Goal: Task Accomplishment & Management: Use online tool/utility

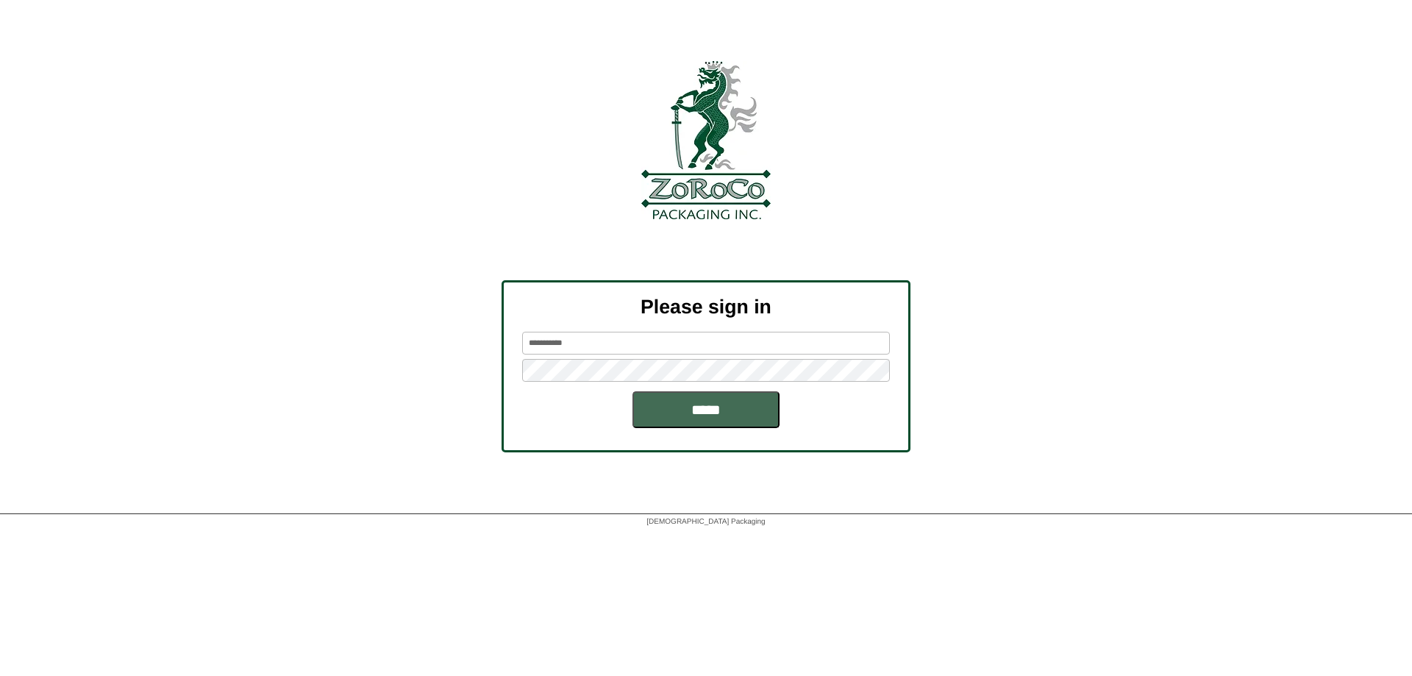
click at [668, 406] on input "*****" at bounding box center [705, 409] width 147 height 37
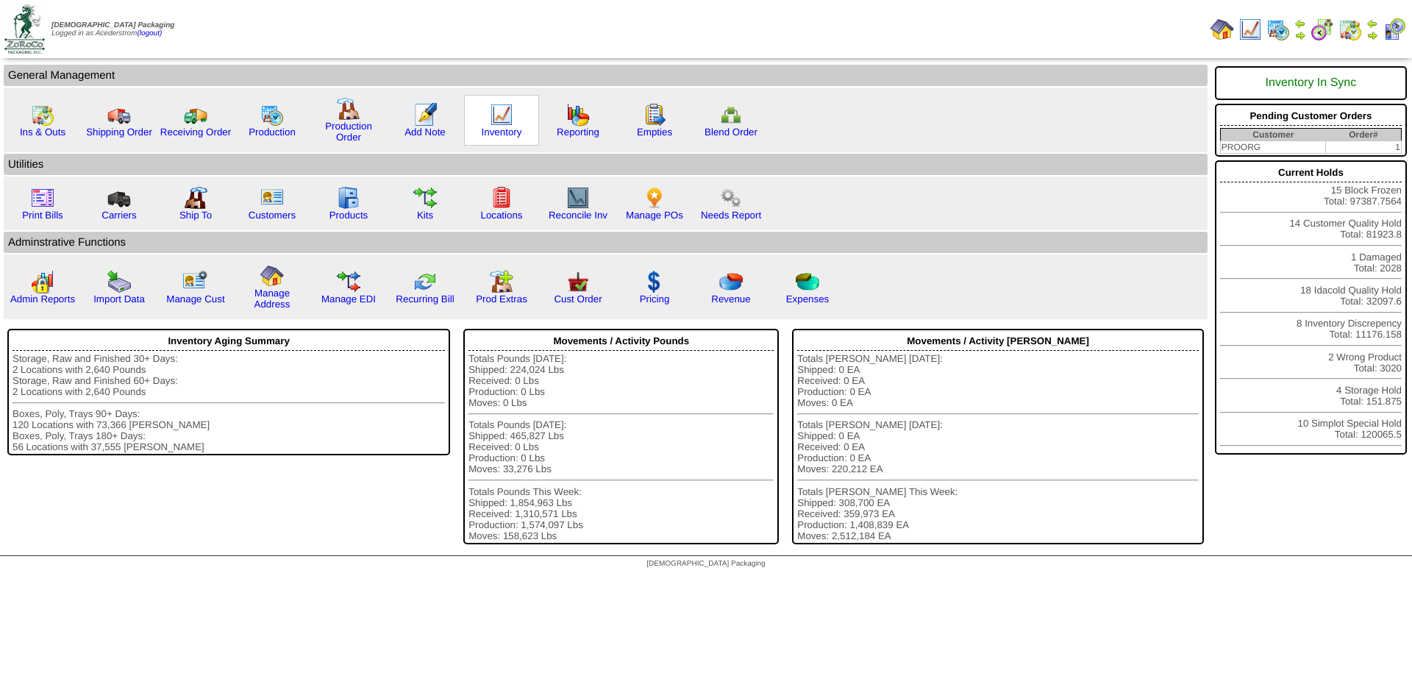
click at [494, 126] on img at bounding box center [502, 115] width 24 height 24
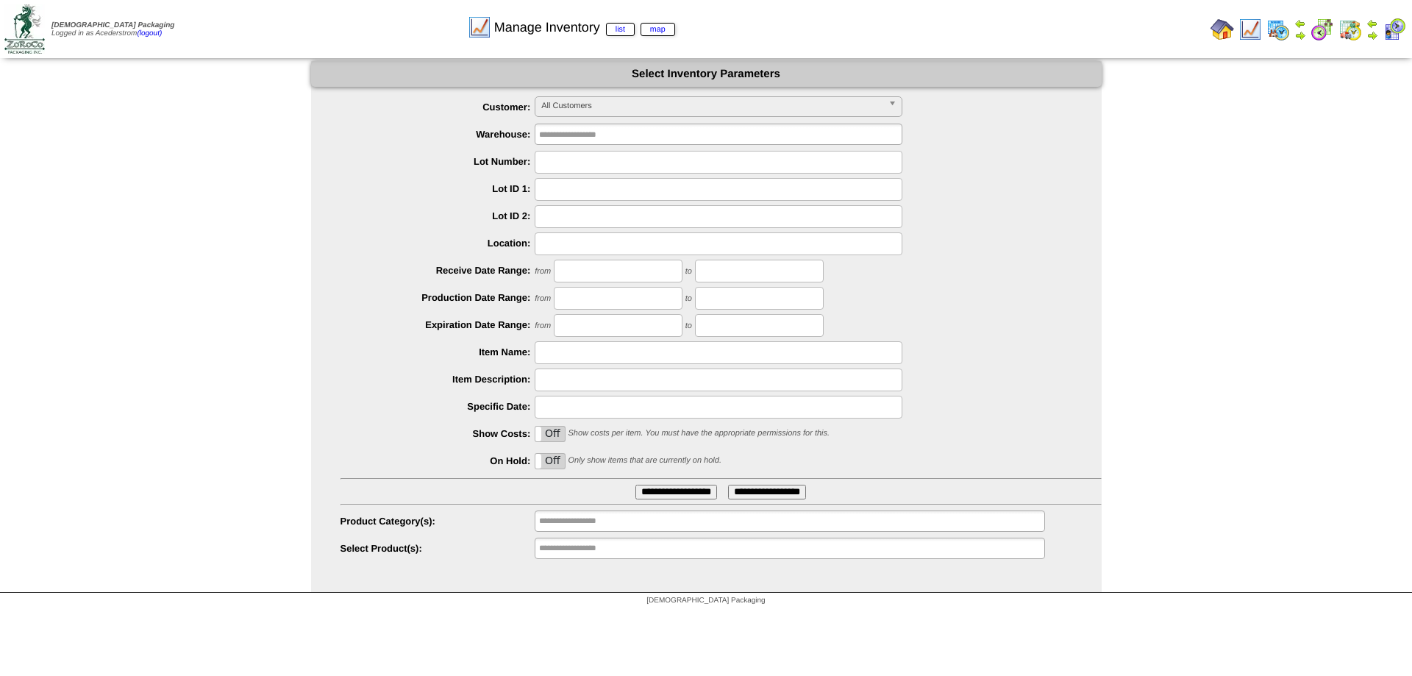
click at [1371, 30] on img at bounding box center [1372, 35] width 12 height 12
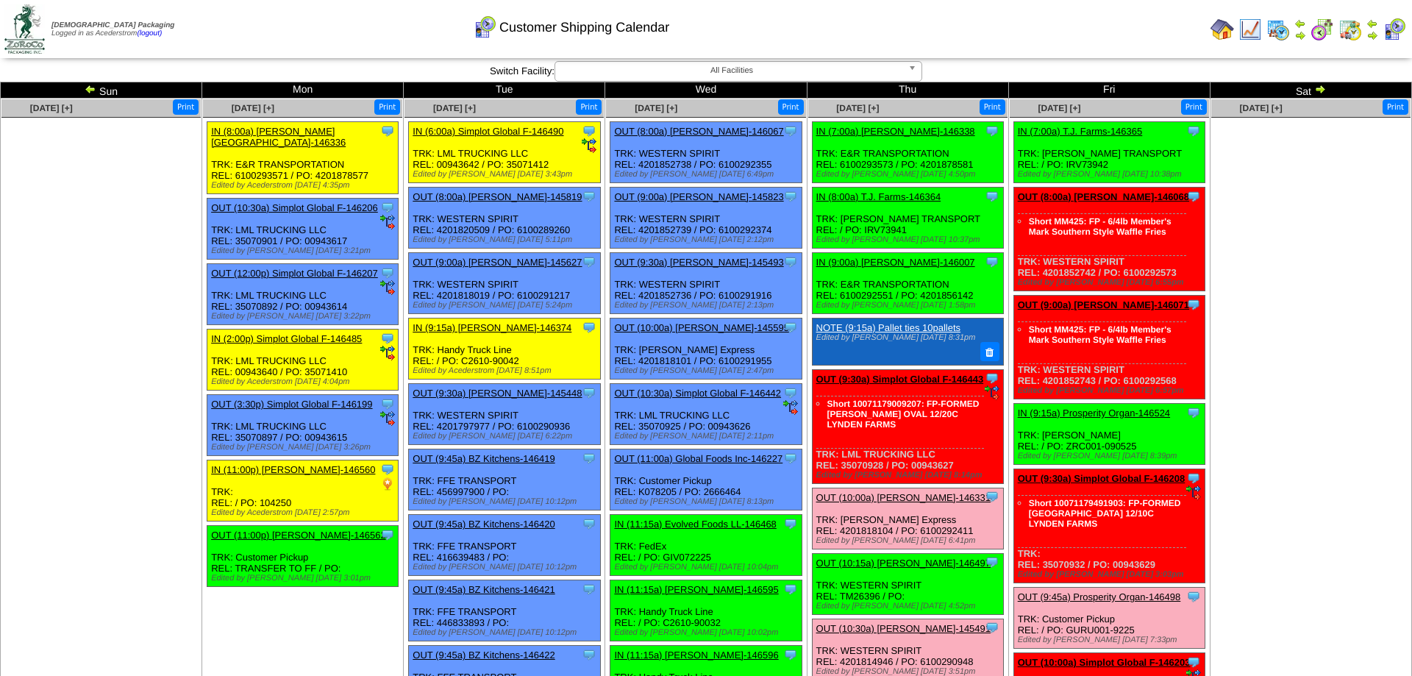
click at [1282, 26] on img at bounding box center [1278, 30] width 24 height 24
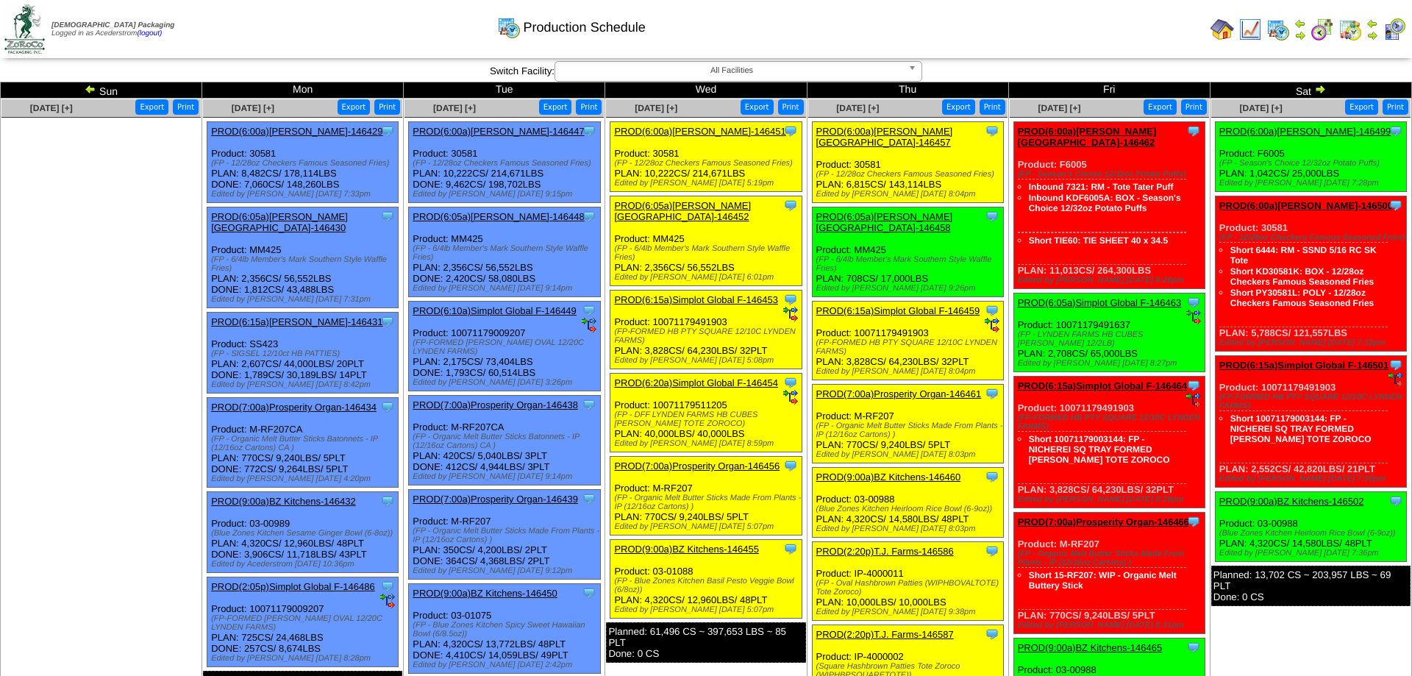
click at [665, 215] on link "PROD(6:05a)Lamb-Weston-146452" at bounding box center [682, 211] width 137 height 22
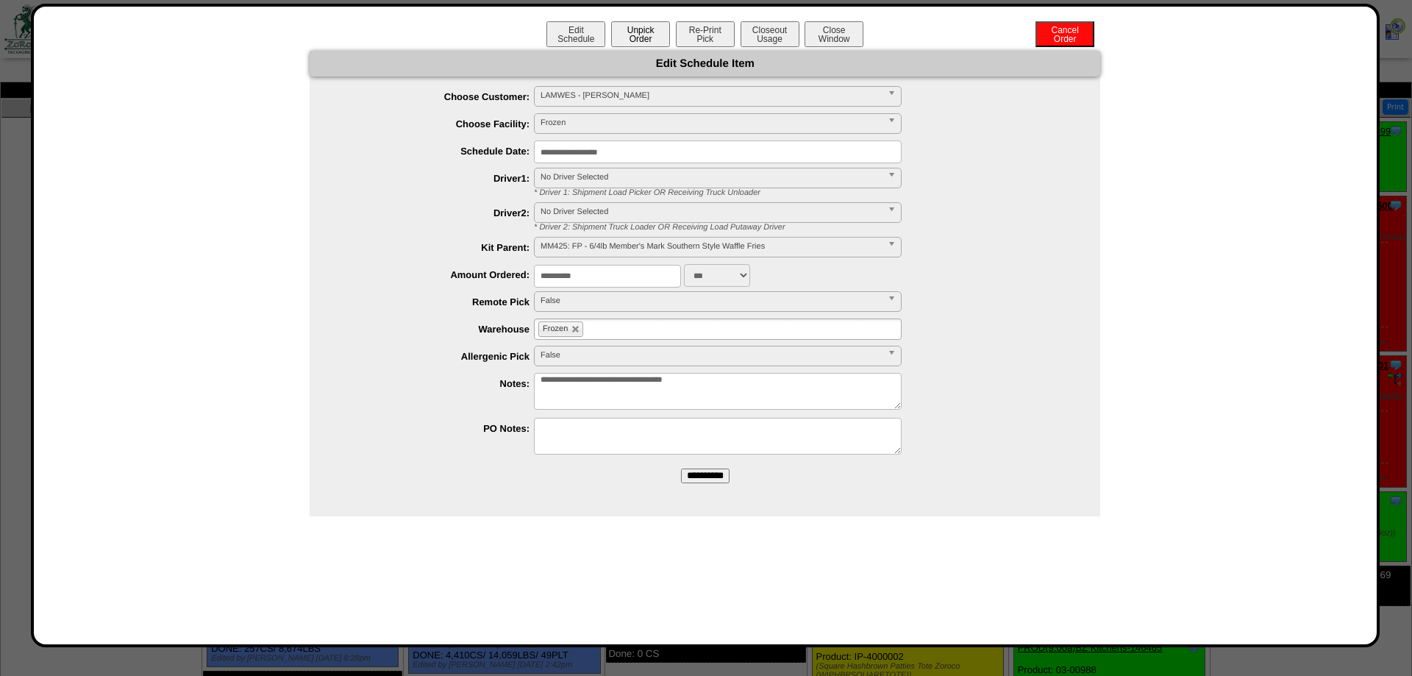
click at [640, 28] on button "Unpick Order" at bounding box center [640, 34] width 59 height 26
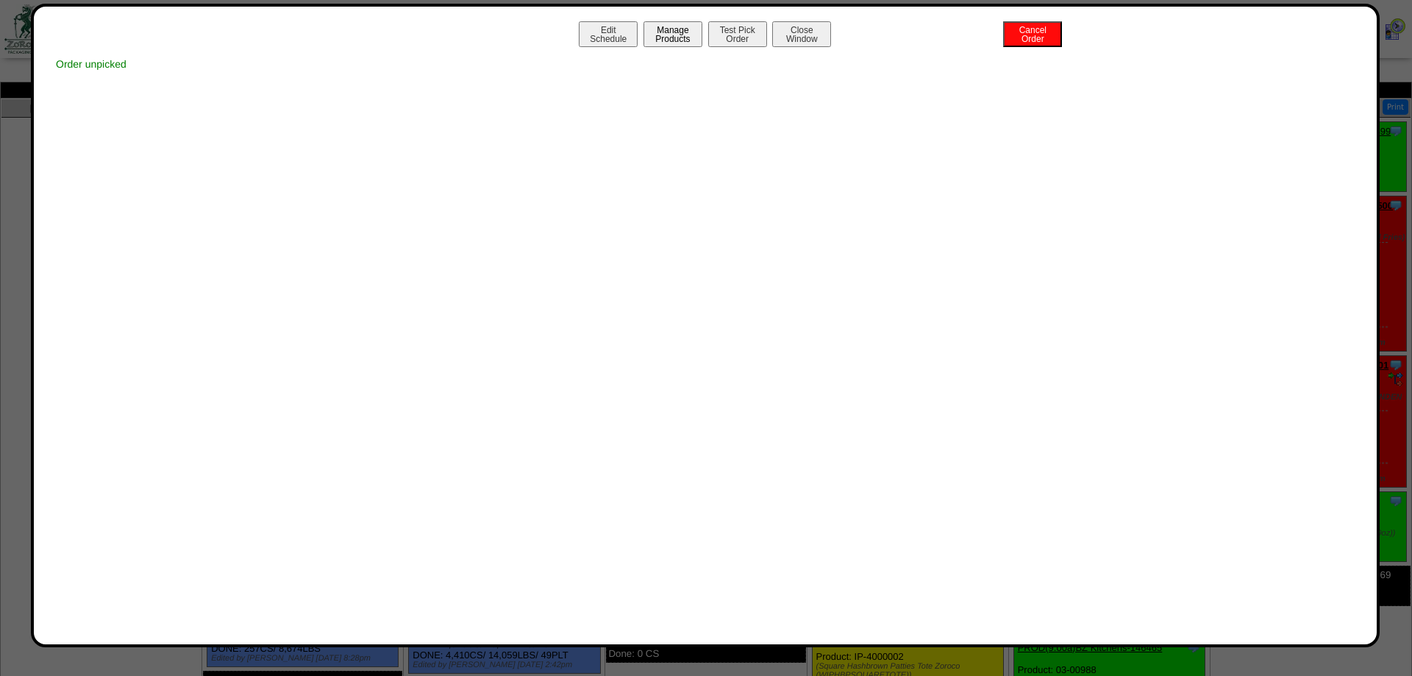
click at [692, 33] on button "Manage Products" at bounding box center [672, 34] width 59 height 26
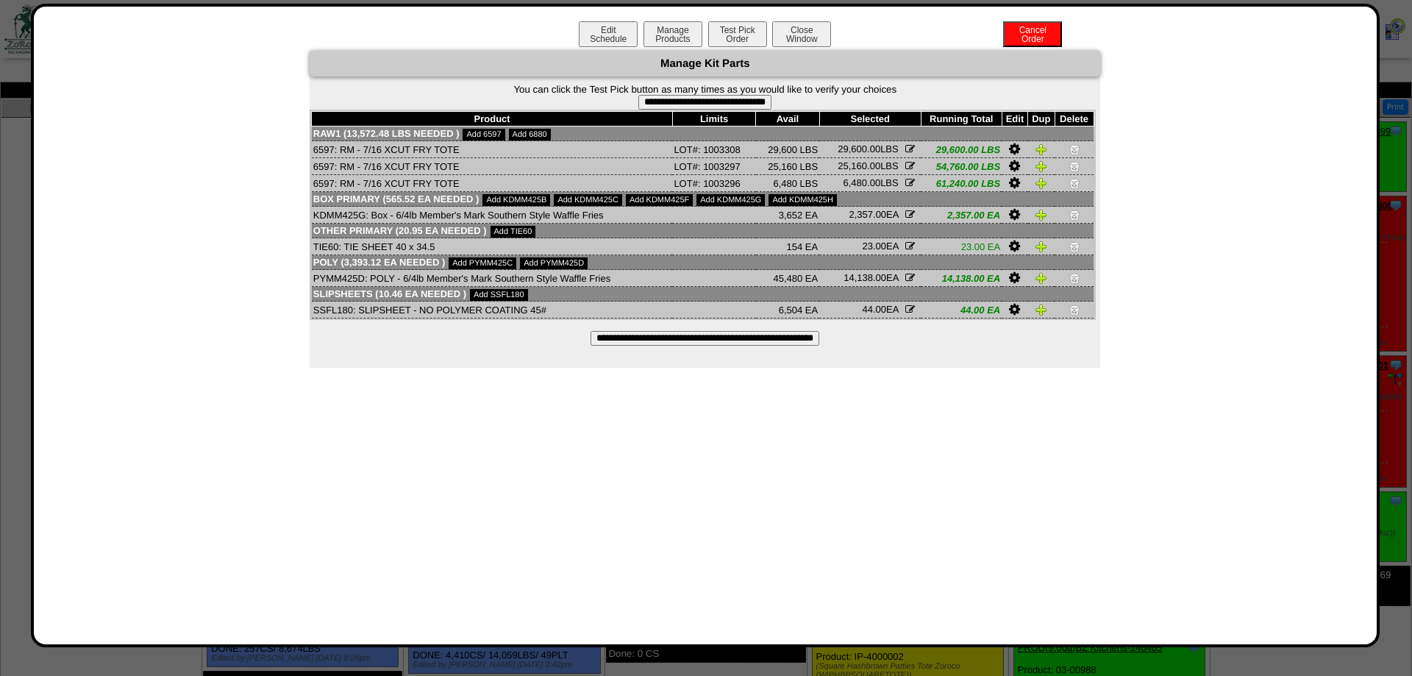
click at [782, 346] on input "**********" at bounding box center [704, 338] width 229 height 15
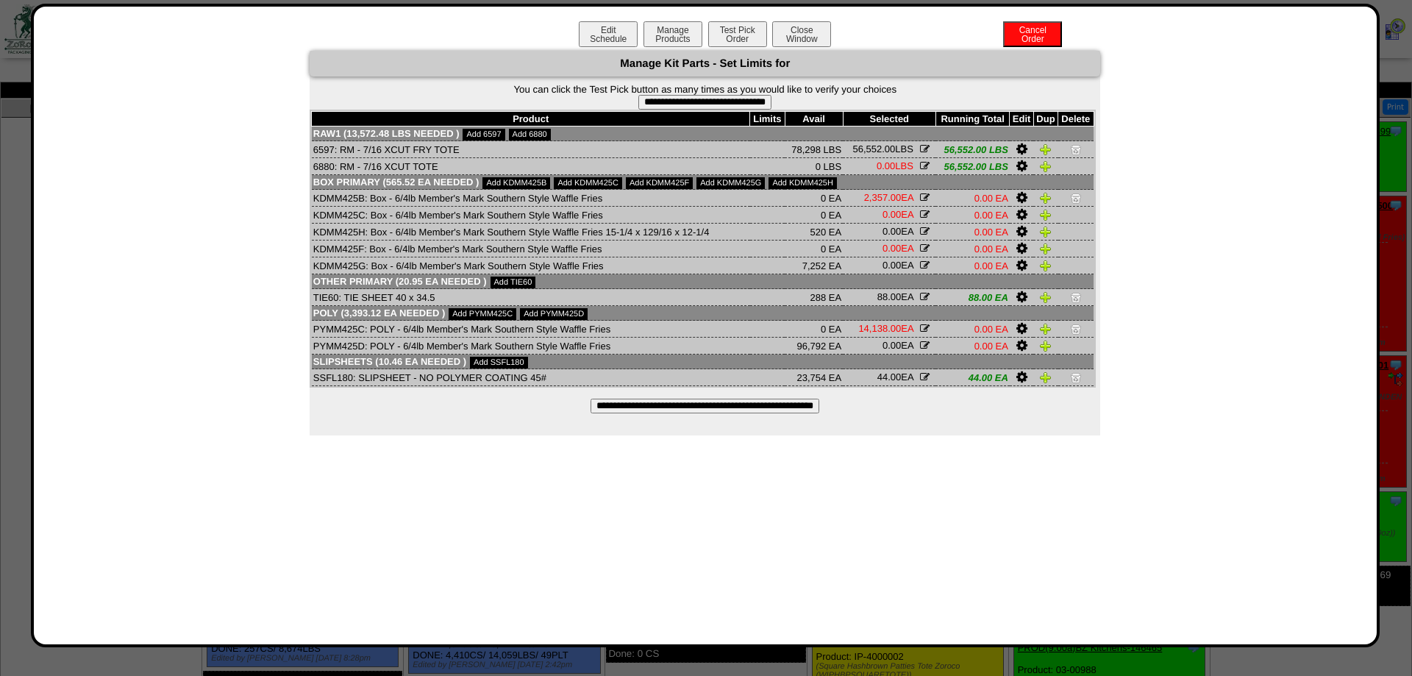
click at [925, 270] on icon "button" at bounding box center [925, 265] width 10 height 10
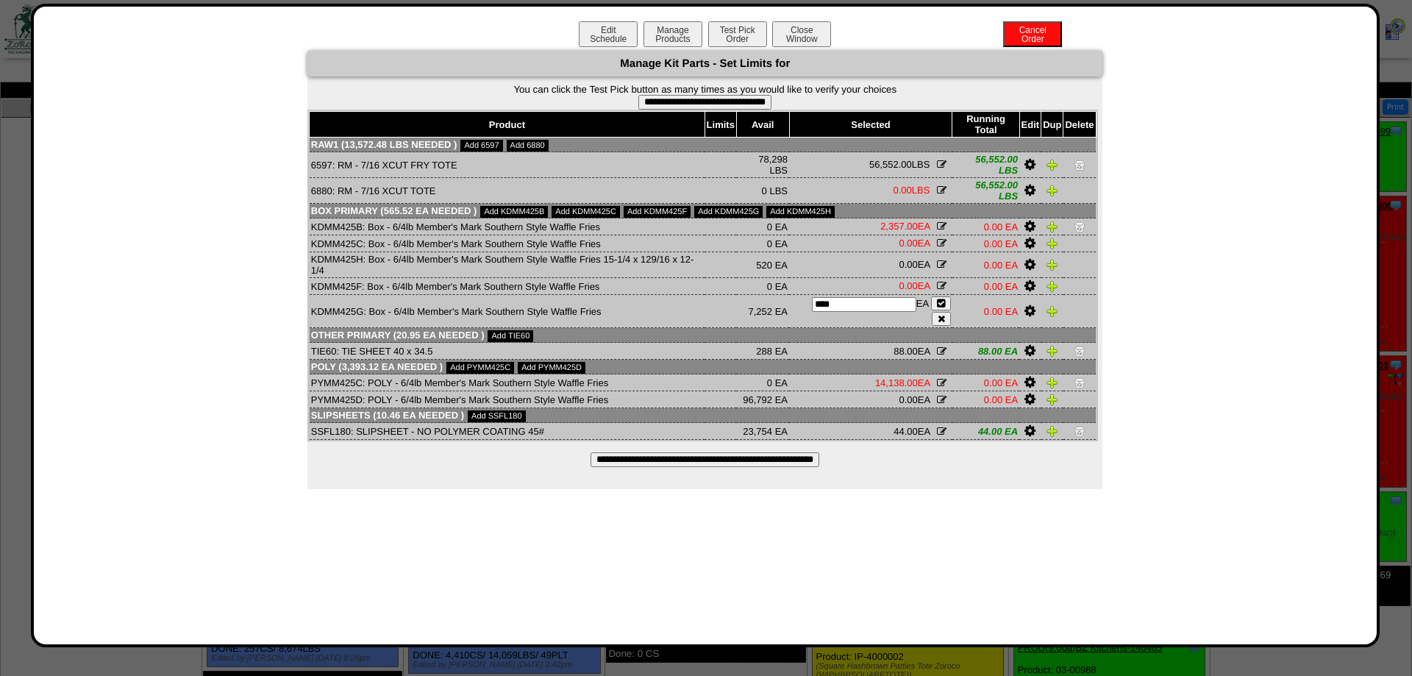
click at [894, 278] on td "0.00 EA **** EA" at bounding box center [870, 265] width 163 height 26
click at [883, 295] on td "0.00 EA **** EA" at bounding box center [870, 286] width 163 height 17
click at [884, 312] on input "****" at bounding box center [864, 304] width 104 height 15
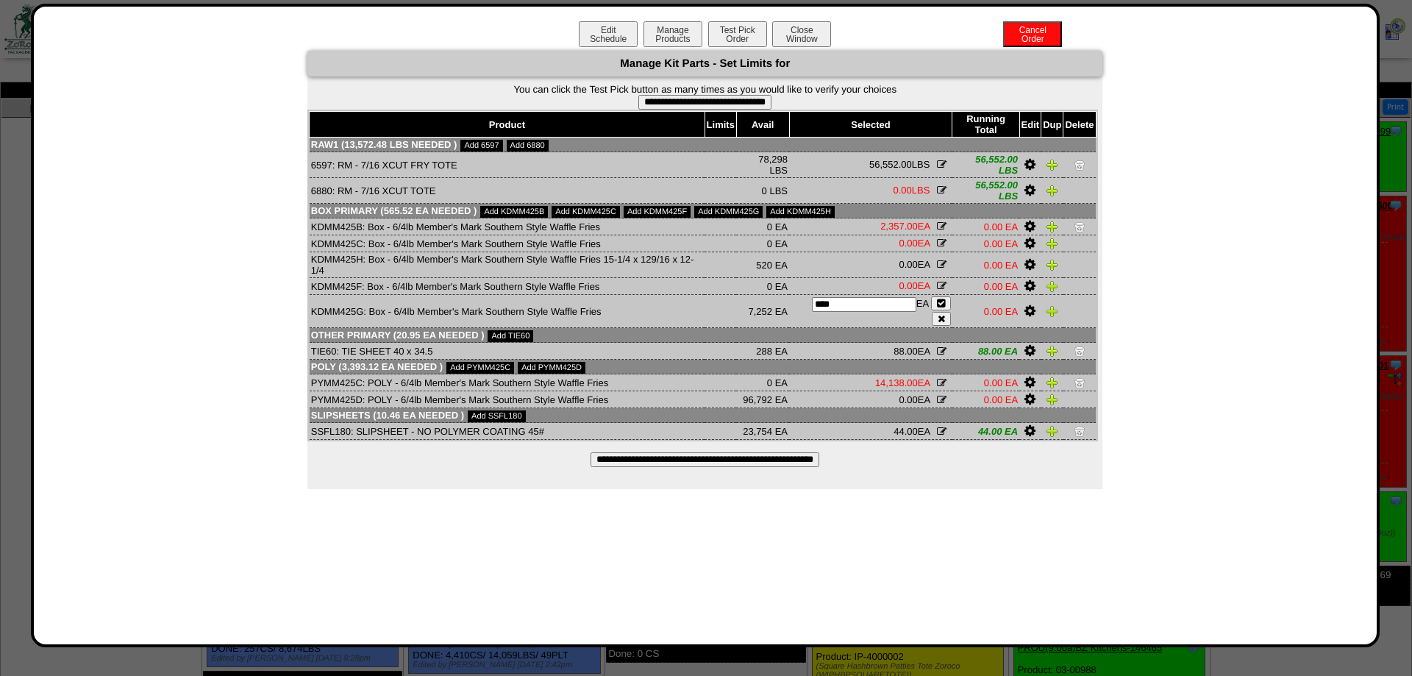
click at [886, 312] on input "****" at bounding box center [864, 304] width 104 height 15
type input "****"
click at [946, 310] on button "button" at bounding box center [941, 303] width 20 height 14
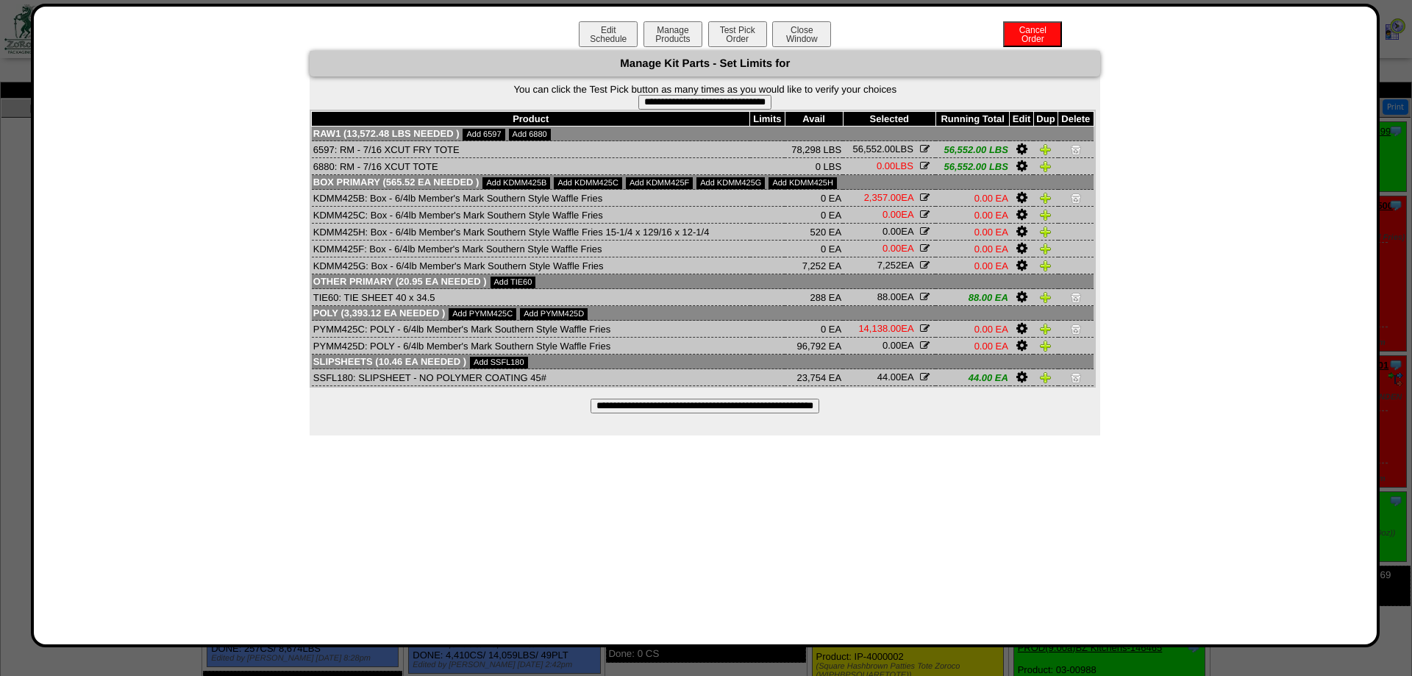
click at [919, 235] on td "0.00 EA **** EA" at bounding box center [889, 232] width 93 height 17
click at [921, 236] on icon "button" at bounding box center [925, 231] width 10 height 10
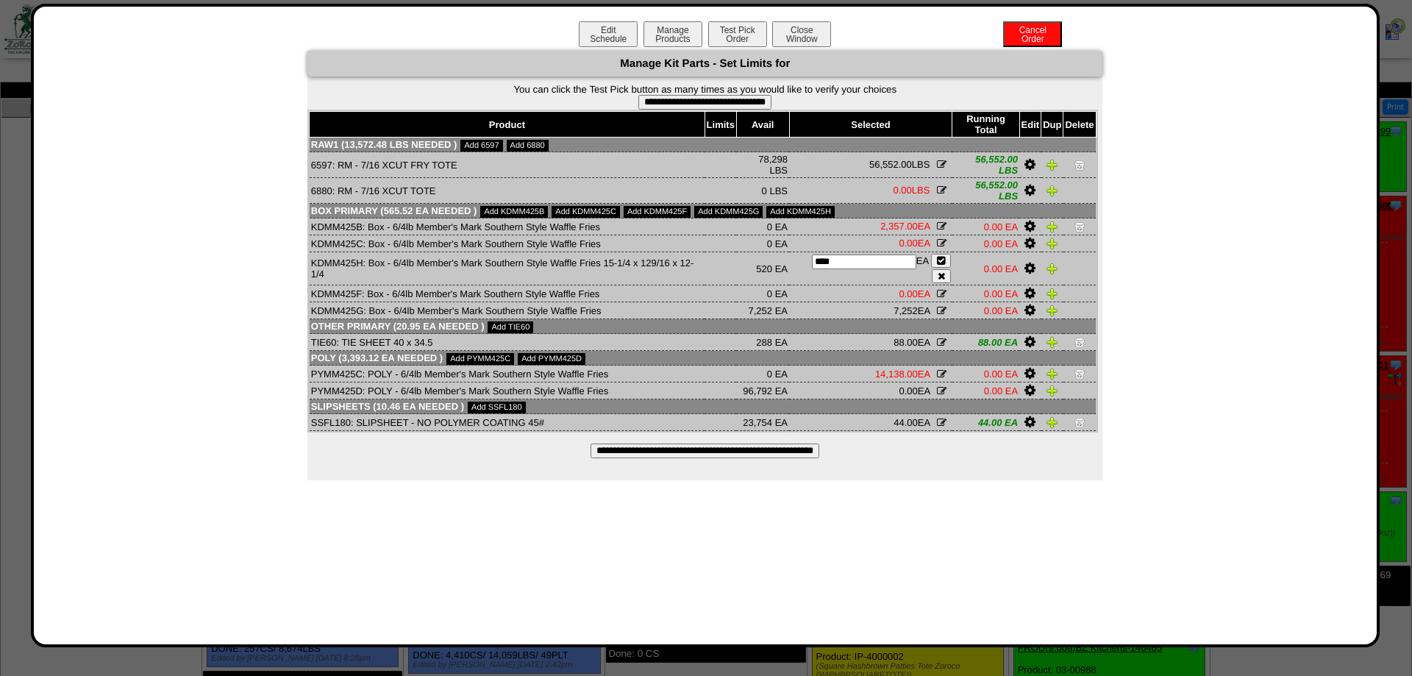
click at [848, 269] on input "****" at bounding box center [864, 261] width 104 height 15
click at [849, 269] on input "****" at bounding box center [864, 261] width 104 height 15
type input "***"
click at [948, 267] on button "button" at bounding box center [941, 261] width 20 height 14
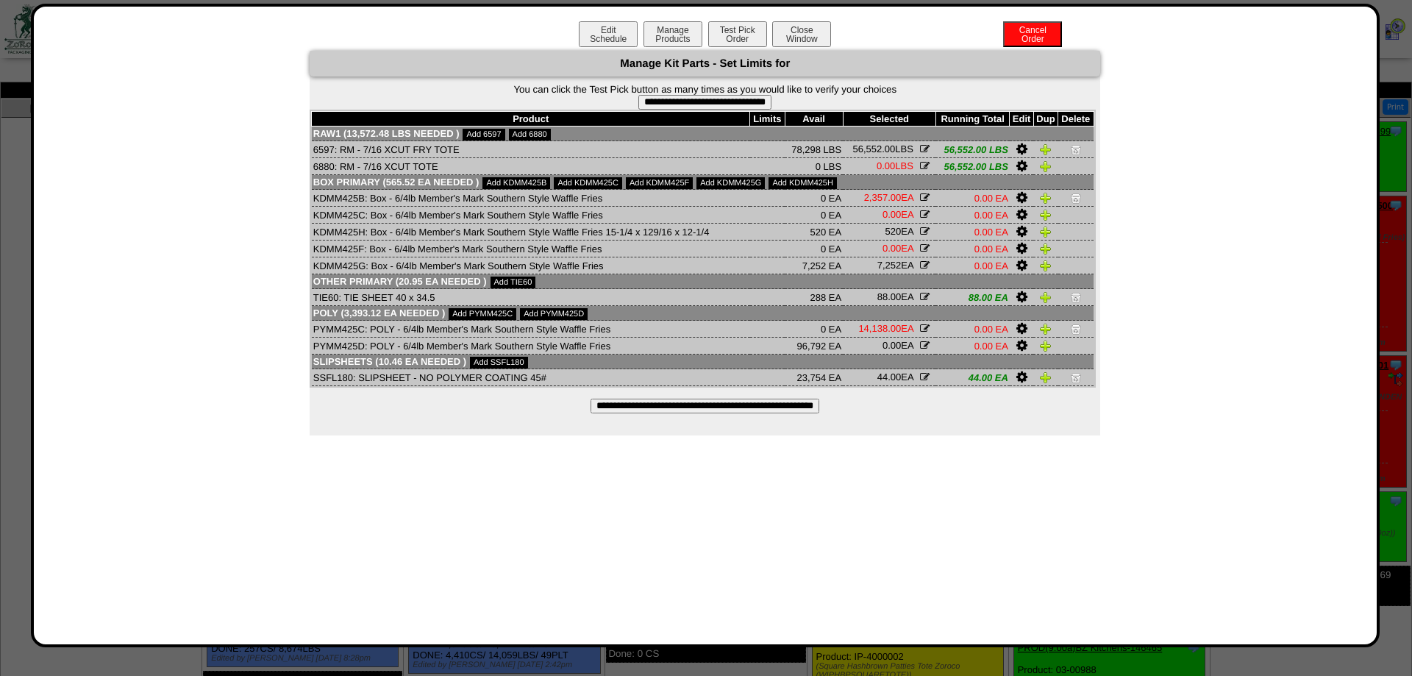
click at [1070, 204] on td at bounding box center [1075, 198] width 35 height 17
click at [1074, 204] on img at bounding box center [1076, 198] width 12 height 12
click at [921, 147] on td "56,552.00 LBS ********* LBS" at bounding box center [889, 149] width 93 height 17
click at [923, 152] on icon "button" at bounding box center [925, 149] width 10 height 10
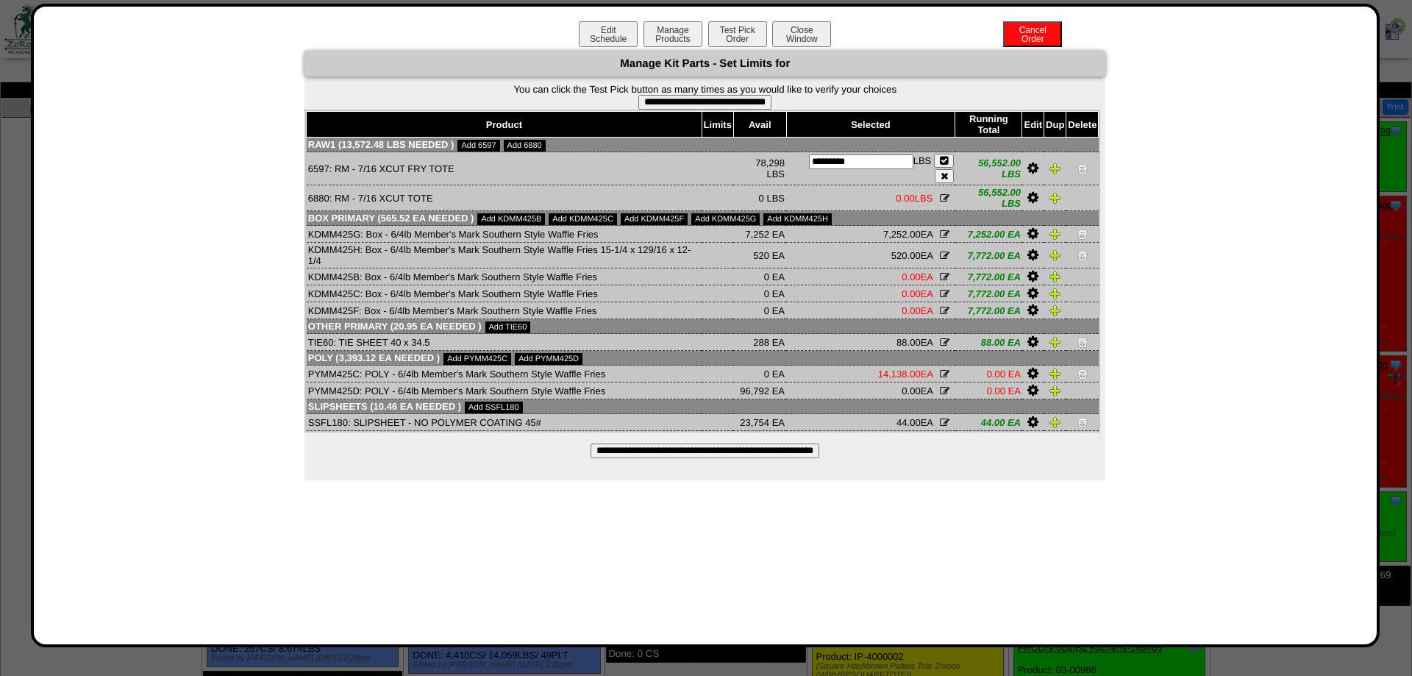
click at [886, 166] on input "*********" at bounding box center [861, 161] width 104 height 15
type input "*"
type input "*****"
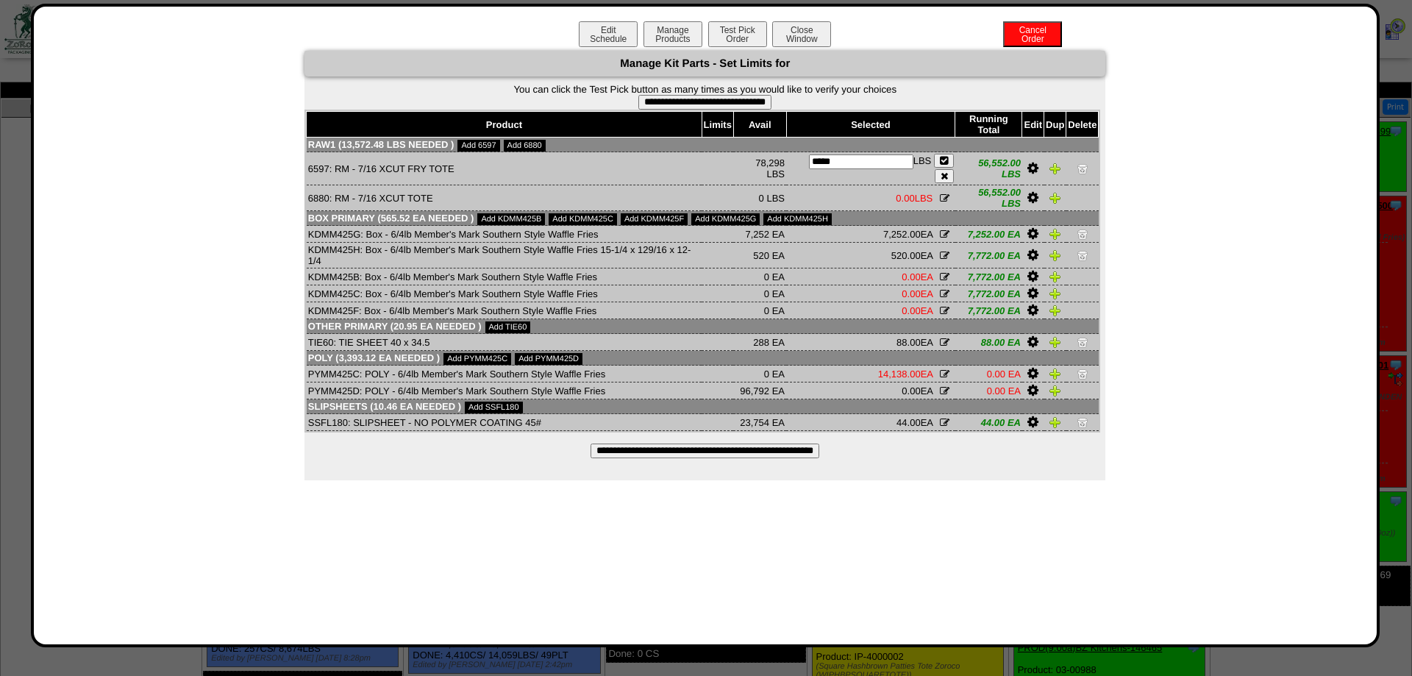
click at [948, 165] on icon "button" at bounding box center [944, 161] width 8 height 10
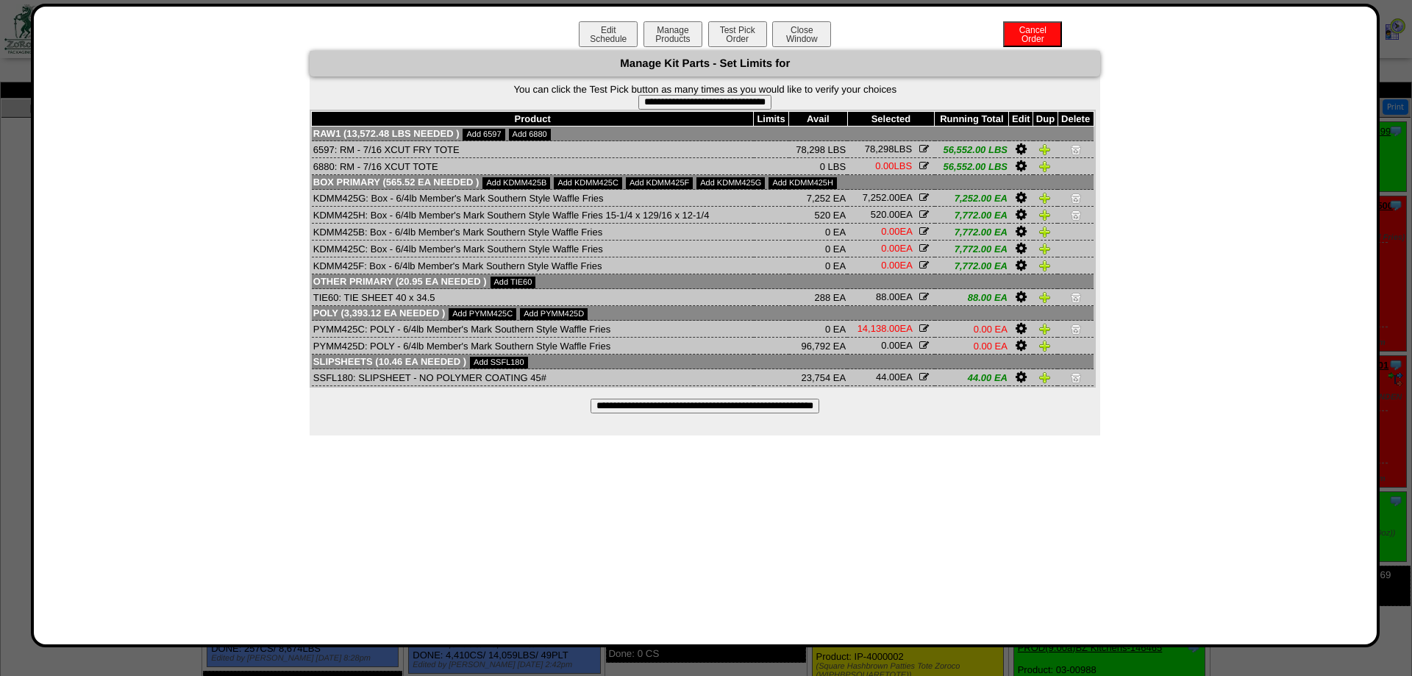
click at [929, 351] on button "button" at bounding box center [924, 345] width 18 height 11
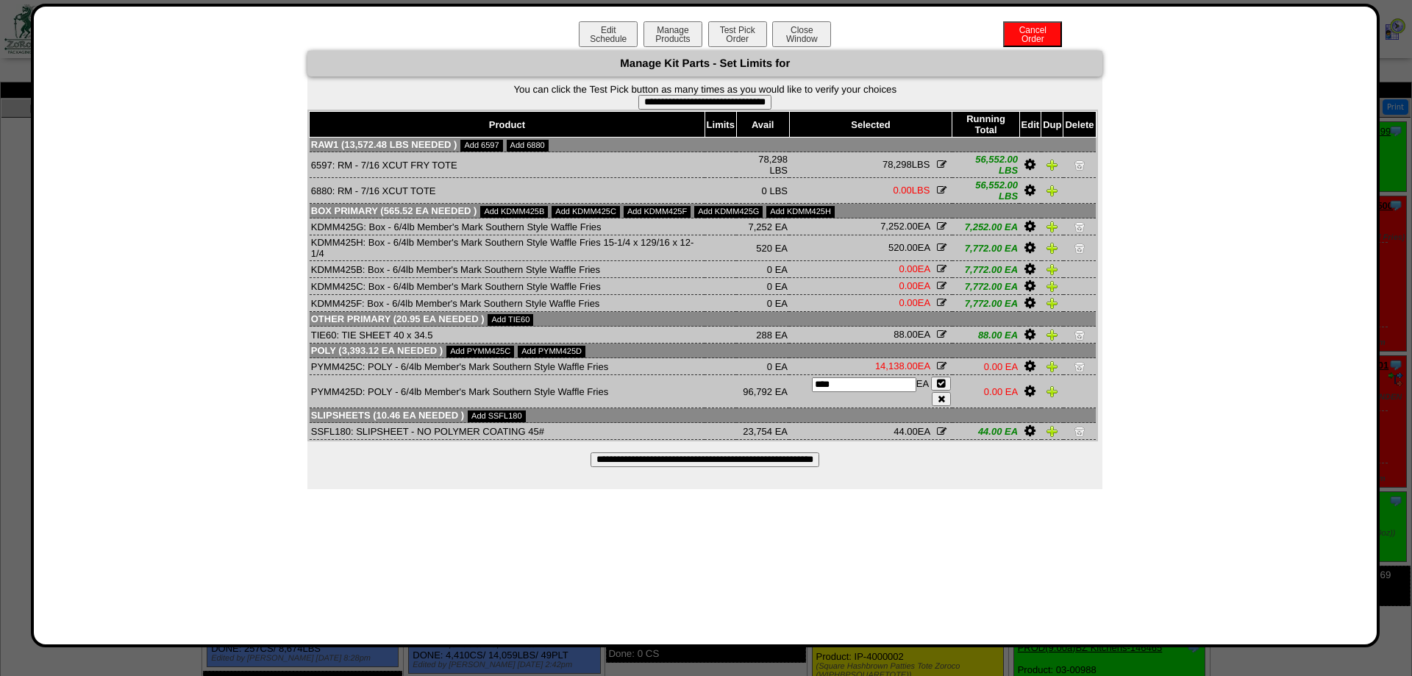
click at [894, 392] on input "****" at bounding box center [864, 384] width 104 height 15
type input "*****"
click at [945, 388] on icon "button" at bounding box center [941, 384] width 8 height 10
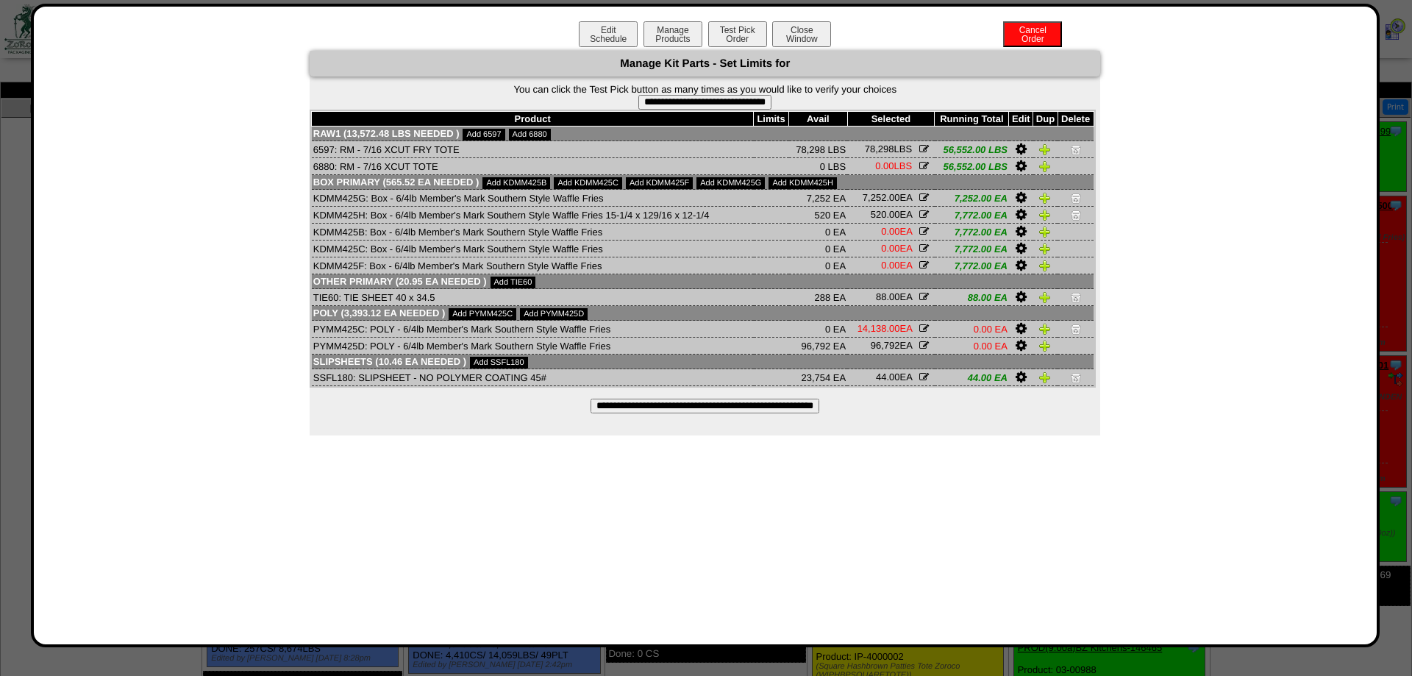
click at [1077, 335] on img at bounding box center [1076, 329] width 12 height 12
click at [750, 95] on form "**********" at bounding box center [705, 97] width 790 height 26
click at [771, 99] on input "**********" at bounding box center [704, 102] width 133 height 15
type input "**********"
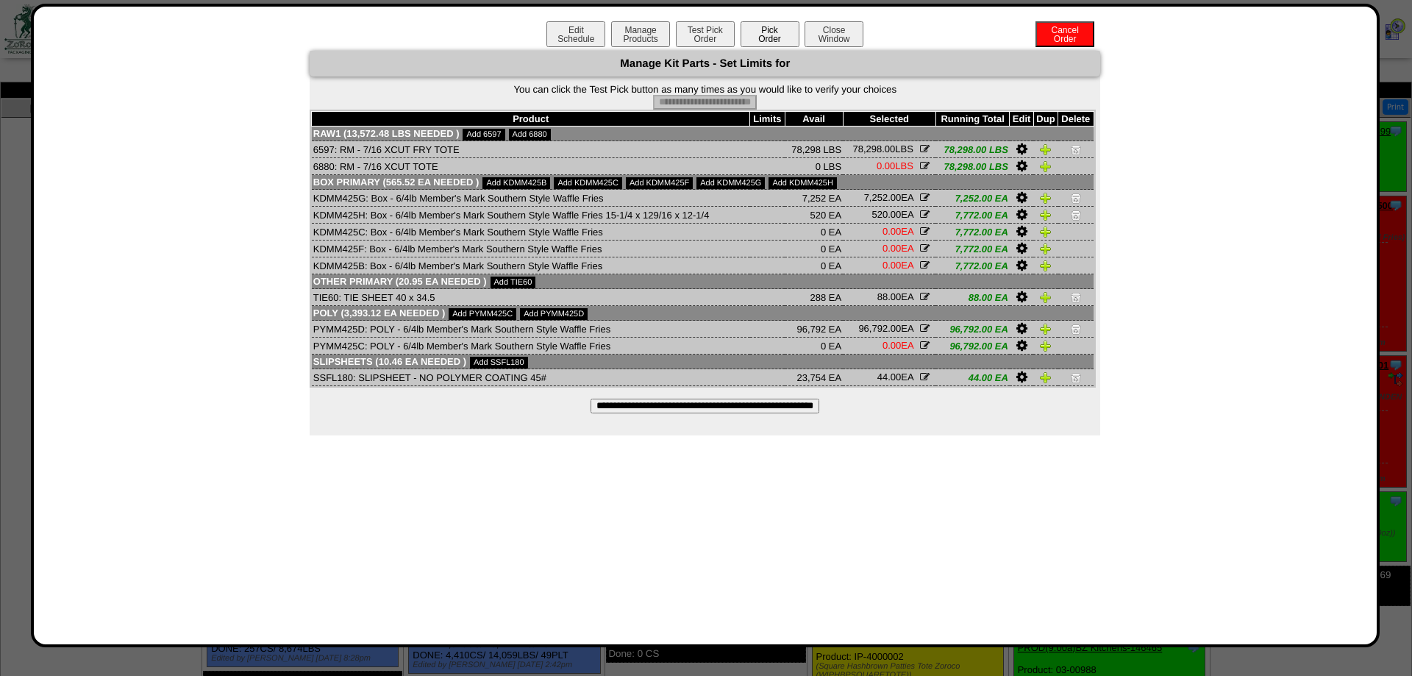
click at [766, 31] on button "Pick Order" at bounding box center [769, 34] width 59 height 26
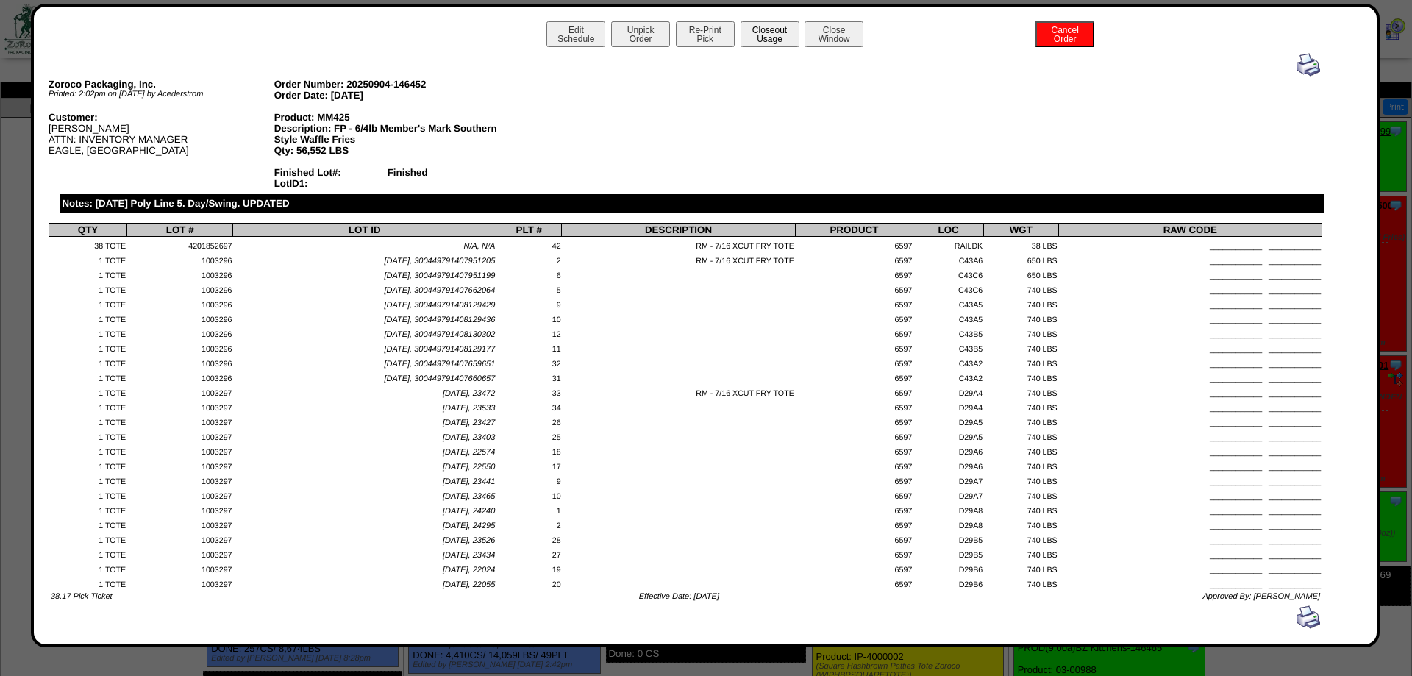
click at [767, 37] on button "Closeout Usage" at bounding box center [769, 34] width 59 height 26
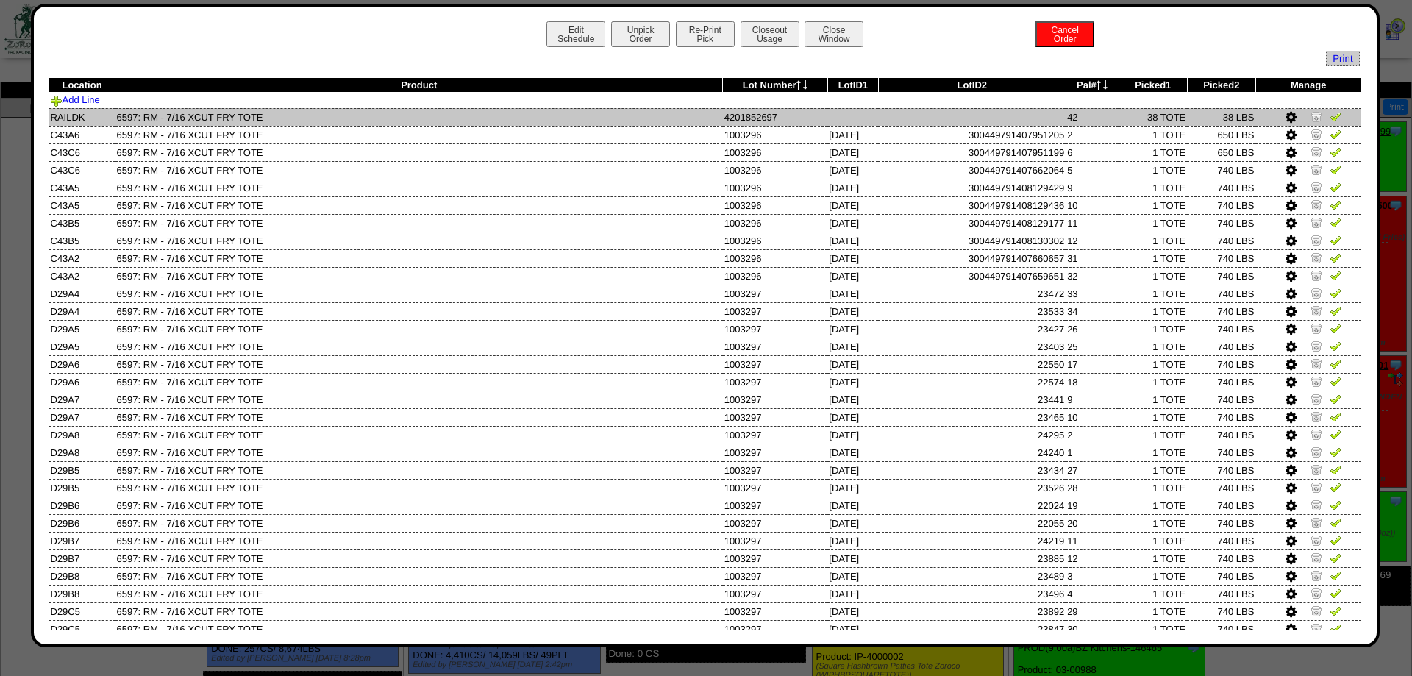
click at [1337, 117] on img at bounding box center [1335, 116] width 12 height 12
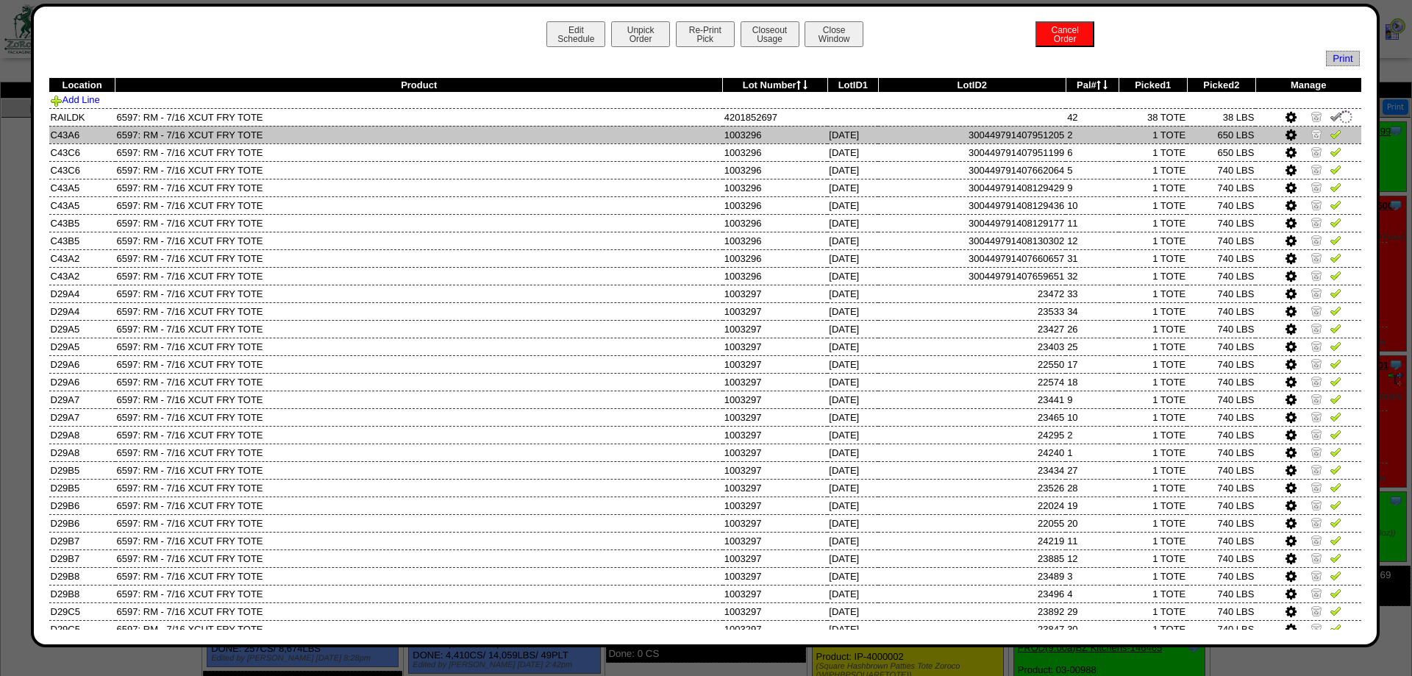
click at [1337, 129] on td at bounding box center [1308, 135] width 106 height 18
click at [1335, 139] on img at bounding box center [1335, 134] width 12 height 12
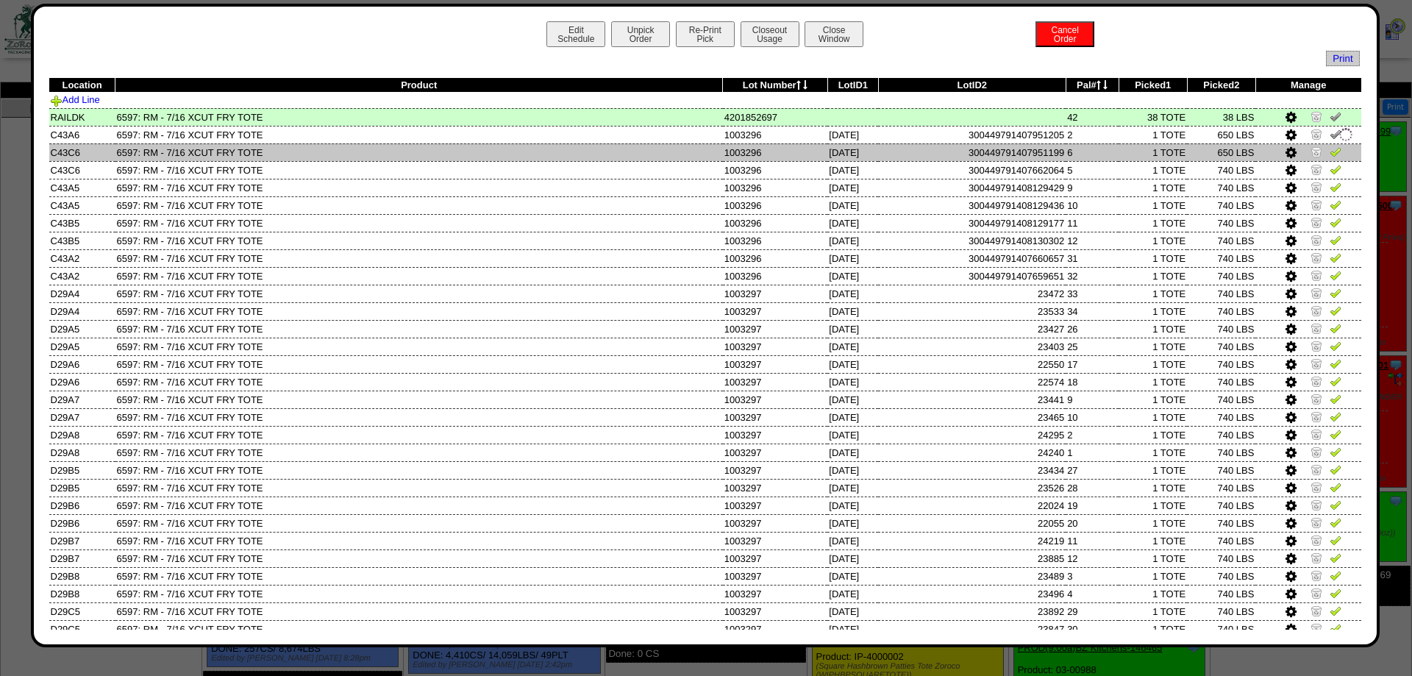
click at [1335, 155] on img at bounding box center [1335, 152] width 12 height 12
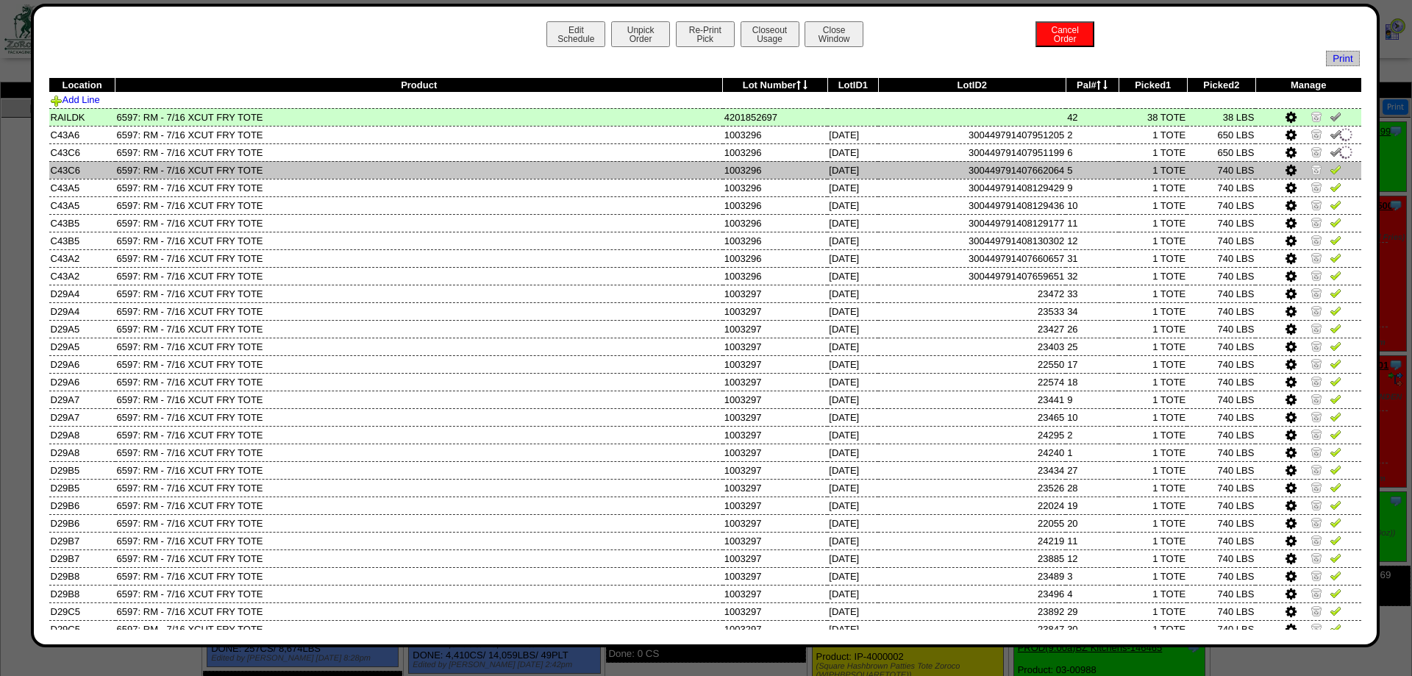
click at [1337, 171] on img at bounding box center [1335, 169] width 12 height 12
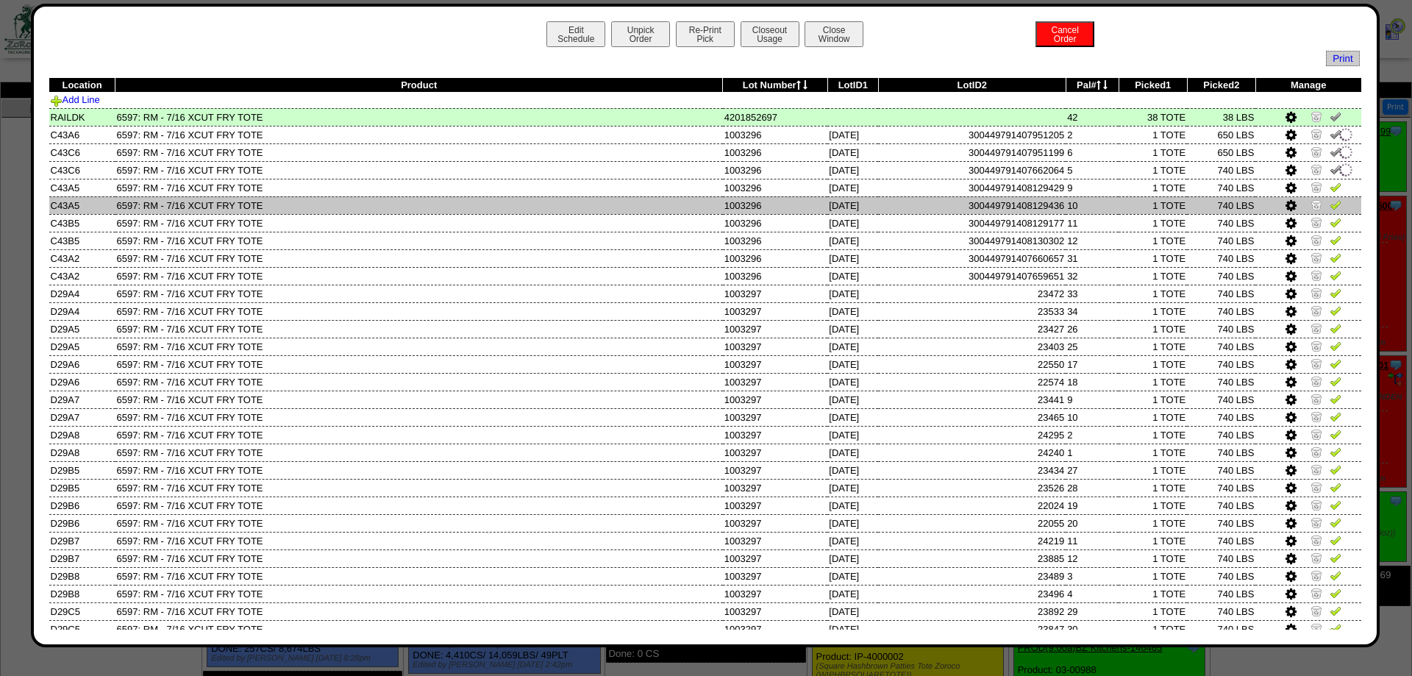
drag, startPoint x: 1337, startPoint y: 191, endPoint x: 1337, endPoint y: 210, distance: 19.1
click at [1337, 193] on img at bounding box center [1335, 187] width 12 height 12
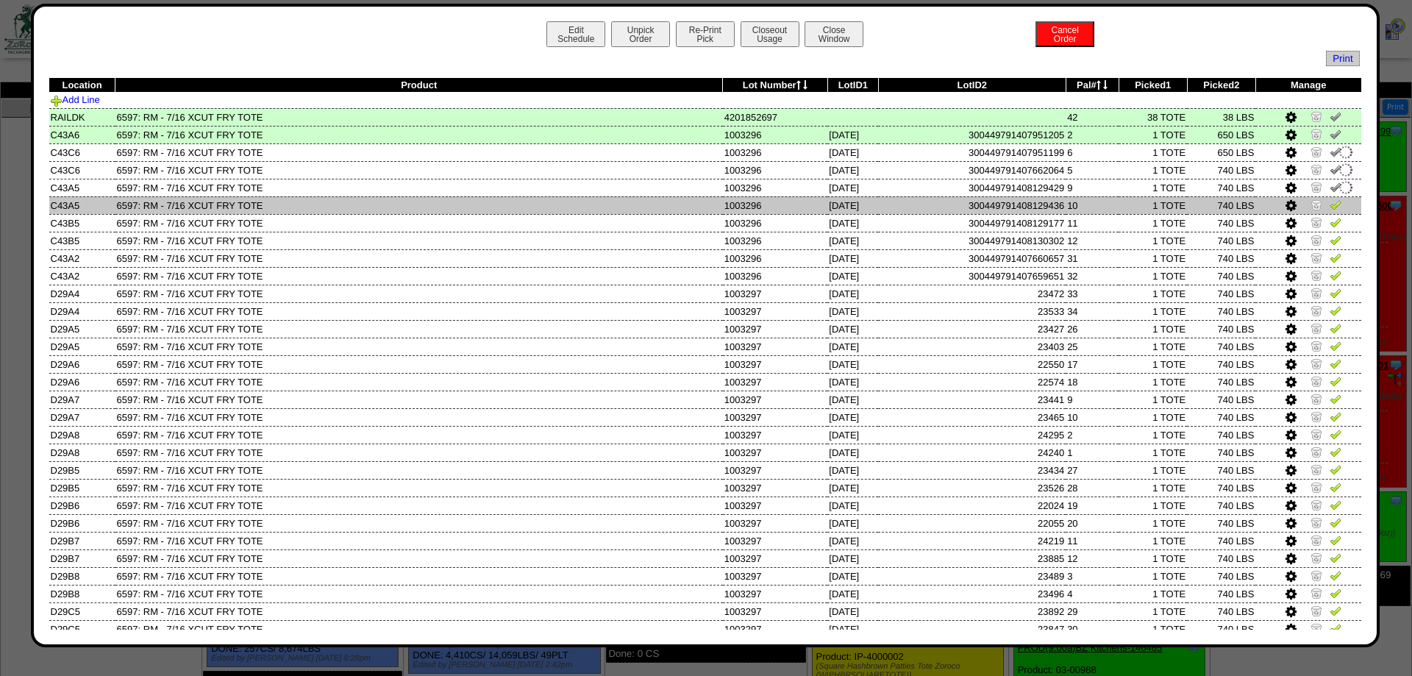
click at [1336, 212] on link at bounding box center [1335, 206] width 12 height 11
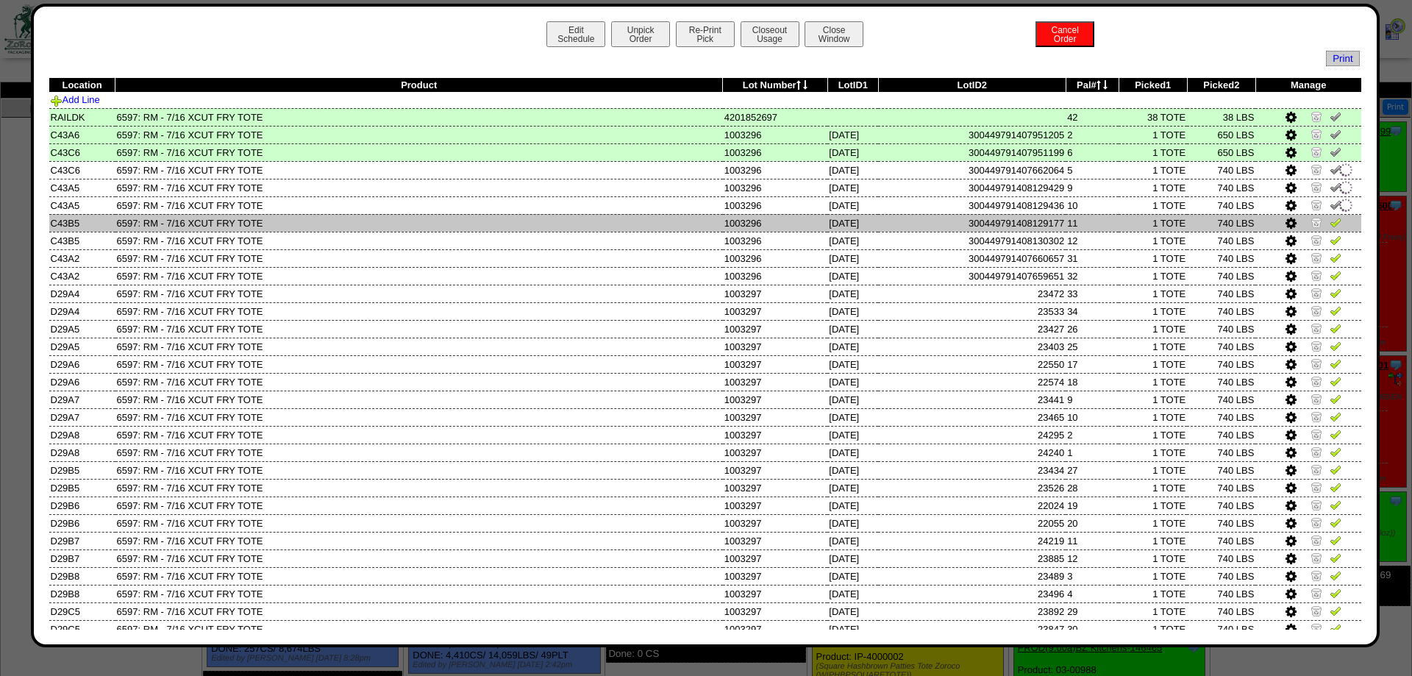
click at [1335, 228] on img at bounding box center [1335, 222] width 12 height 12
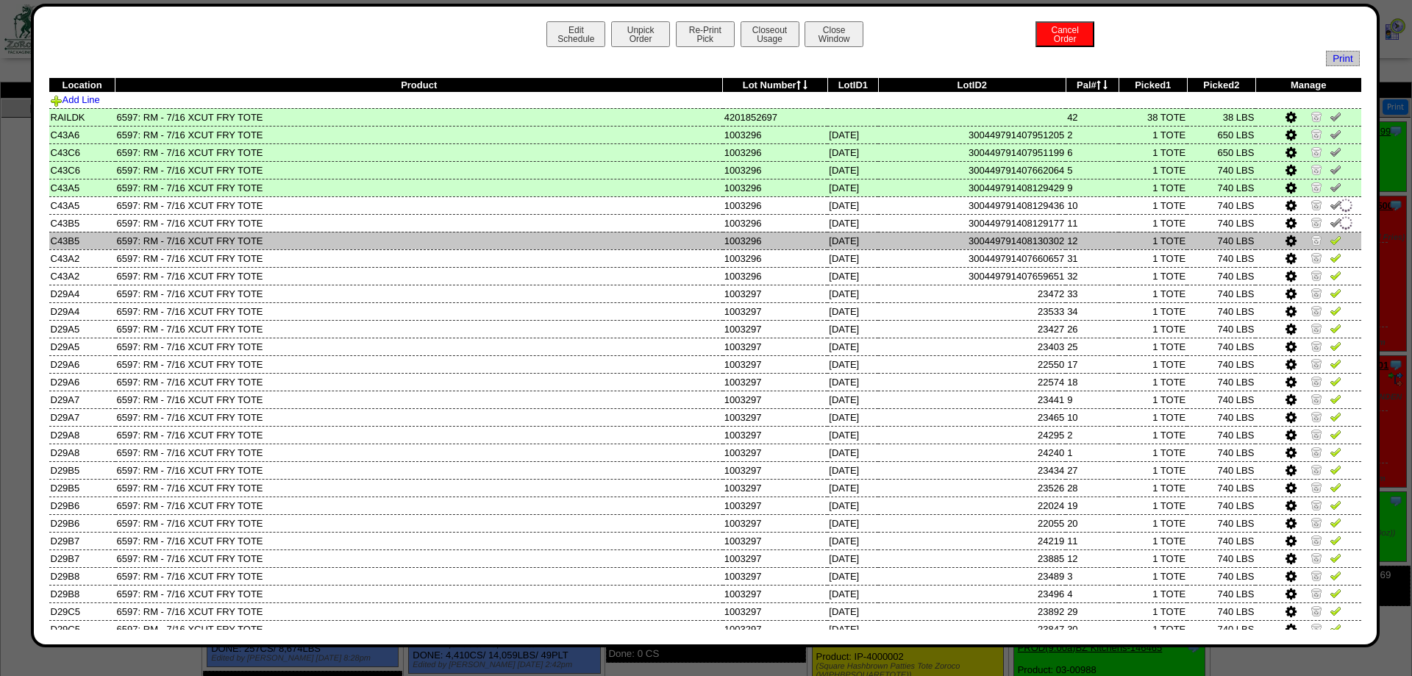
click at [1340, 243] on img at bounding box center [1335, 240] width 12 height 12
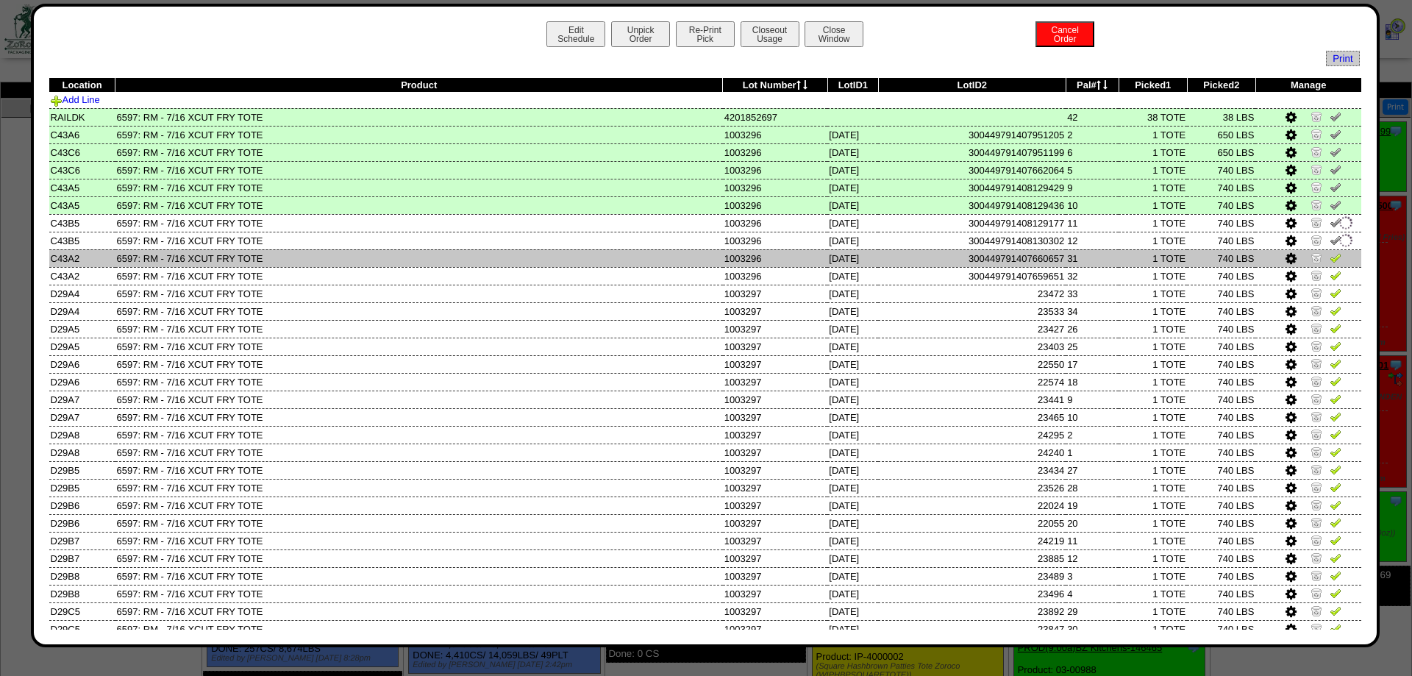
click at [1335, 261] on img at bounding box center [1335, 257] width 12 height 12
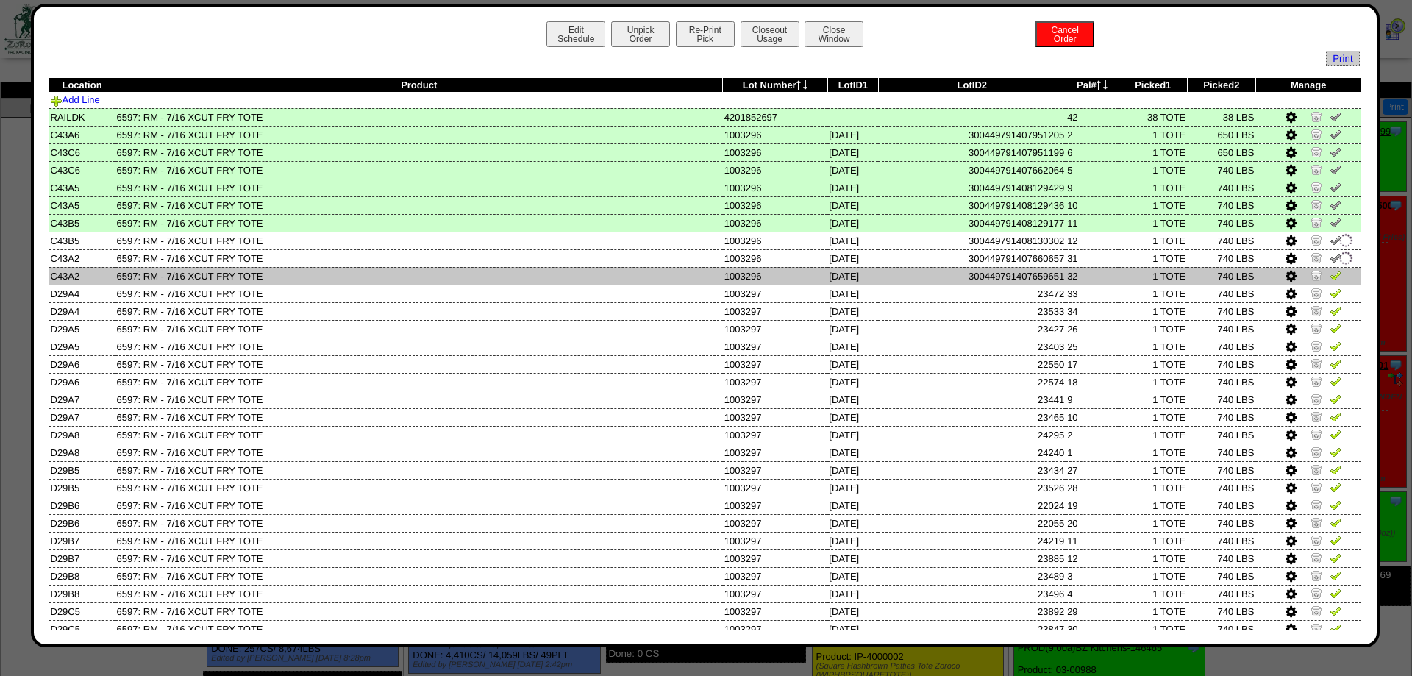
click at [1336, 285] on td at bounding box center [1308, 276] width 106 height 18
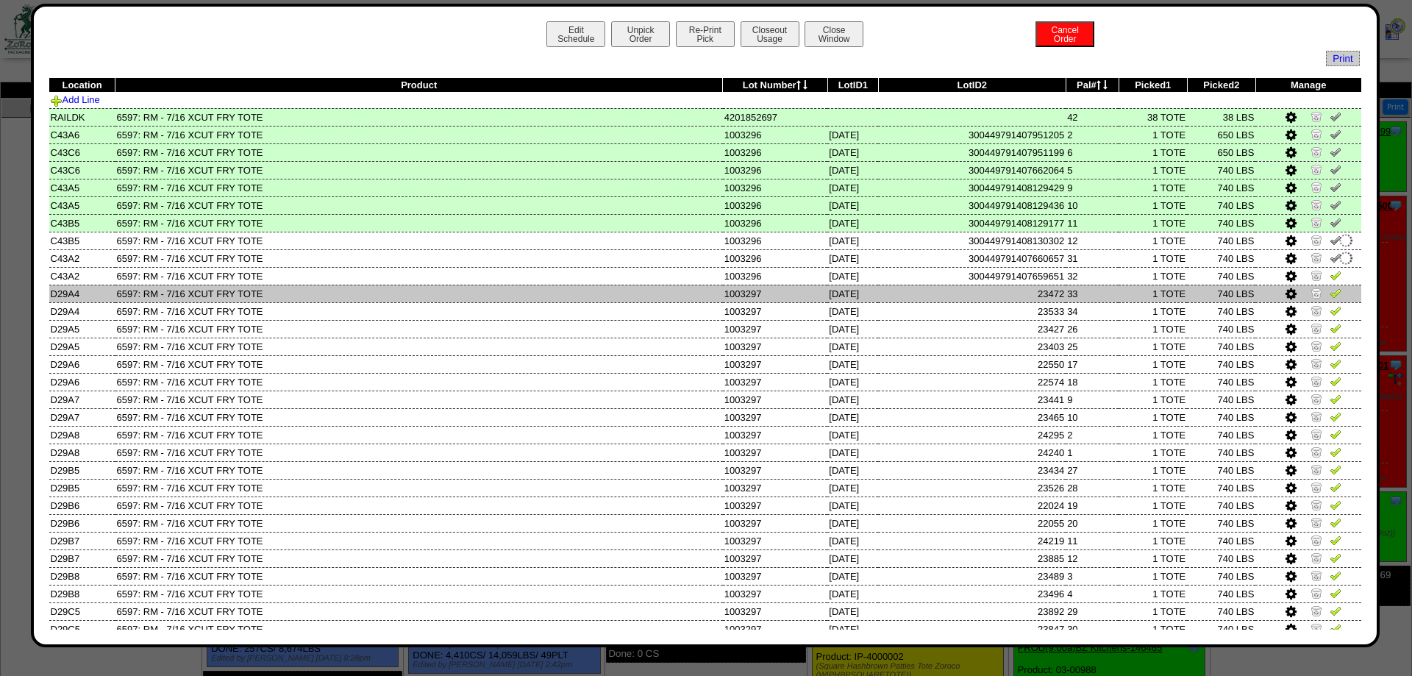
click at [1336, 297] on img at bounding box center [1335, 293] width 12 height 12
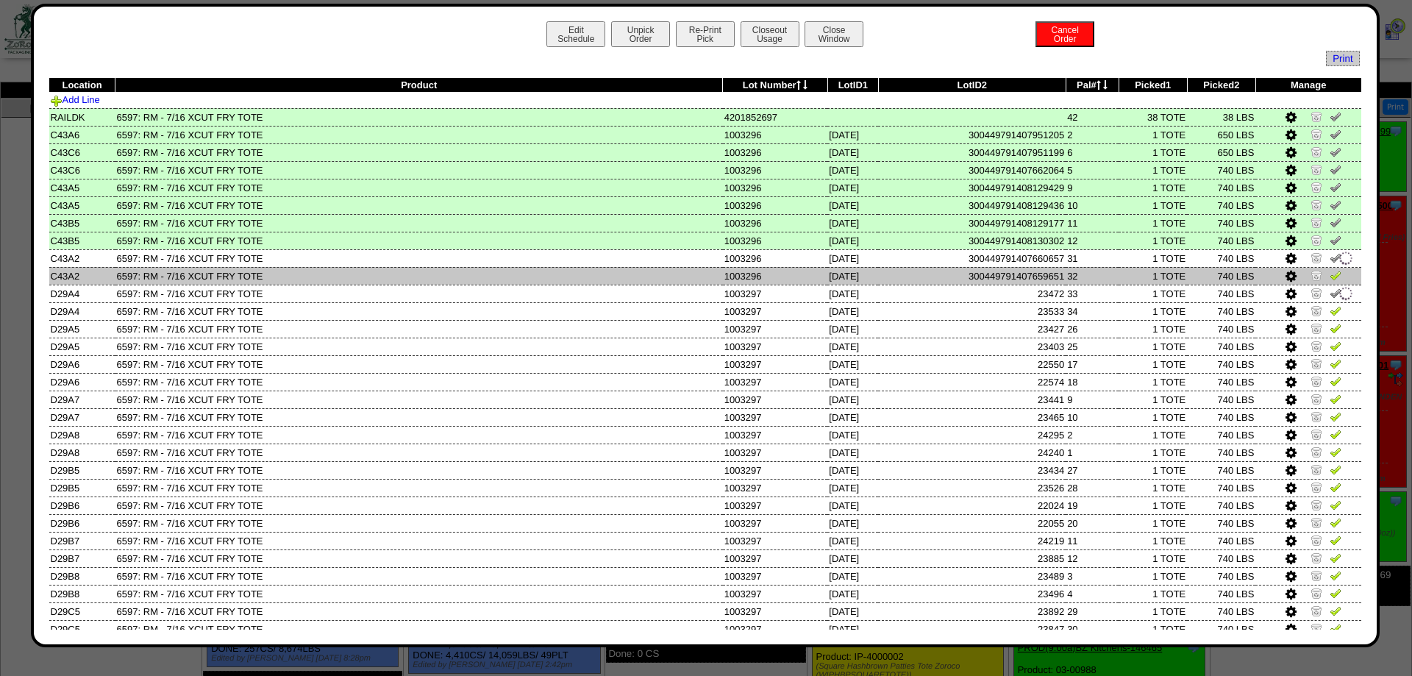
click at [1337, 281] on img at bounding box center [1335, 275] width 12 height 12
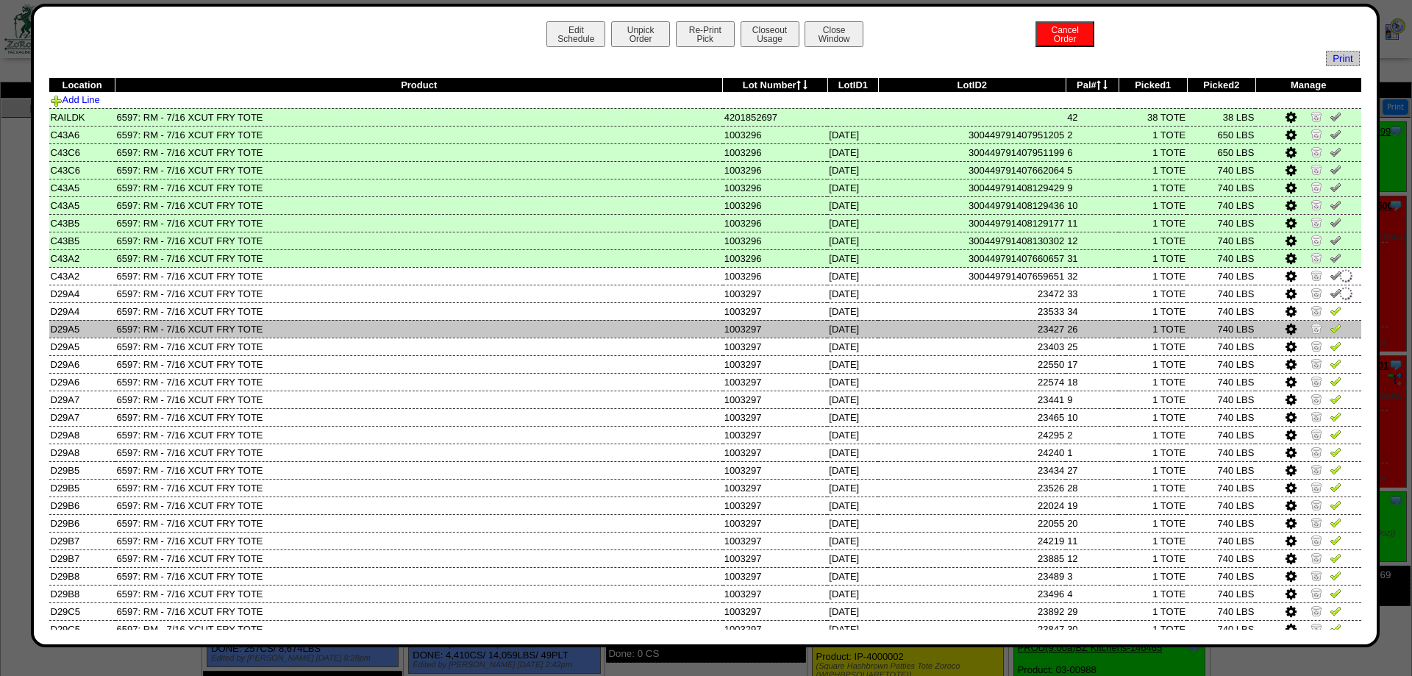
click at [1336, 329] on img at bounding box center [1335, 328] width 12 height 12
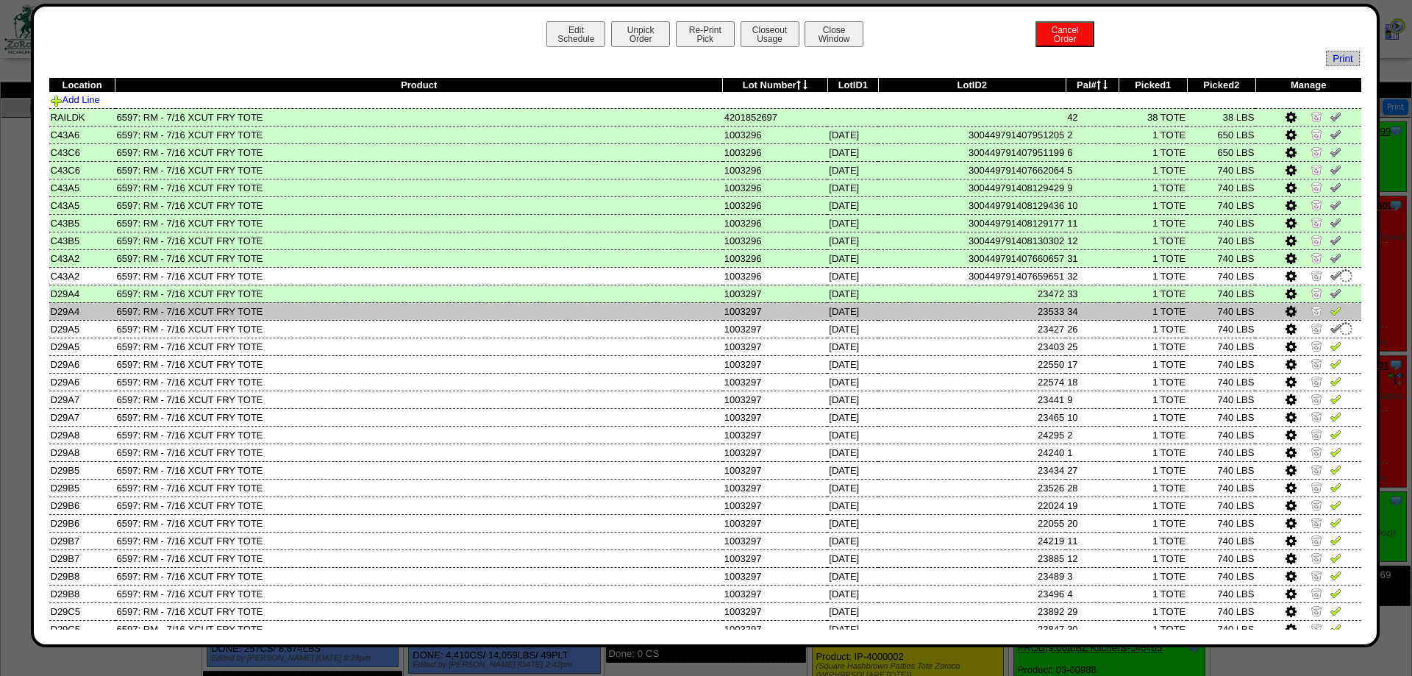
click at [1334, 315] on img at bounding box center [1335, 310] width 12 height 12
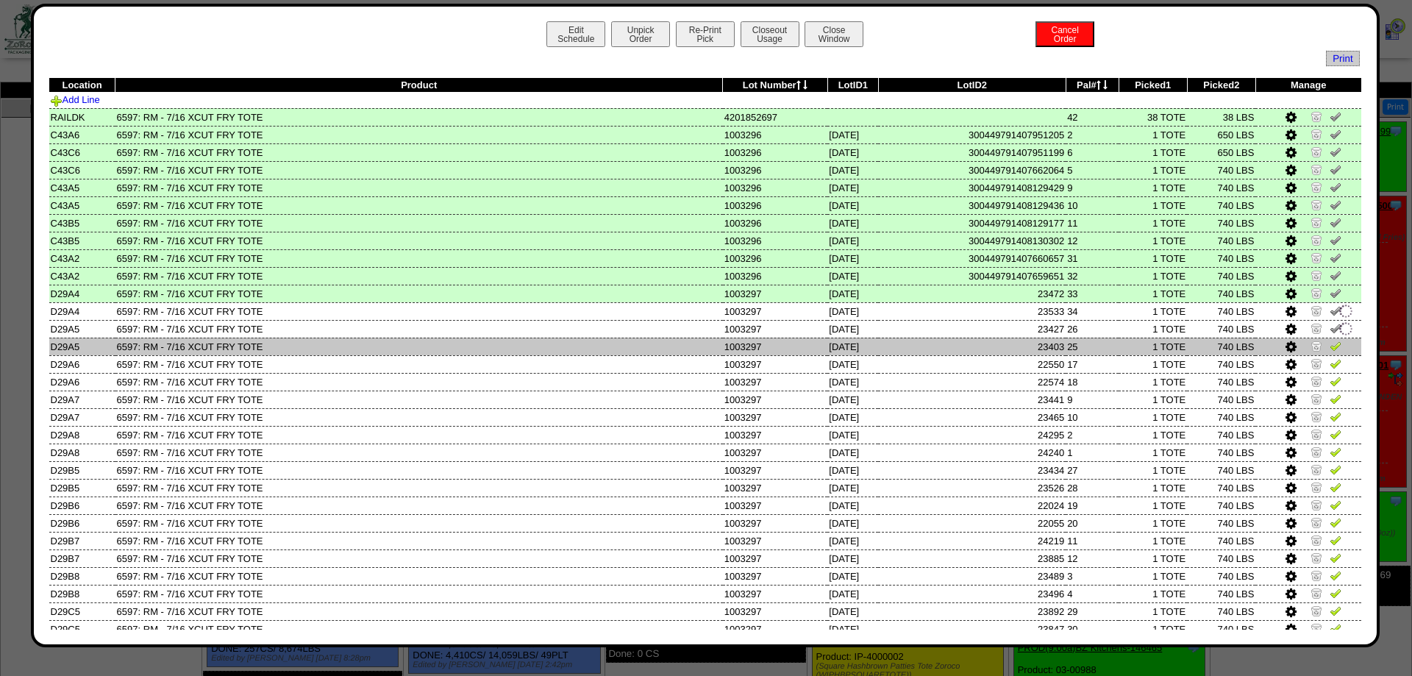
click at [1332, 350] on img at bounding box center [1335, 346] width 12 height 12
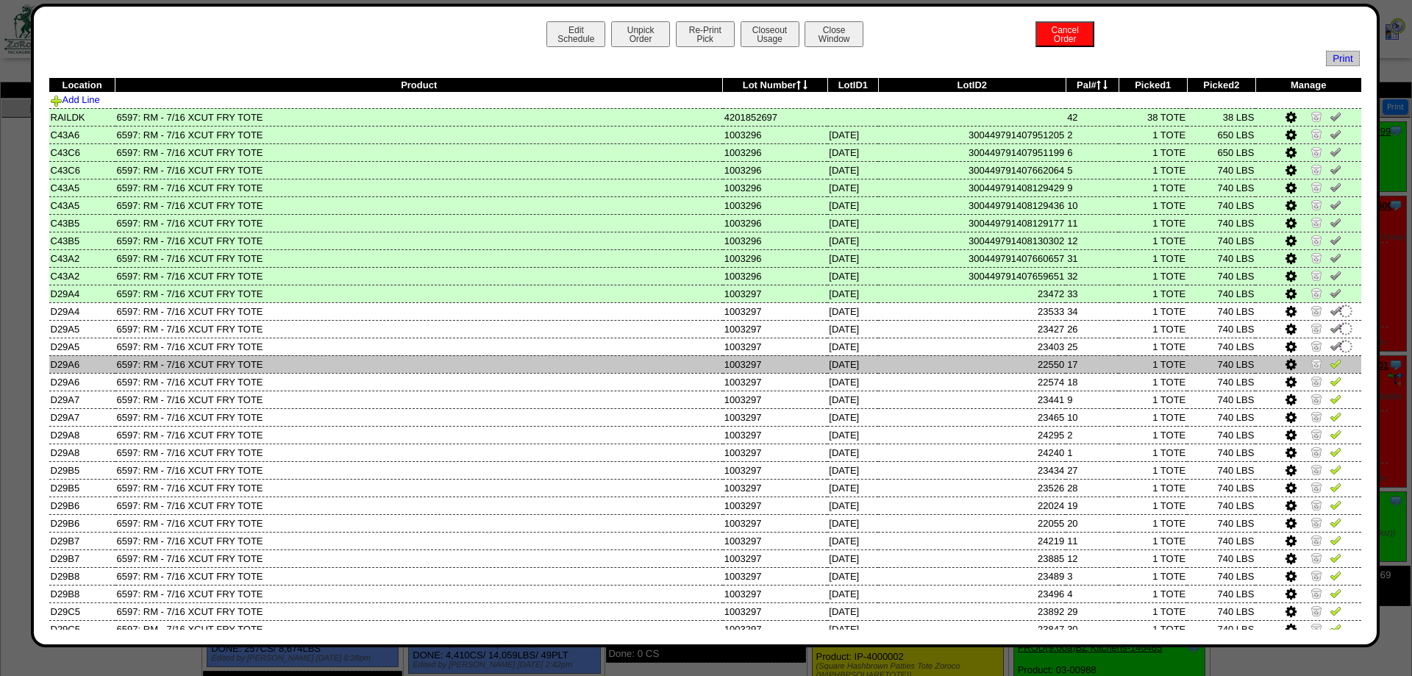
click at [1335, 369] on img at bounding box center [1335, 363] width 12 height 12
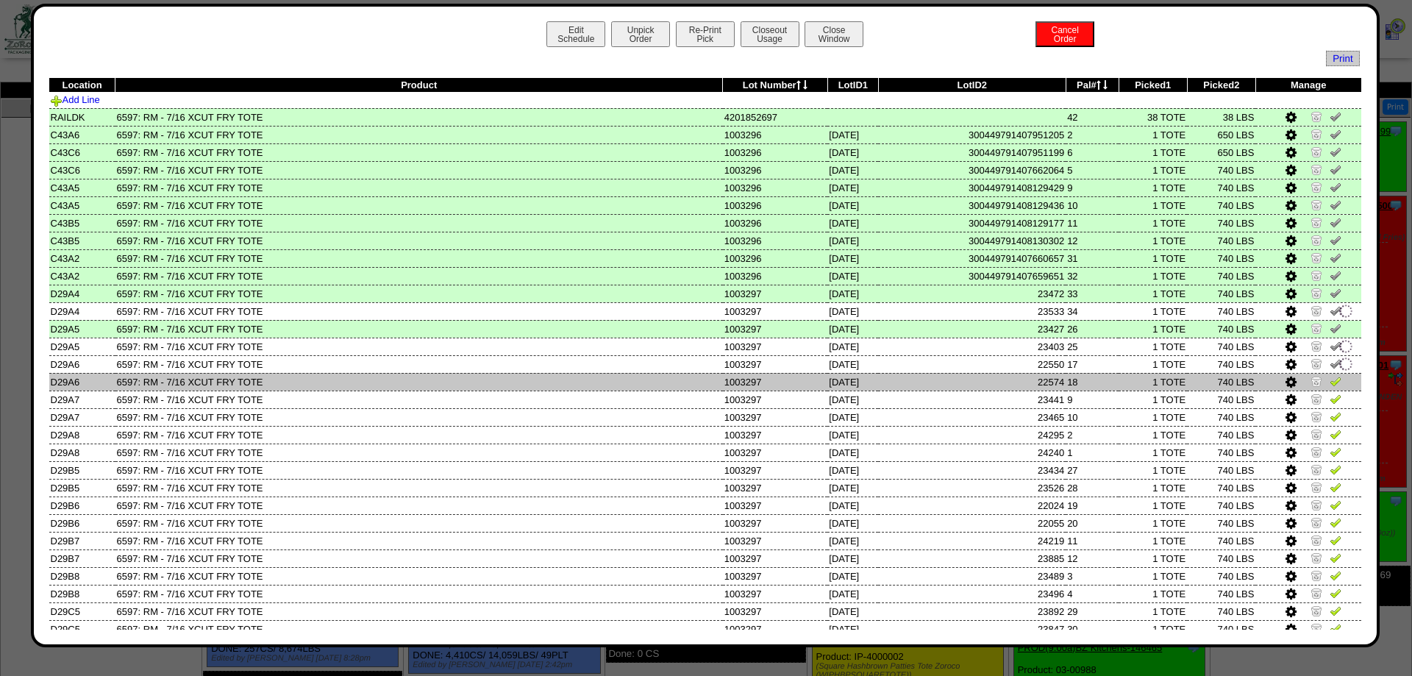
click at [1337, 387] on img at bounding box center [1335, 381] width 12 height 12
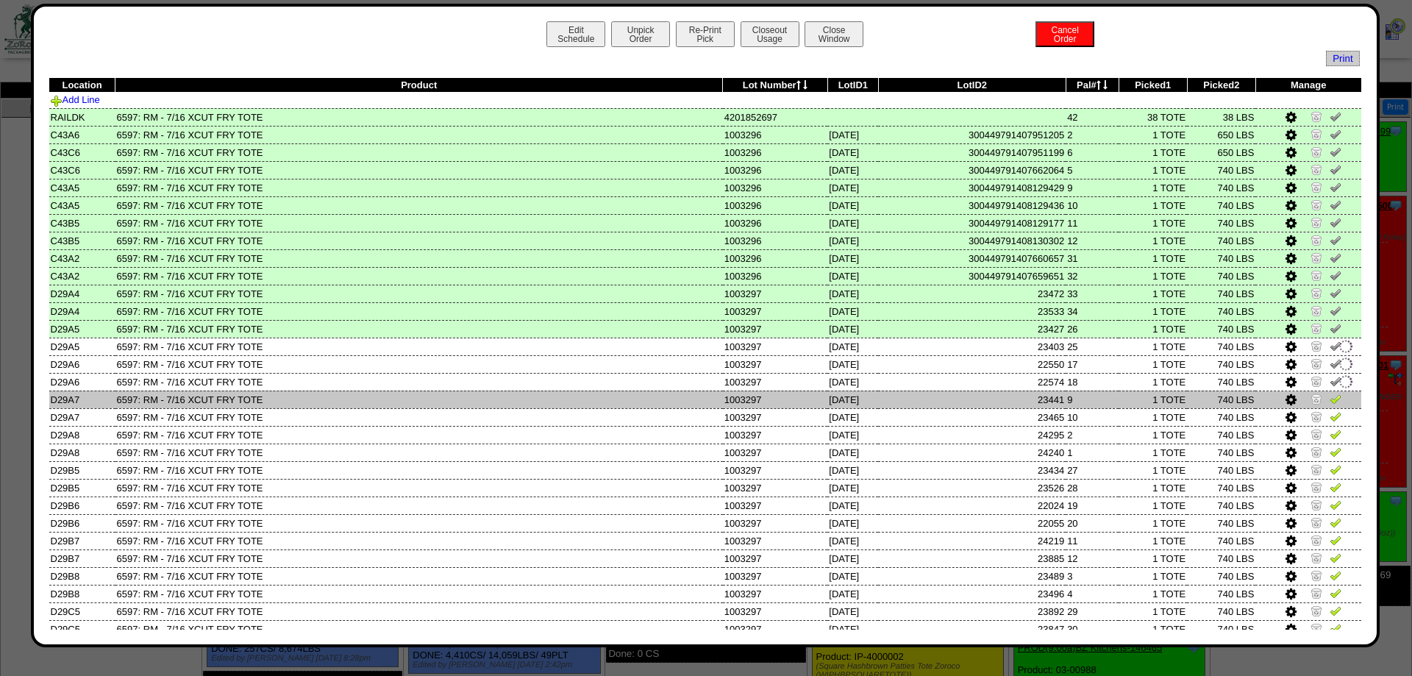
click at [1337, 400] on td at bounding box center [1308, 399] width 106 height 18
click at [1335, 407] on link at bounding box center [1335, 401] width 12 height 11
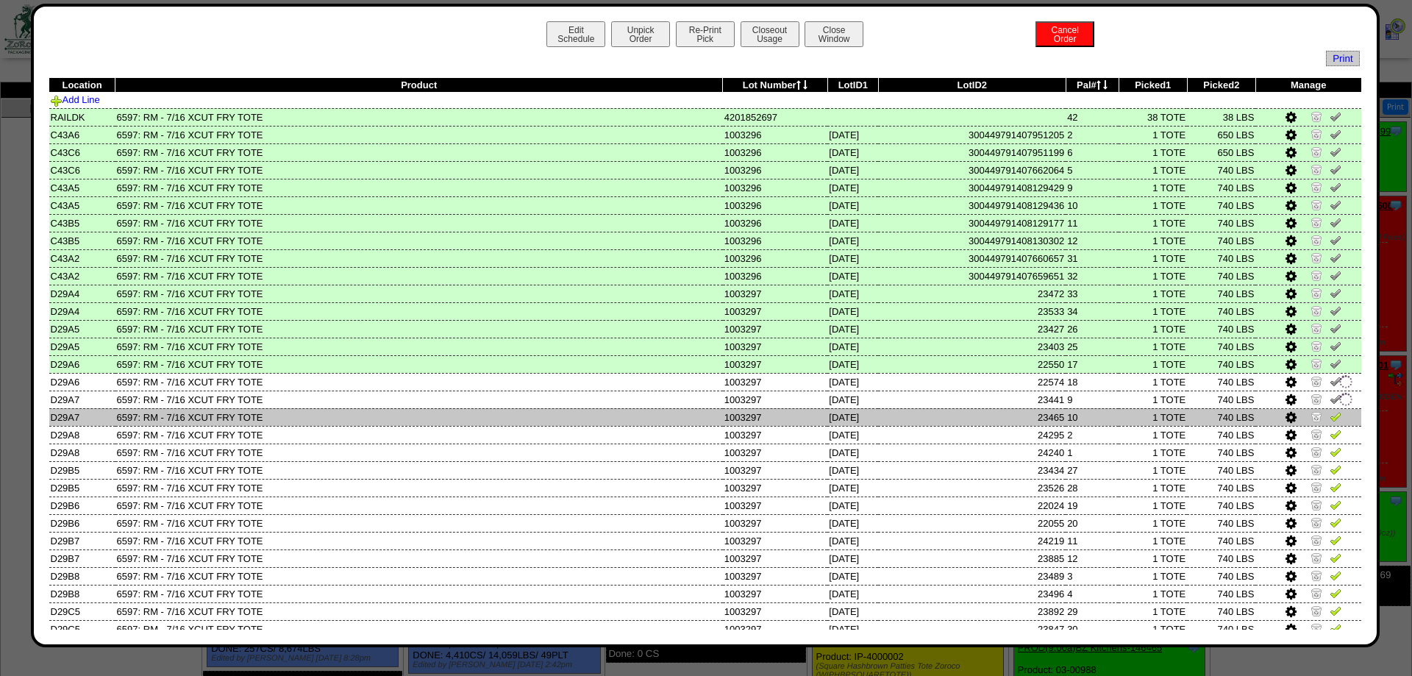
click at [1330, 424] on link at bounding box center [1335, 418] width 12 height 11
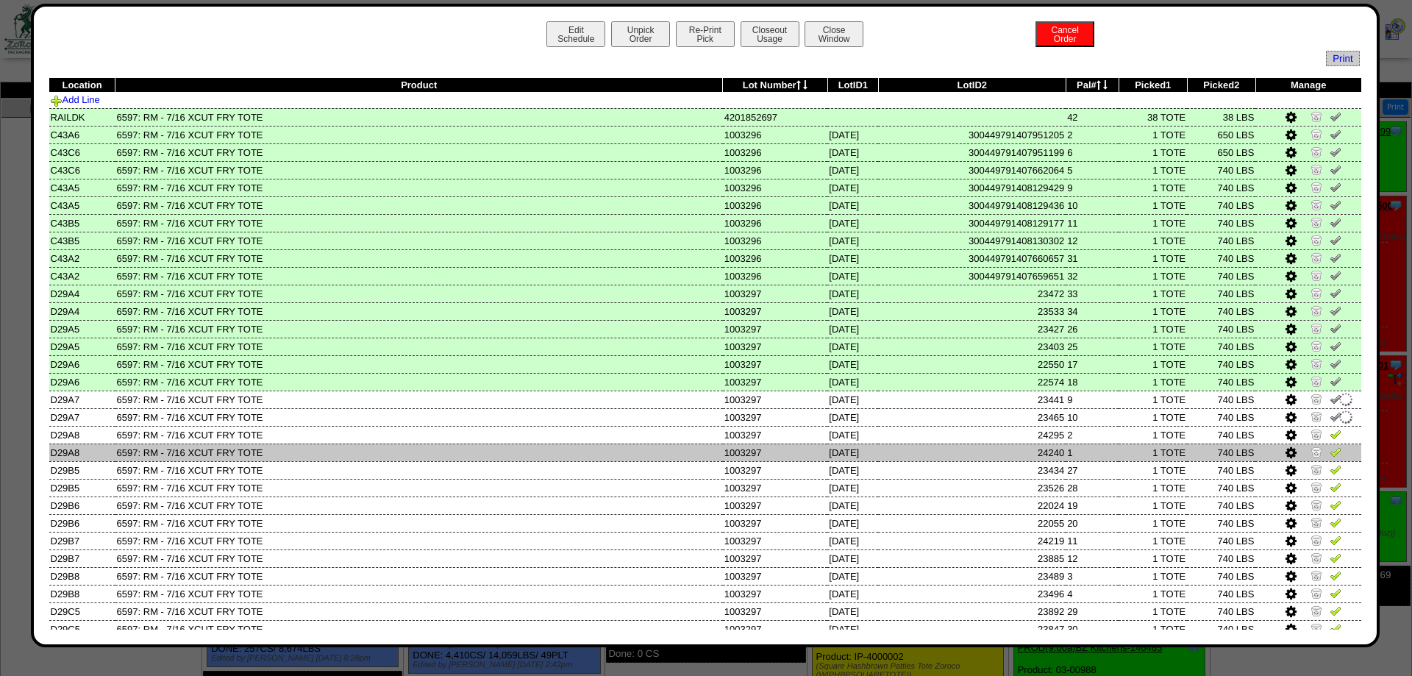
click at [1331, 454] on td at bounding box center [1308, 452] width 106 height 18
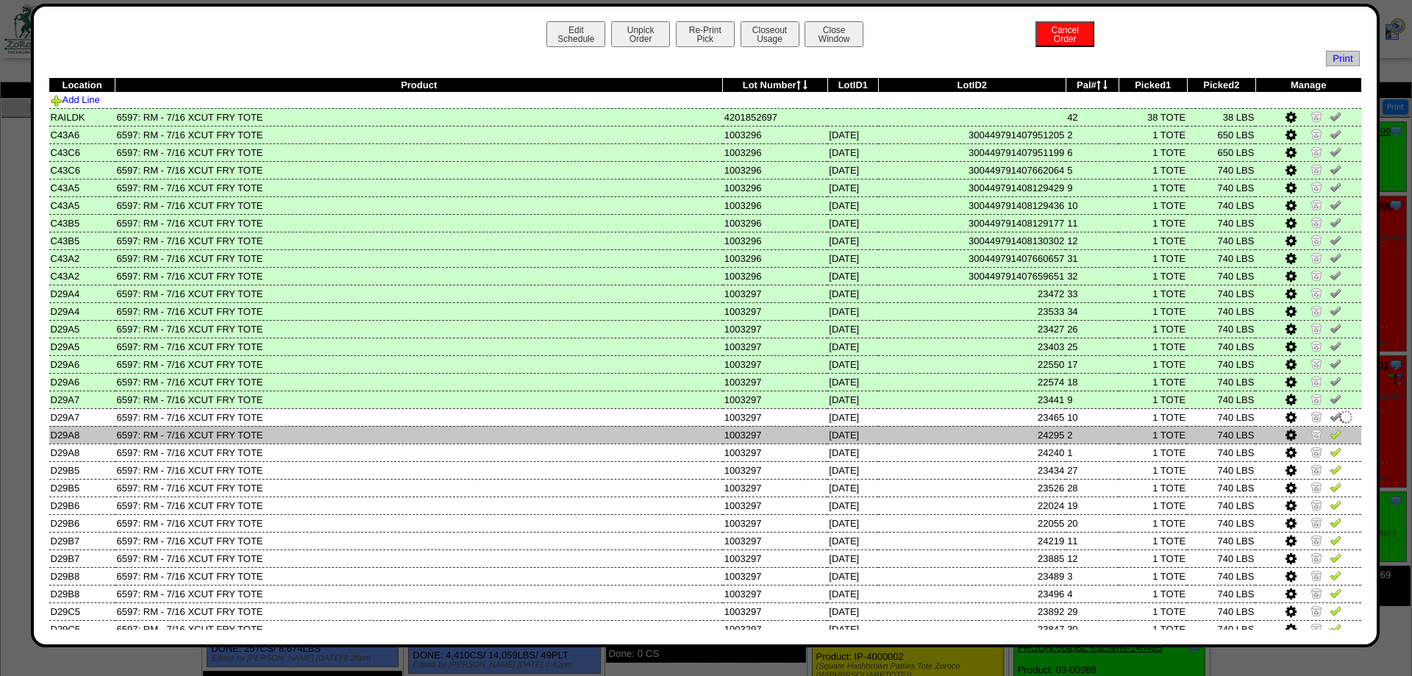
click at [1332, 440] on img at bounding box center [1335, 434] width 12 height 12
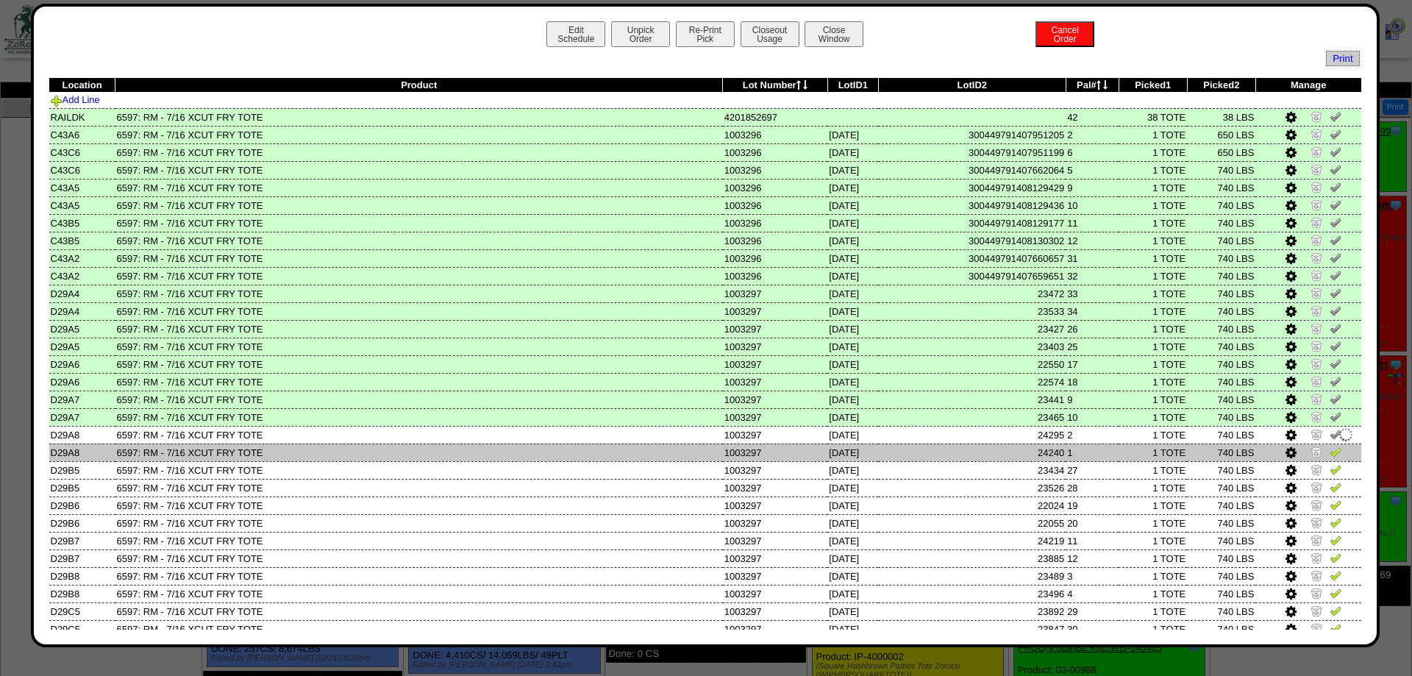
click at [1336, 457] on img at bounding box center [1335, 452] width 12 height 12
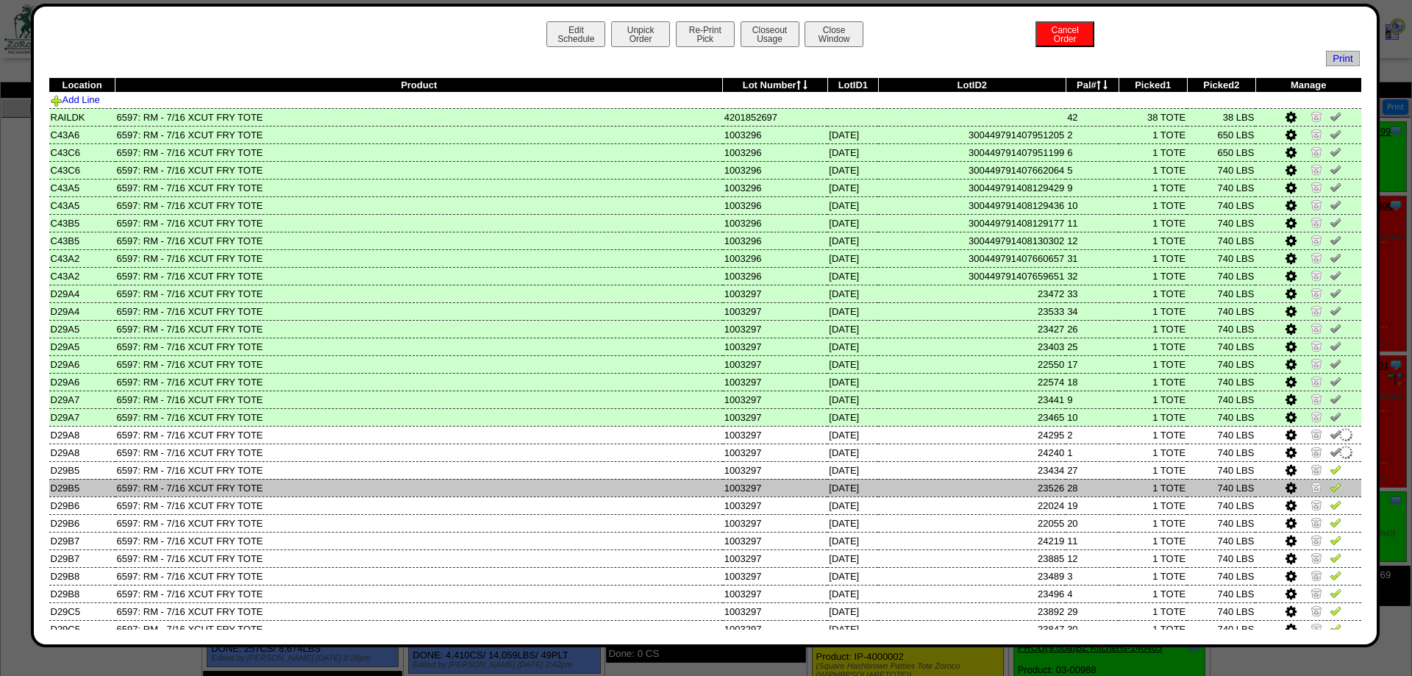
click at [1329, 492] on td at bounding box center [1308, 488] width 106 height 18
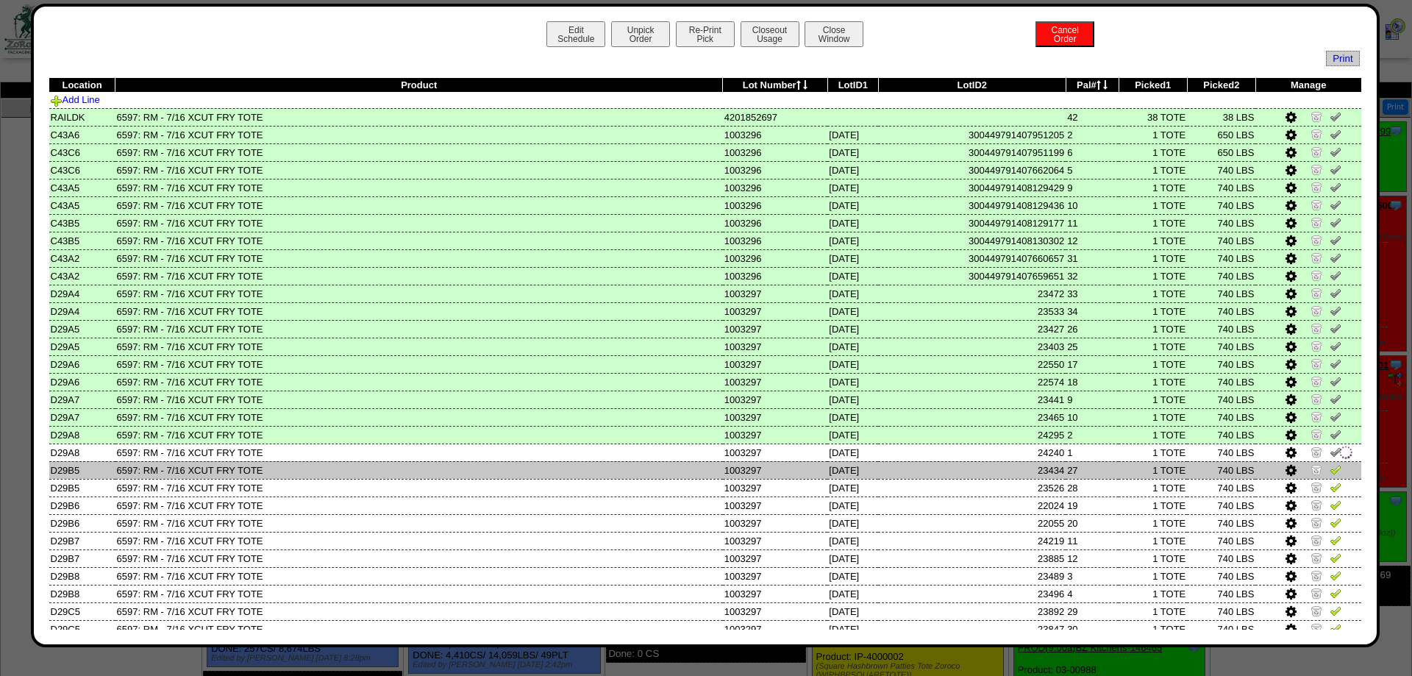
click at [1341, 476] on td at bounding box center [1308, 470] width 106 height 18
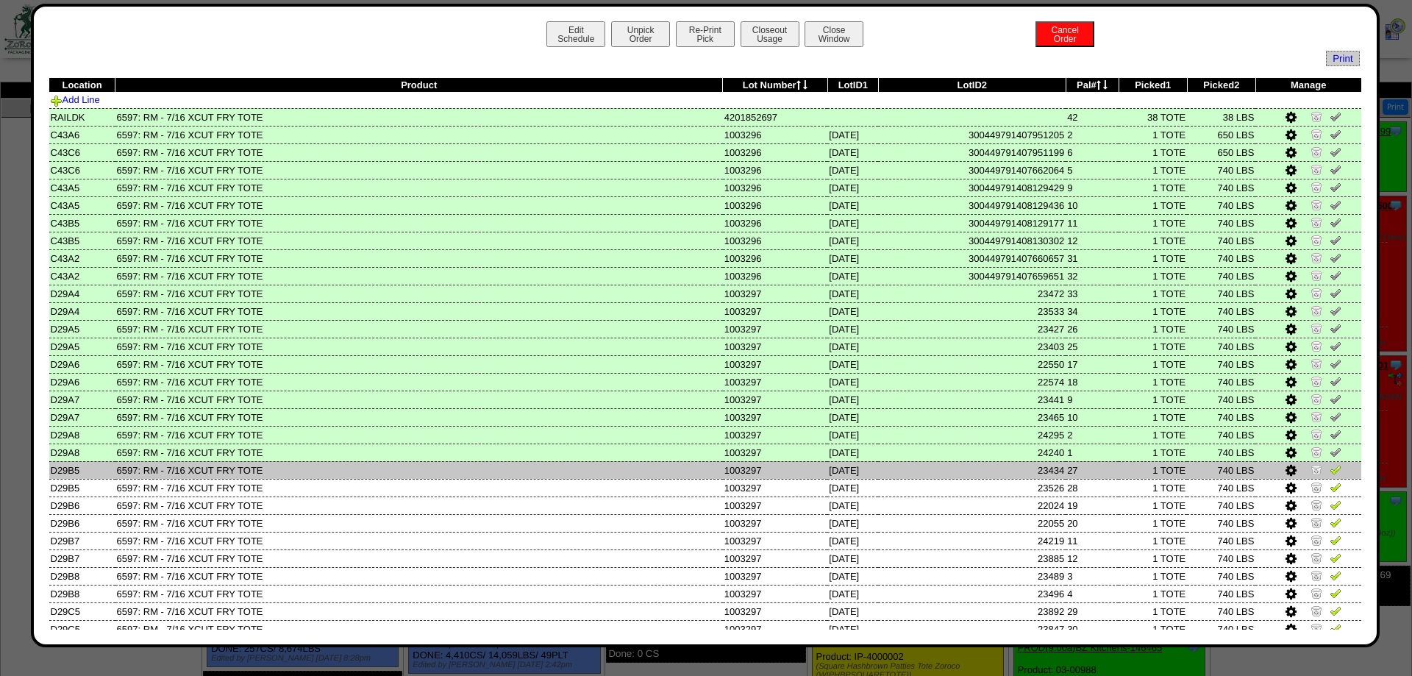
click at [1338, 475] on img at bounding box center [1335, 469] width 12 height 12
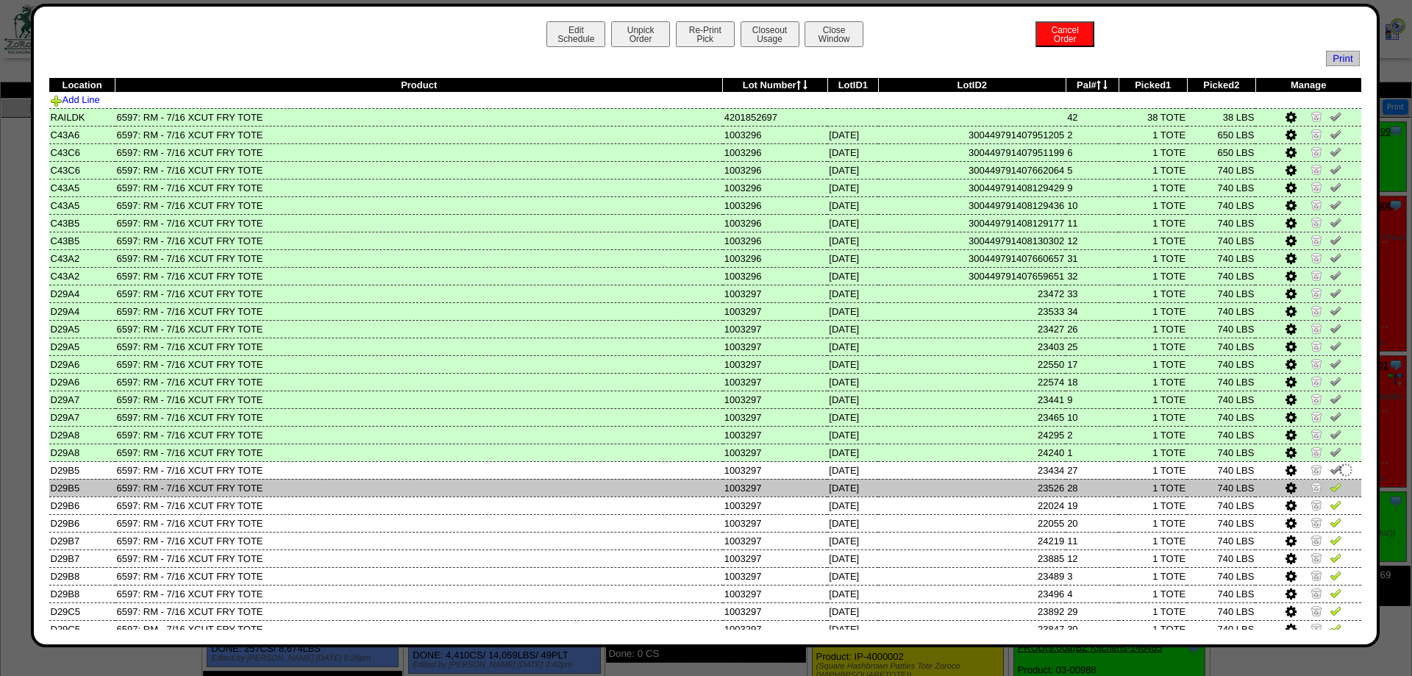
click at [1338, 493] on img at bounding box center [1335, 487] width 12 height 12
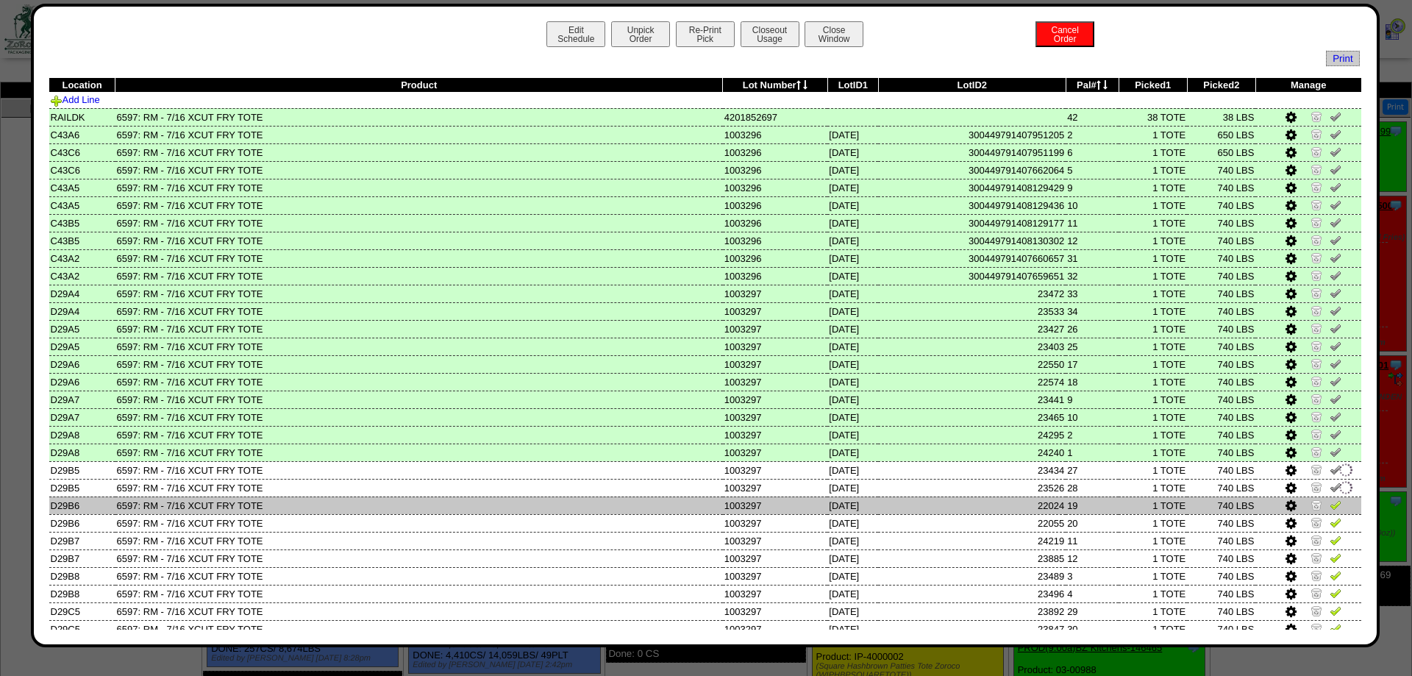
click at [1336, 510] on img at bounding box center [1335, 505] width 12 height 12
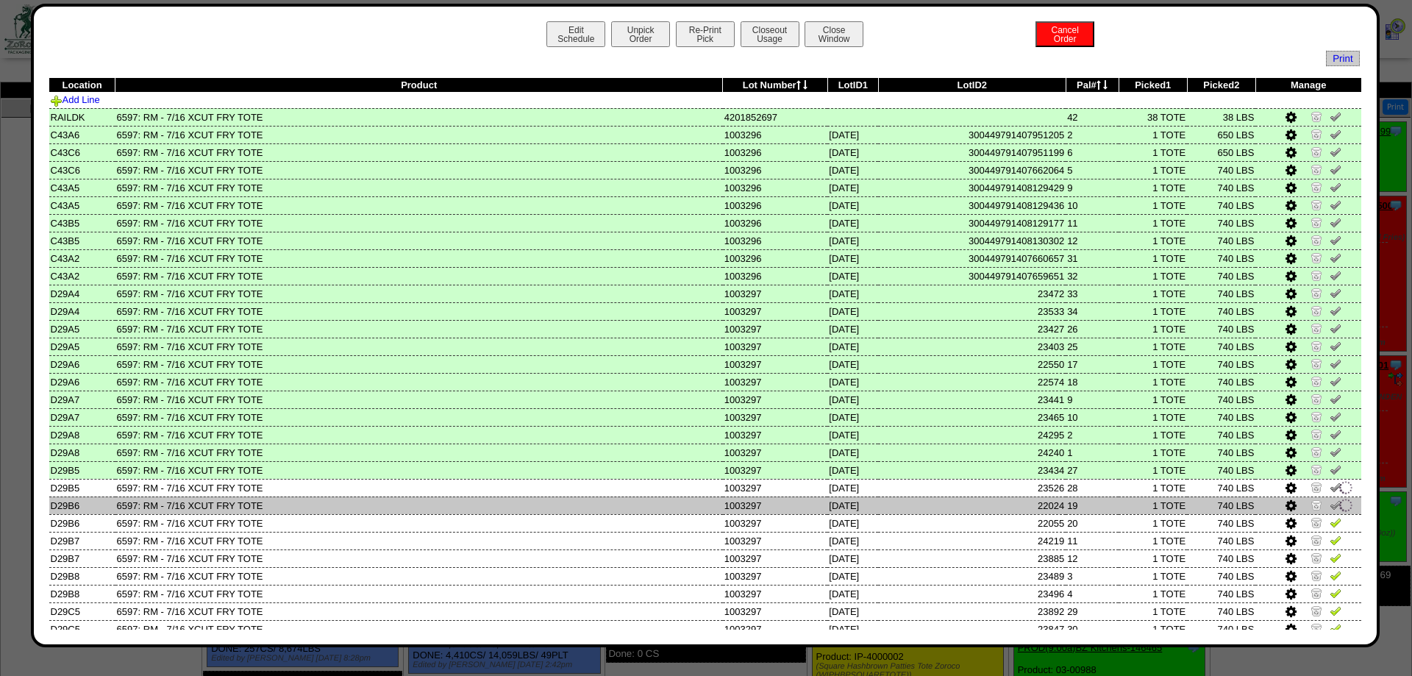
click at [1336, 514] on td at bounding box center [1308, 505] width 106 height 18
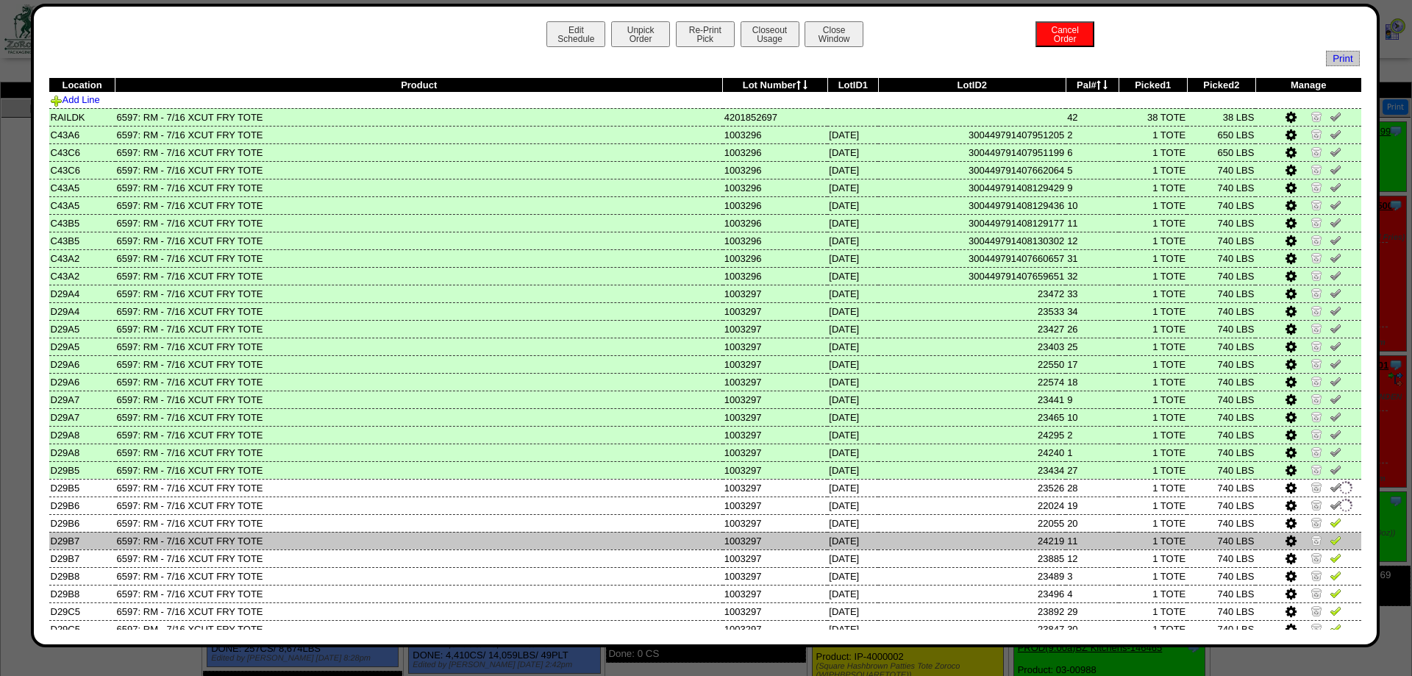
click at [1335, 543] on td at bounding box center [1308, 541] width 106 height 18
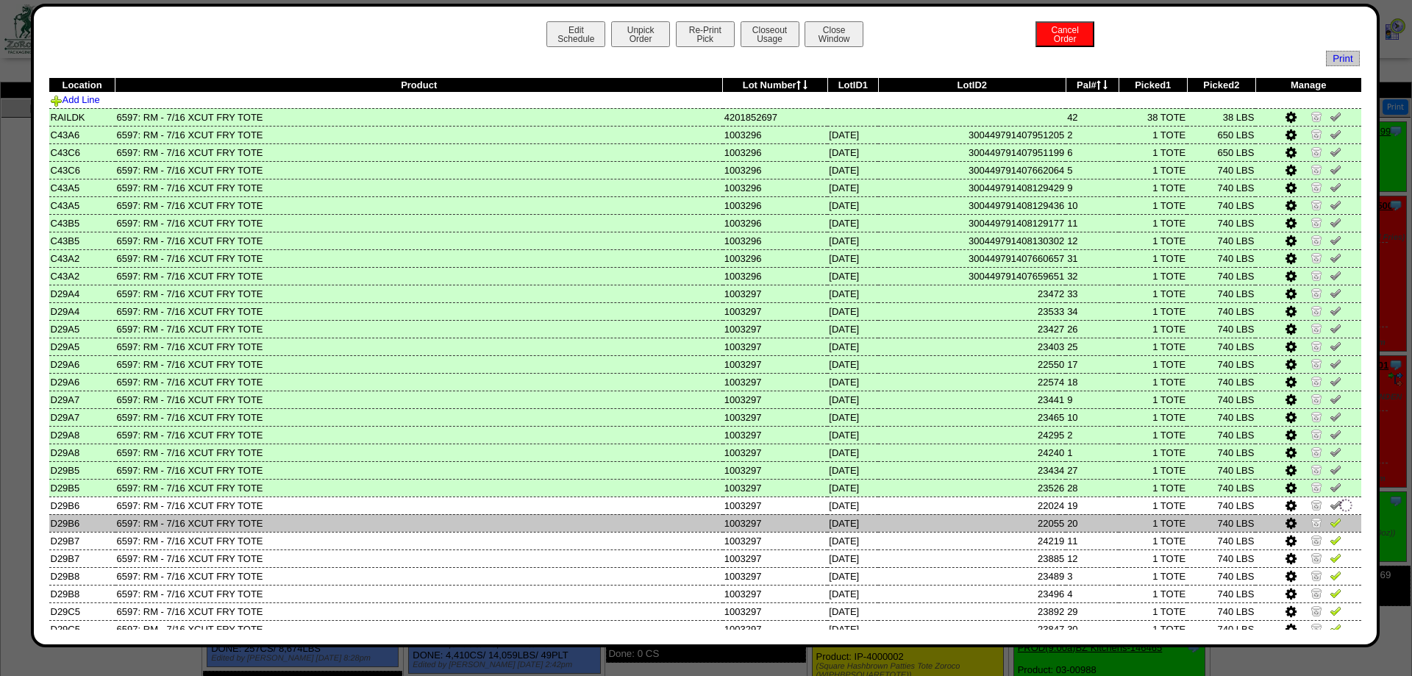
click at [1334, 528] on img at bounding box center [1335, 522] width 12 height 12
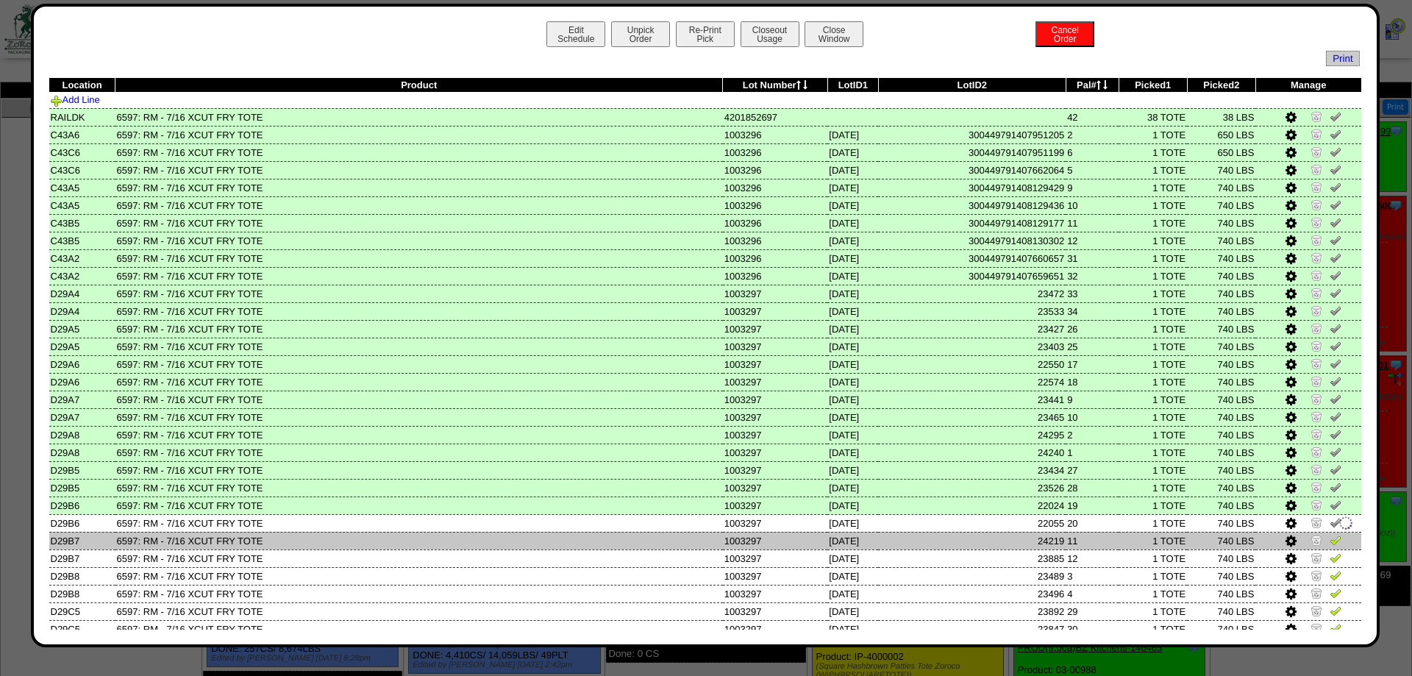
click at [1332, 546] on img at bounding box center [1335, 540] width 12 height 12
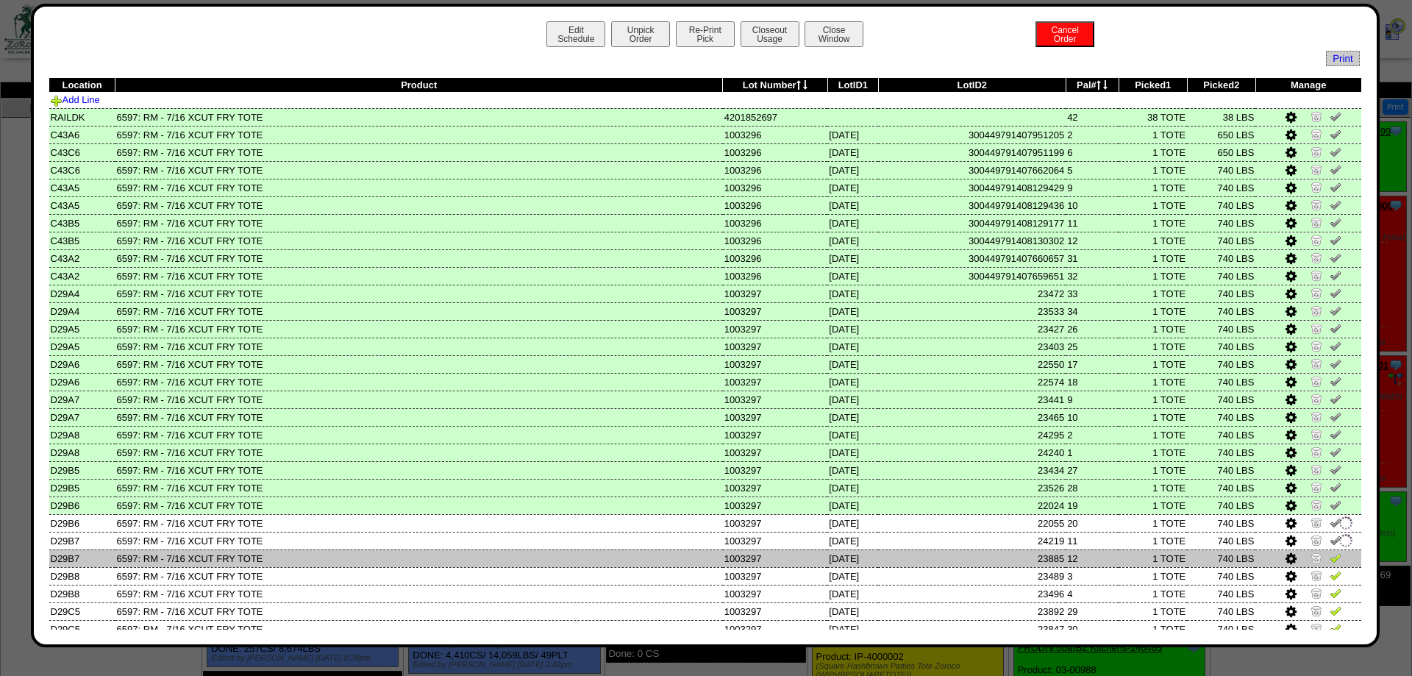
click at [1328, 567] on td at bounding box center [1308, 558] width 106 height 18
click at [1334, 563] on img at bounding box center [1335, 557] width 12 height 12
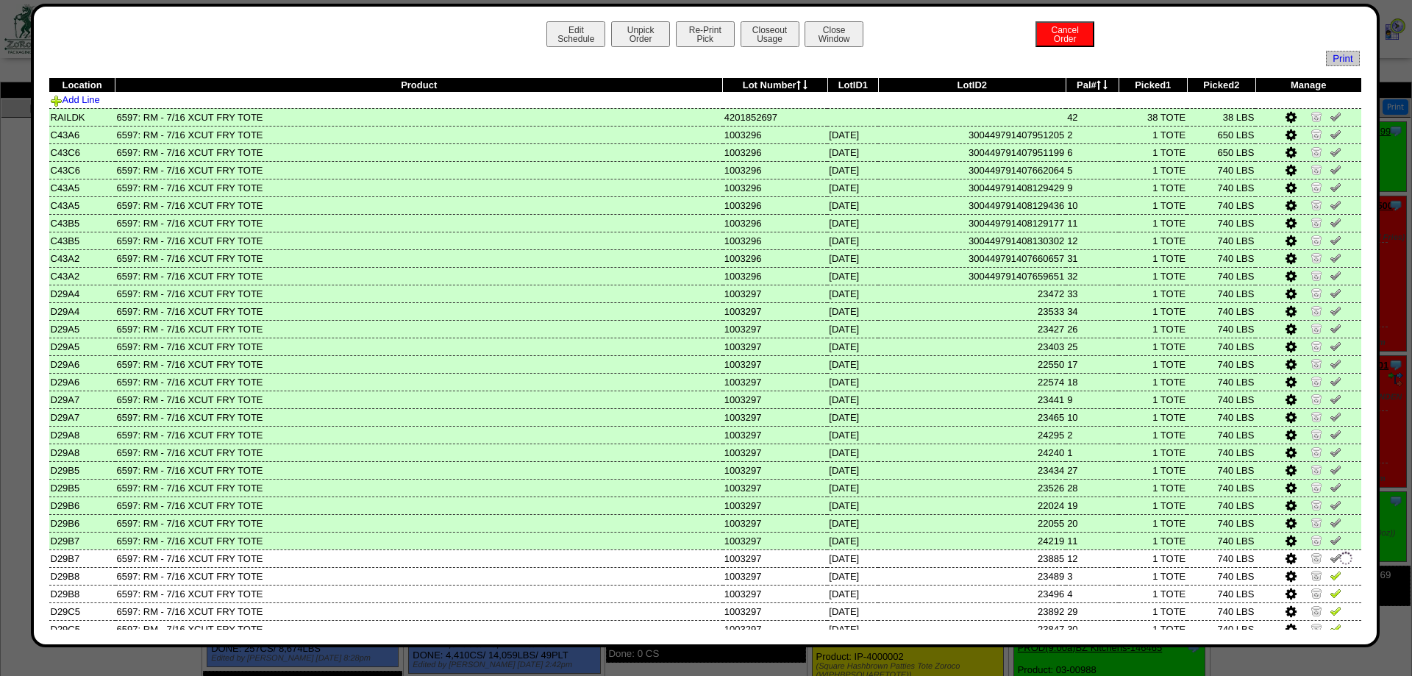
scroll to position [331, 0]
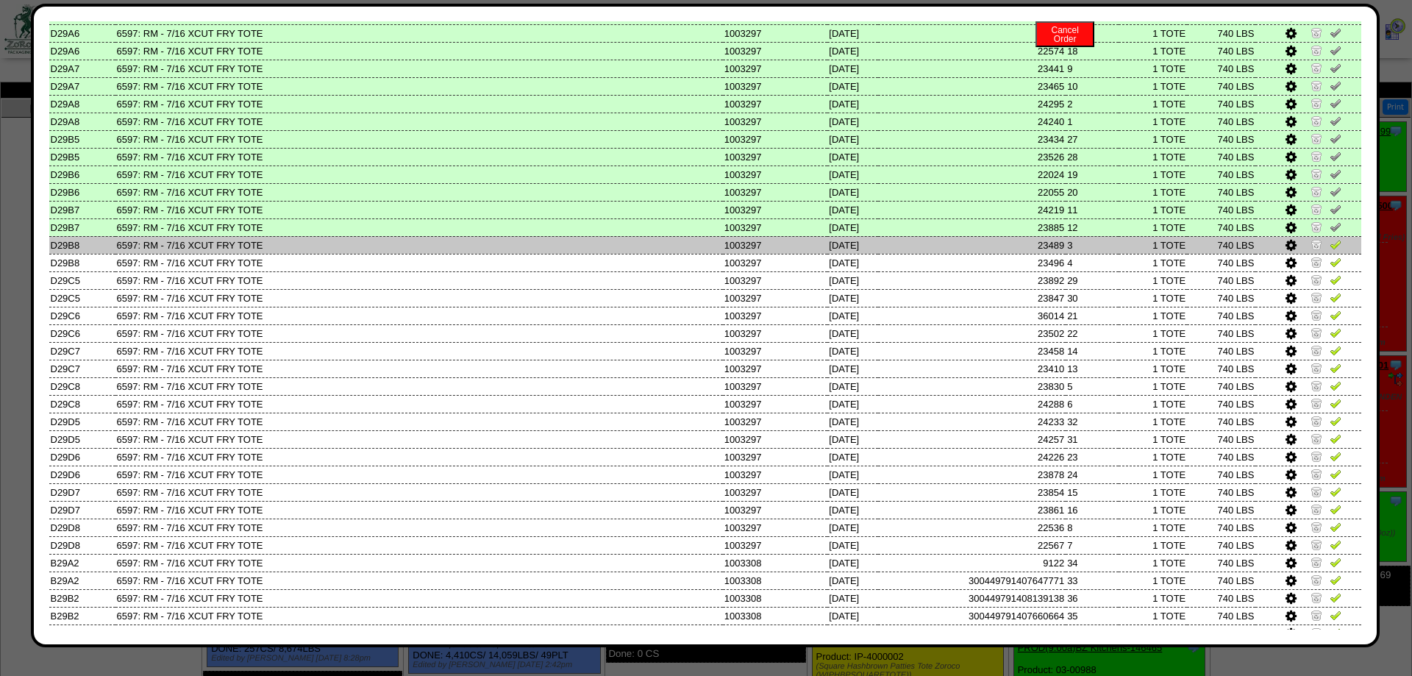
click at [1334, 250] on img at bounding box center [1335, 244] width 12 height 12
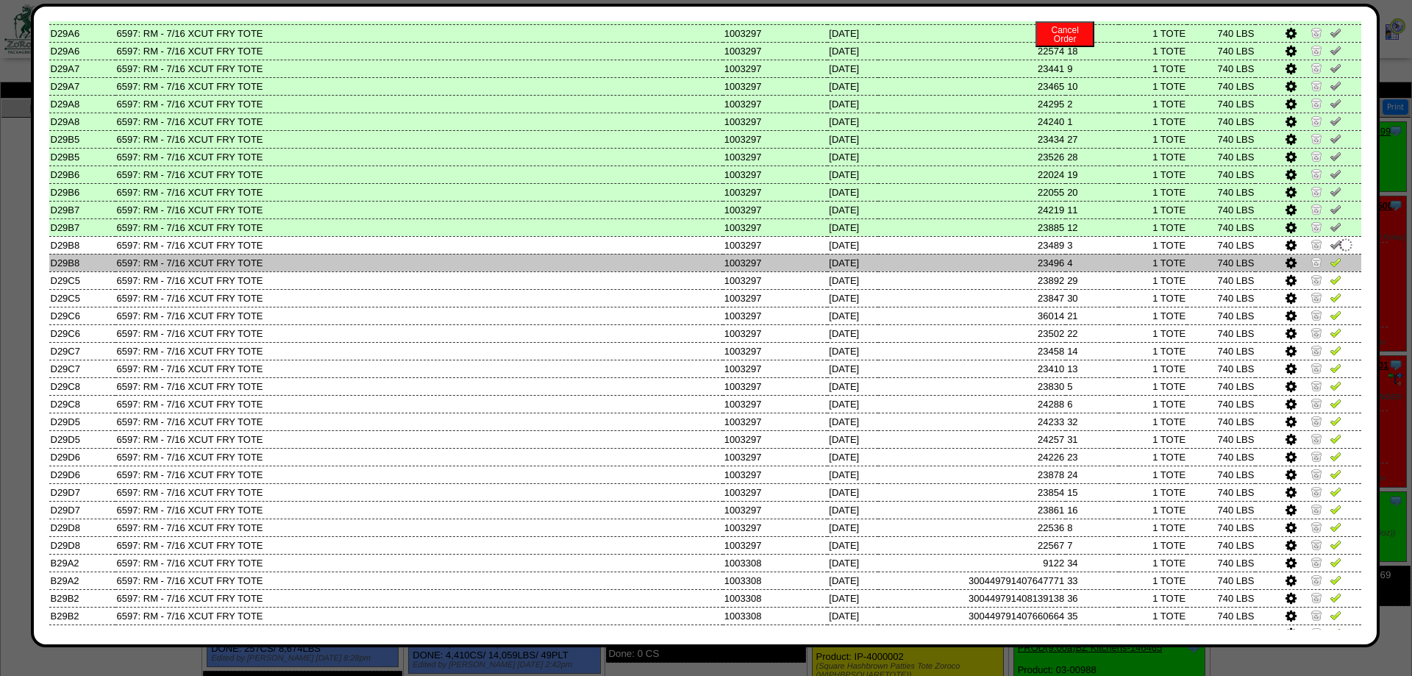
click at [1334, 268] on img at bounding box center [1335, 262] width 12 height 12
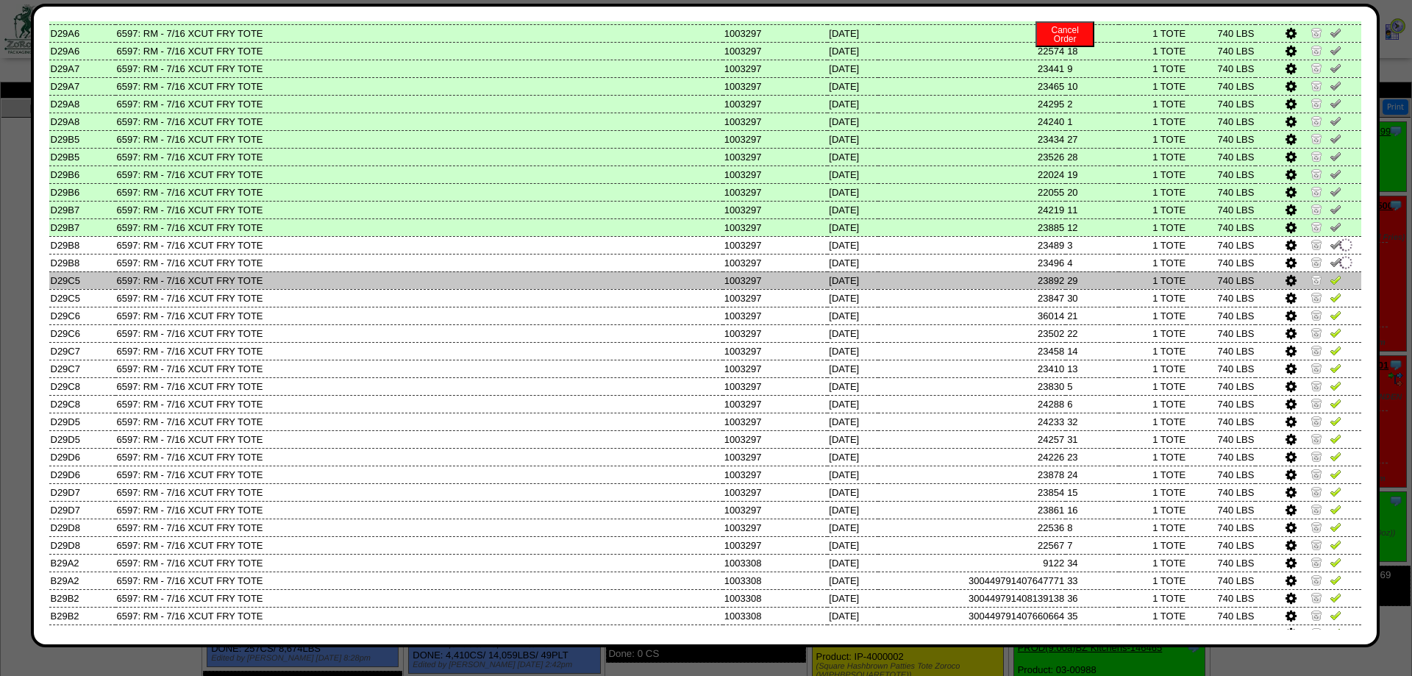
click at [1331, 285] on img at bounding box center [1335, 280] width 12 height 12
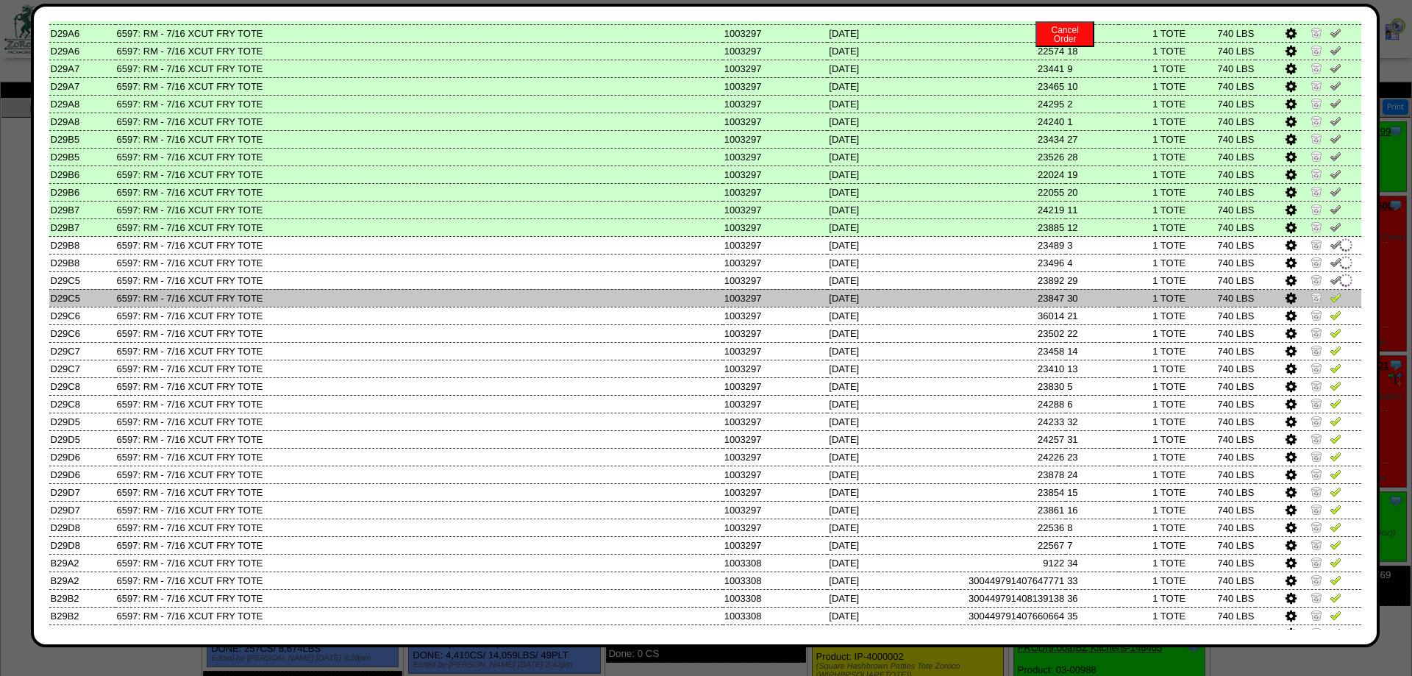
click at [1336, 303] on img at bounding box center [1335, 297] width 12 height 12
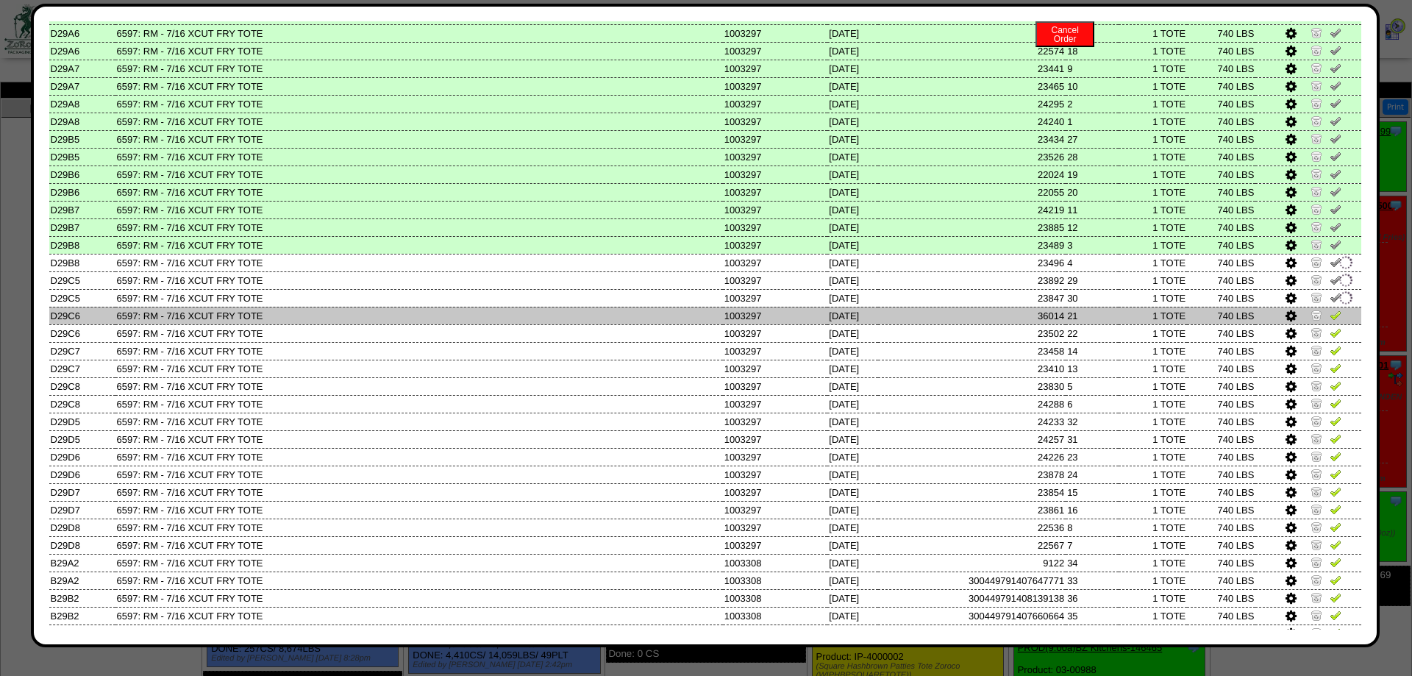
click at [1336, 321] on img at bounding box center [1335, 315] width 12 height 12
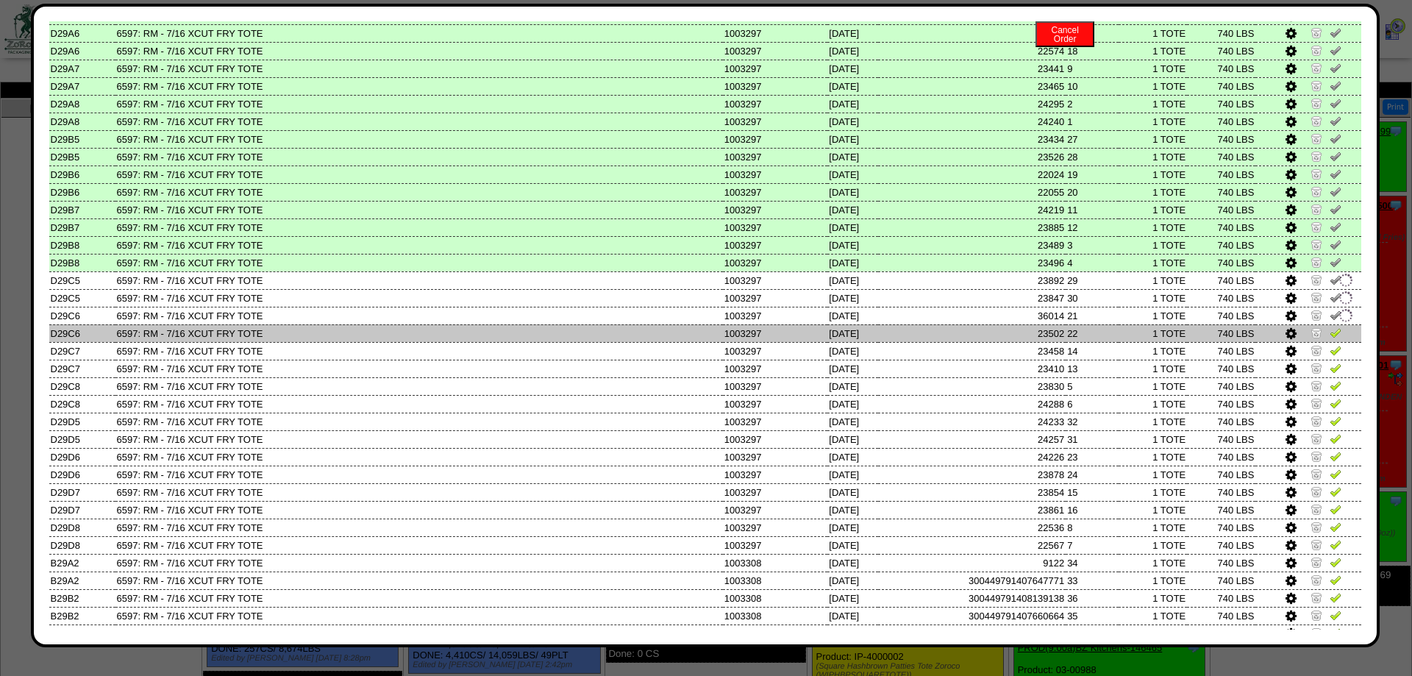
click at [1336, 338] on img at bounding box center [1335, 332] width 12 height 12
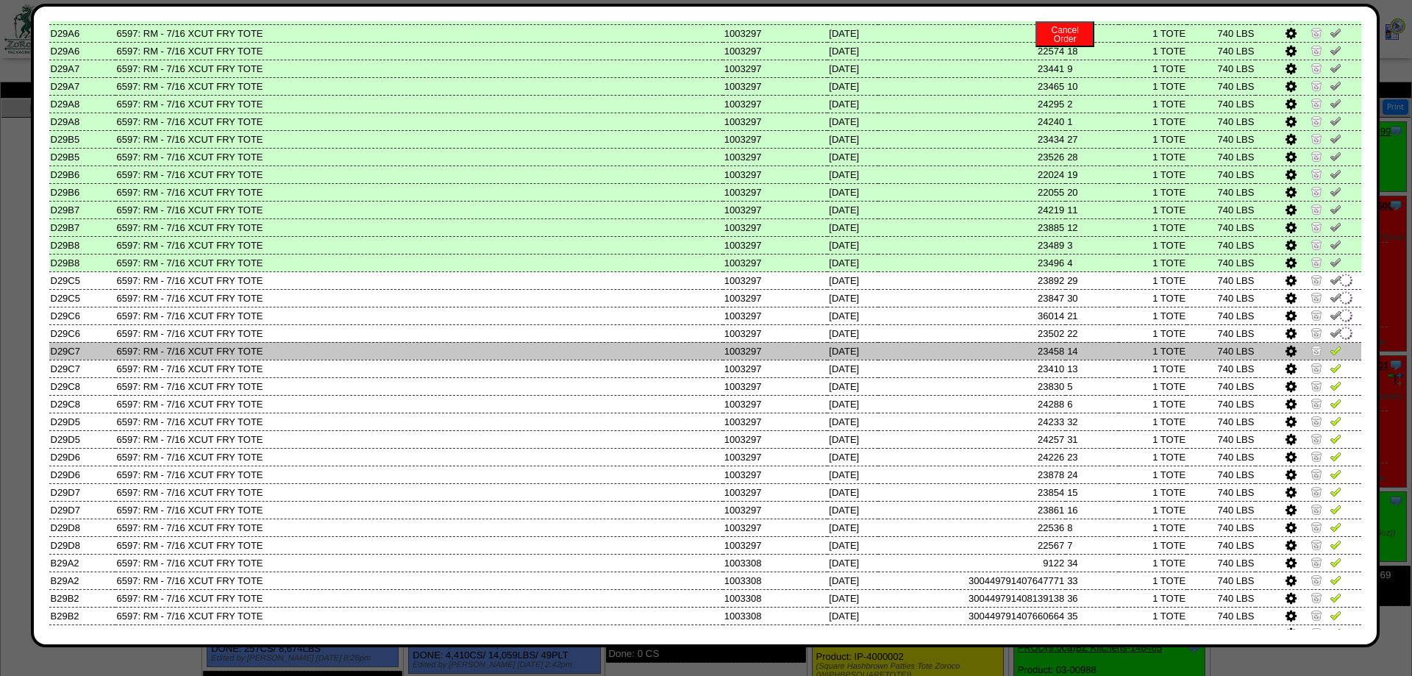
click at [1338, 356] on img at bounding box center [1335, 350] width 12 height 12
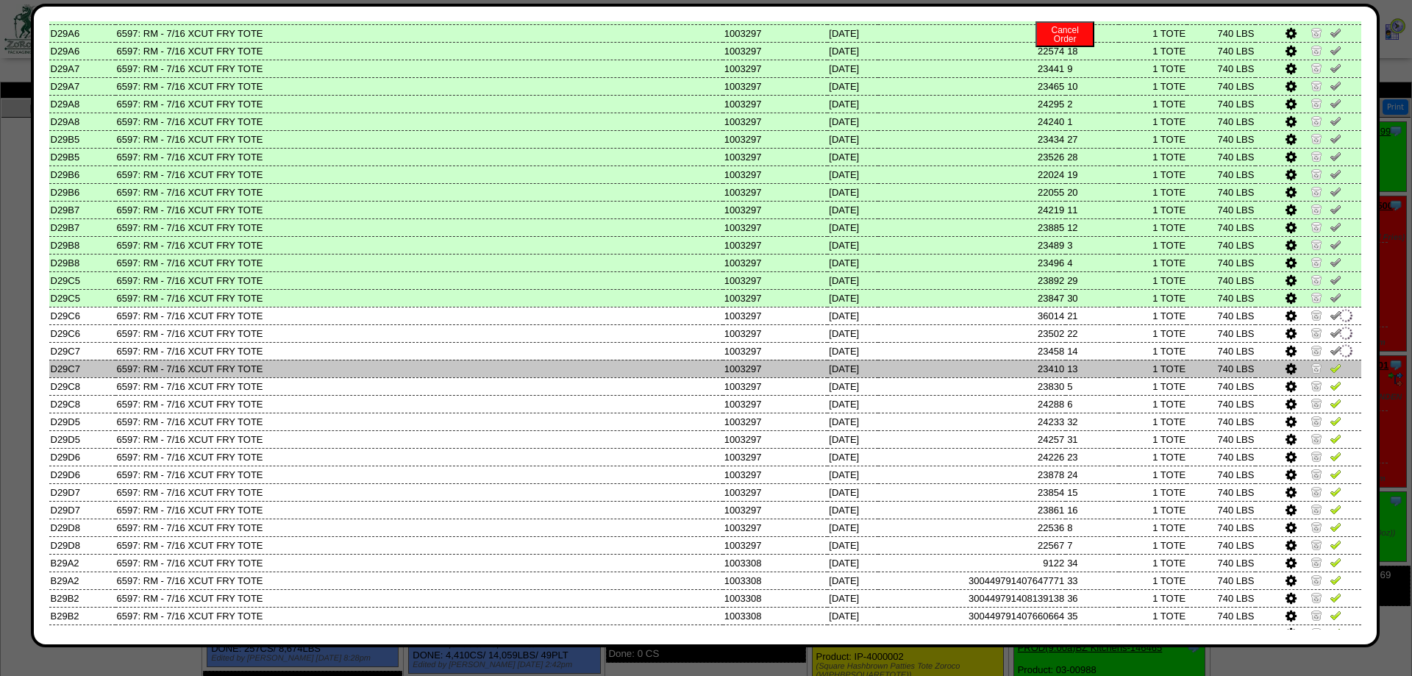
click at [1335, 374] on img at bounding box center [1335, 368] width 12 height 12
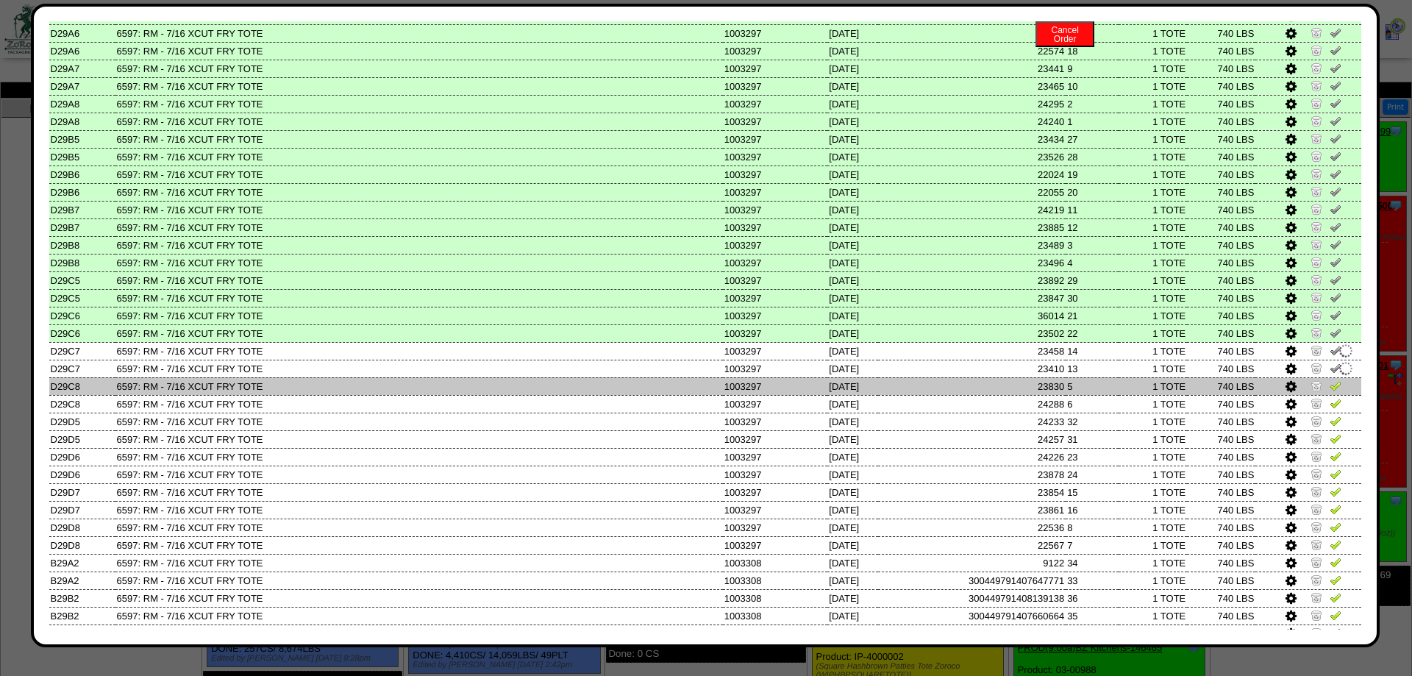
click at [1331, 391] on img at bounding box center [1335, 385] width 12 height 12
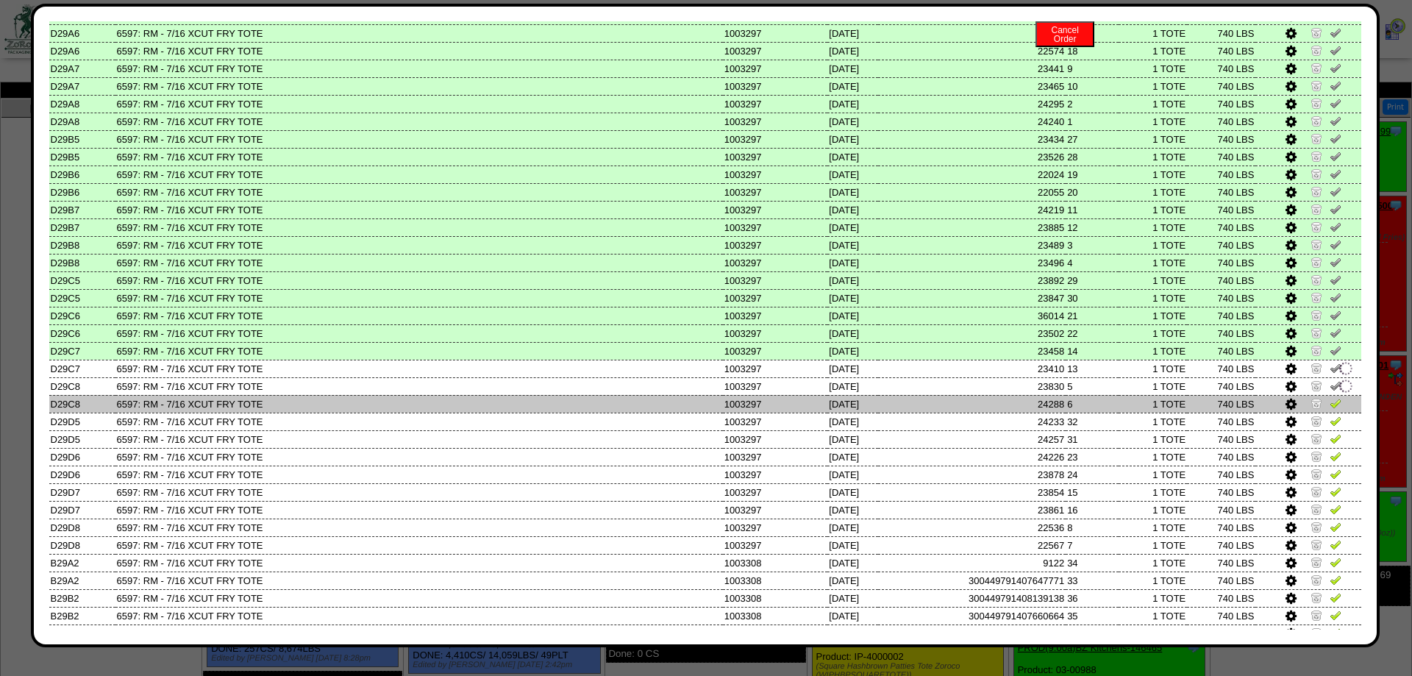
click at [1332, 409] on img at bounding box center [1335, 403] width 12 height 12
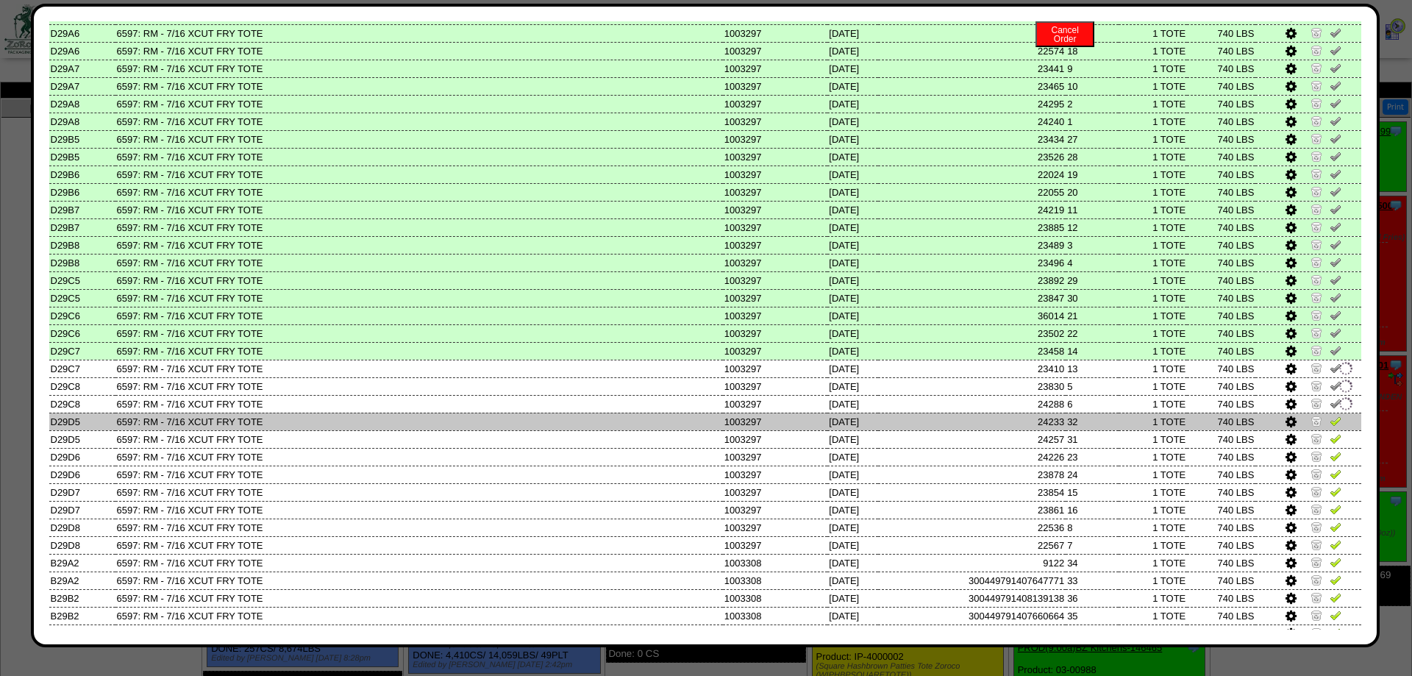
click at [1333, 426] on img at bounding box center [1335, 421] width 12 height 12
click at [1334, 429] on link at bounding box center [1335, 423] width 12 height 11
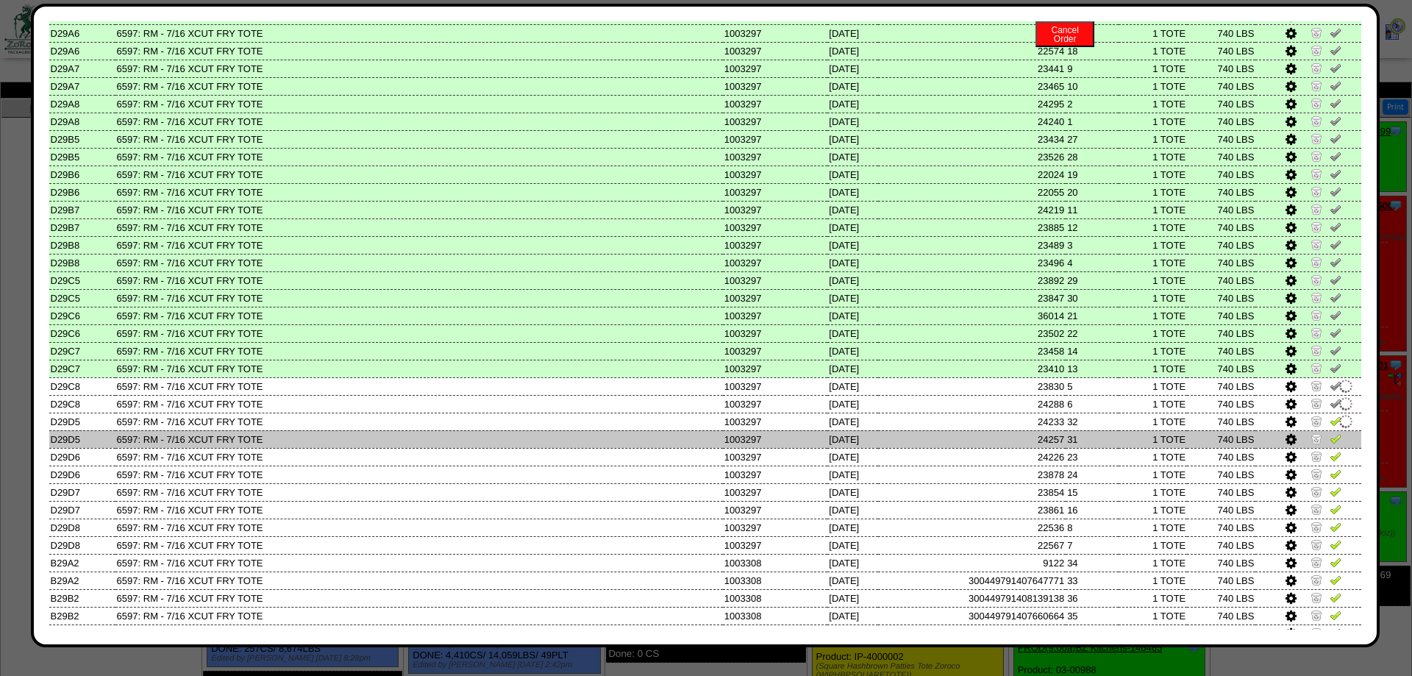
click at [1336, 448] on td at bounding box center [1308, 439] width 106 height 18
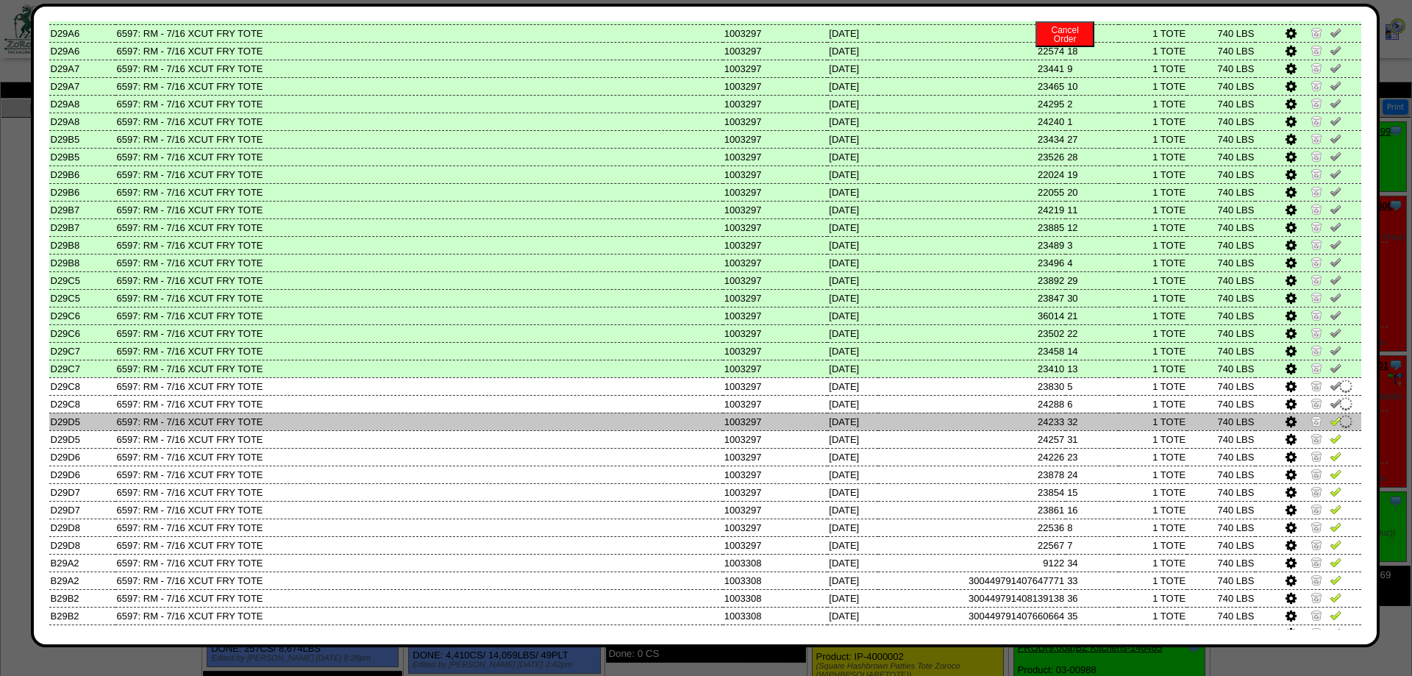
click at [1333, 429] on link at bounding box center [1335, 423] width 12 height 11
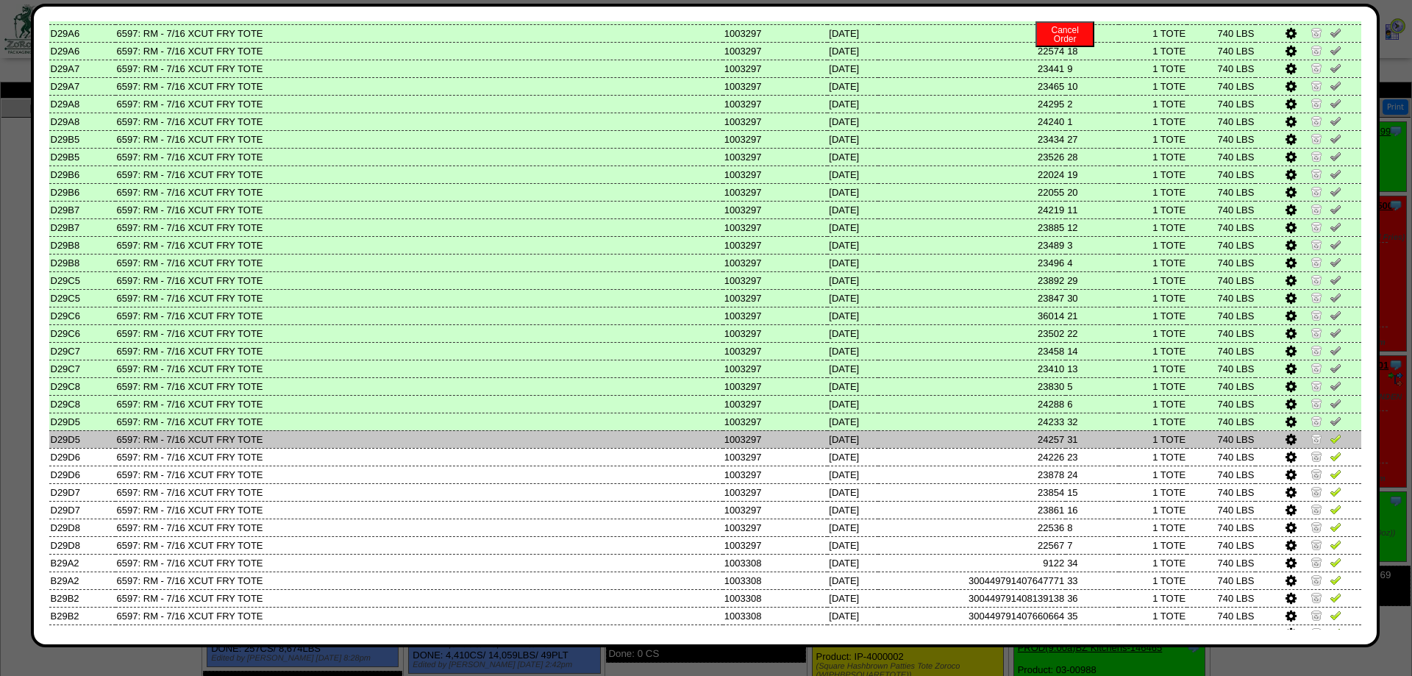
click at [1336, 444] on img at bounding box center [1335, 438] width 12 height 12
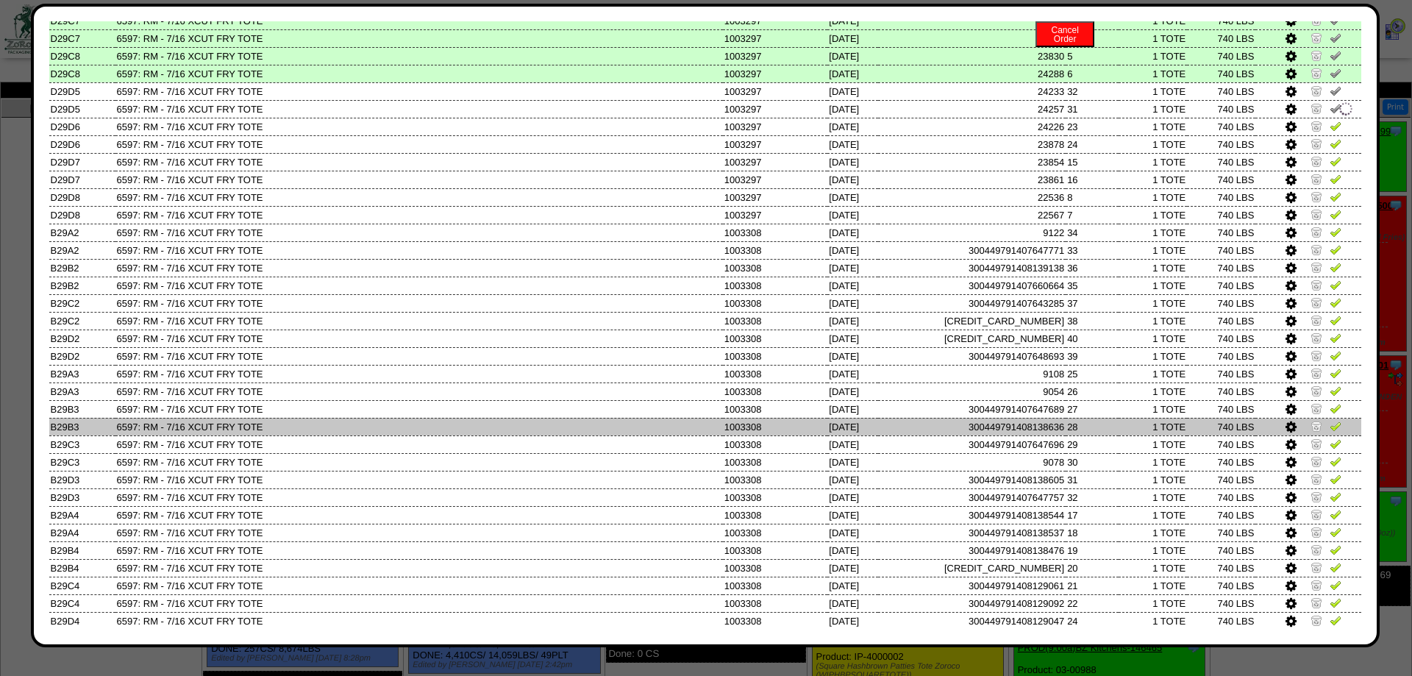
scroll to position [662, 0]
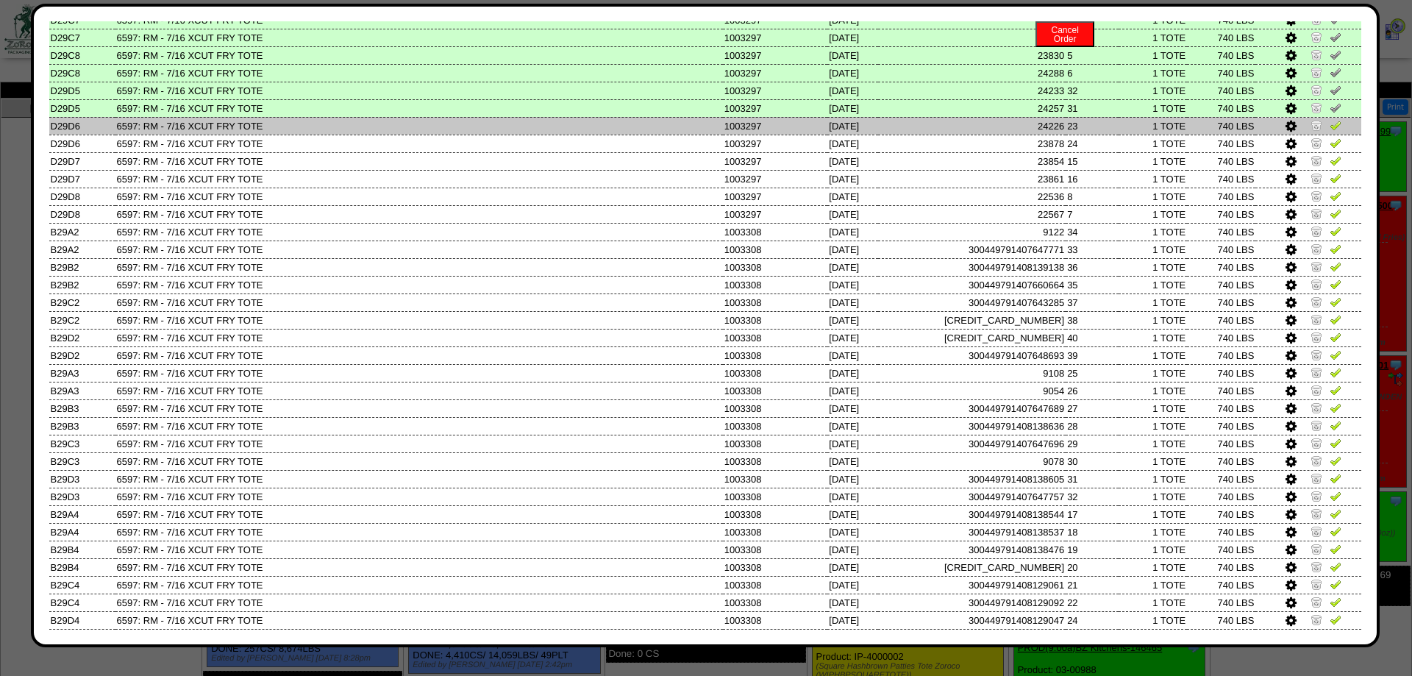
click at [1335, 131] on img at bounding box center [1335, 125] width 12 height 12
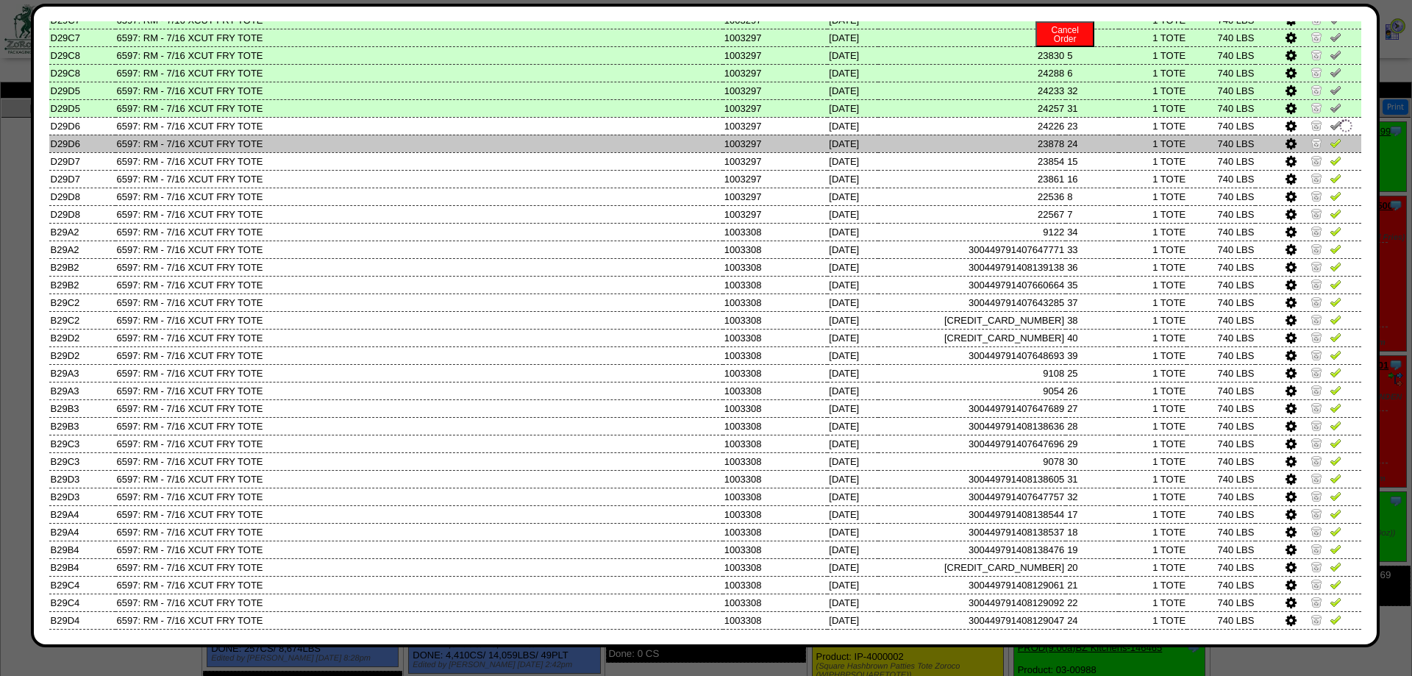
click at [1335, 149] on img at bounding box center [1335, 143] width 12 height 12
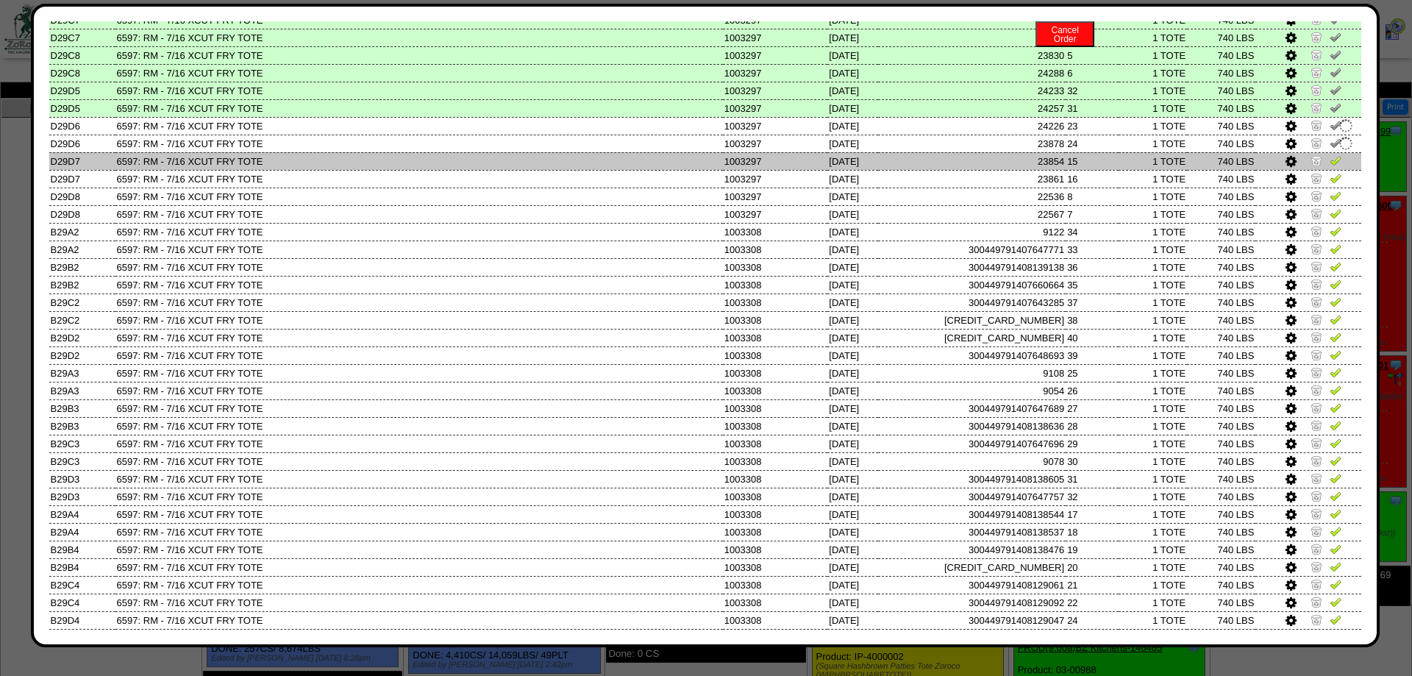
click at [1329, 166] on img at bounding box center [1335, 160] width 12 height 12
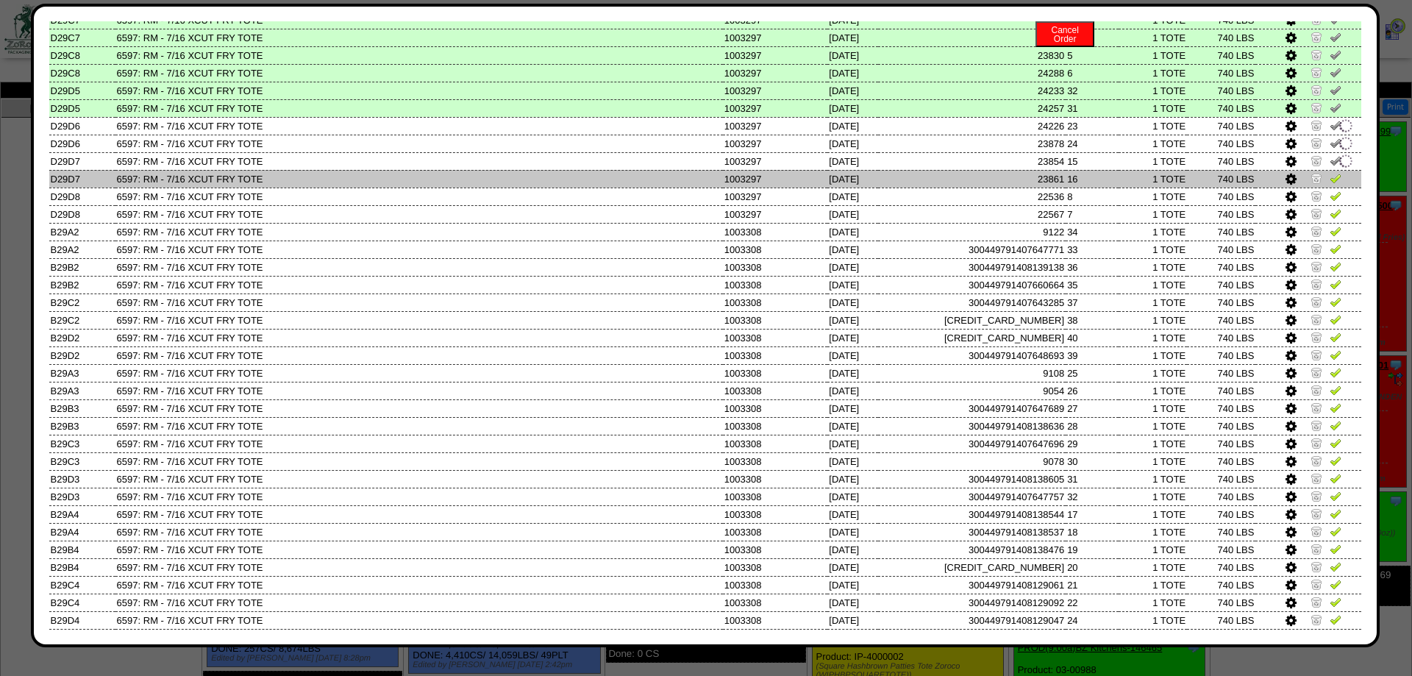
click at [1332, 186] on link at bounding box center [1335, 180] width 12 height 11
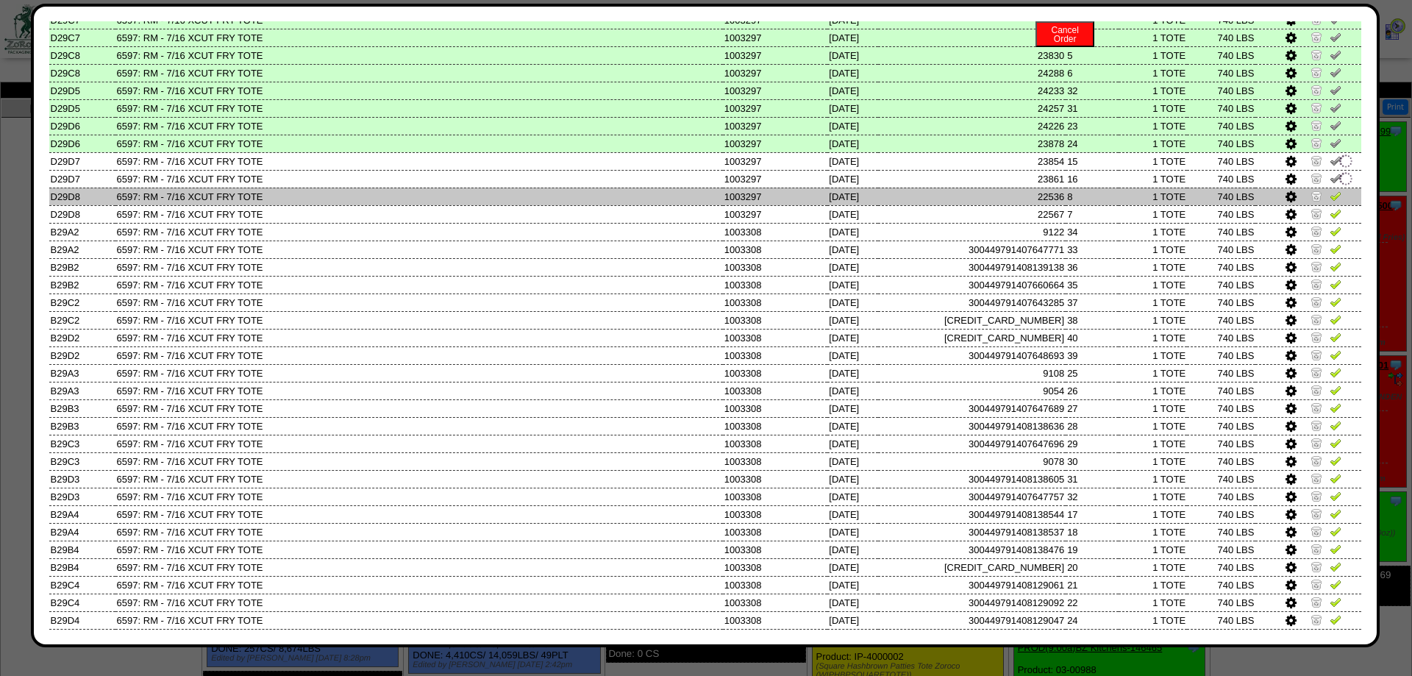
click at [1333, 205] on td at bounding box center [1308, 196] width 106 height 18
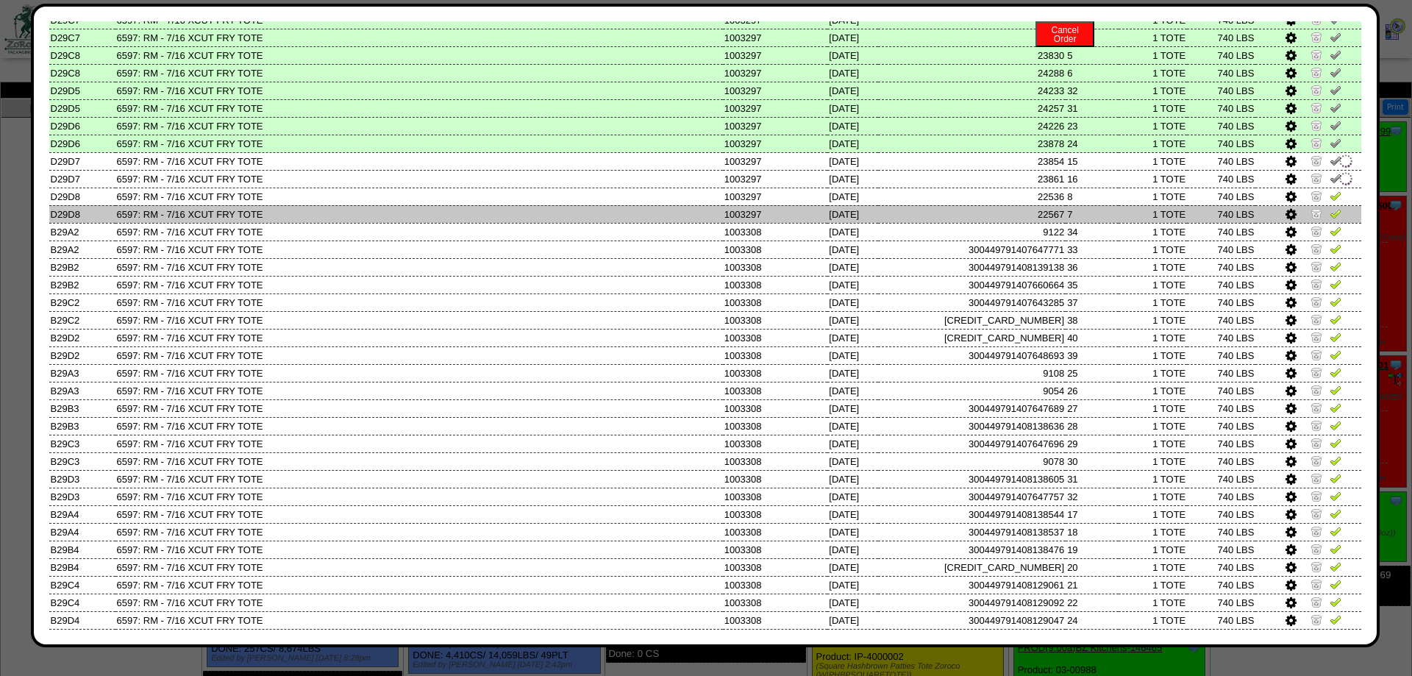
click at [1332, 219] on img at bounding box center [1335, 213] width 12 height 12
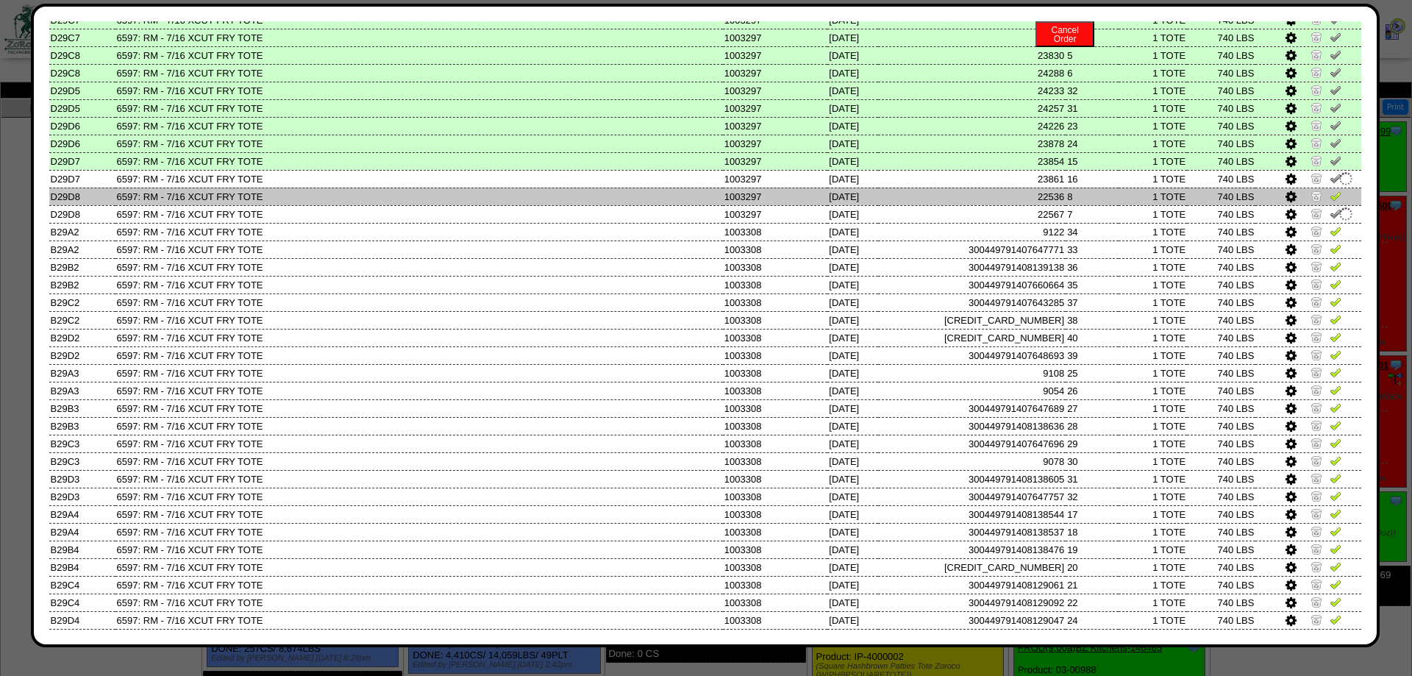
click at [1332, 201] on img at bounding box center [1335, 196] width 12 height 12
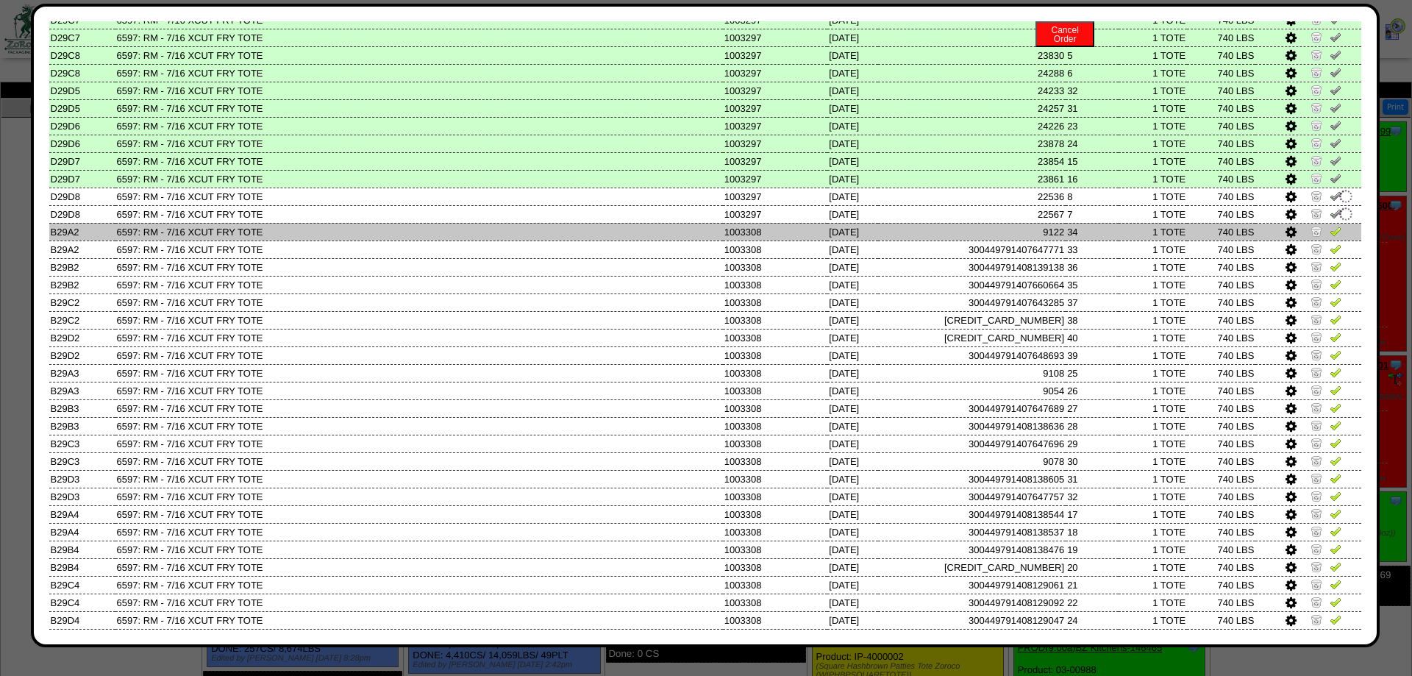
click at [1332, 237] on img at bounding box center [1335, 231] width 12 height 12
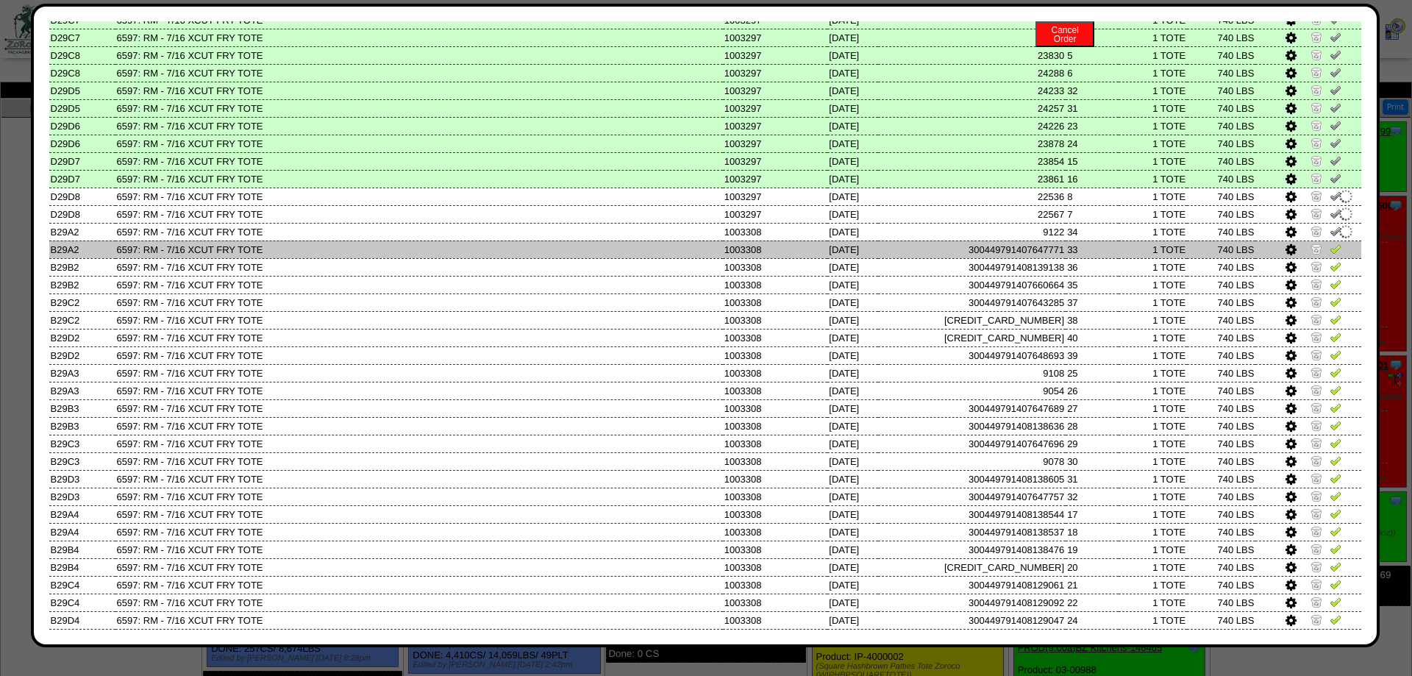
click at [1333, 254] on img at bounding box center [1335, 249] width 12 height 12
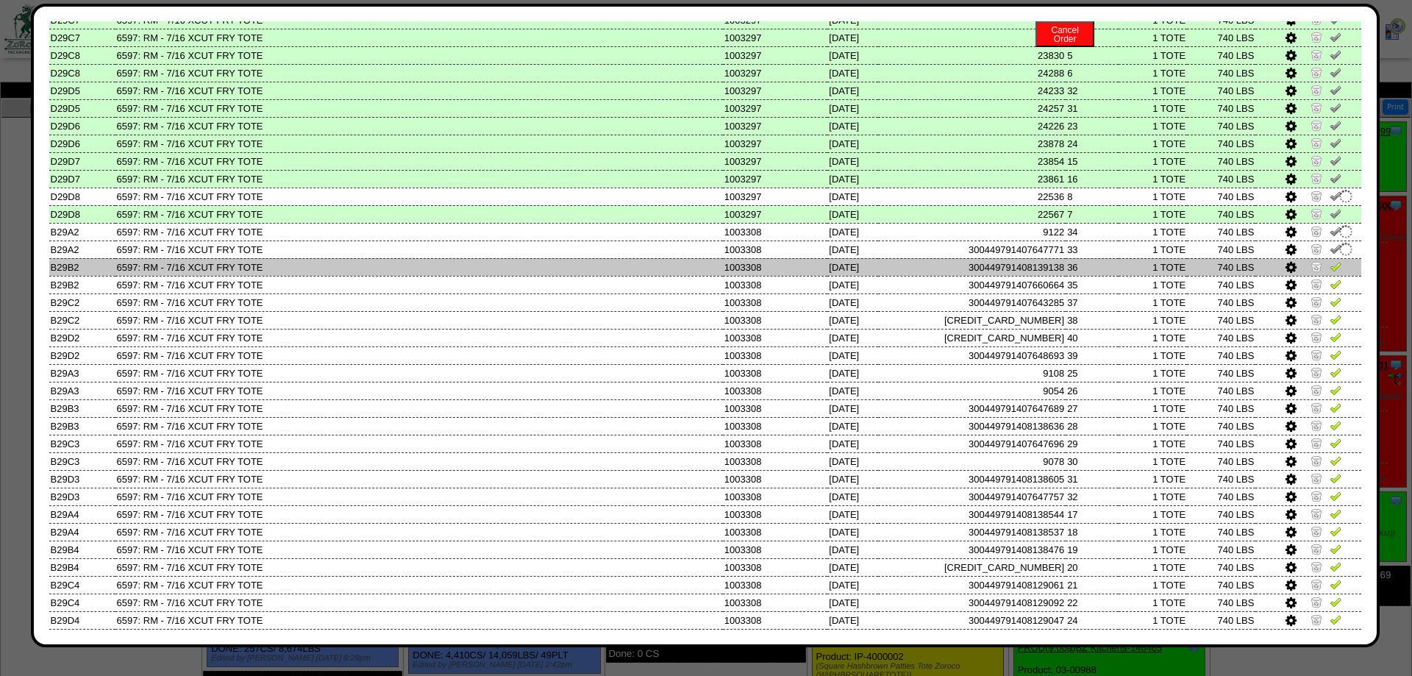
click at [1335, 272] on img at bounding box center [1335, 266] width 12 height 12
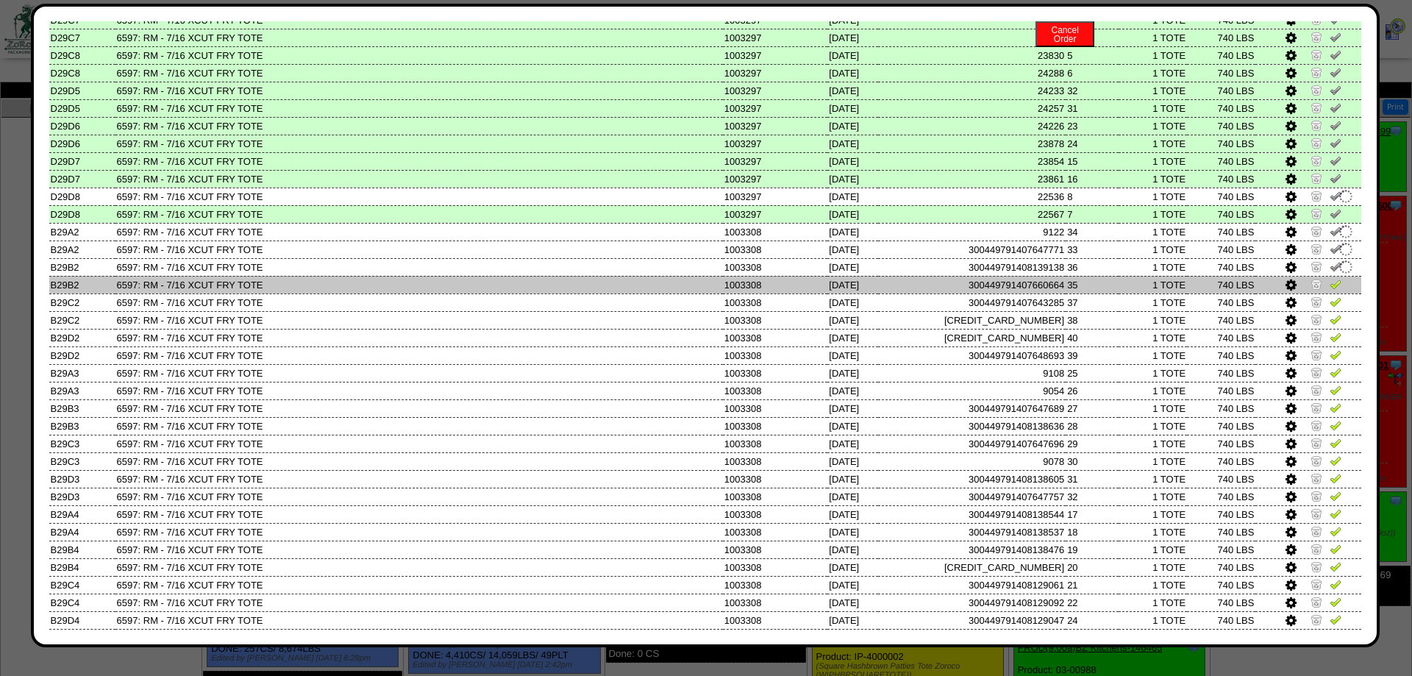
click at [1335, 290] on img at bounding box center [1335, 284] width 12 height 12
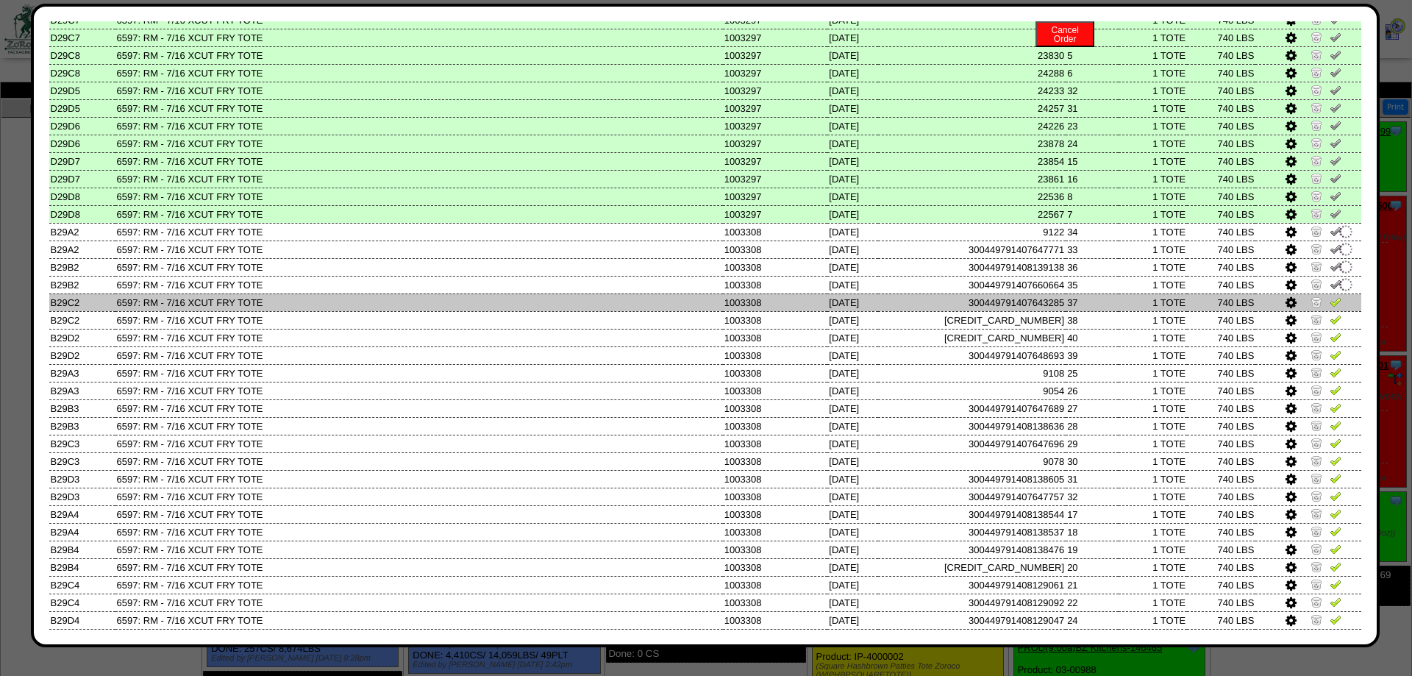
click at [1336, 311] on td at bounding box center [1308, 302] width 106 height 18
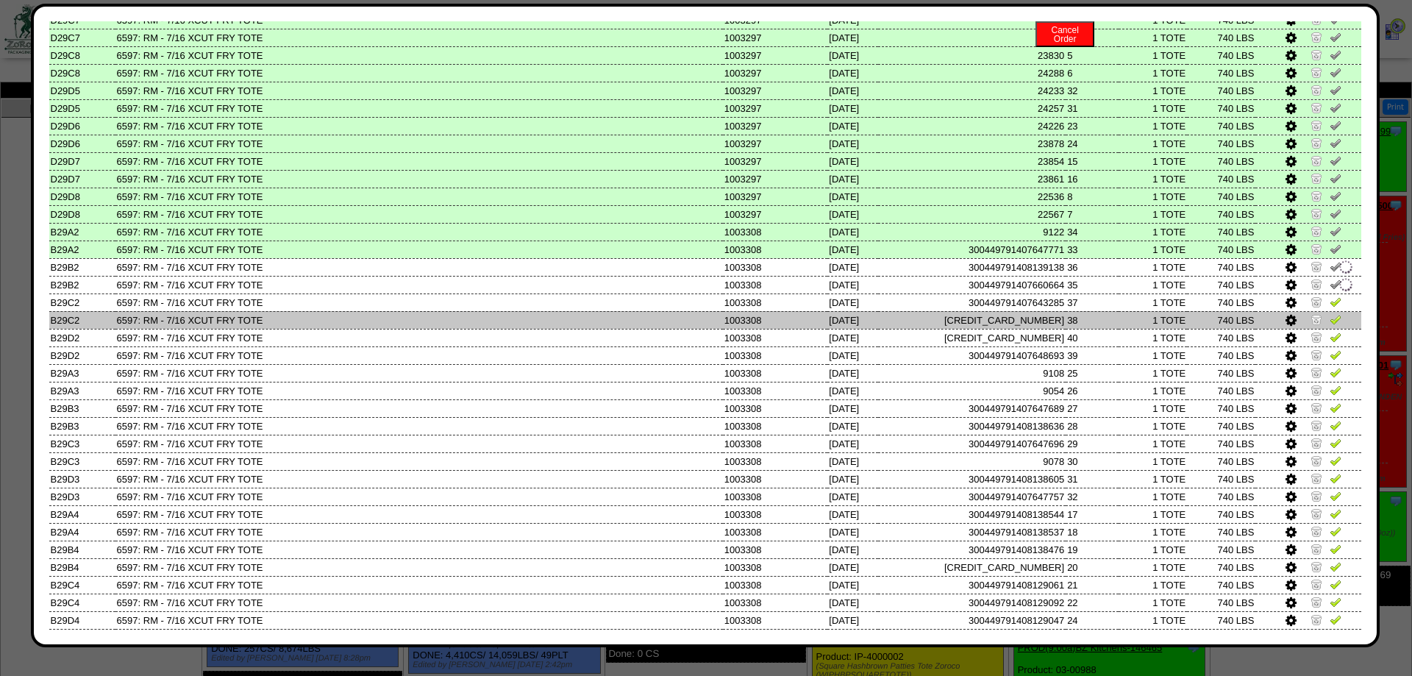
click at [1337, 329] on td at bounding box center [1308, 320] width 106 height 18
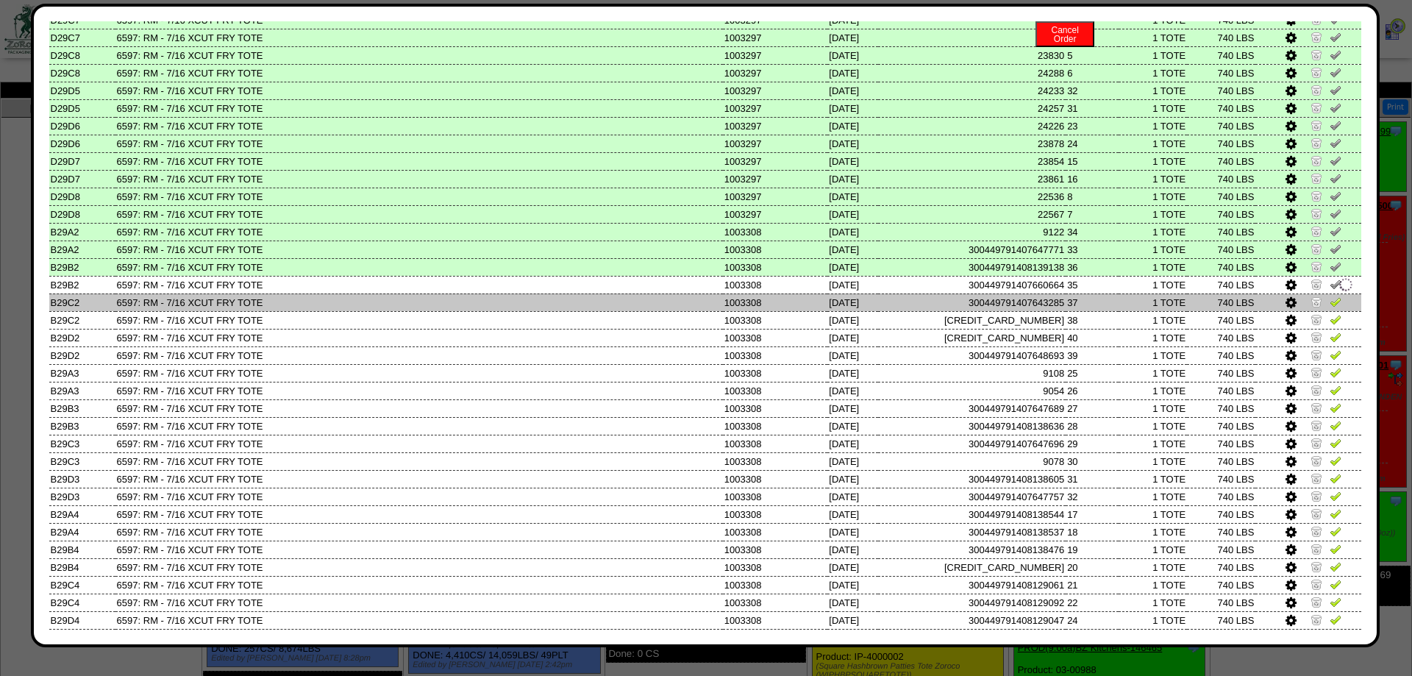
click at [1327, 311] on td at bounding box center [1308, 302] width 106 height 18
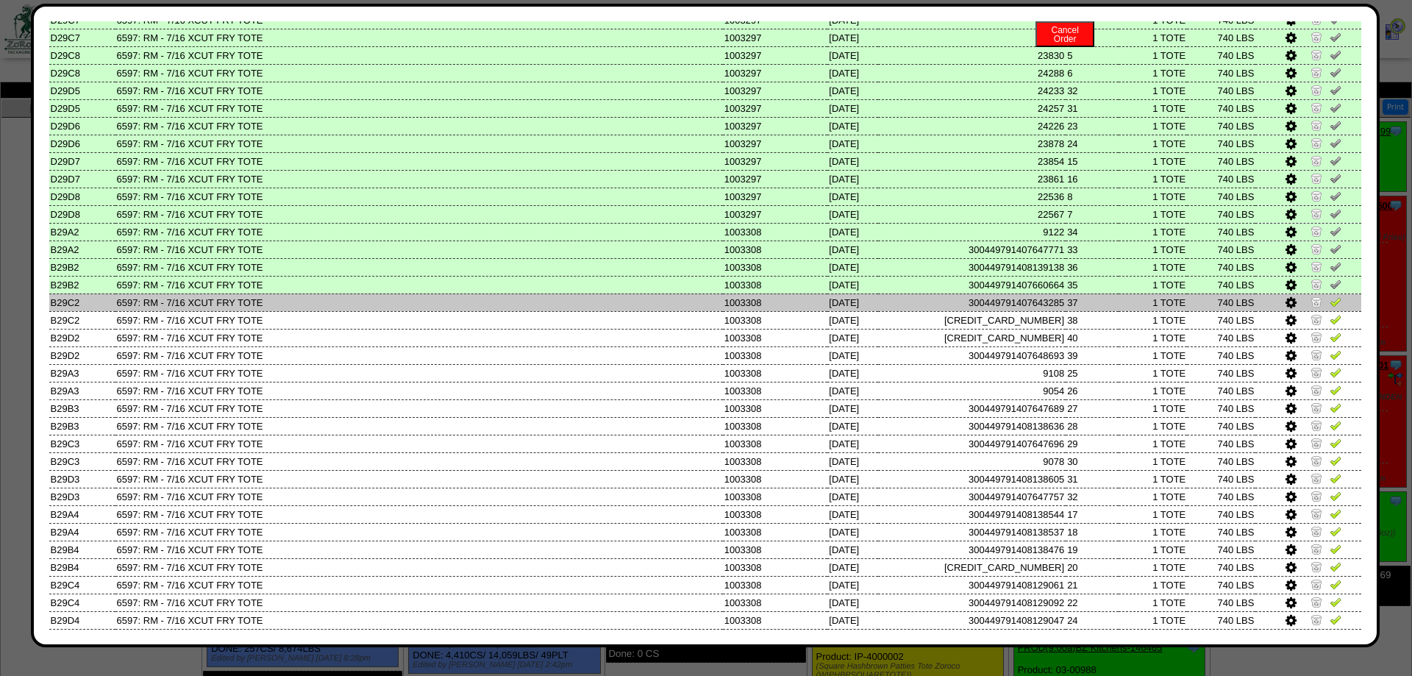
click at [1332, 307] on img at bounding box center [1335, 302] width 12 height 12
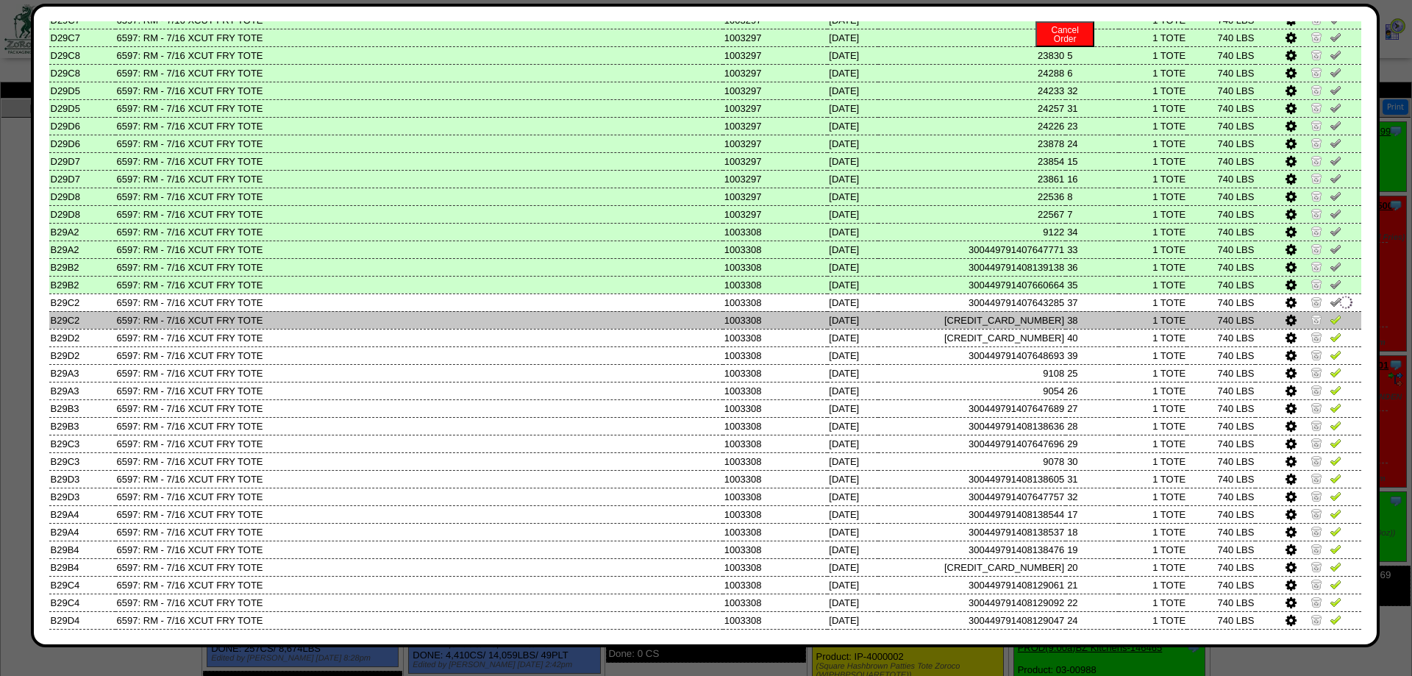
click at [1335, 329] on td at bounding box center [1308, 320] width 106 height 18
click at [1335, 325] on img at bounding box center [1335, 319] width 12 height 12
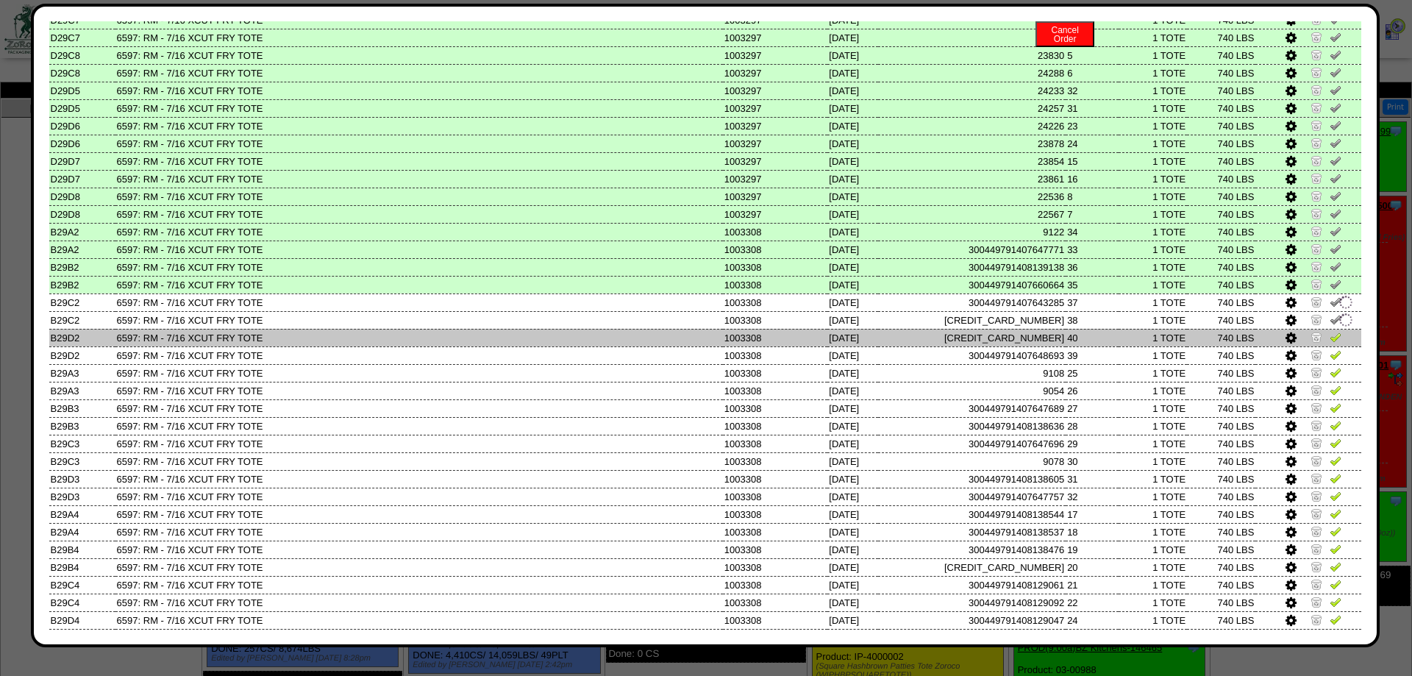
click at [1330, 343] on img at bounding box center [1335, 337] width 12 height 12
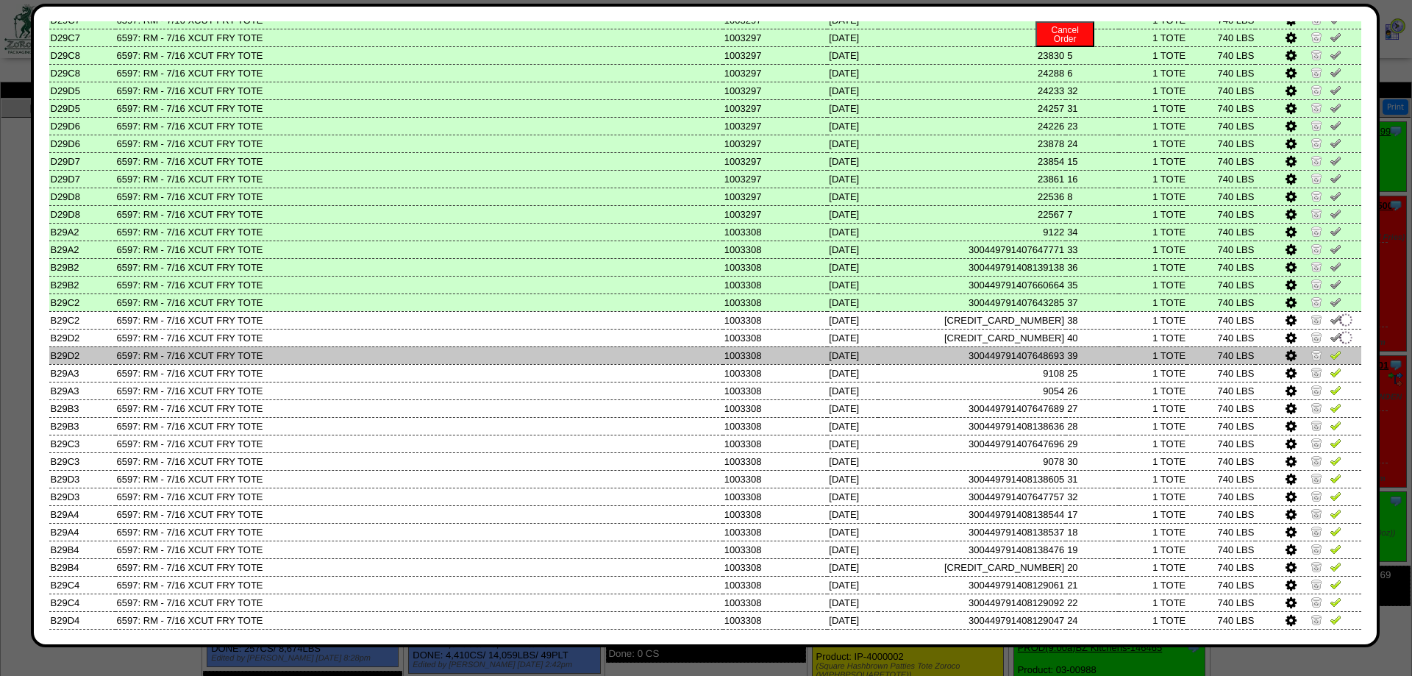
click at [1331, 360] on img at bounding box center [1335, 355] width 12 height 12
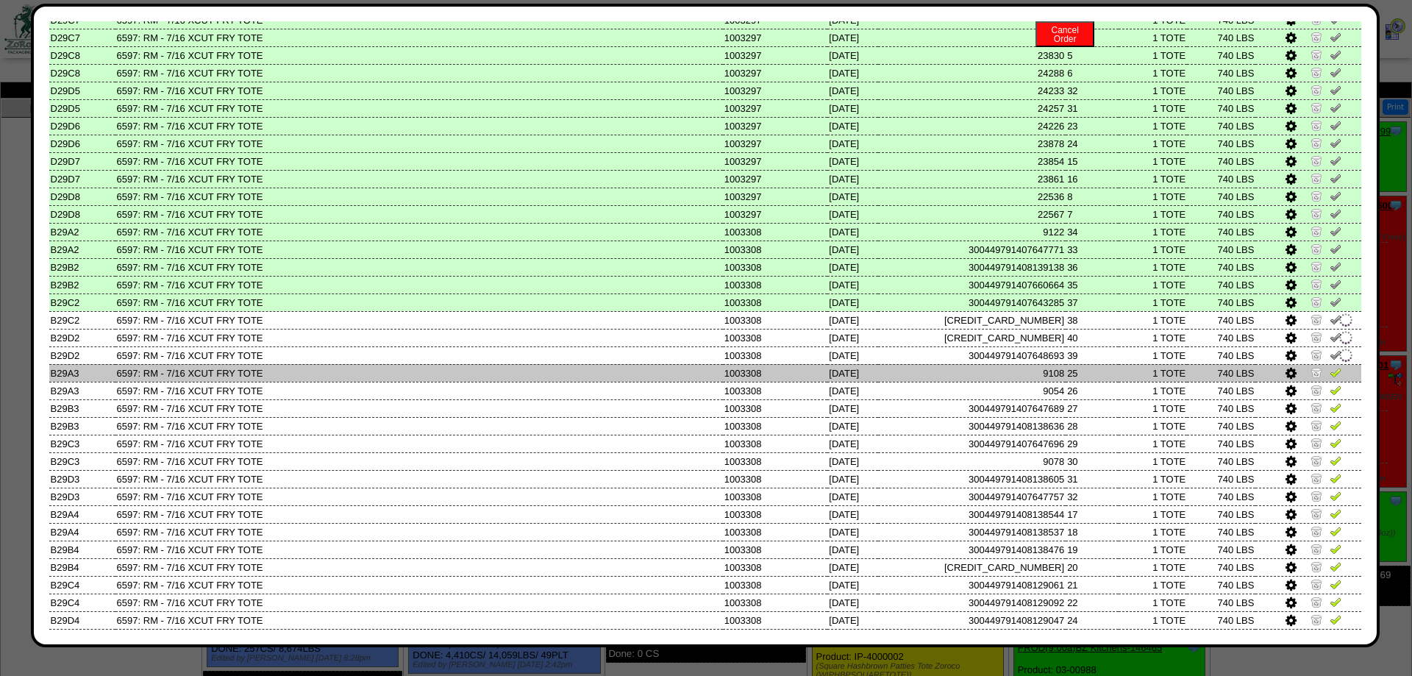
click at [1333, 378] on img at bounding box center [1335, 372] width 12 height 12
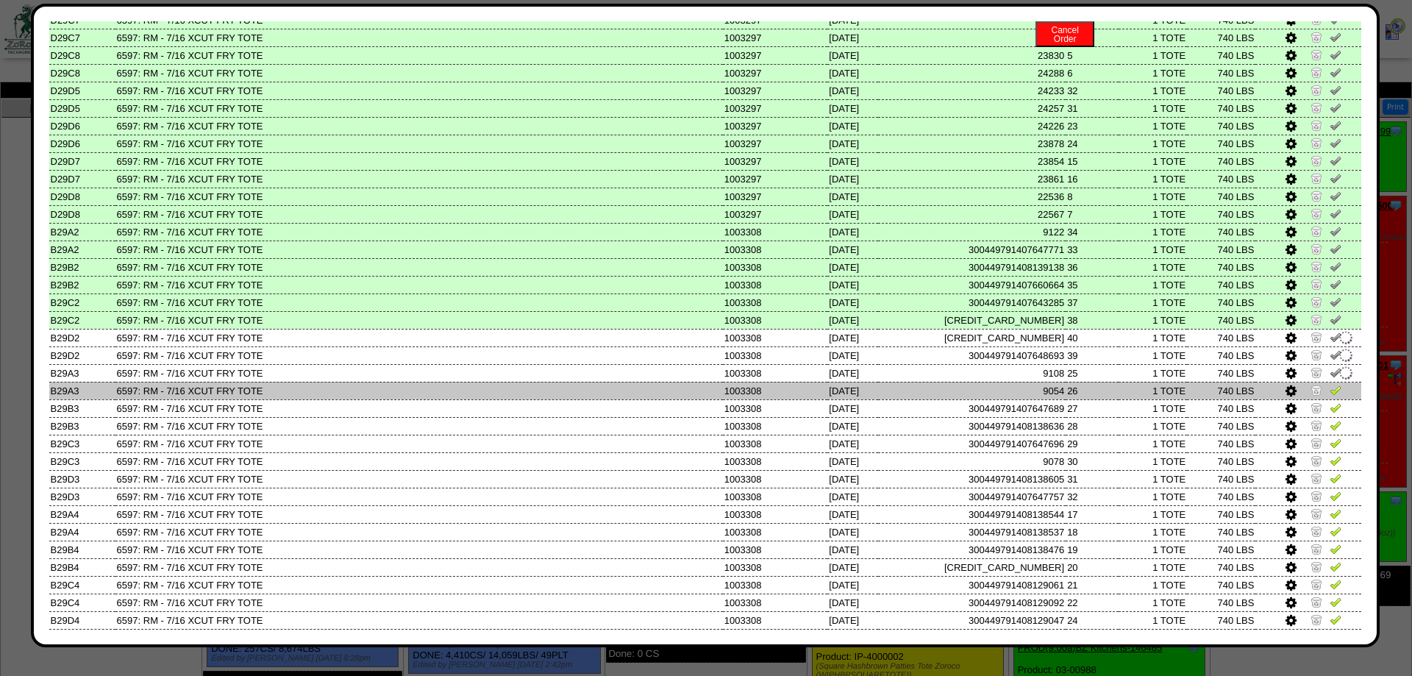
click at [1334, 396] on img at bounding box center [1335, 390] width 12 height 12
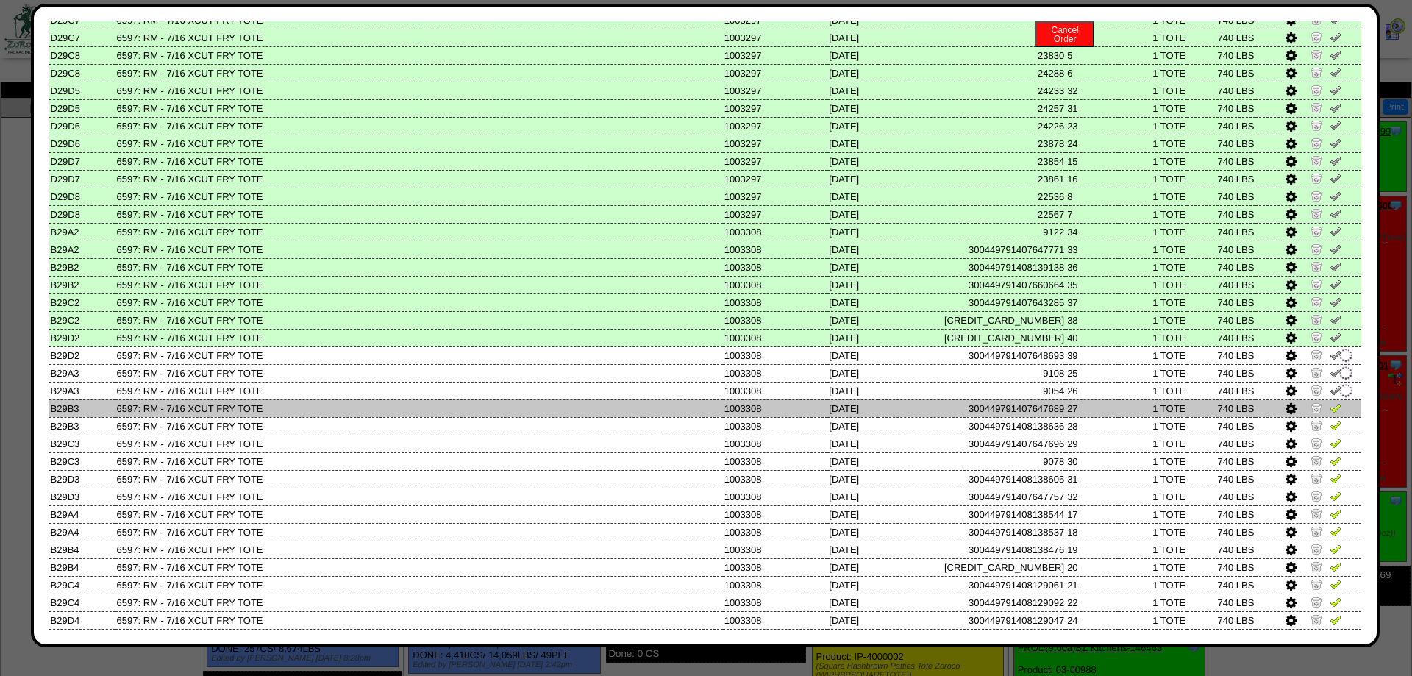
click at [1335, 413] on img at bounding box center [1335, 407] width 12 height 12
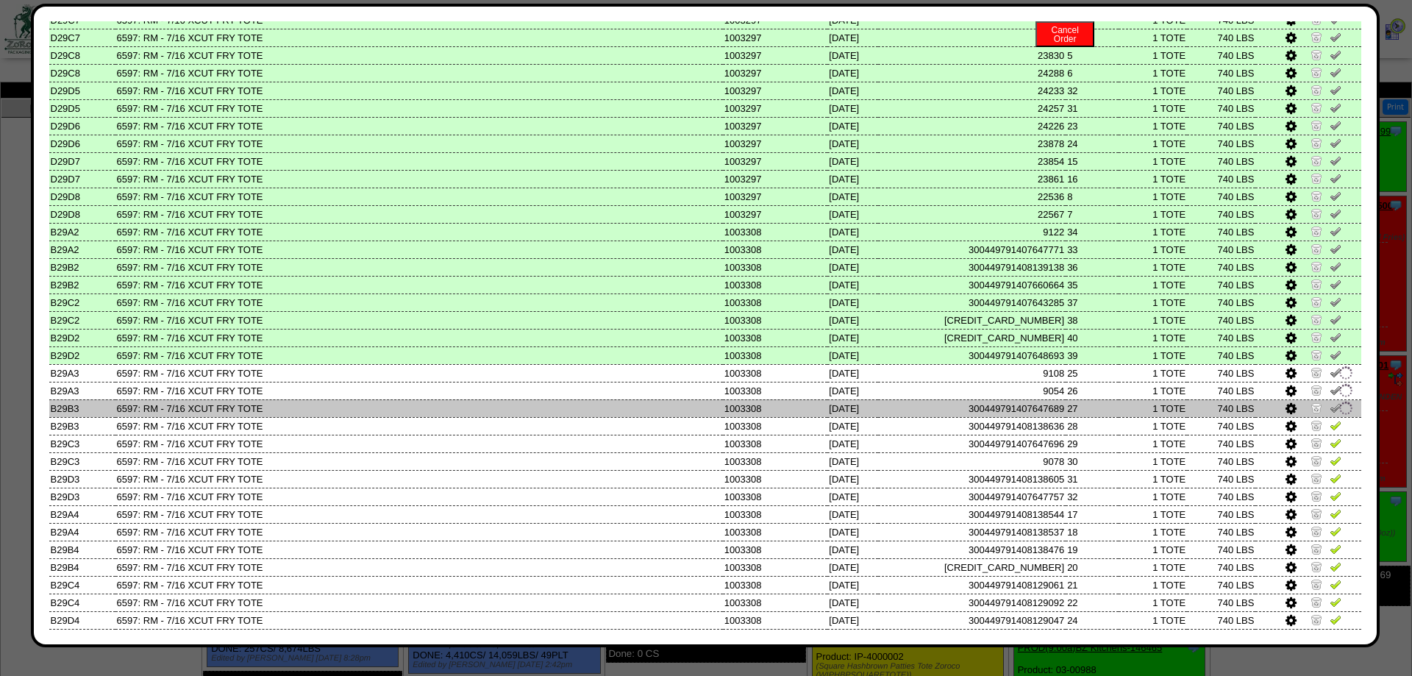
click at [1336, 417] on td at bounding box center [1308, 408] width 106 height 18
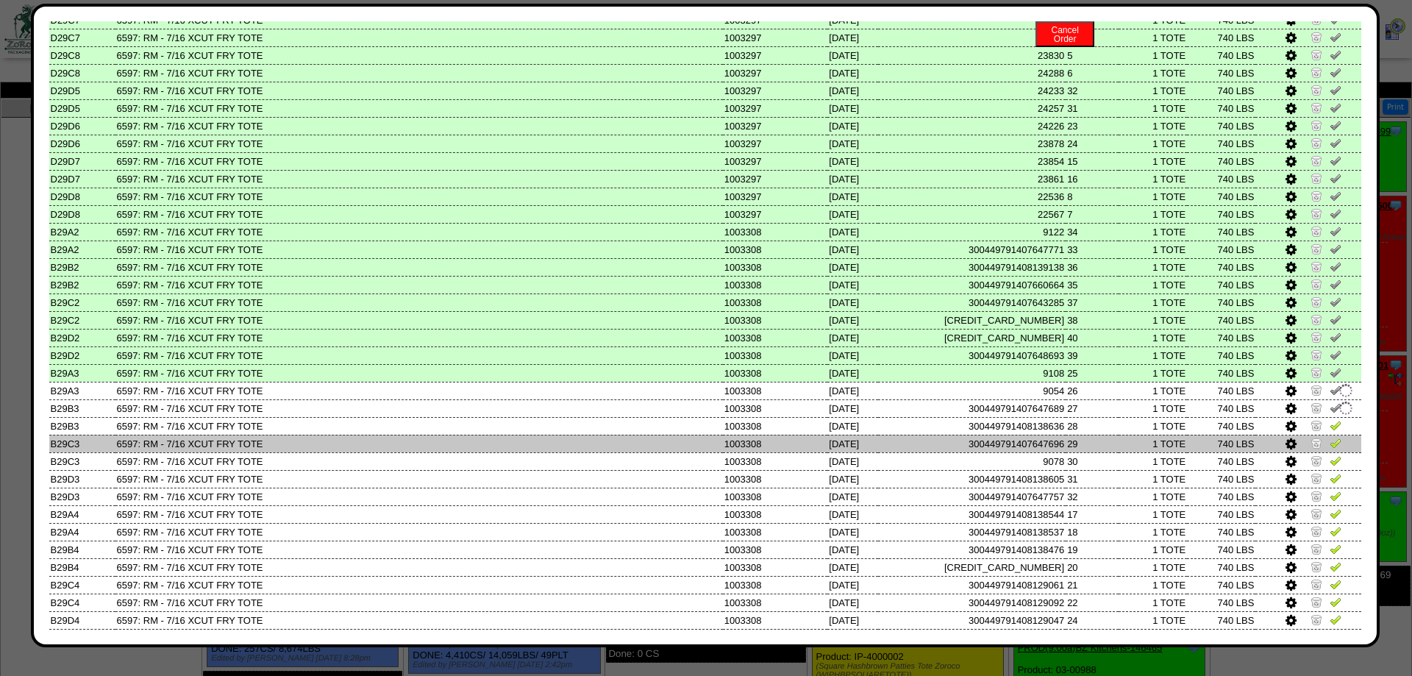
click at [1331, 452] on td at bounding box center [1308, 444] width 106 height 18
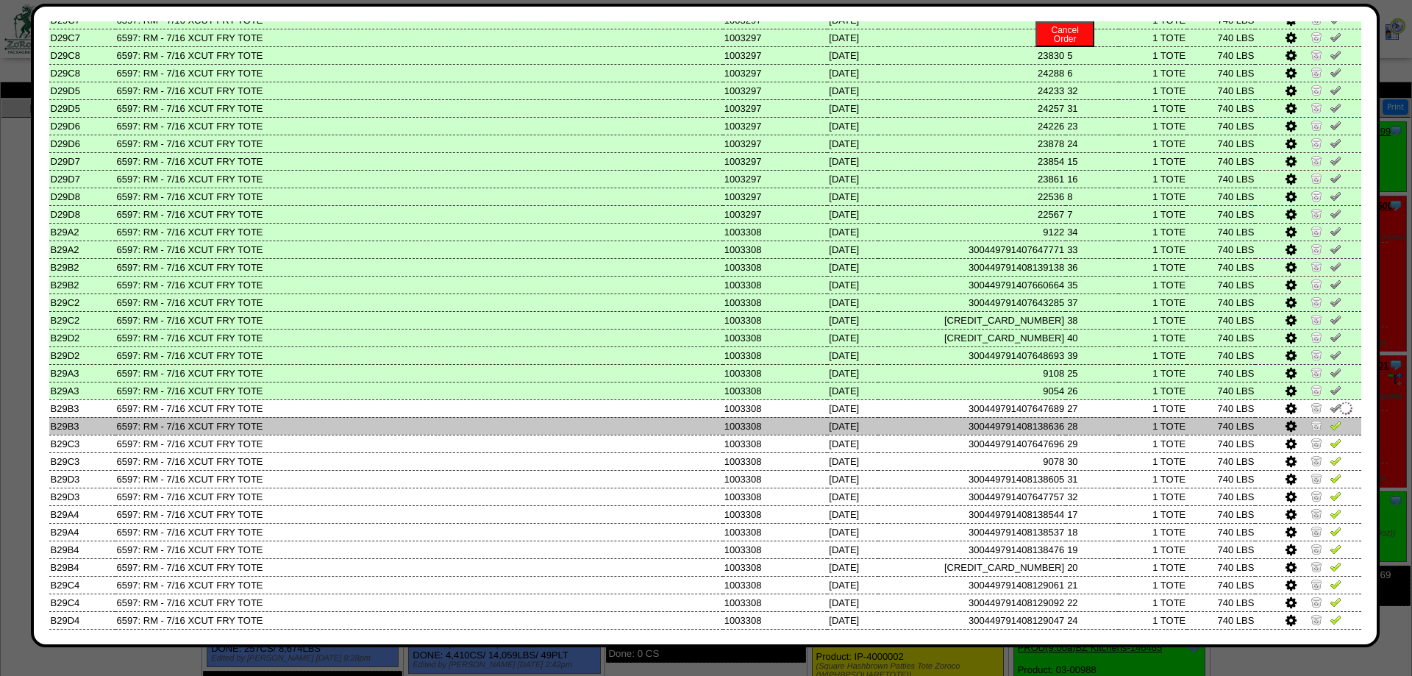
click at [1334, 431] on img at bounding box center [1335, 425] width 12 height 12
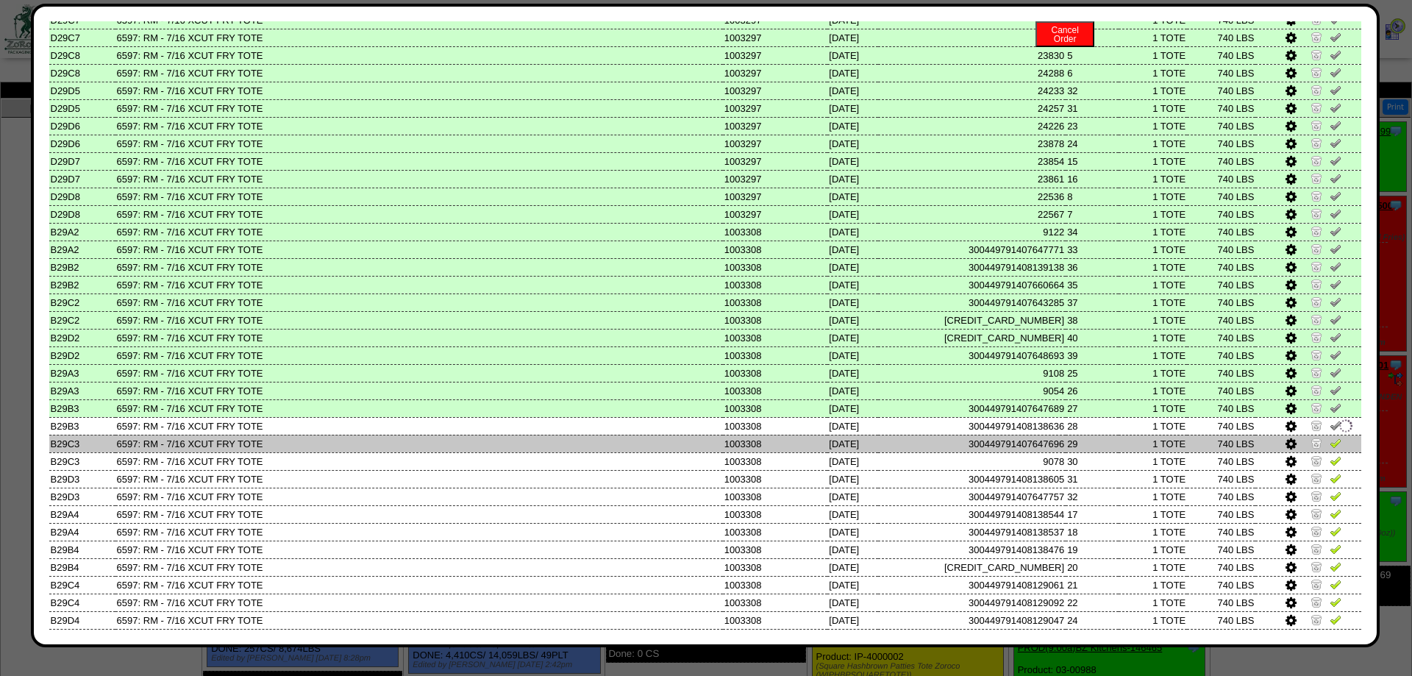
click at [1337, 449] on img at bounding box center [1335, 443] width 12 height 12
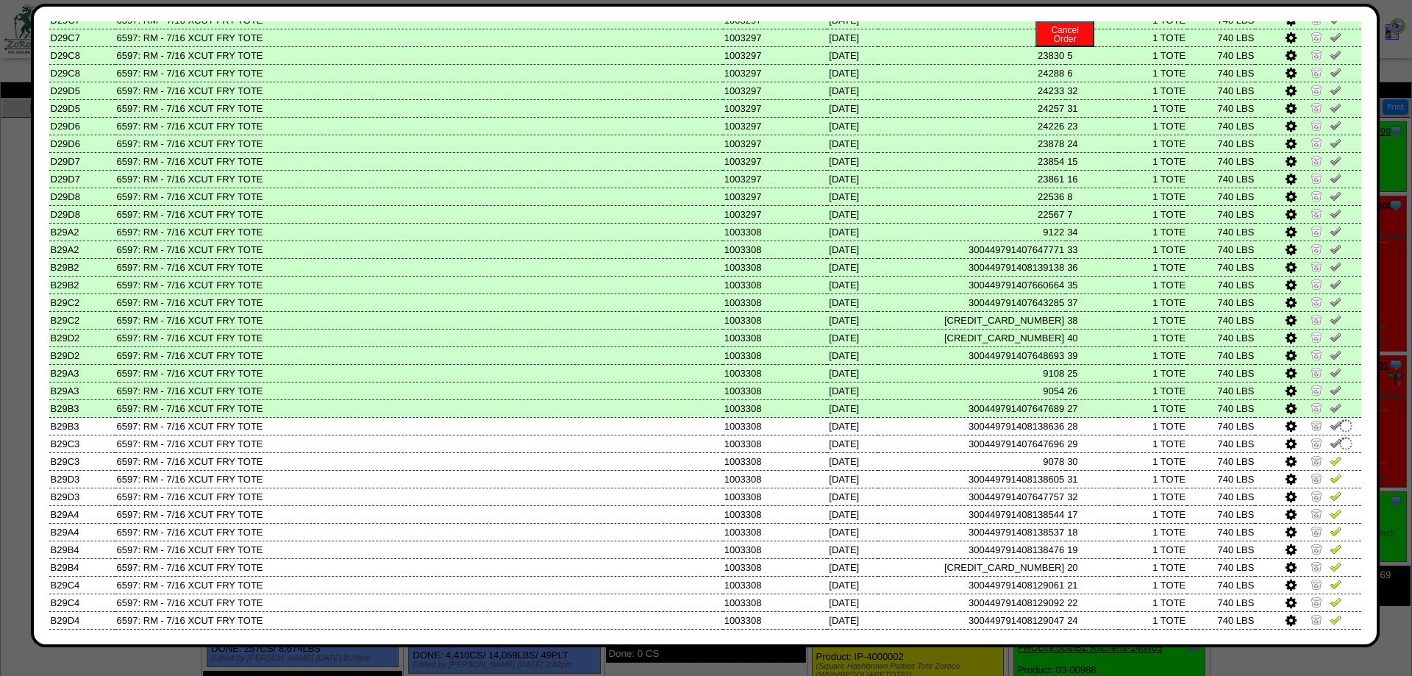
scroll to position [993, 0]
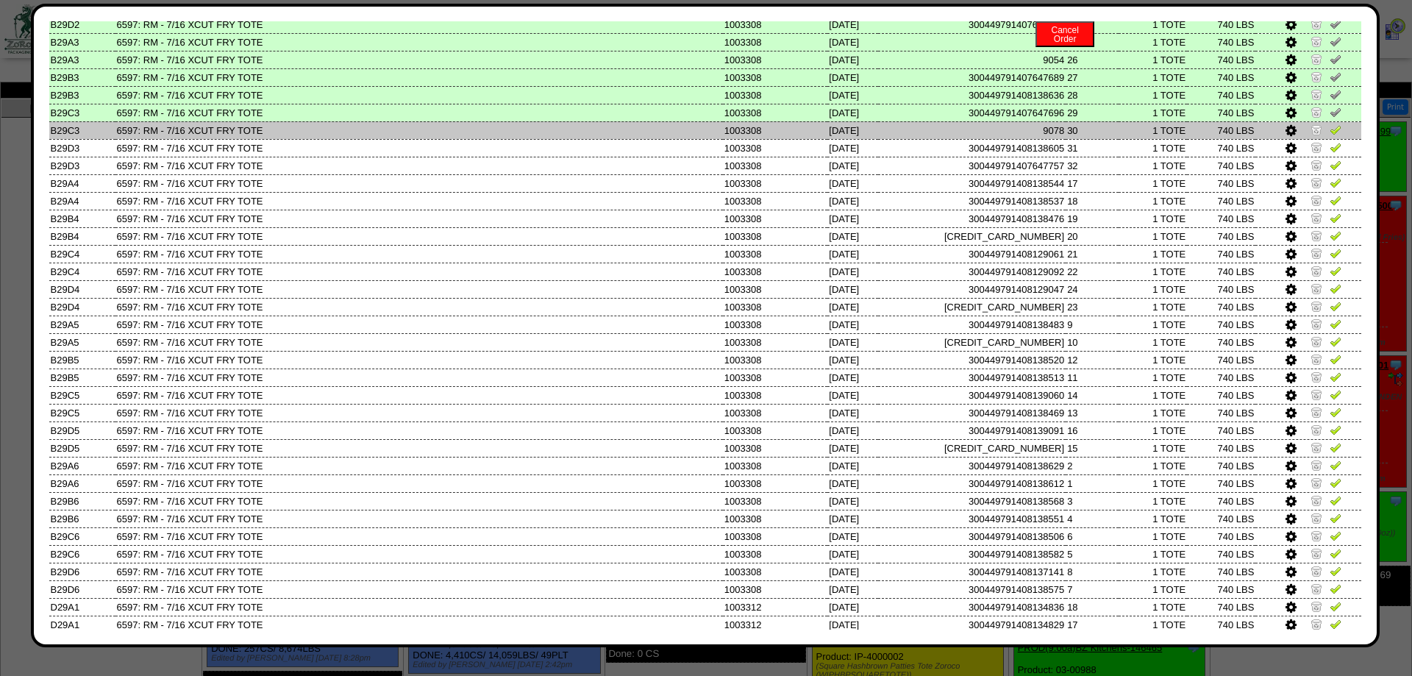
click at [1330, 135] on img at bounding box center [1335, 130] width 12 height 12
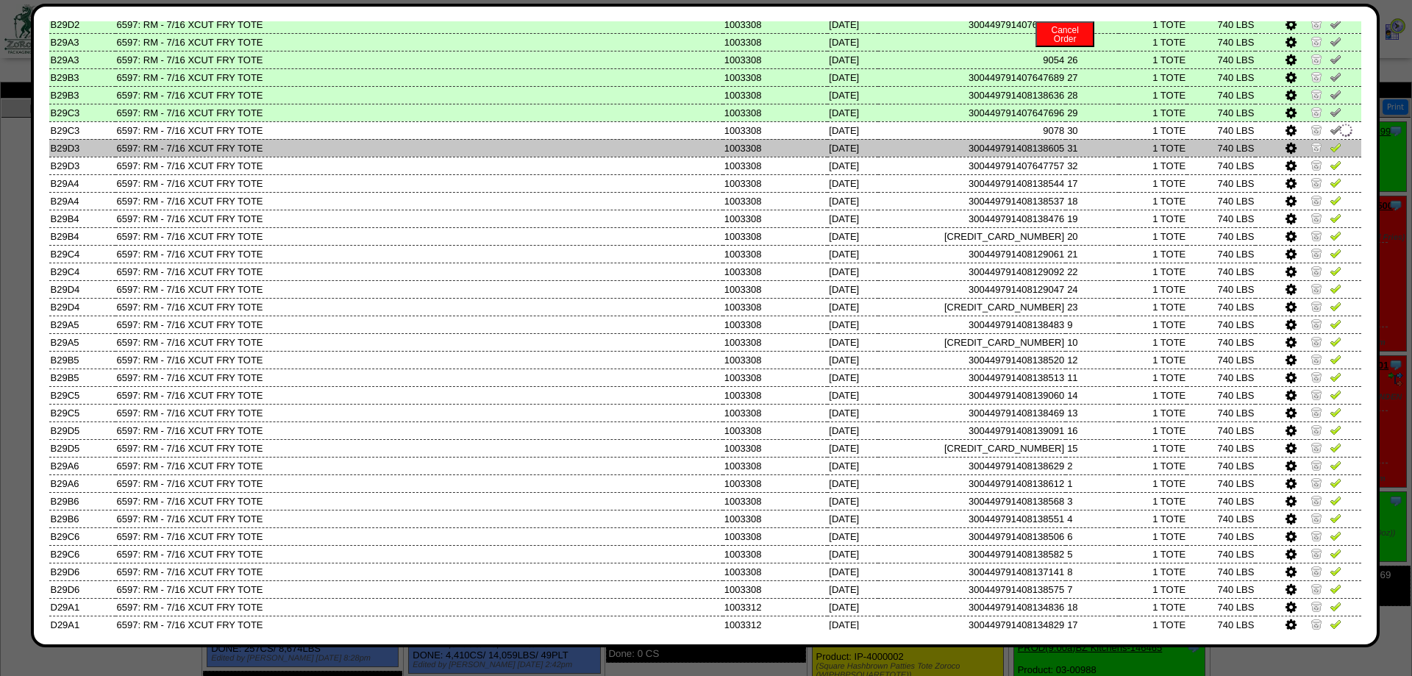
click at [1335, 153] on img at bounding box center [1335, 147] width 12 height 12
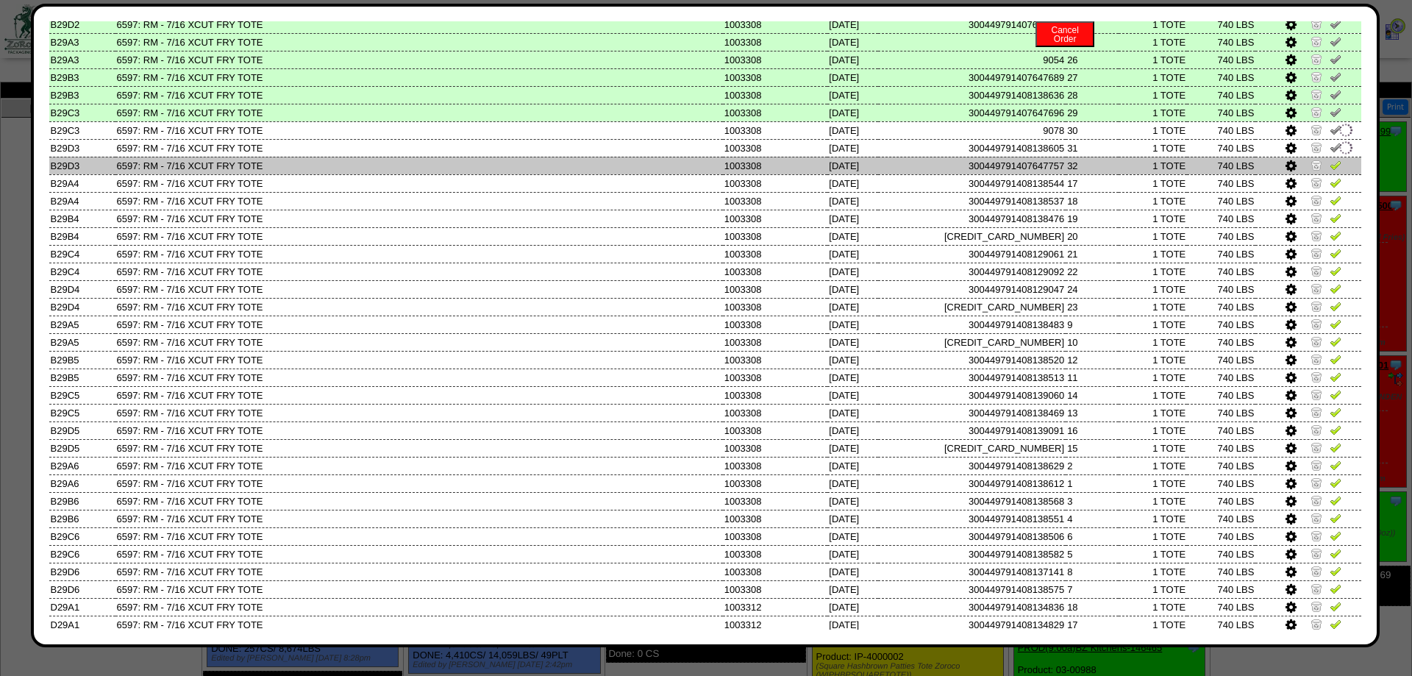
drag, startPoint x: 1336, startPoint y: 187, endPoint x: 1333, endPoint y: 199, distance: 12.1
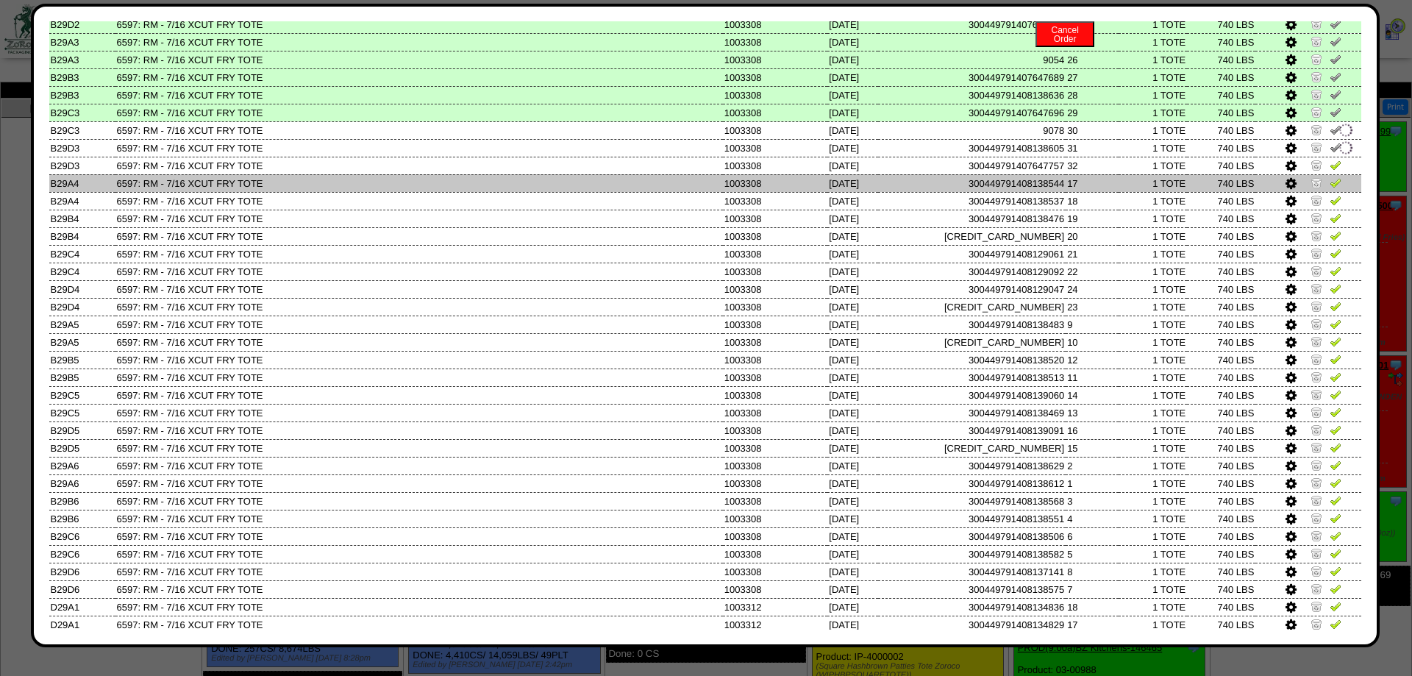
click at [1336, 171] on img at bounding box center [1335, 165] width 12 height 12
drag, startPoint x: 1333, startPoint y: 199, endPoint x: 1332, endPoint y: 215, distance: 16.2
click at [1333, 192] on td at bounding box center [1308, 183] width 106 height 18
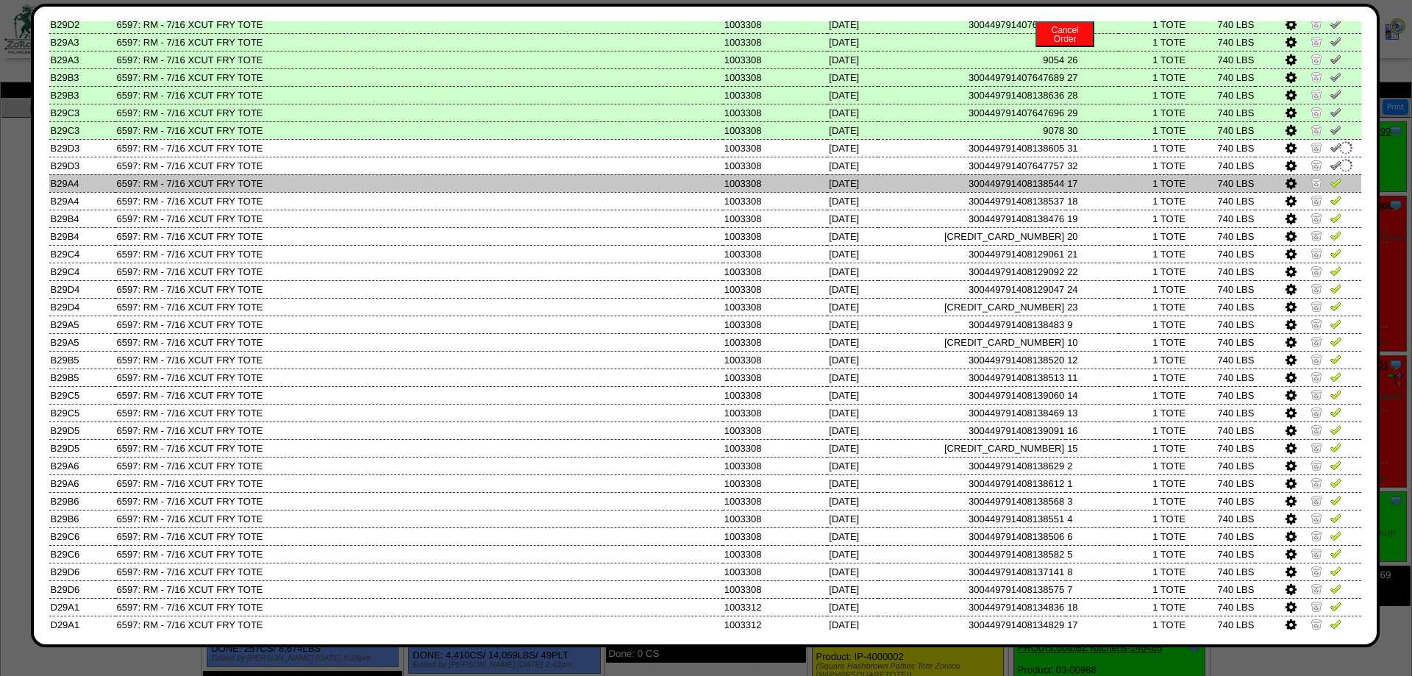
click at [1332, 192] on td at bounding box center [1308, 183] width 106 height 18
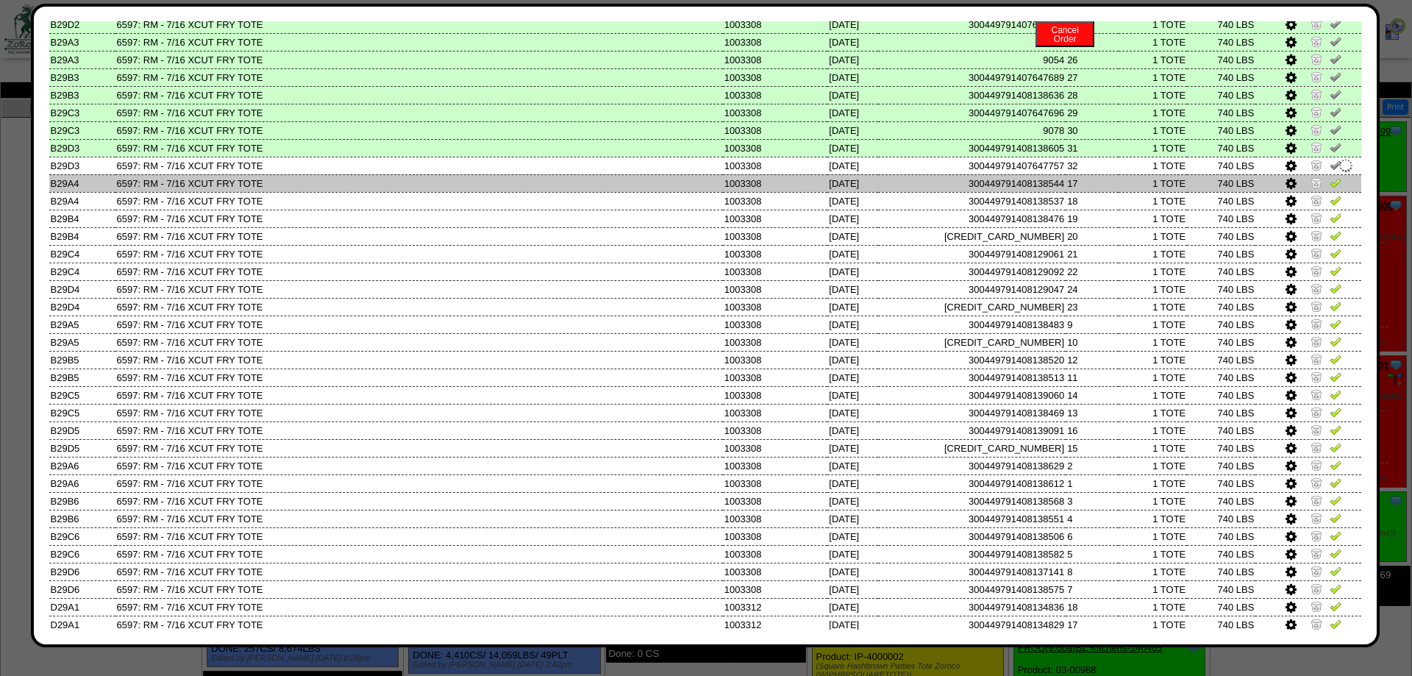
click at [1331, 188] on img at bounding box center [1335, 182] width 12 height 12
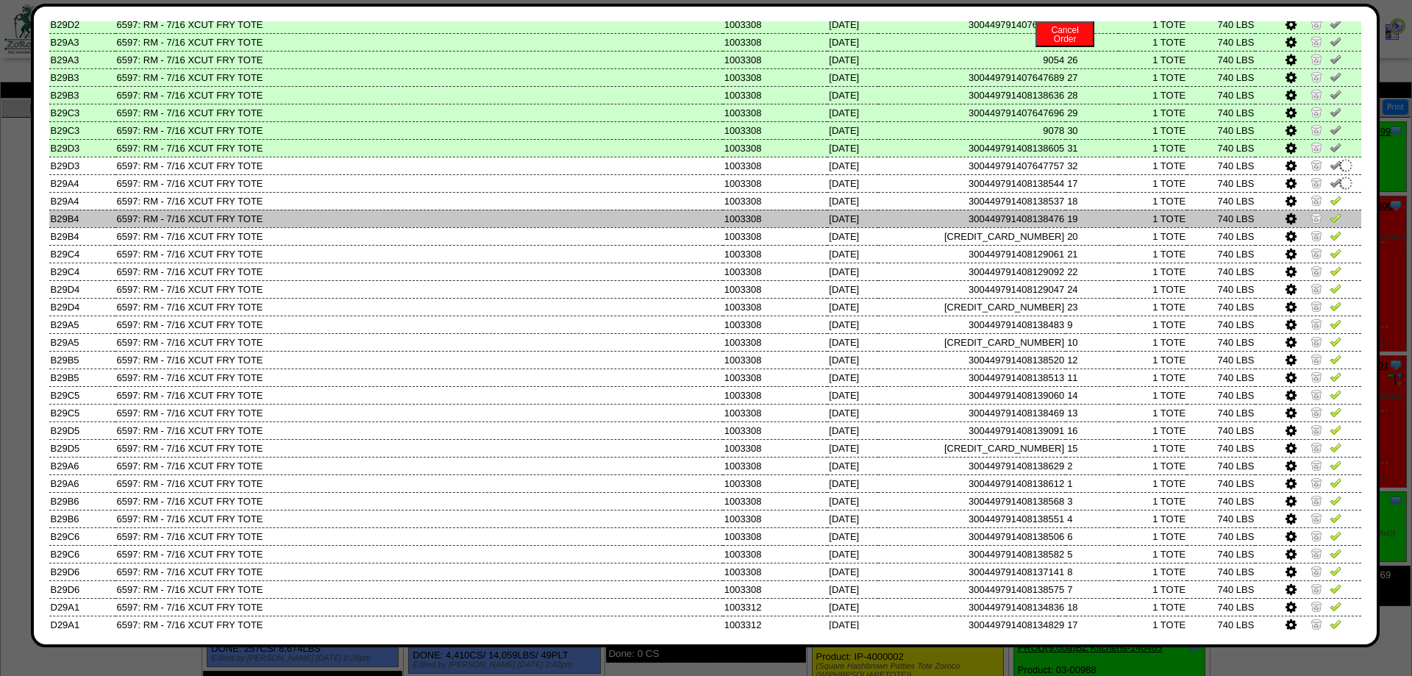
drag, startPoint x: 1334, startPoint y: 226, endPoint x: 1335, endPoint y: 250, distance: 24.3
click at [1334, 206] on img at bounding box center [1335, 200] width 12 height 12
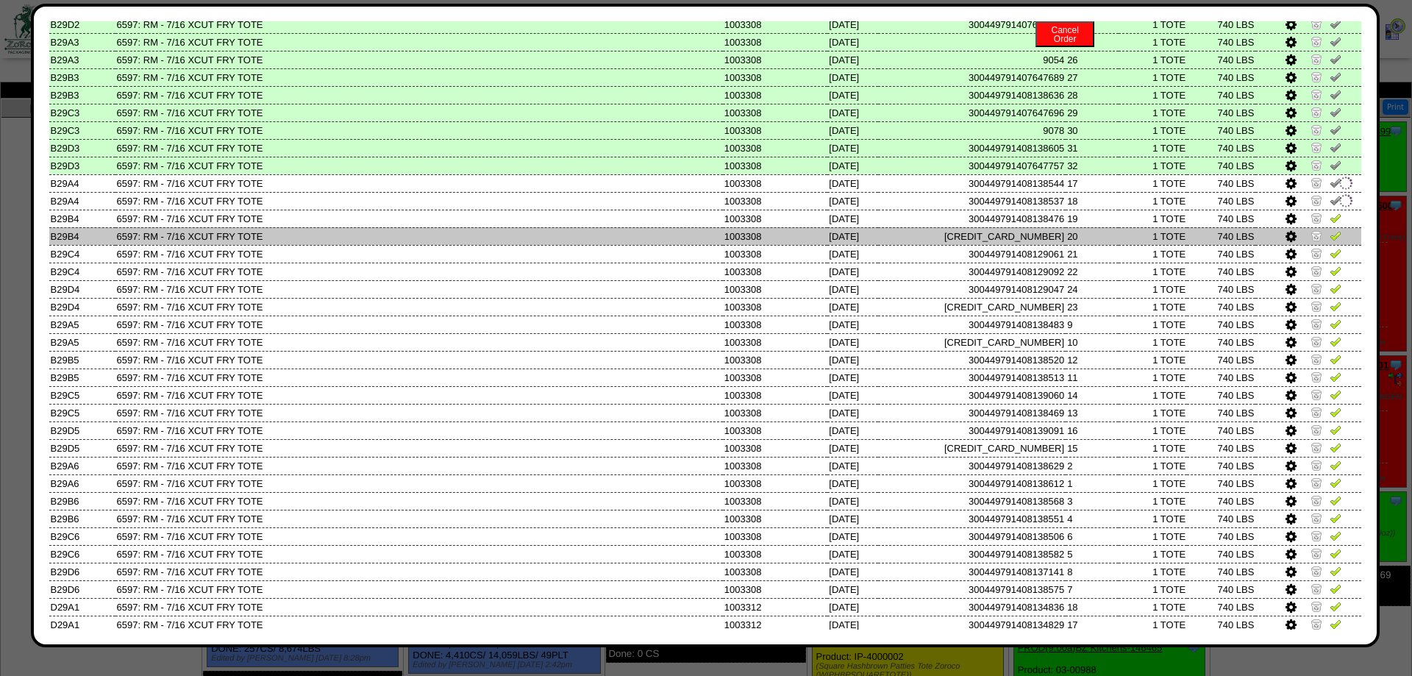
click at [1335, 226] on link at bounding box center [1335, 220] width 12 height 11
drag, startPoint x: 1335, startPoint y: 257, endPoint x: 1335, endPoint y: 272, distance: 15.4
click at [1335, 241] on img at bounding box center [1335, 235] width 12 height 12
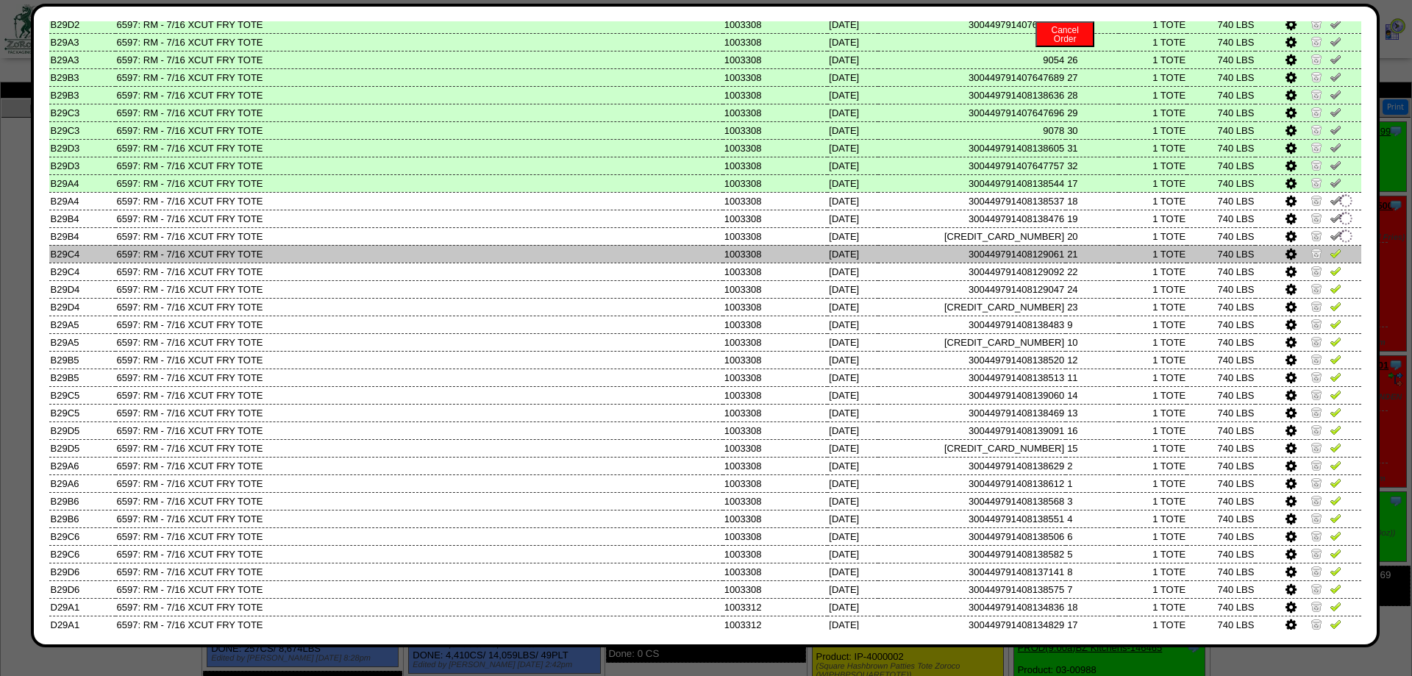
click at [1333, 259] on img at bounding box center [1335, 253] width 12 height 12
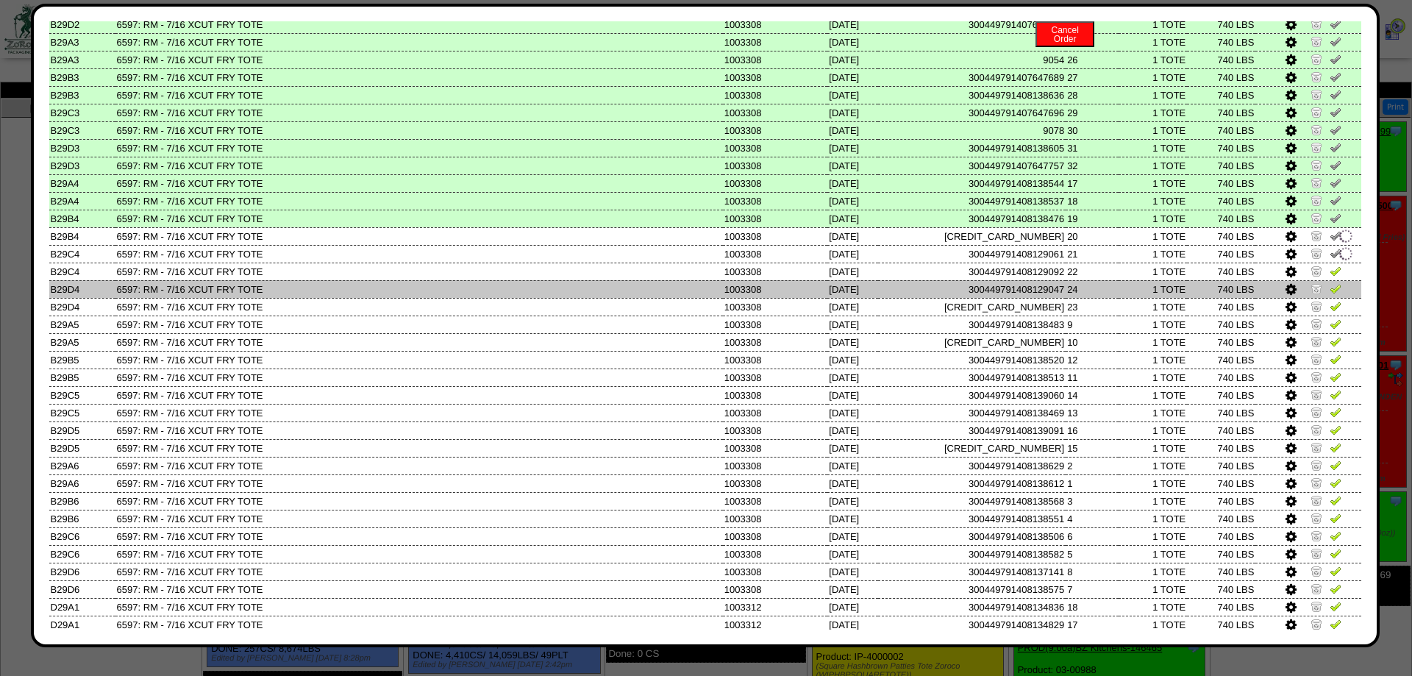
drag, startPoint x: 1335, startPoint y: 295, endPoint x: 1338, endPoint y: 307, distance: 13.0
click at [1335, 276] on img at bounding box center [1335, 271] width 12 height 12
click at [1338, 298] on td at bounding box center [1308, 289] width 106 height 18
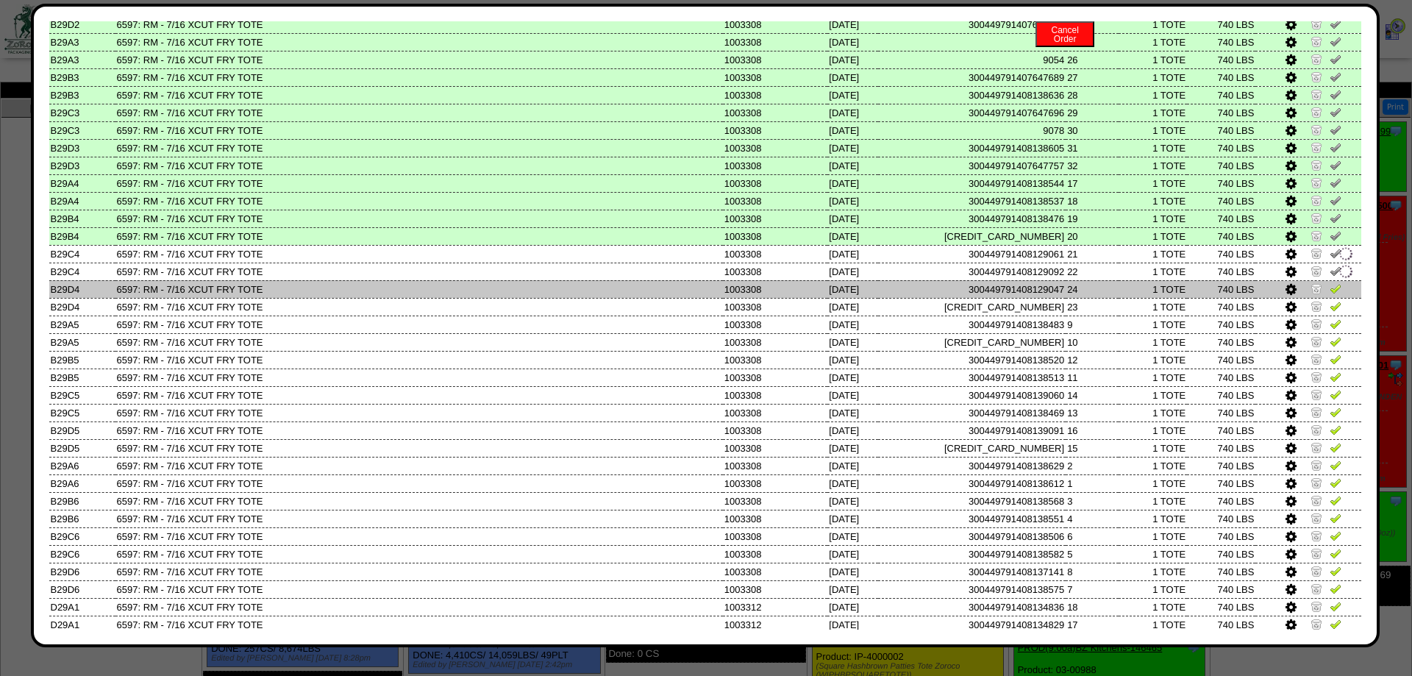
click at [1337, 296] on link at bounding box center [1335, 290] width 12 height 11
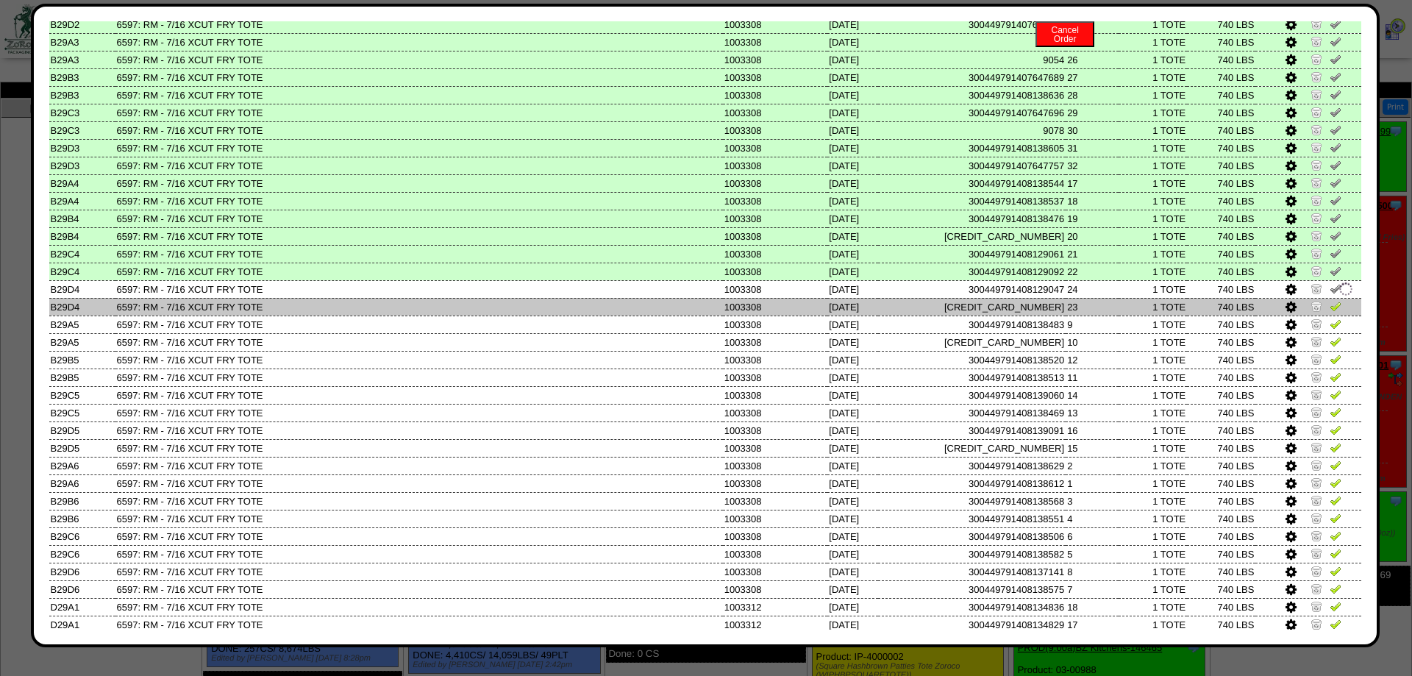
click at [1330, 312] on img at bounding box center [1335, 306] width 12 height 12
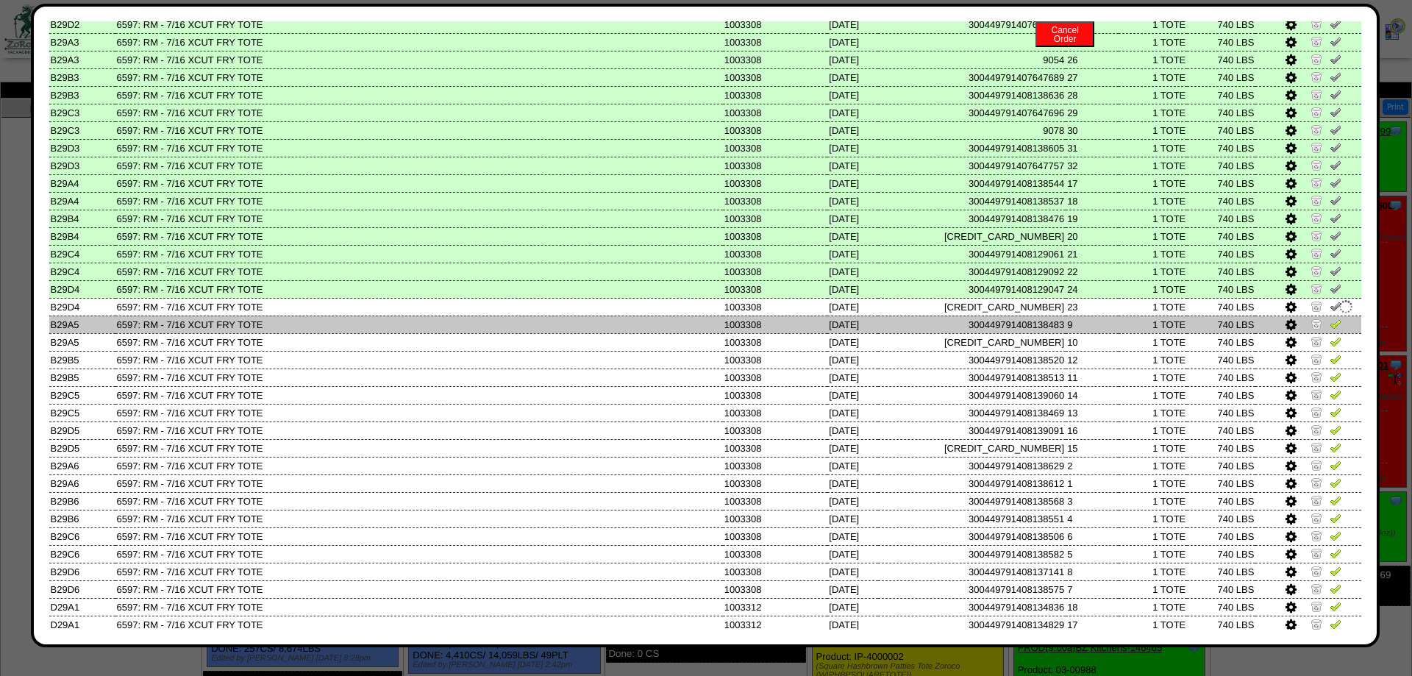
click at [1329, 333] on td at bounding box center [1308, 324] width 106 height 18
click at [1330, 333] on td at bounding box center [1308, 324] width 106 height 18
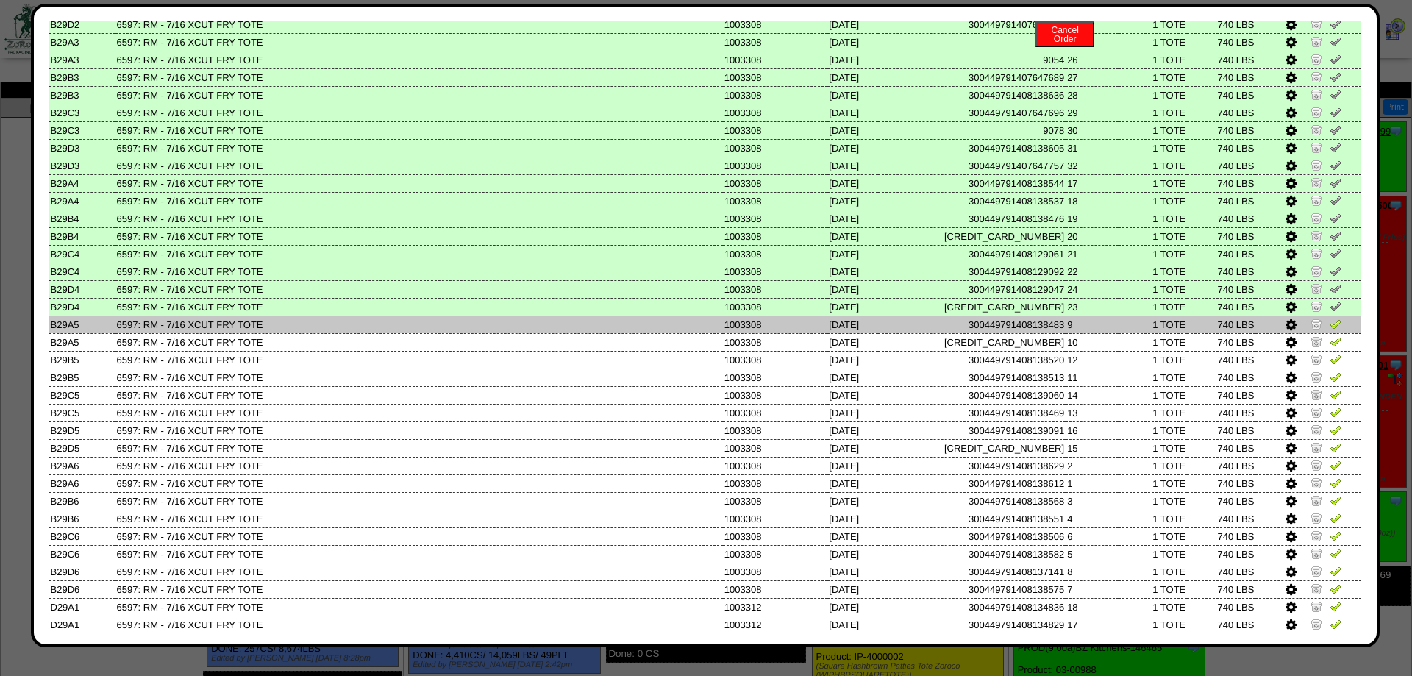
click at [1335, 332] on link at bounding box center [1335, 326] width 12 height 11
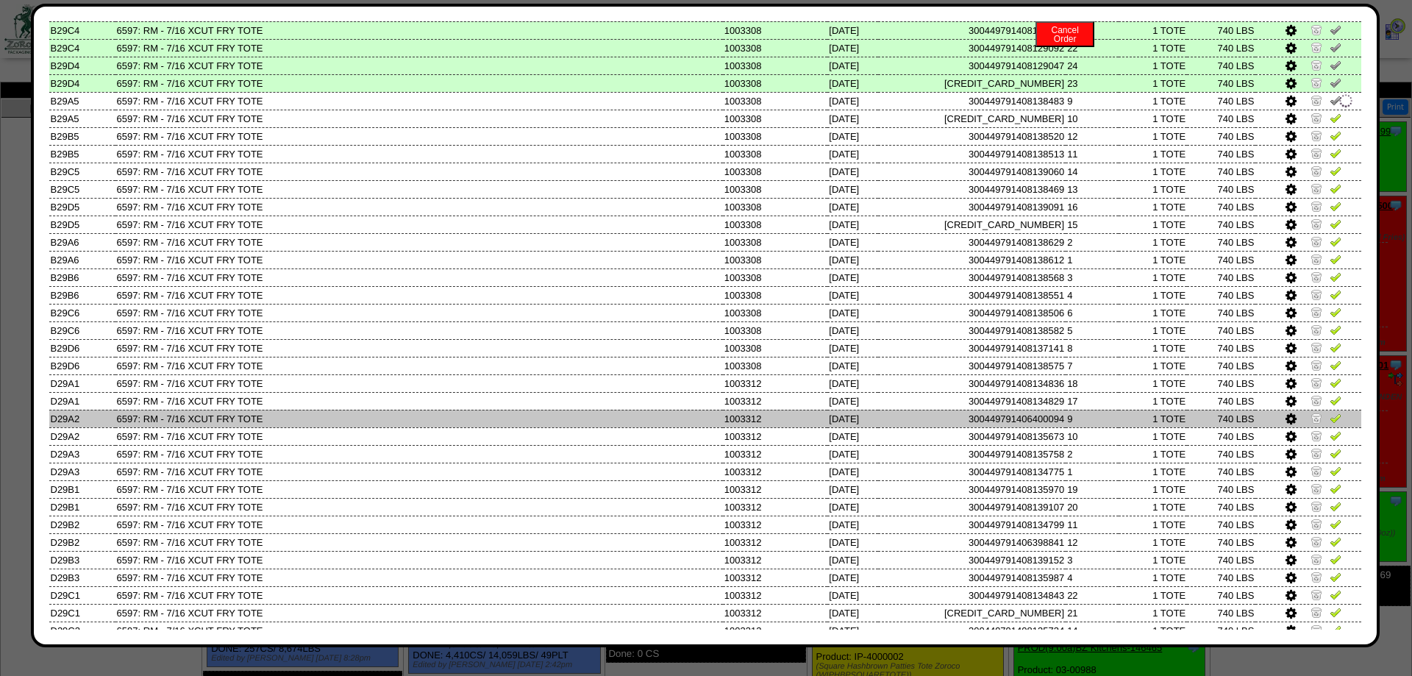
scroll to position [1323, 0]
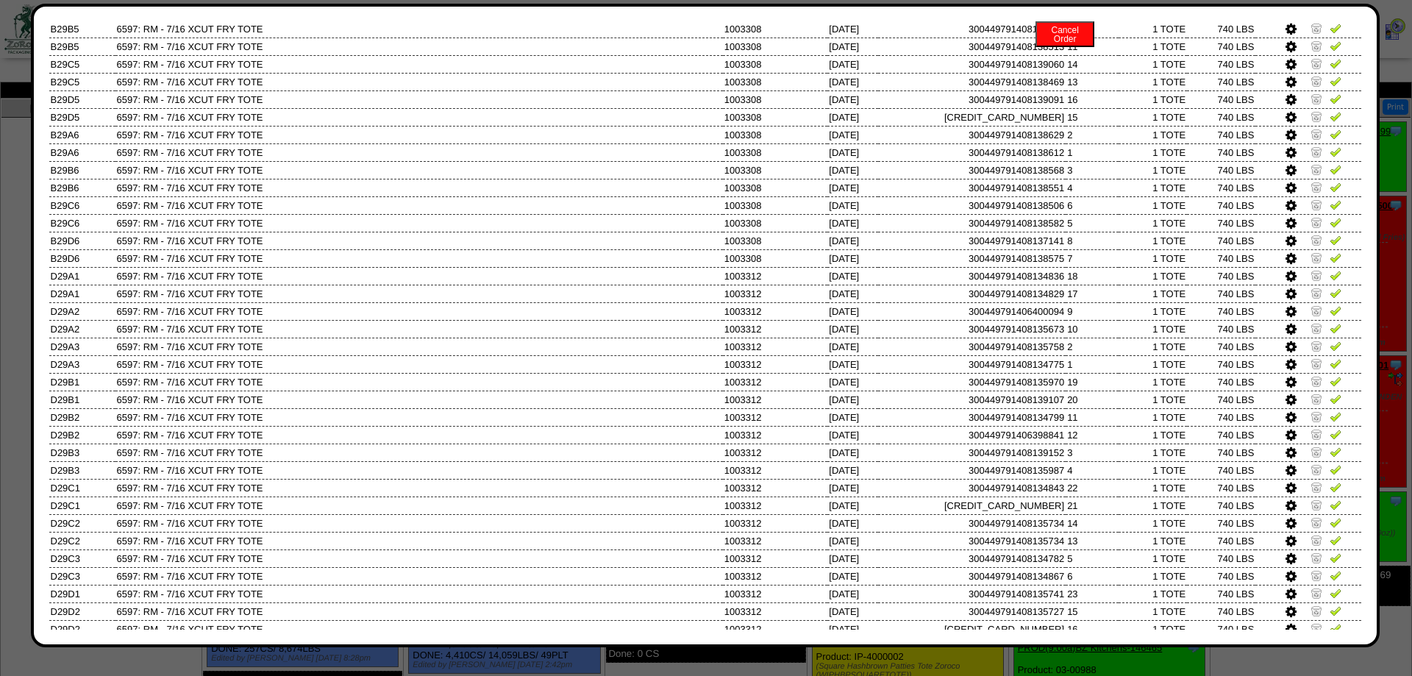
click at [1339, 16] on img at bounding box center [1335, 10] width 12 height 12
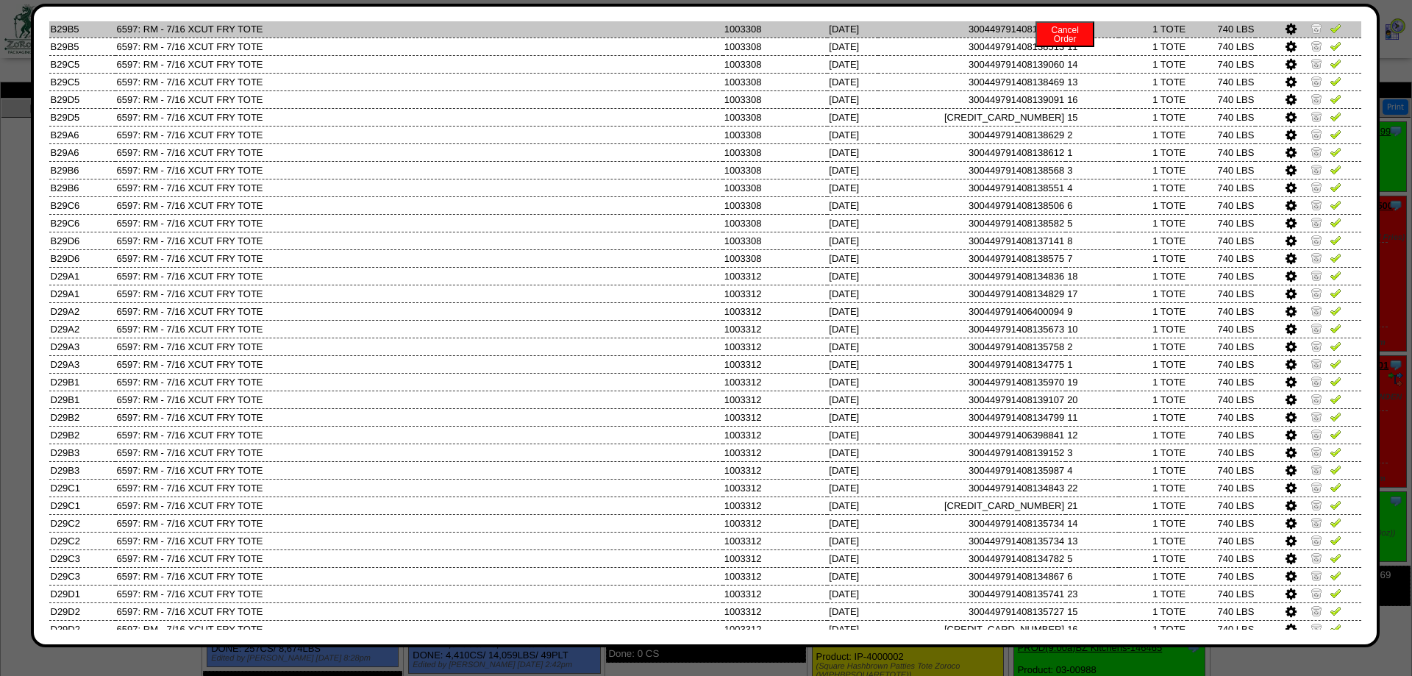
click at [1332, 34] on img at bounding box center [1335, 28] width 12 height 12
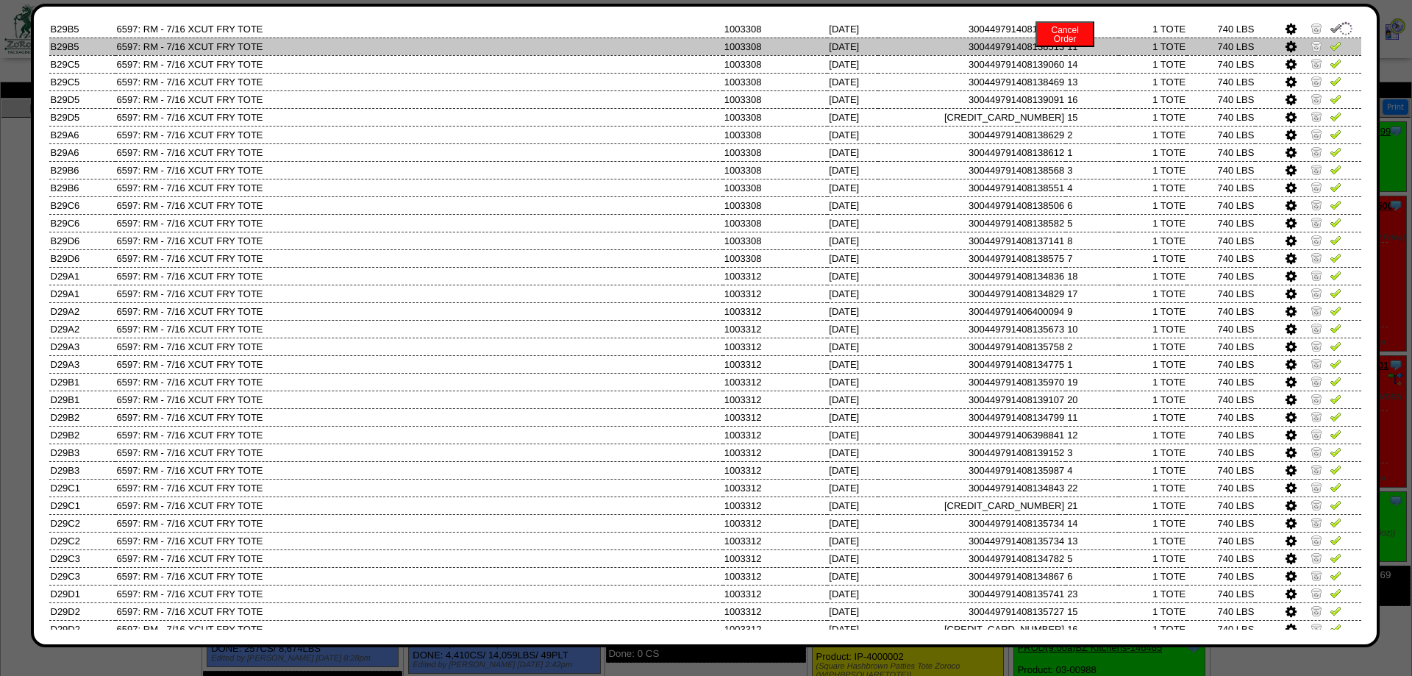
click at [1332, 55] on td at bounding box center [1308, 46] width 106 height 18
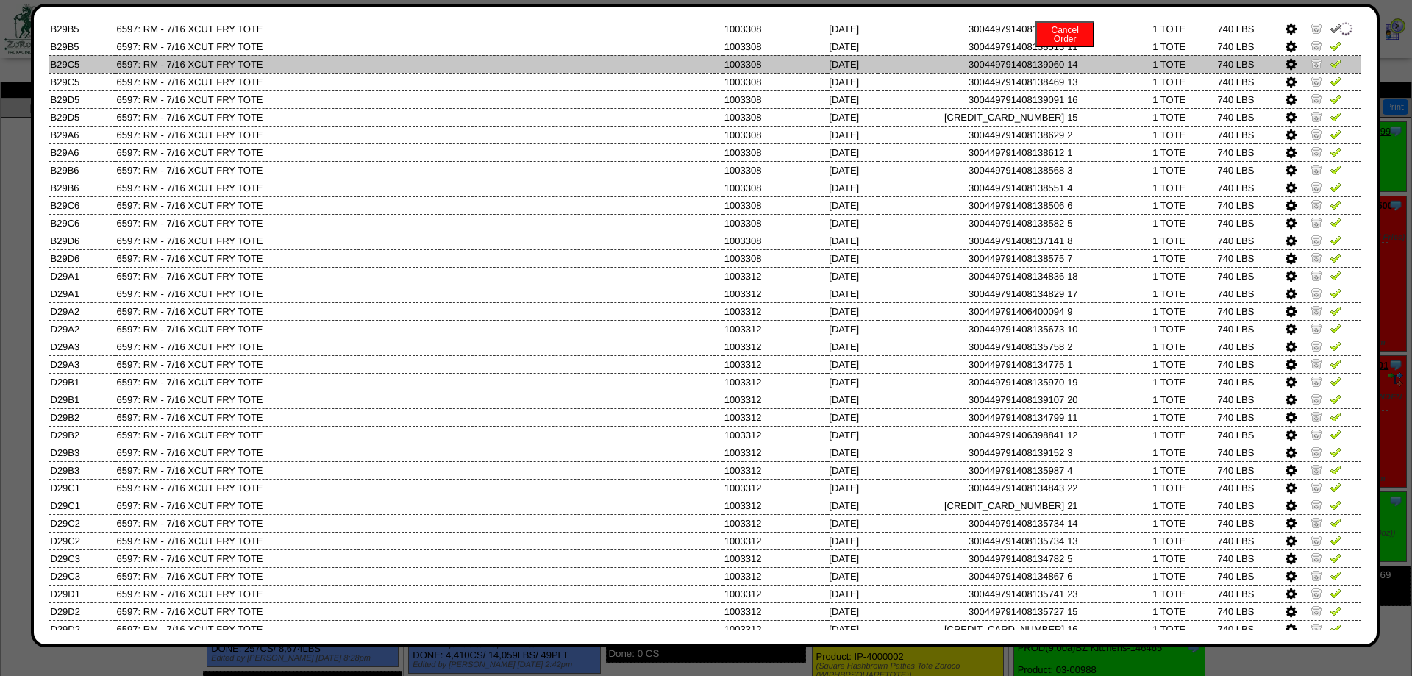
click at [1332, 69] on img at bounding box center [1335, 63] width 12 height 12
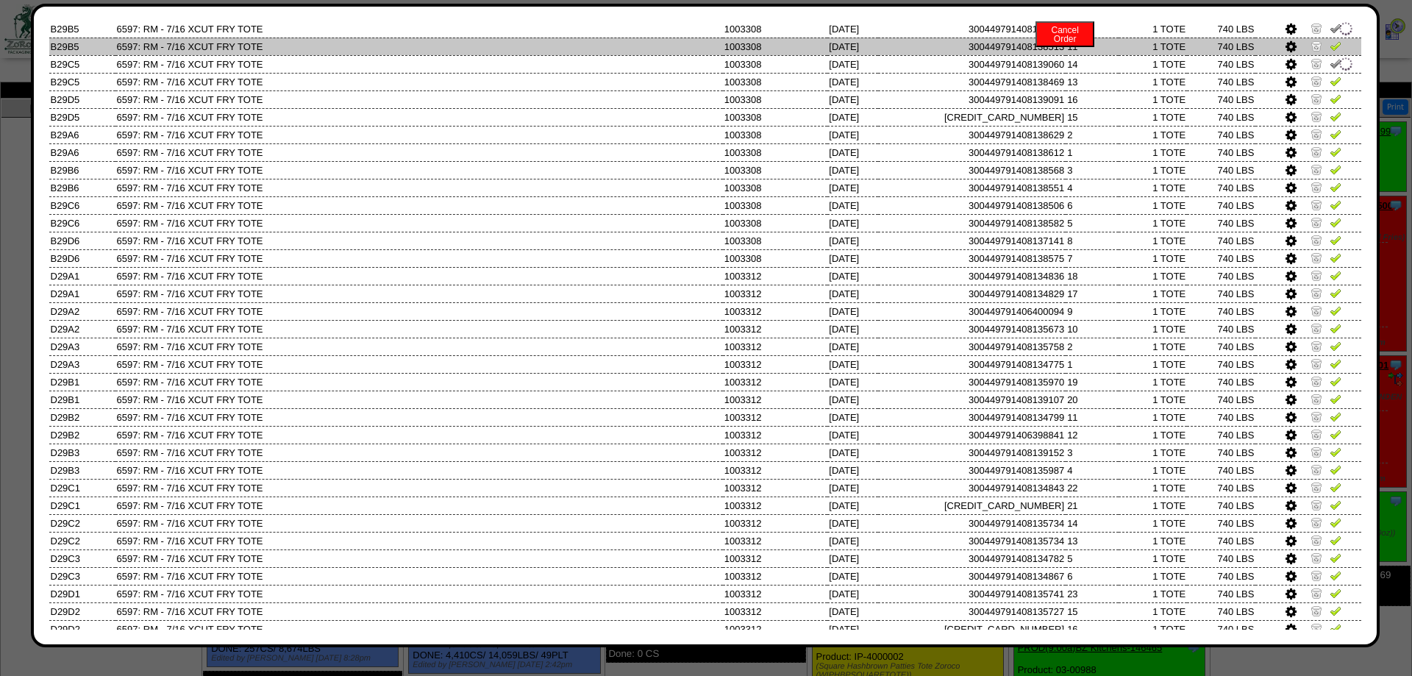
click at [1330, 55] on td at bounding box center [1308, 46] width 106 height 18
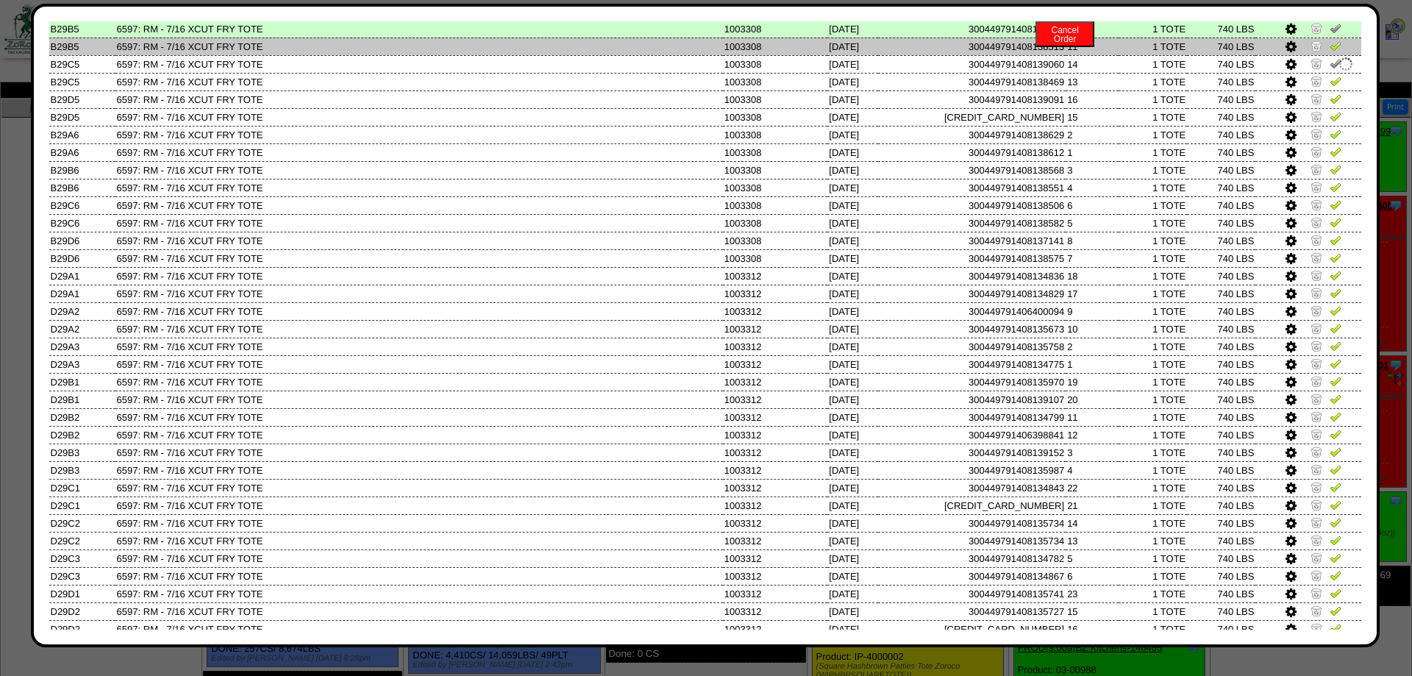
click at [1330, 54] on link at bounding box center [1335, 48] width 12 height 11
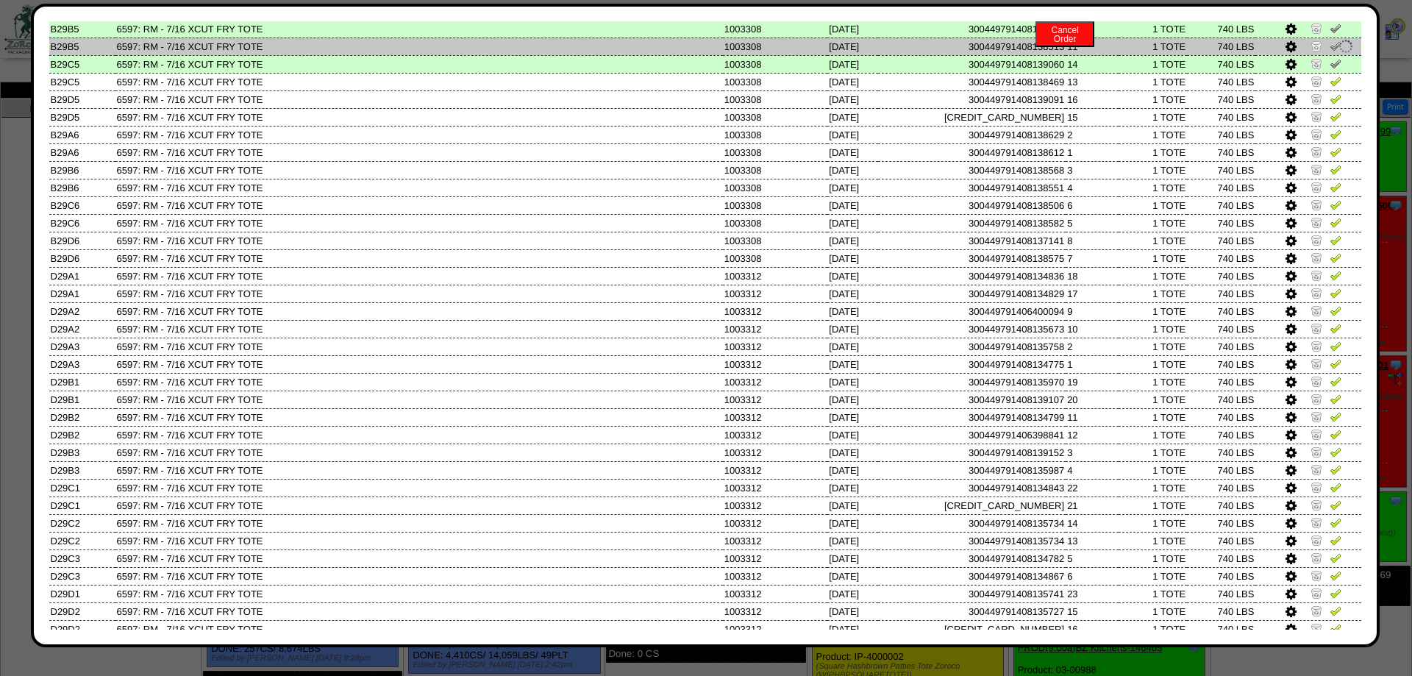
click at [1333, 51] on img at bounding box center [1335, 46] width 12 height 12
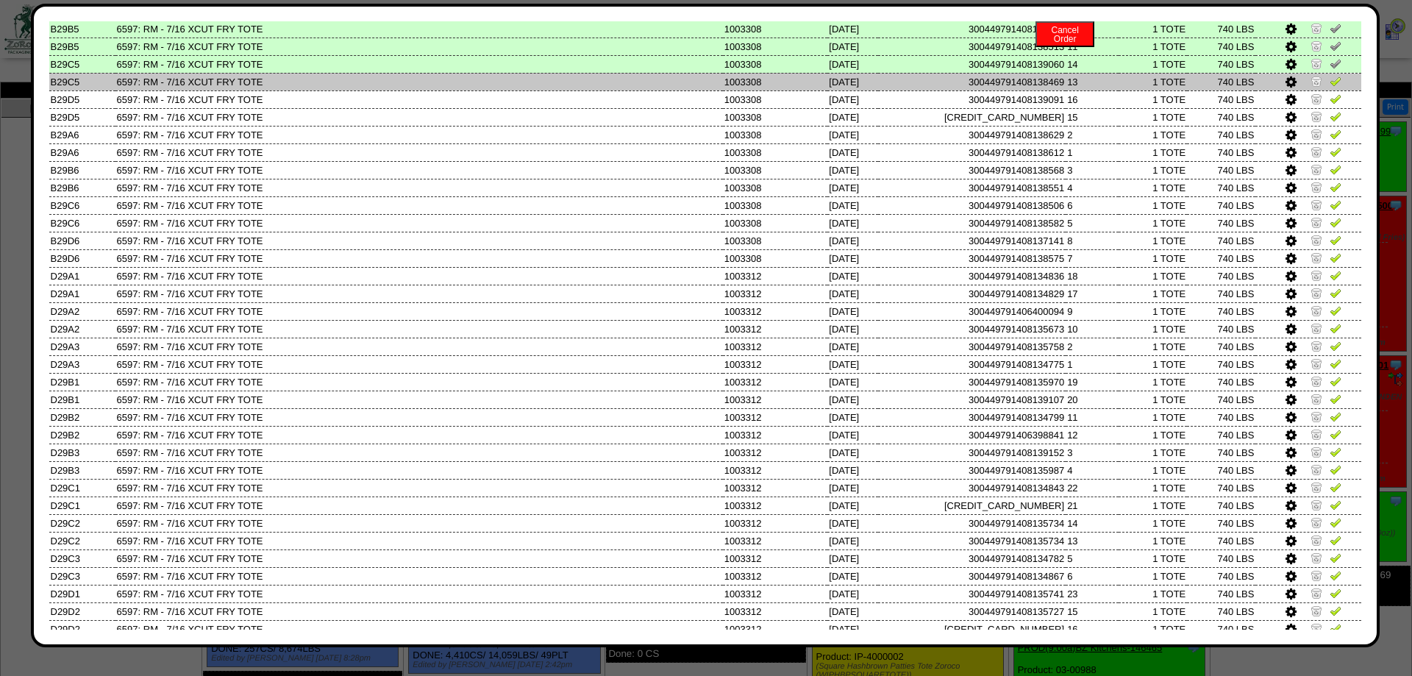
click at [1337, 89] on link at bounding box center [1335, 83] width 12 height 11
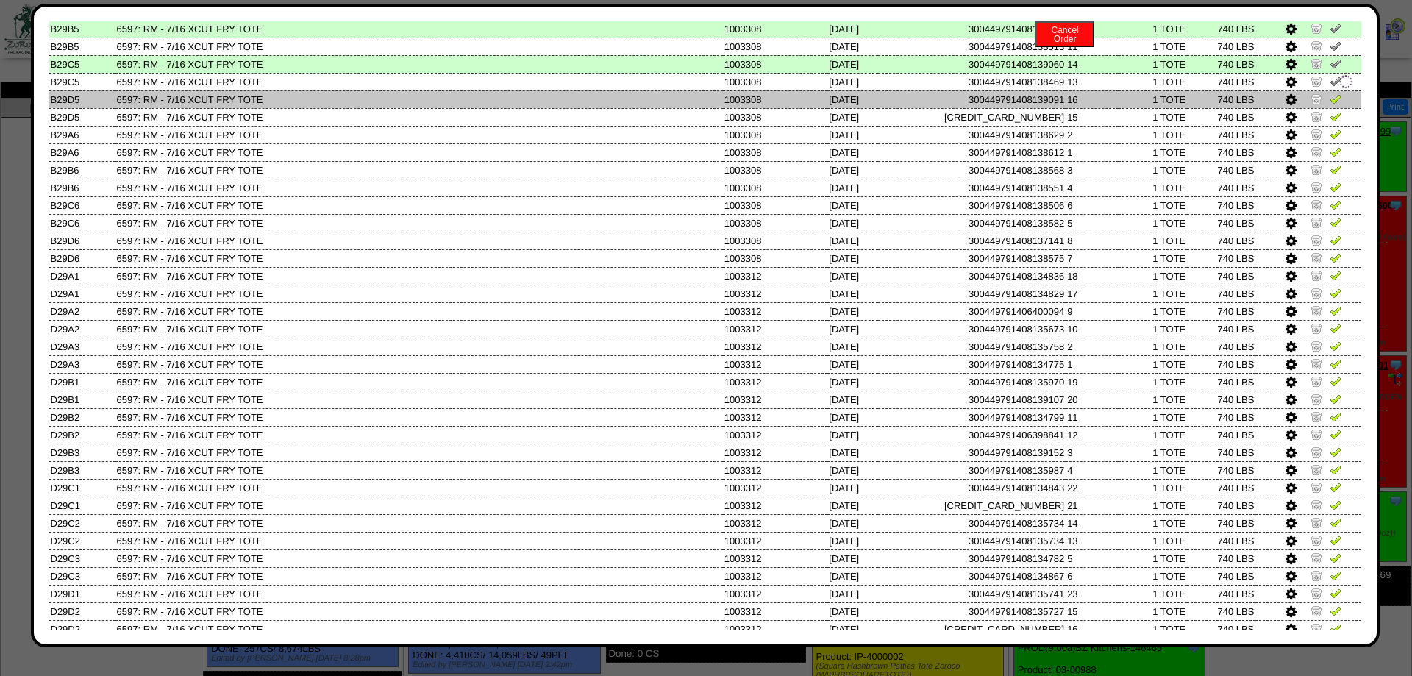
click at [1337, 104] on img at bounding box center [1335, 99] width 12 height 12
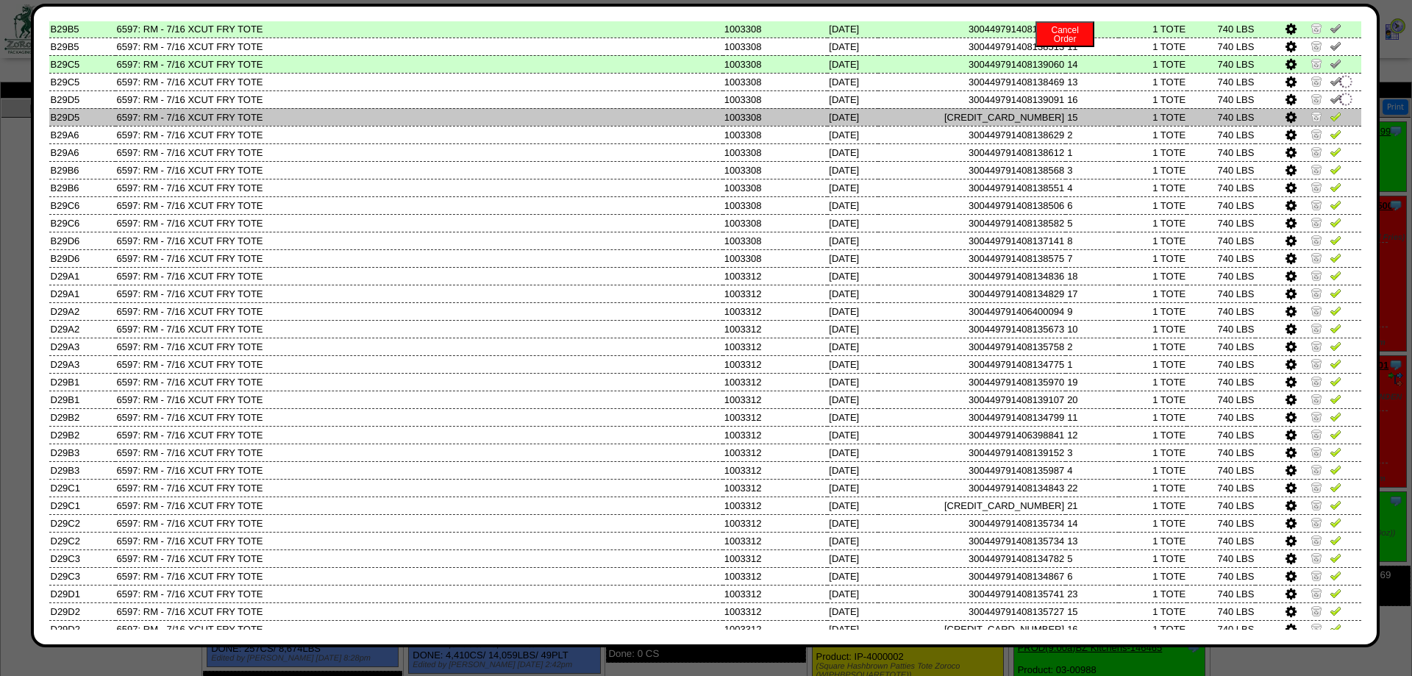
click at [1337, 126] on td at bounding box center [1308, 117] width 106 height 18
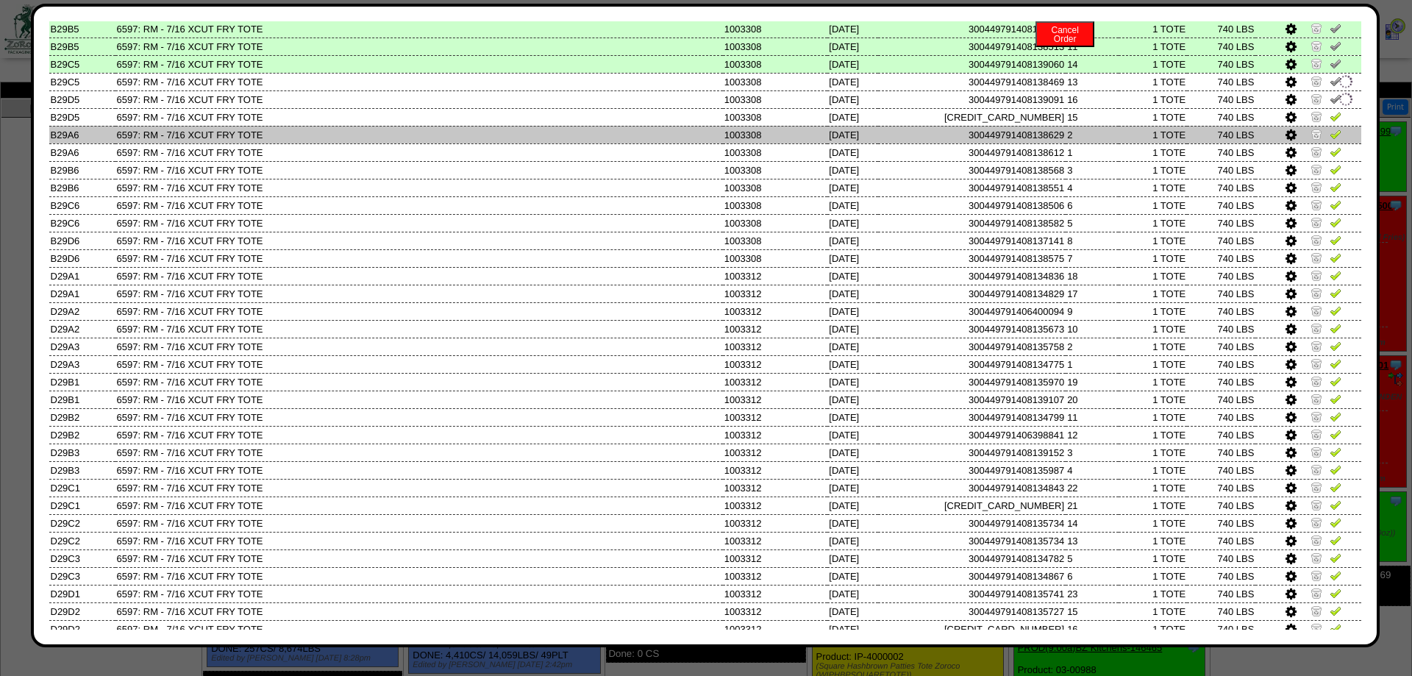
click at [1337, 140] on img at bounding box center [1335, 134] width 12 height 12
click at [1336, 142] on link at bounding box center [1335, 136] width 12 height 11
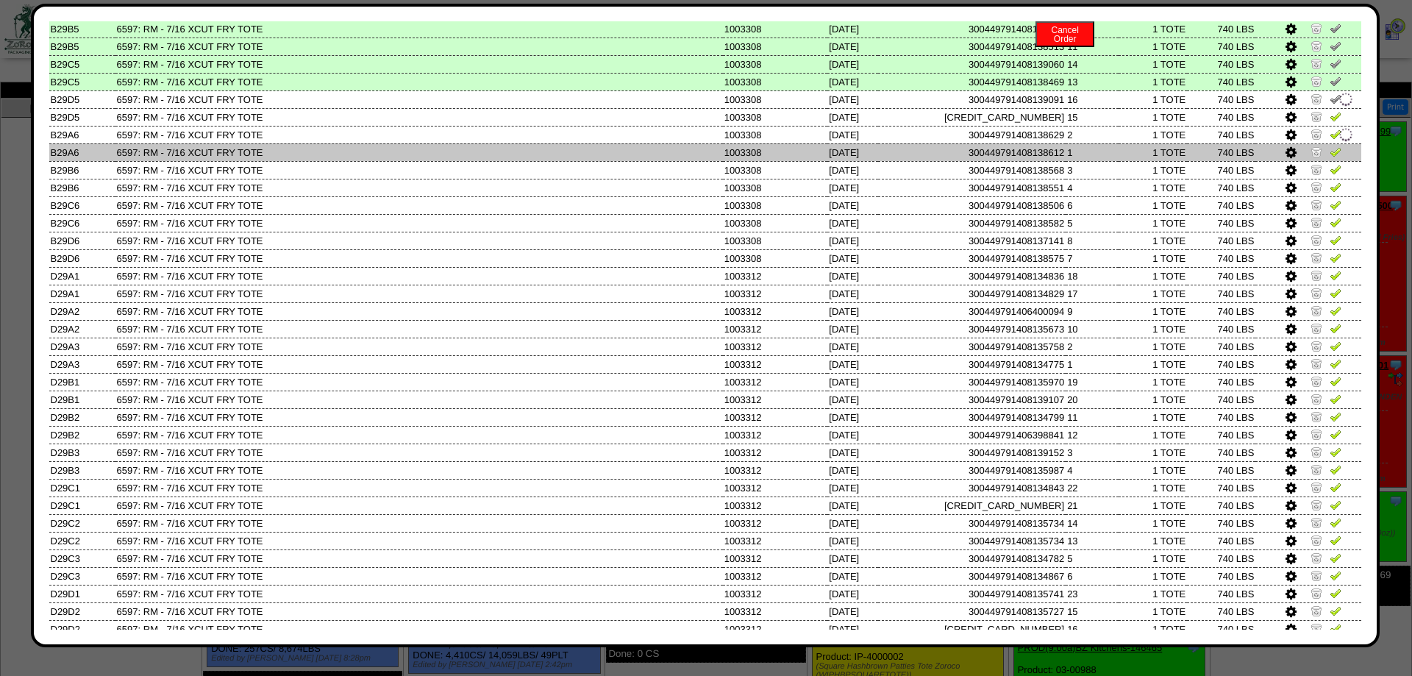
click at [1335, 161] on td at bounding box center [1308, 152] width 106 height 18
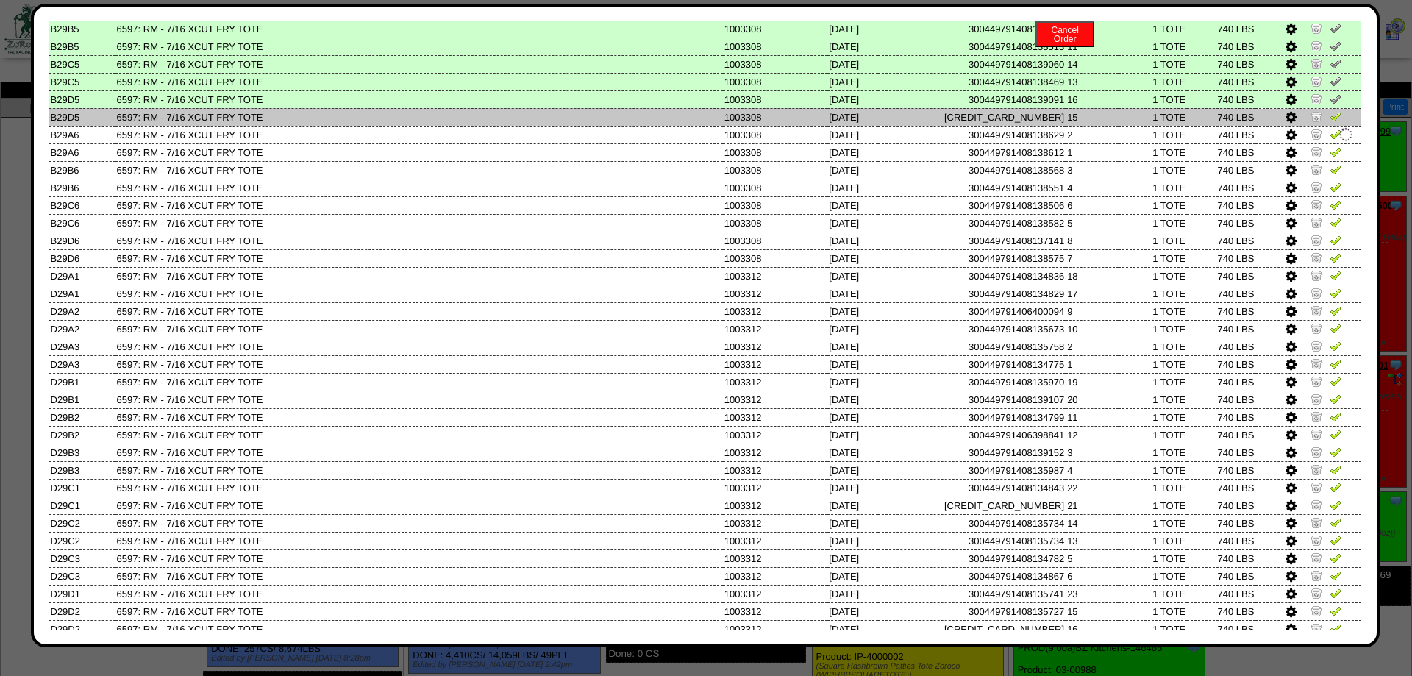
click at [1332, 124] on link at bounding box center [1335, 118] width 12 height 11
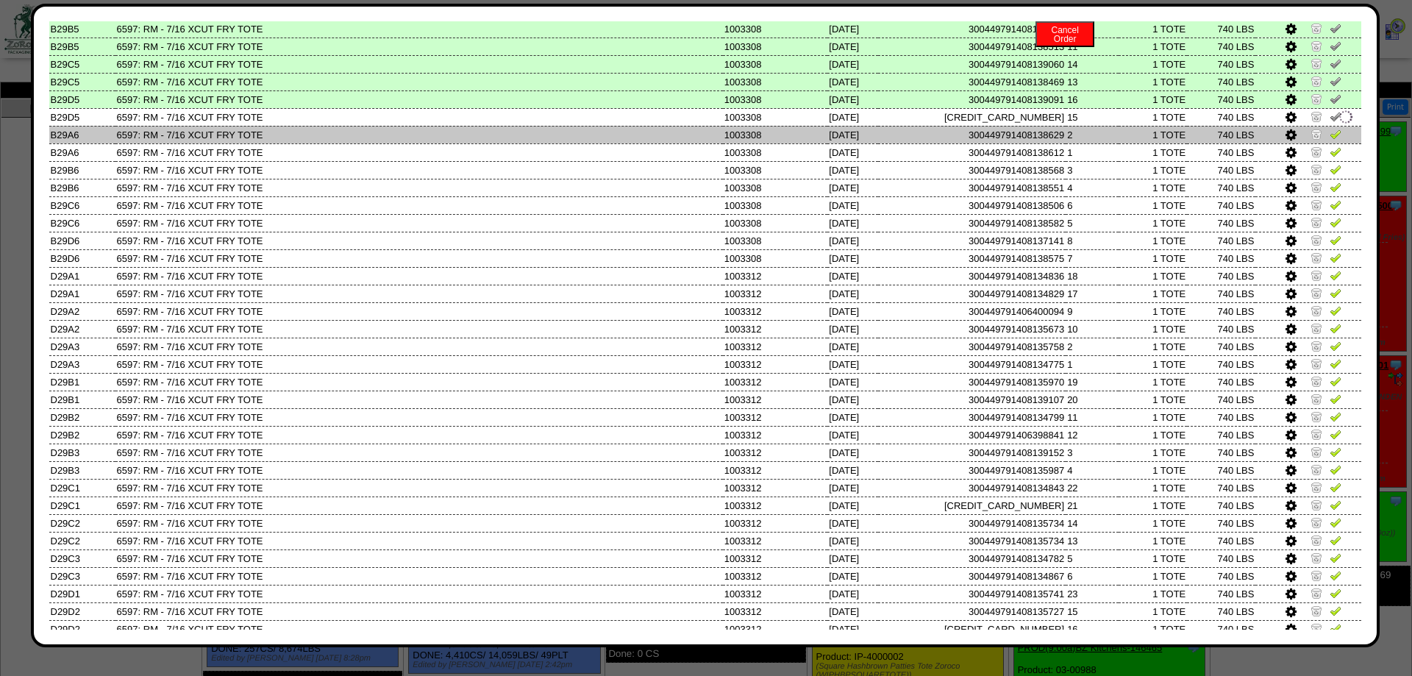
click at [1333, 140] on img at bounding box center [1335, 134] width 12 height 12
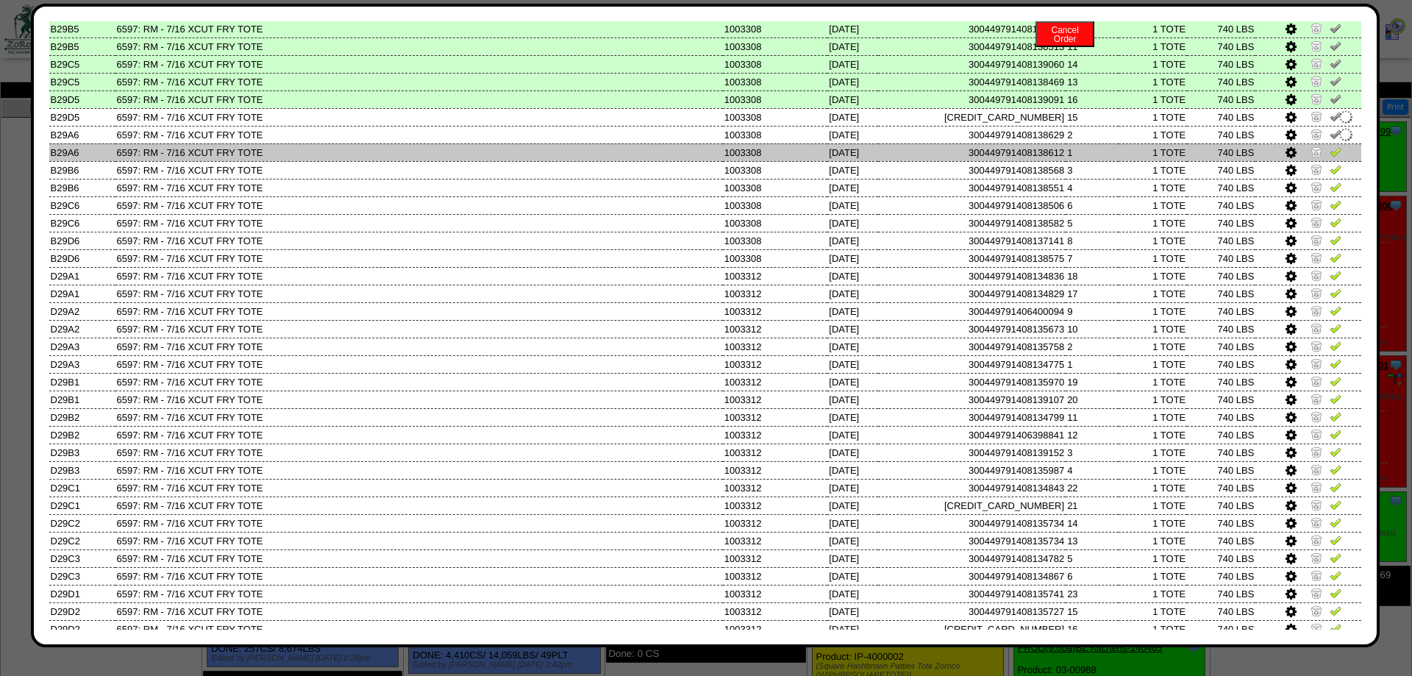
click at [1335, 157] on img at bounding box center [1335, 152] width 12 height 12
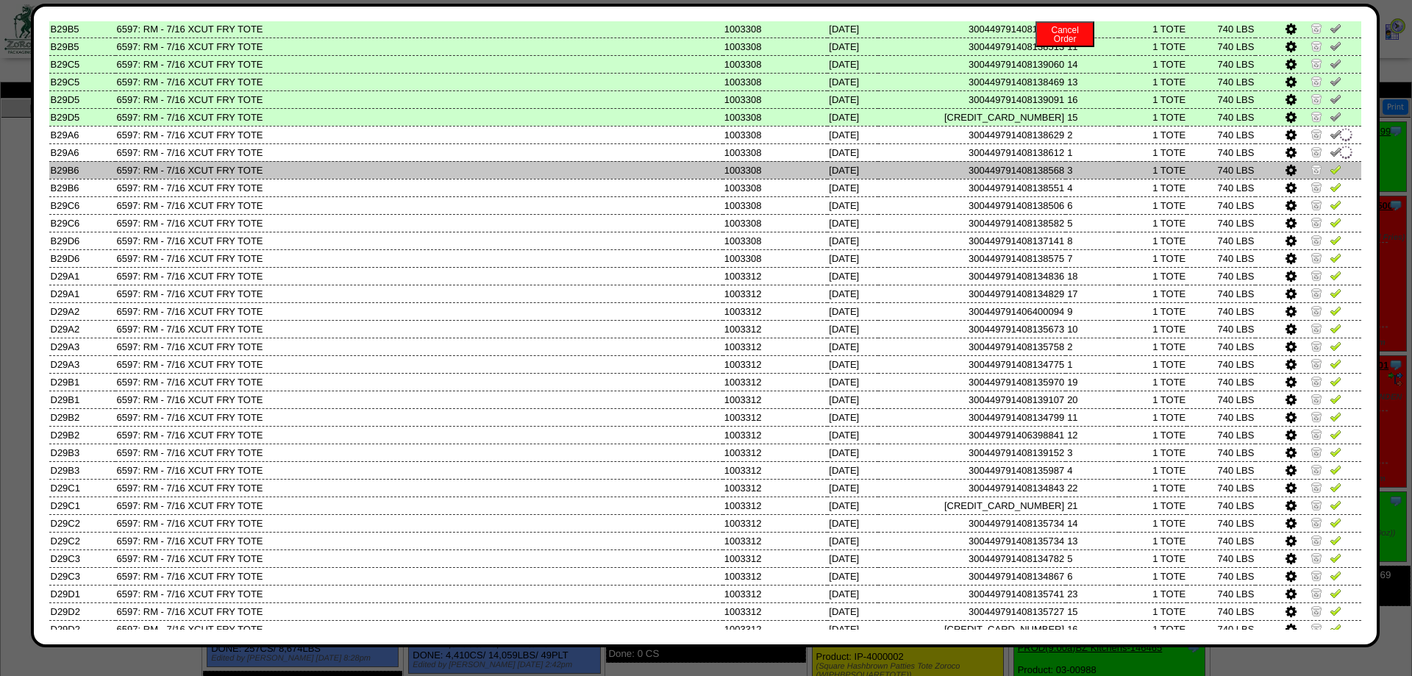
click at [1336, 175] on img at bounding box center [1335, 169] width 12 height 12
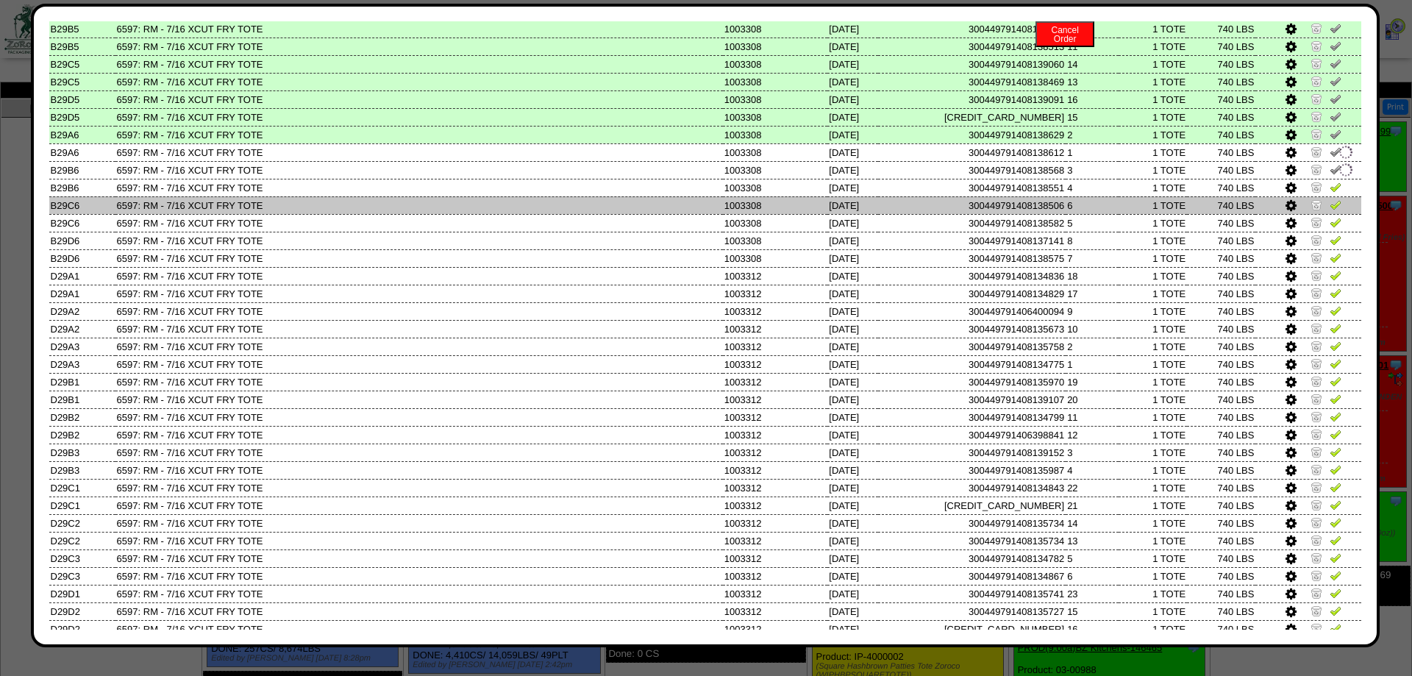
drag, startPoint x: 1335, startPoint y: 215, endPoint x: 1332, endPoint y: 240, distance: 25.2
click at [1335, 193] on img at bounding box center [1335, 187] width 12 height 12
click at [1332, 212] on link at bounding box center [1335, 206] width 12 height 11
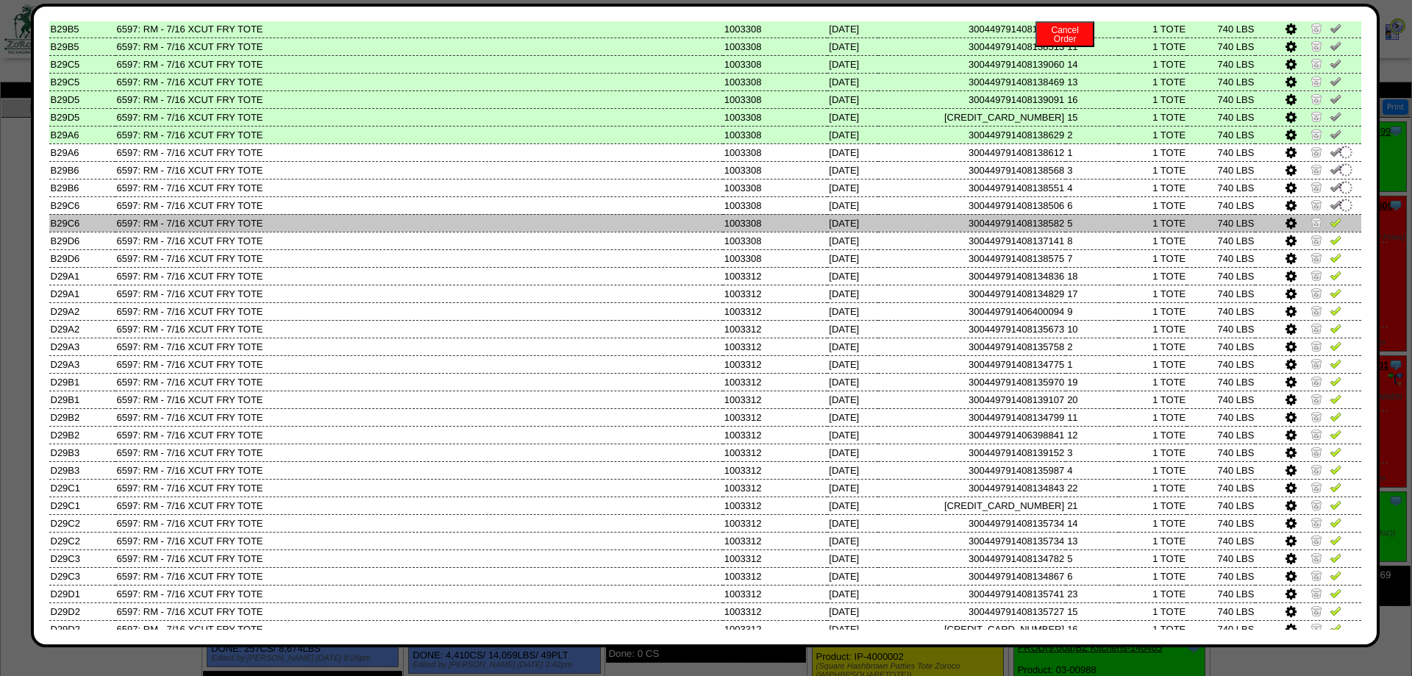
click at [1333, 228] on img at bounding box center [1335, 222] width 12 height 12
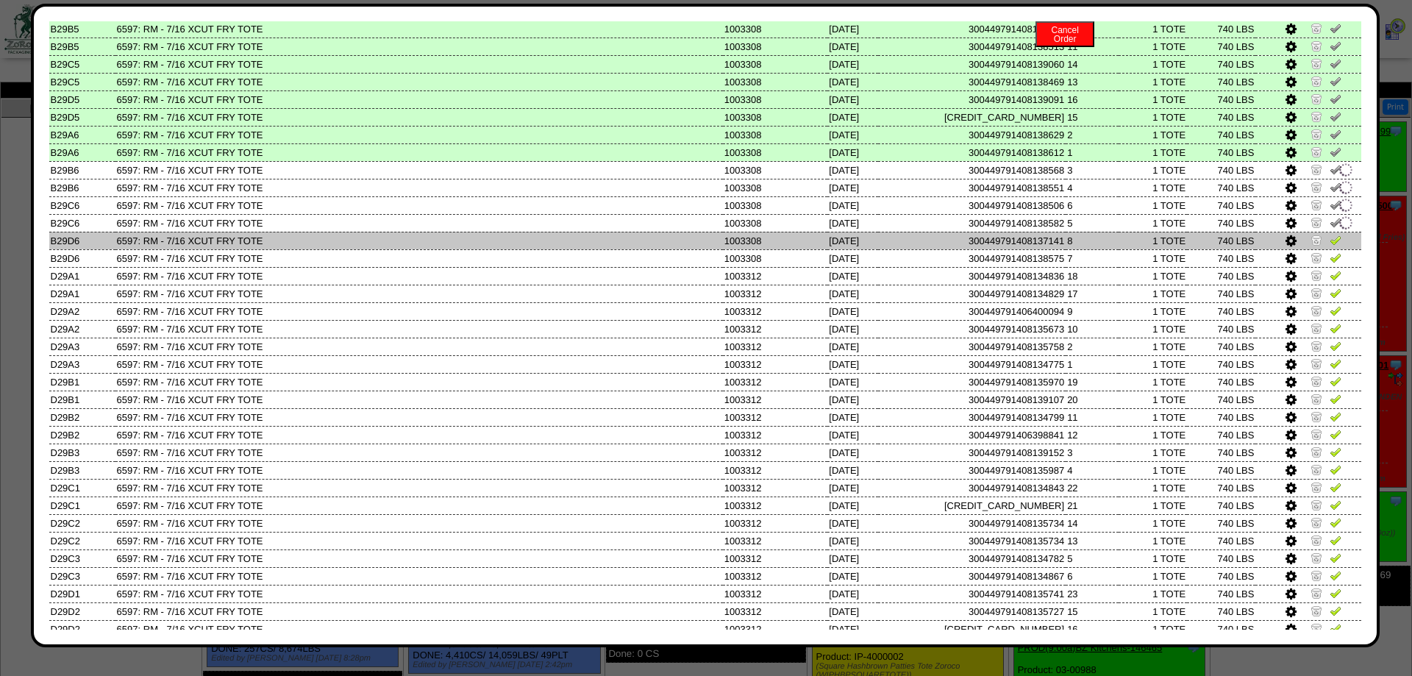
click at [1335, 246] on img at bounding box center [1335, 240] width 12 height 12
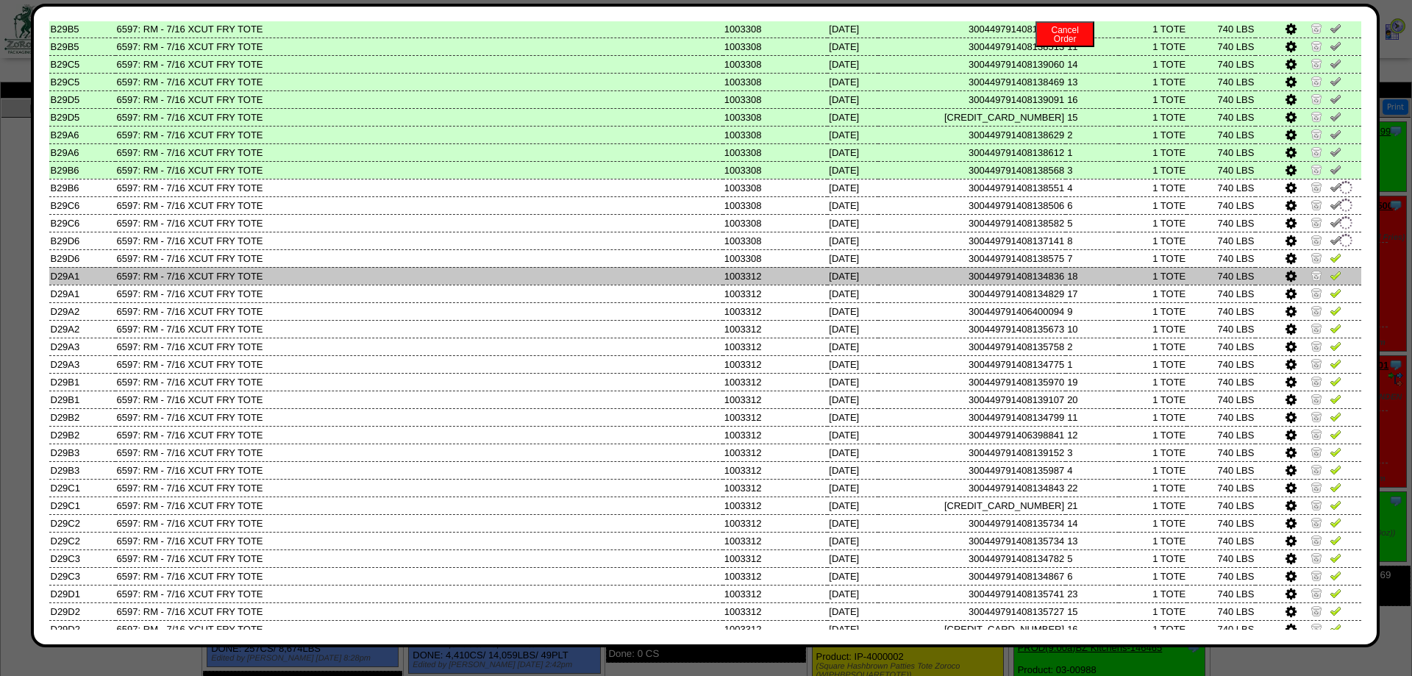
drag, startPoint x: 1335, startPoint y: 287, endPoint x: 1337, endPoint y: 303, distance: 15.5
click at [1337, 263] on img at bounding box center [1335, 257] width 12 height 12
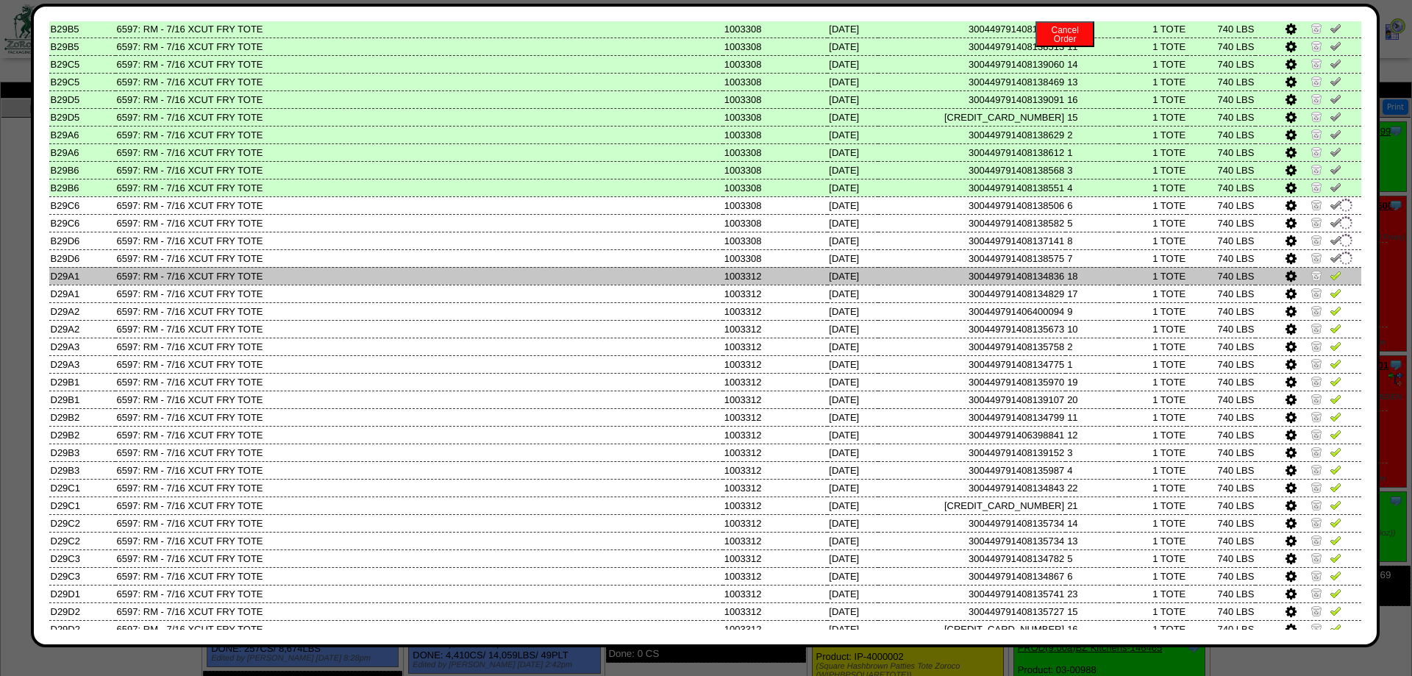
click at [1337, 281] on img at bounding box center [1335, 275] width 12 height 12
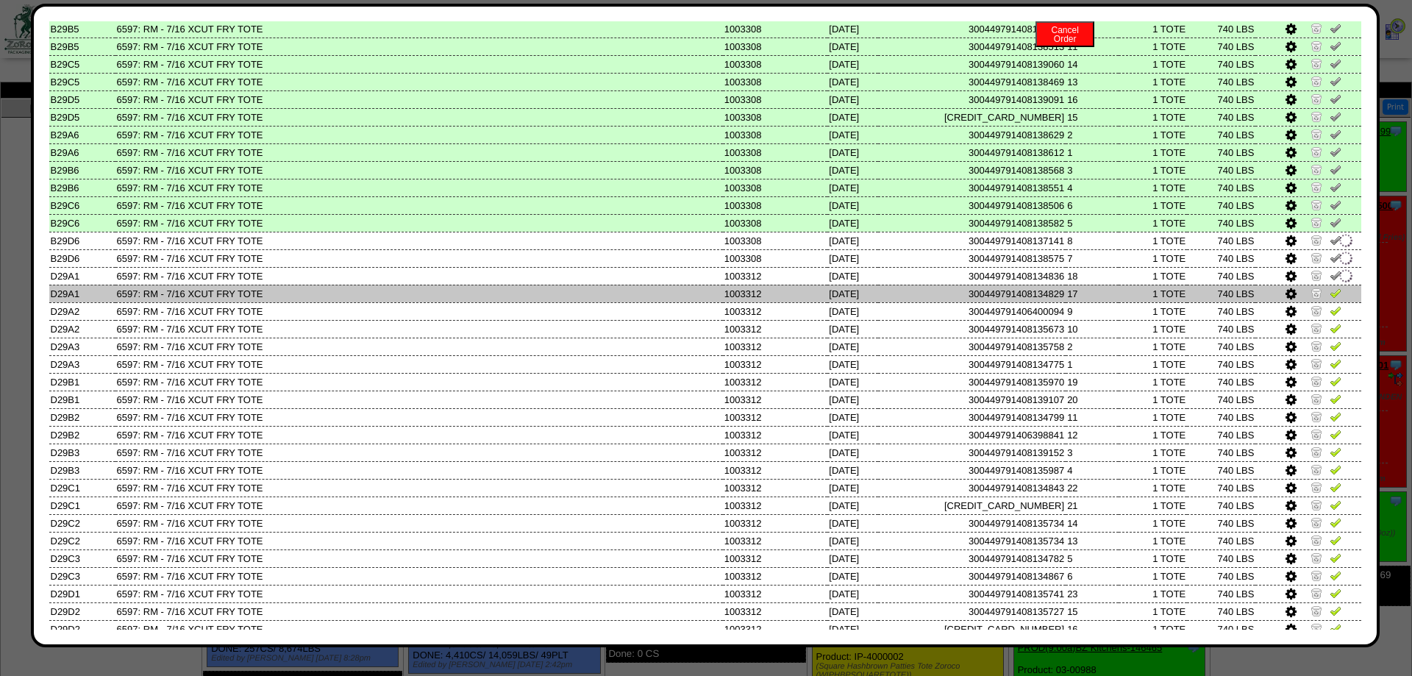
click at [1339, 299] on img at bounding box center [1335, 293] width 12 height 12
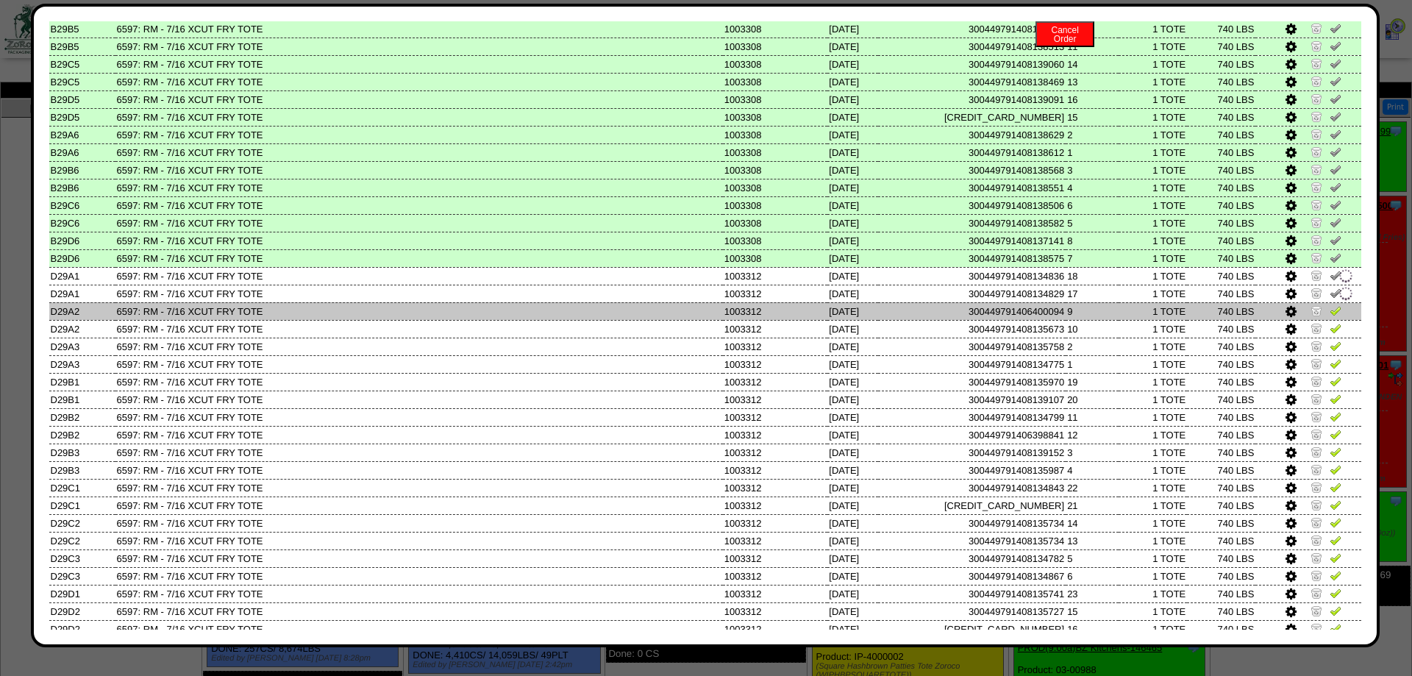
click at [1334, 316] on img at bounding box center [1335, 310] width 12 height 12
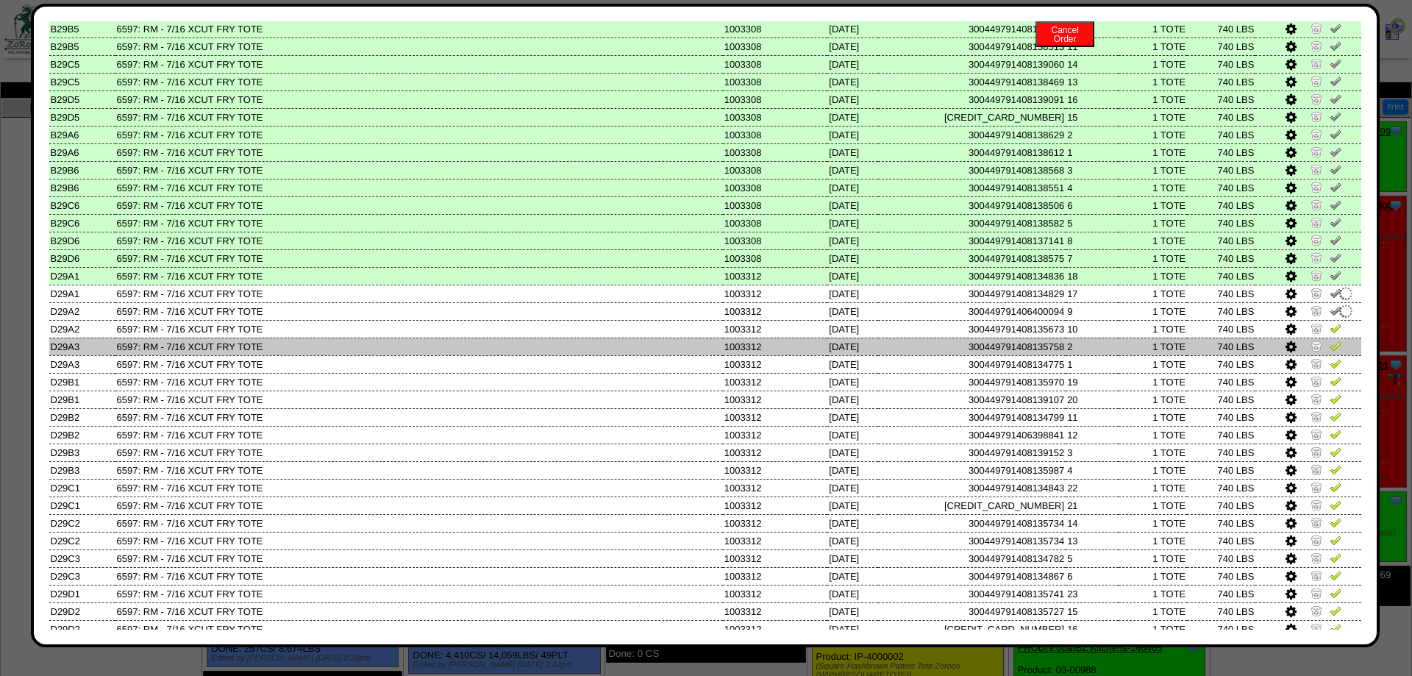
click at [1331, 355] on td at bounding box center [1308, 346] width 106 height 18
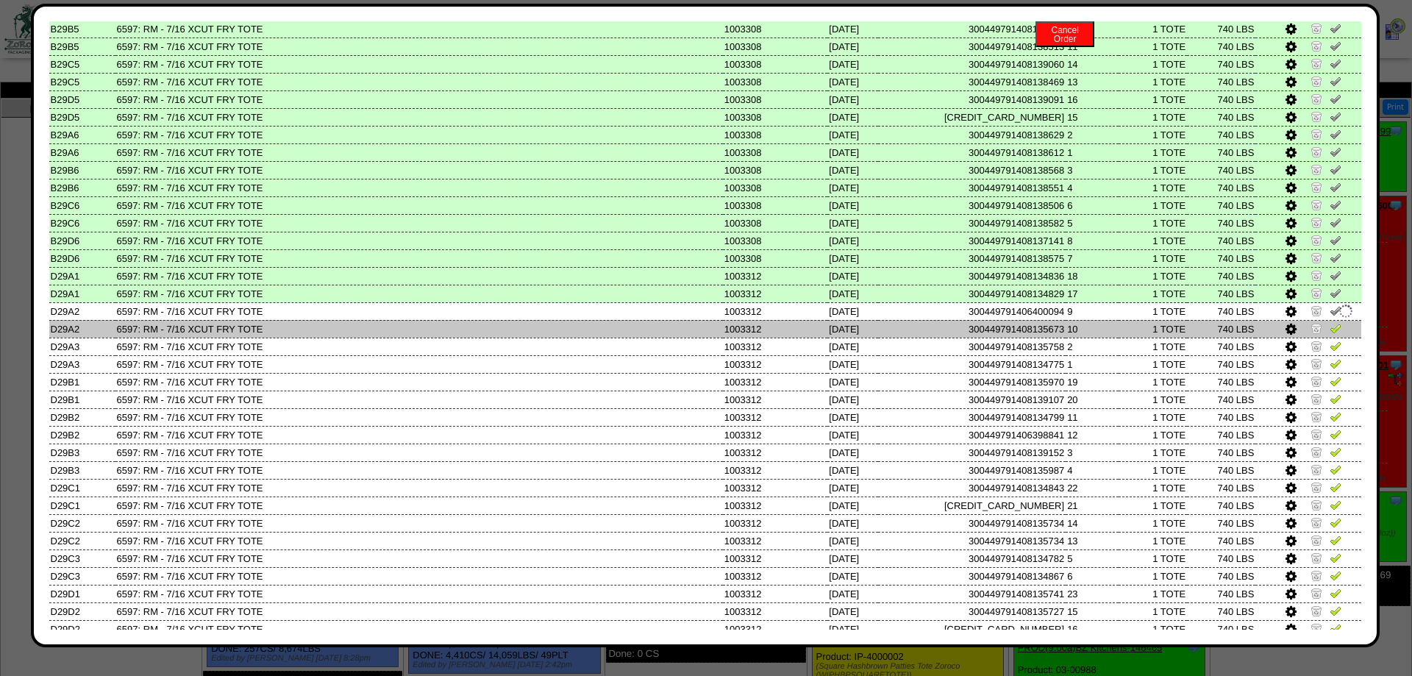
click at [1332, 334] on img at bounding box center [1335, 328] width 12 height 12
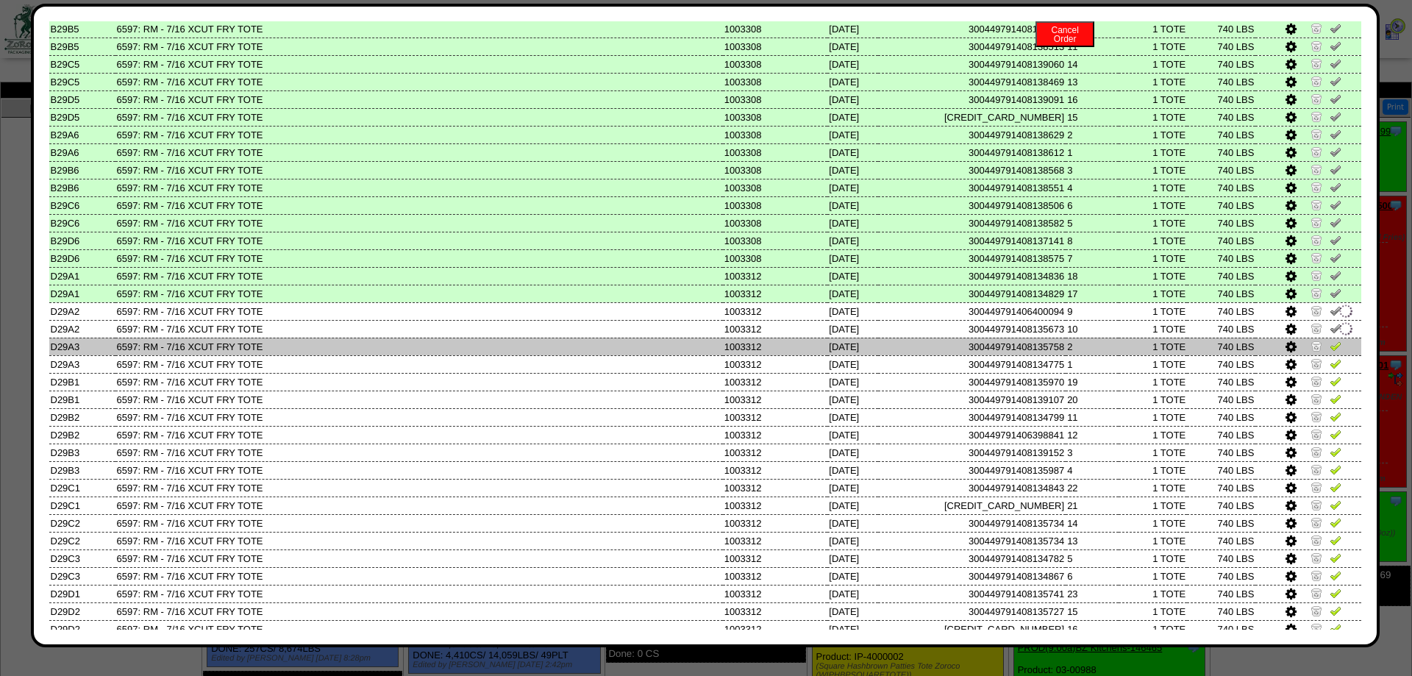
click at [1333, 351] on img at bounding box center [1335, 346] width 12 height 12
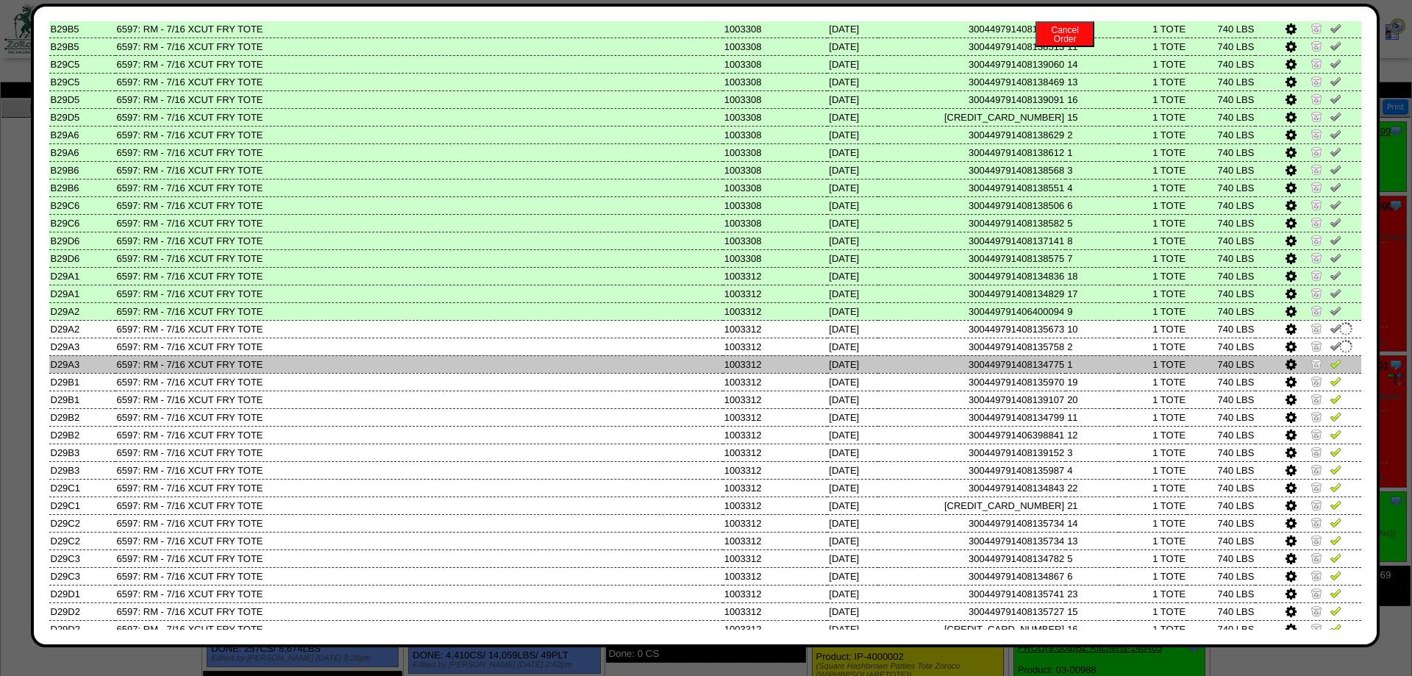
click at [1334, 369] on img at bounding box center [1335, 363] width 12 height 12
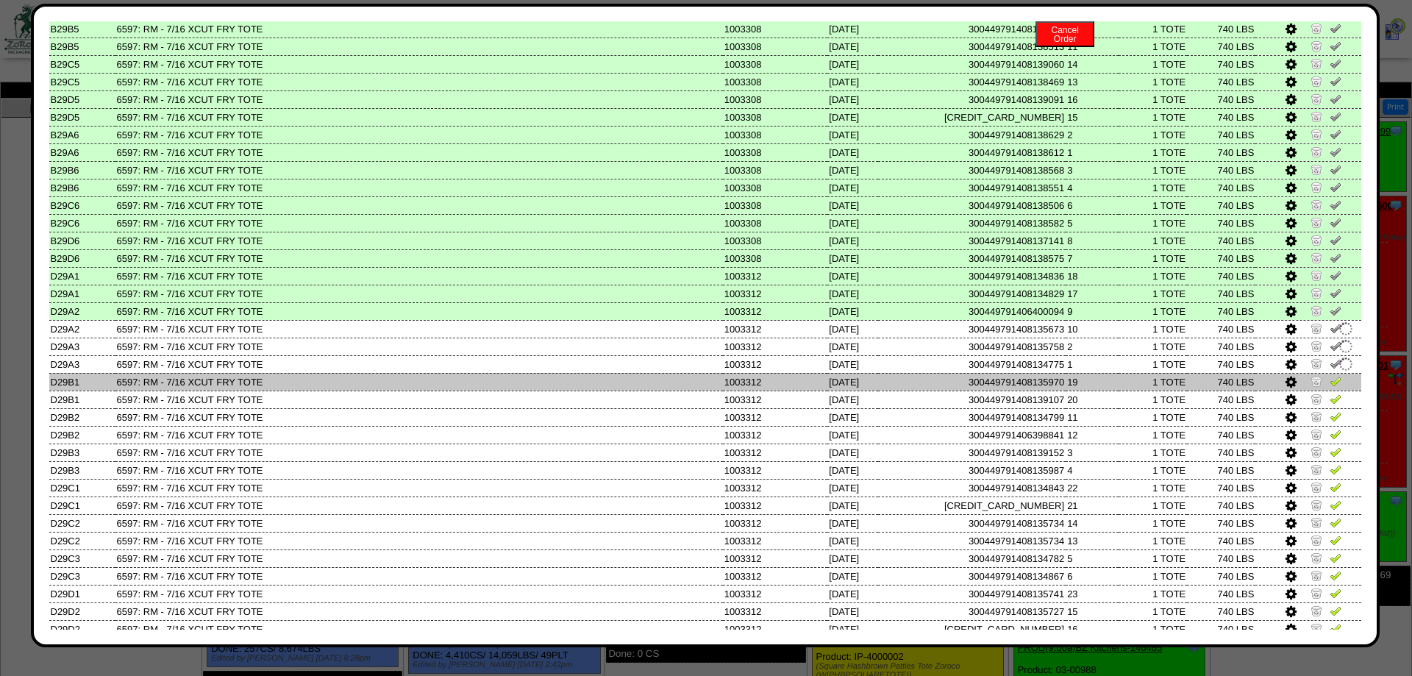
click at [1334, 387] on img at bounding box center [1335, 381] width 12 height 12
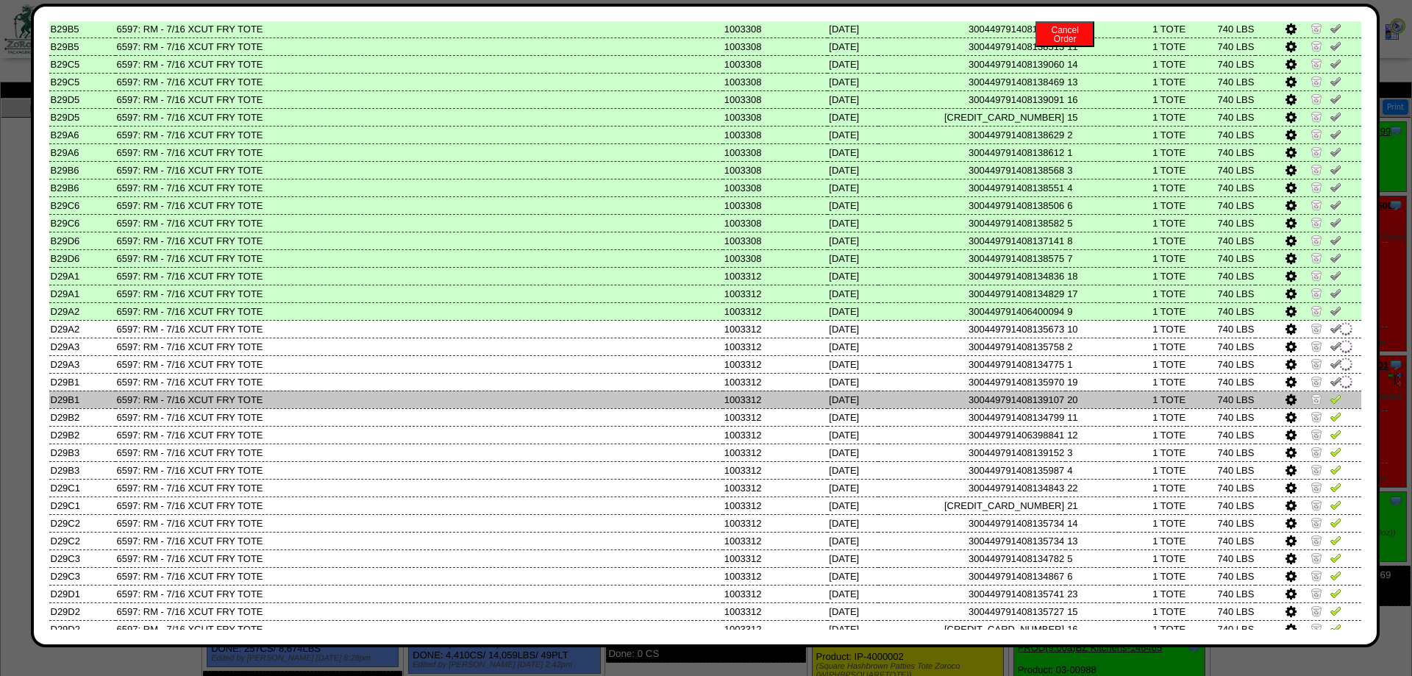
click at [1334, 404] on img at bounding box center [1335, 399] width 12 height 12
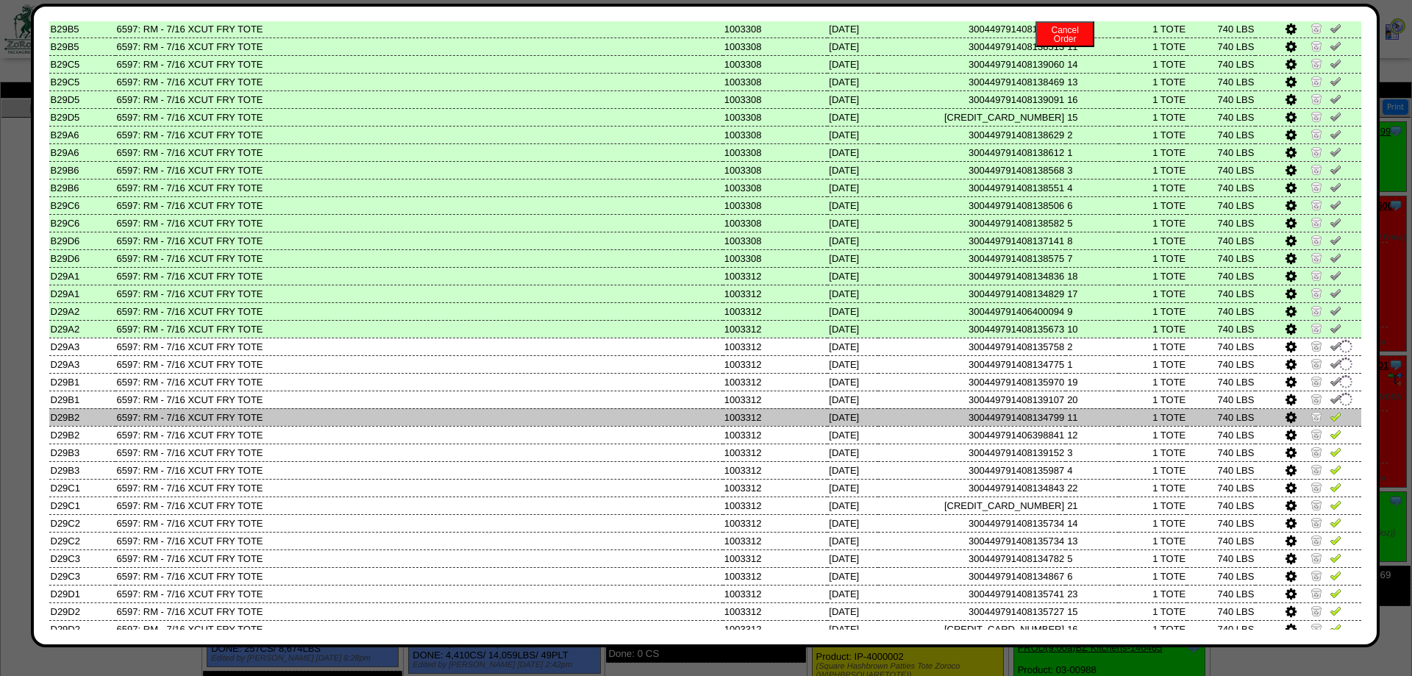
click at [1335, 422] on img at bounding box center [1335, 416] width 12 height 12
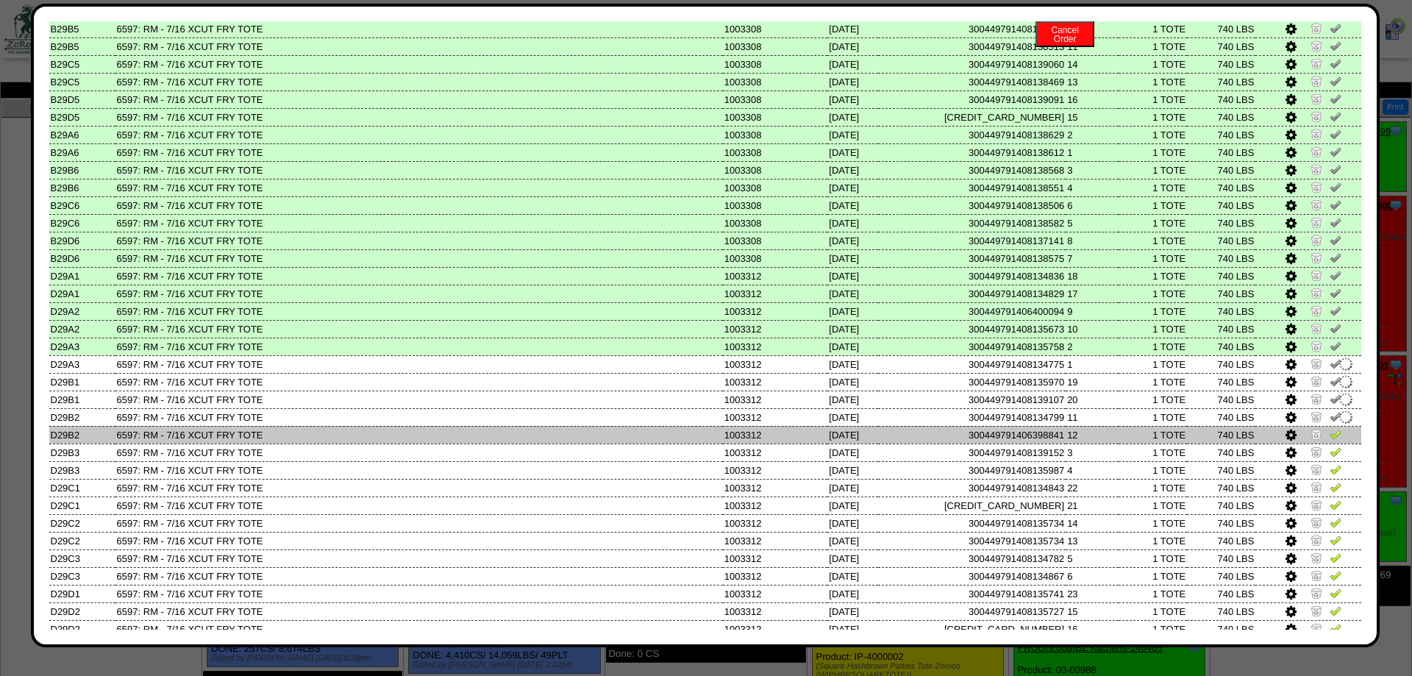
click at [1335, 442] on link at bounding box center [1335, 436] width 12 height 11
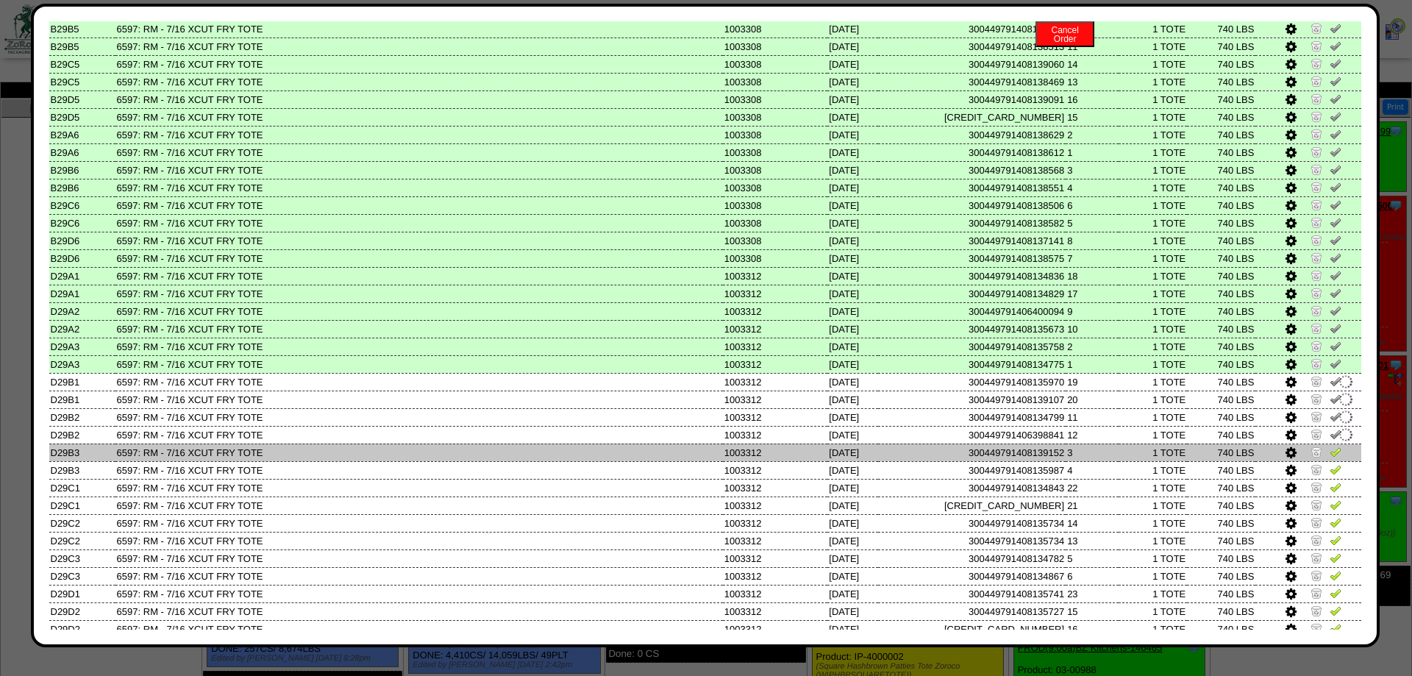
click at [1335, 457] on img at bounding box center [1335, 452] width 12 height 12
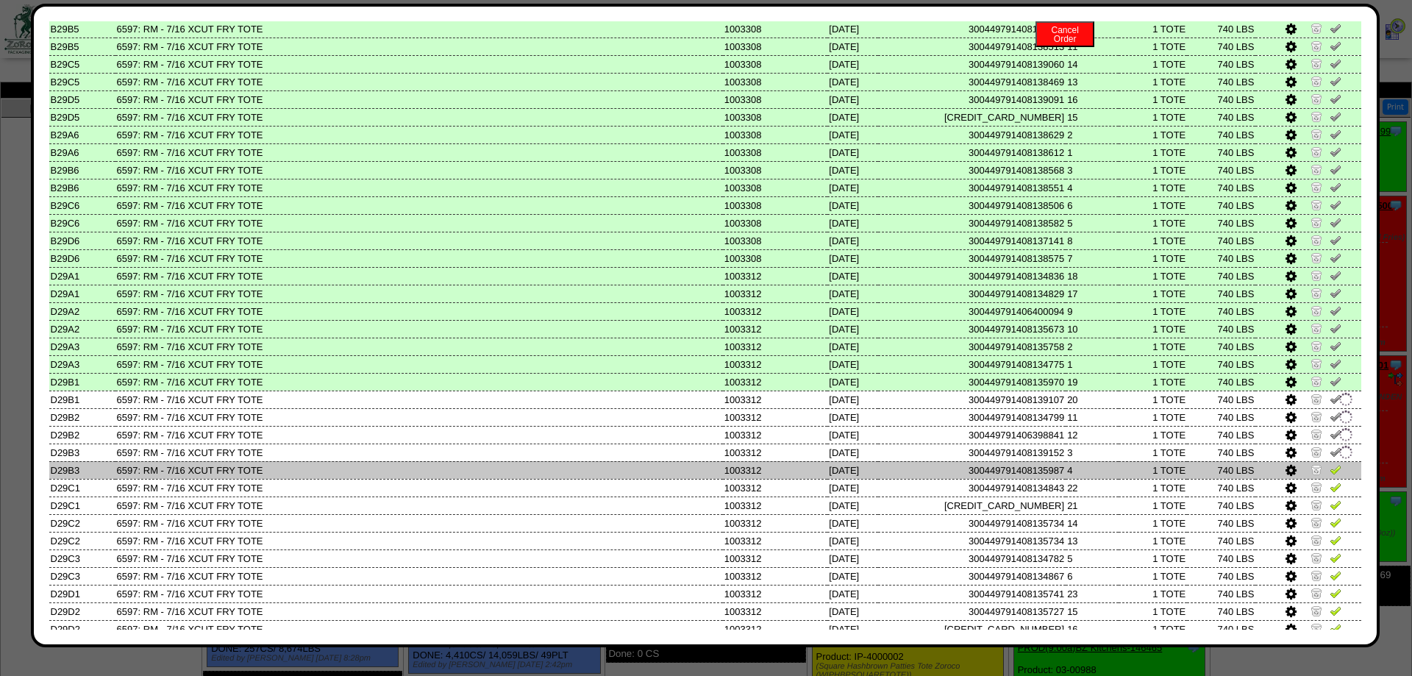
click at [1332, 475] on img at bounding box center [1335, 469] width 12 height 12
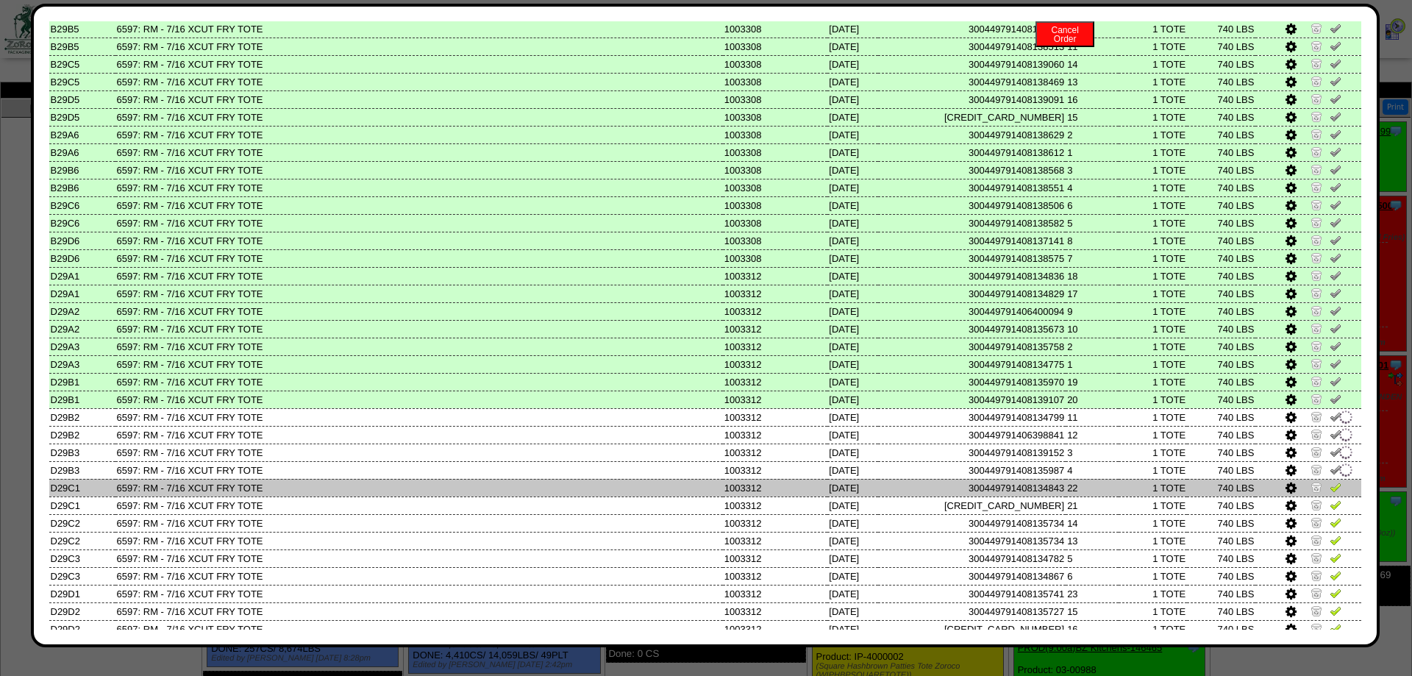
click at [1331, 496] on td at bounding box center [1308, 488] width 106 height 18
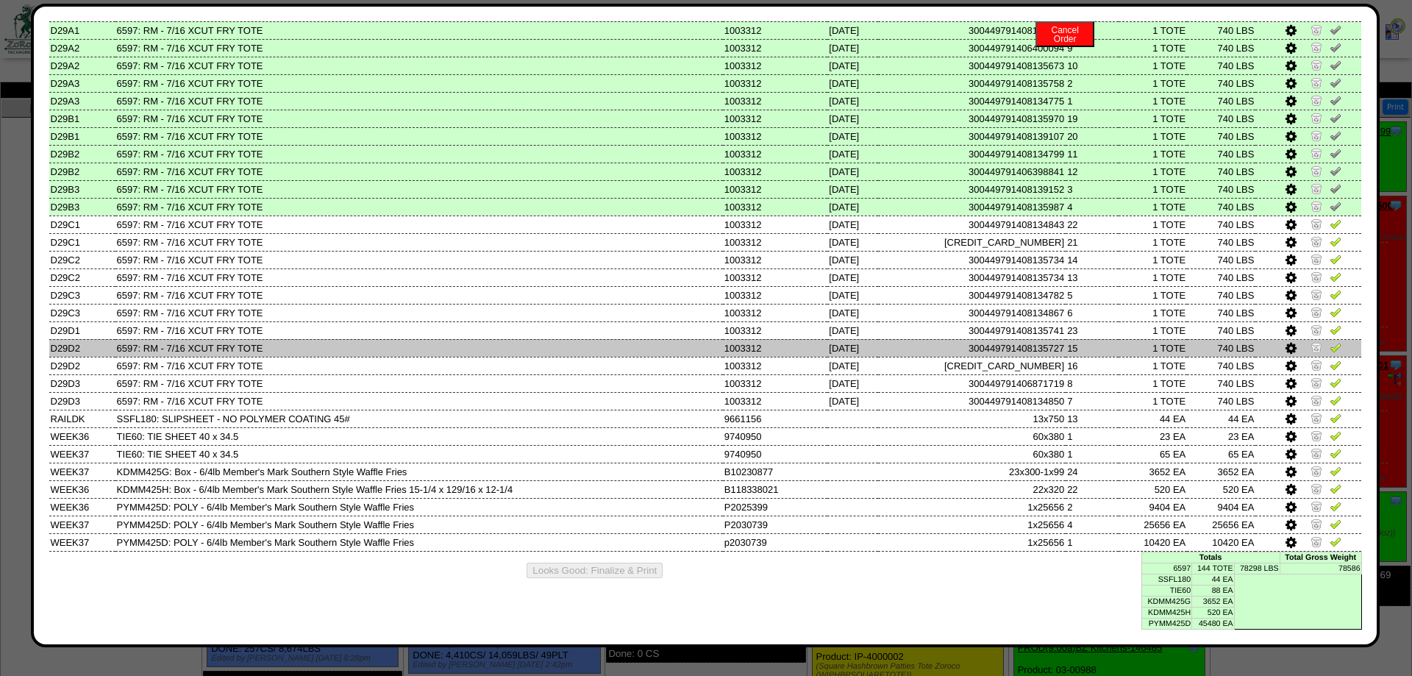
scroll to position [1637, 0]
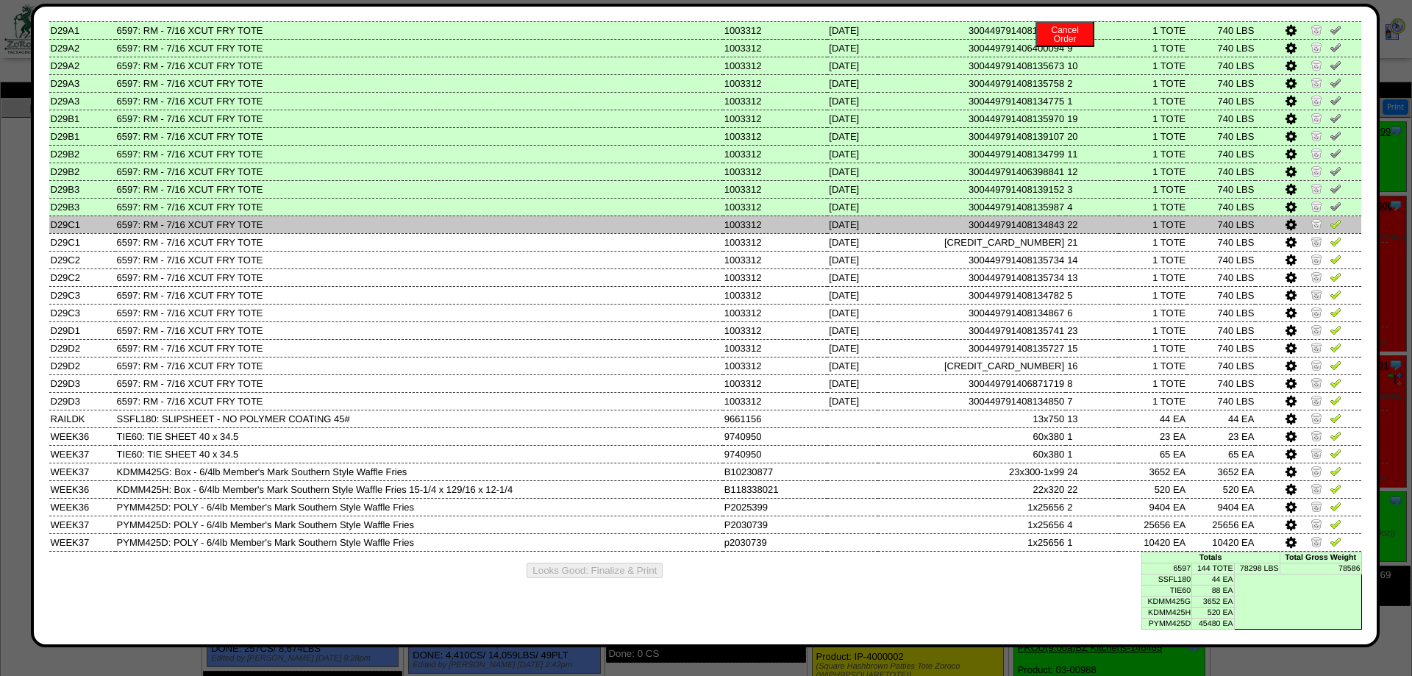
click at [1329, 215] on td at bounding box center [1308, 224] width 106 height 18
click at [1330, 218] on img at bounding box center [1335, 224] width 12 height 12
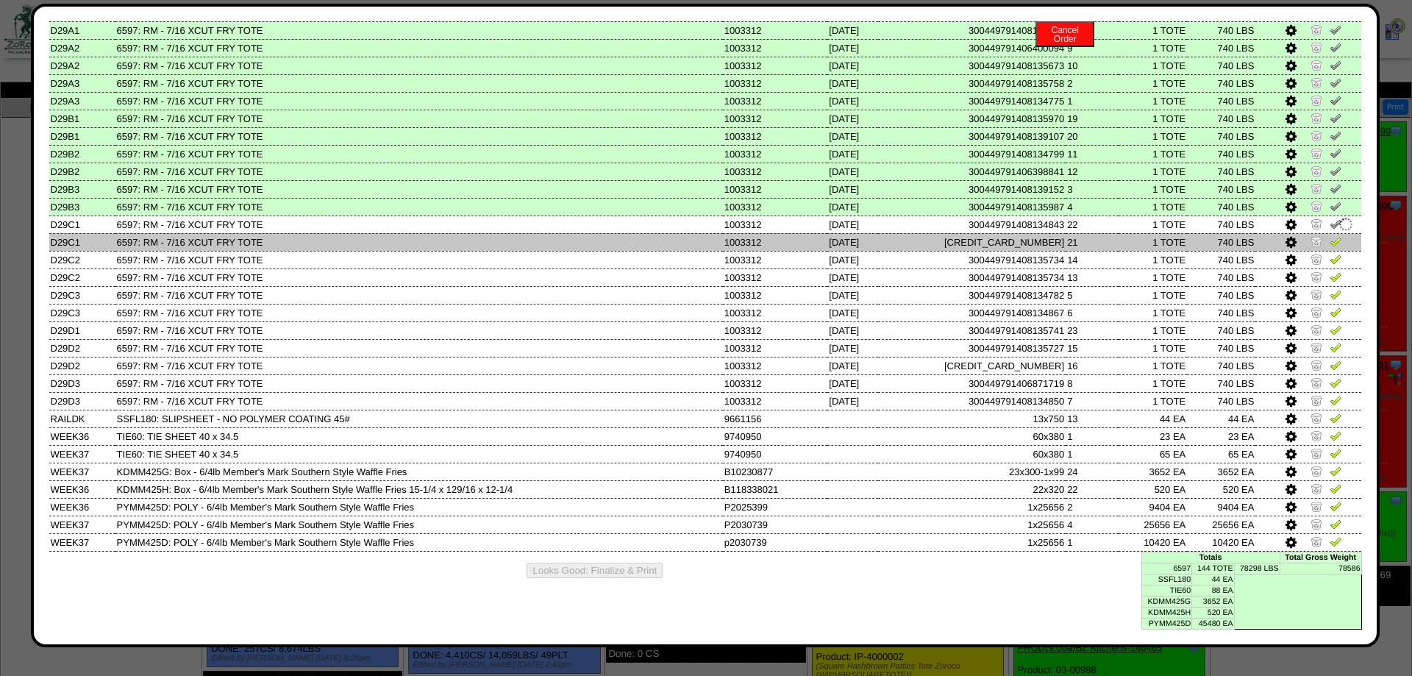
click at [1330, 235] on img at bounding box center [1335, 241] width 12 height 12
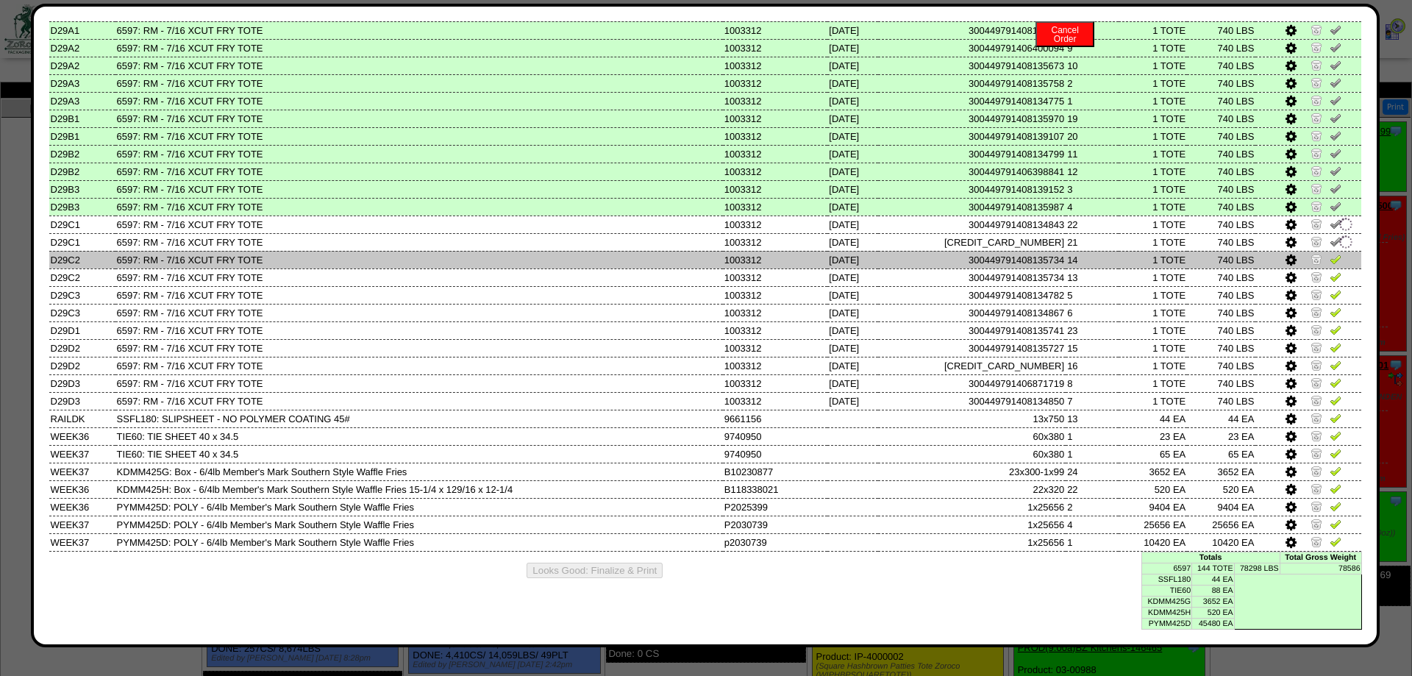
click at [1329, 253] on img at bounding box center [1335, 259] width 12 height 12
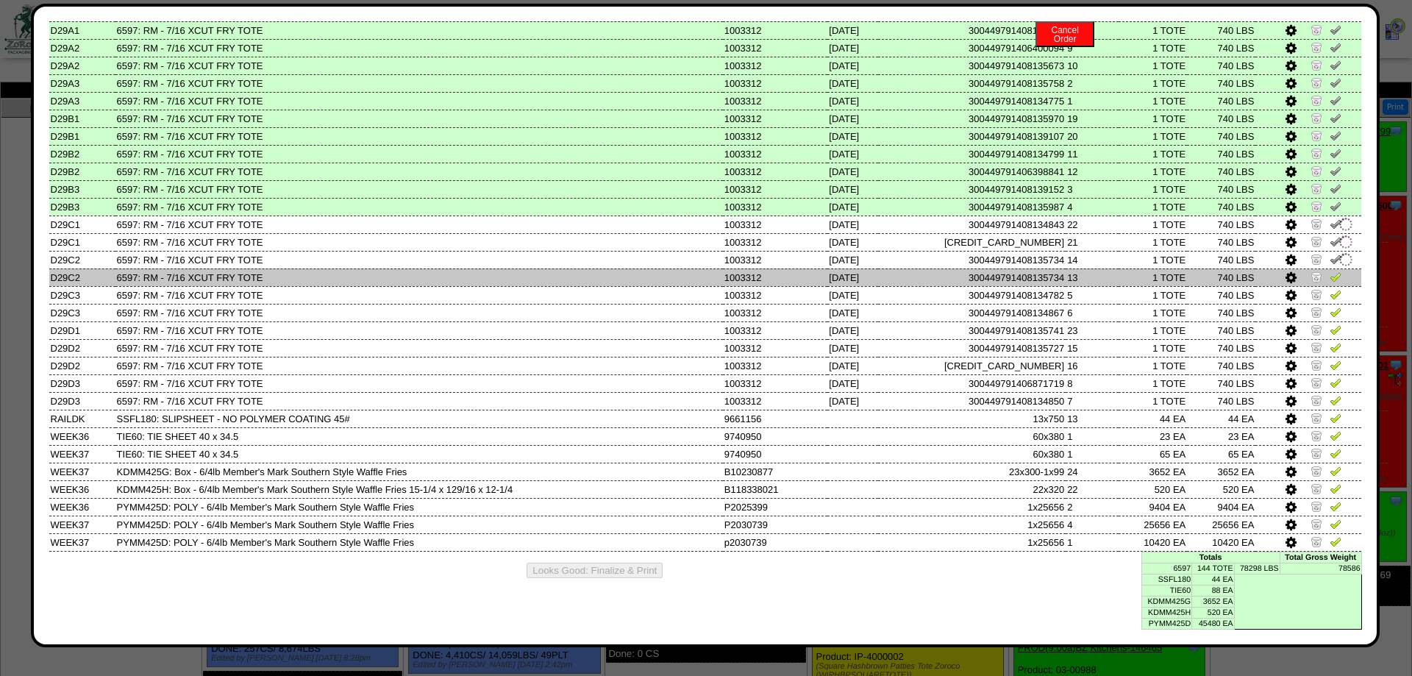
click at [1334, 271] on img at bounding box center [1335, 277] width 12 height 12
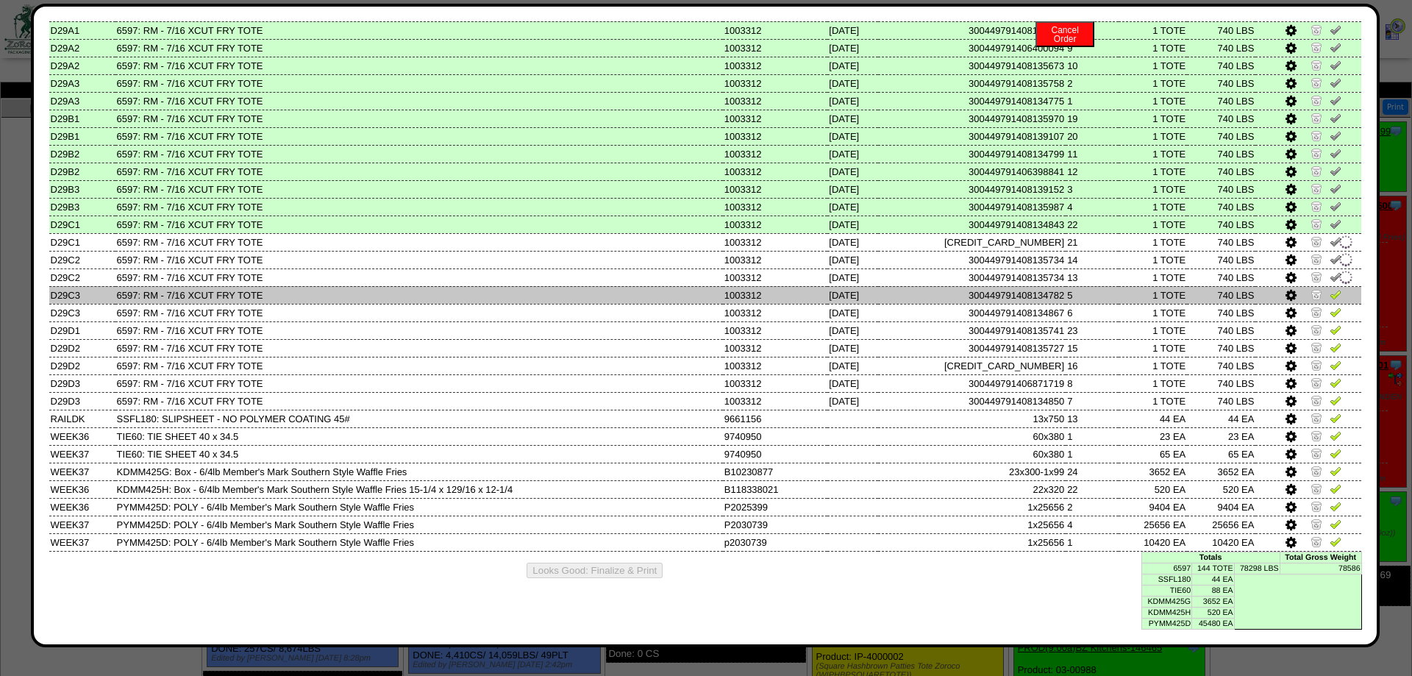
click at [1333, 288] on img at bounding box center [1335, 294] width 12 height 12
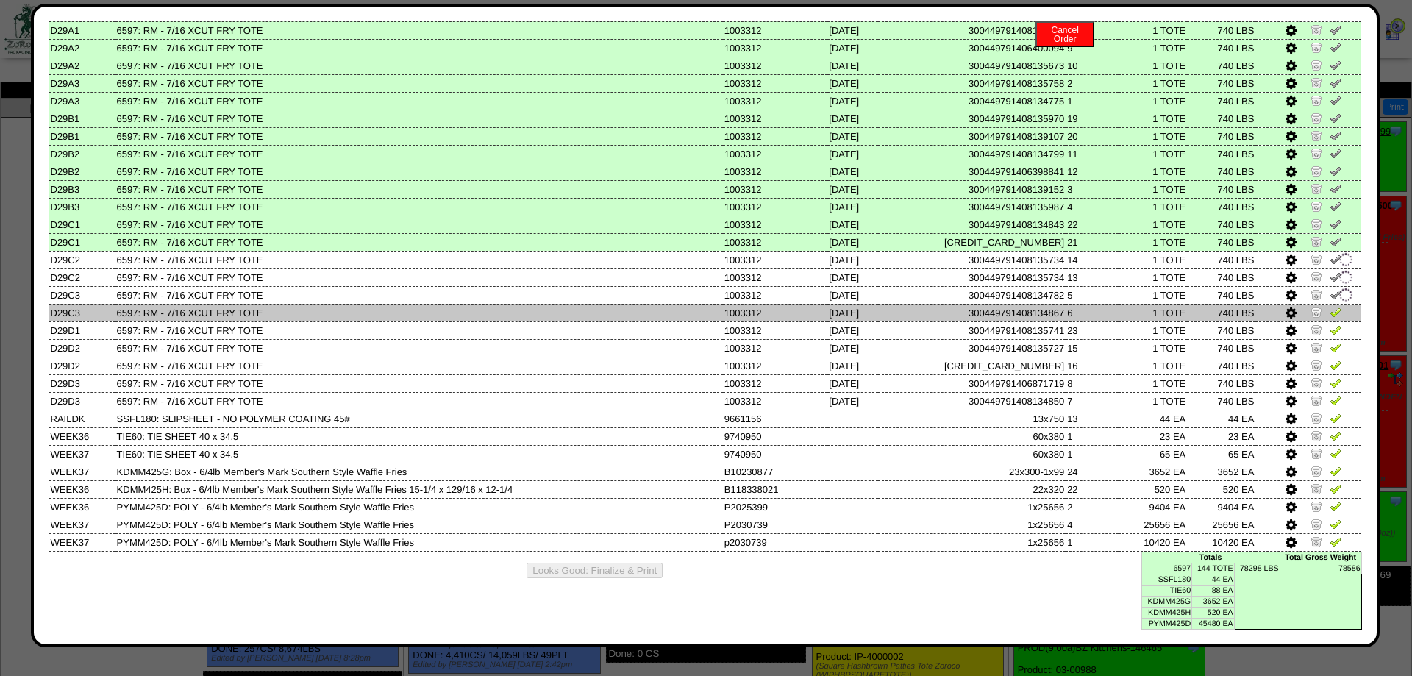
click at [1336, 306] on img at bounding box center [1335, 312] width 12 height 12
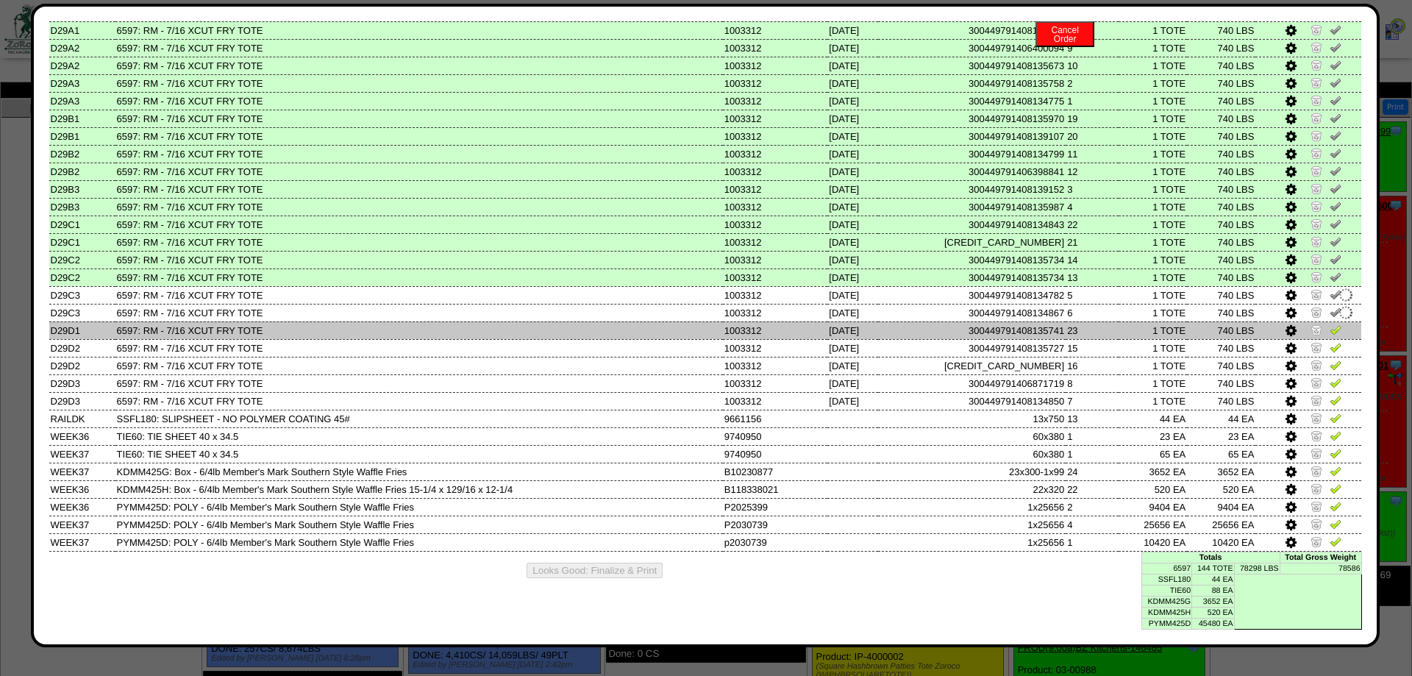
drag, startPoint x: 1336, startPoint y: 320, endPoint x: 1333, endPoint y: 340, distance: 20.1
click at [1336, 324] on img at bounding box center [1335, 330] width 12 height 12
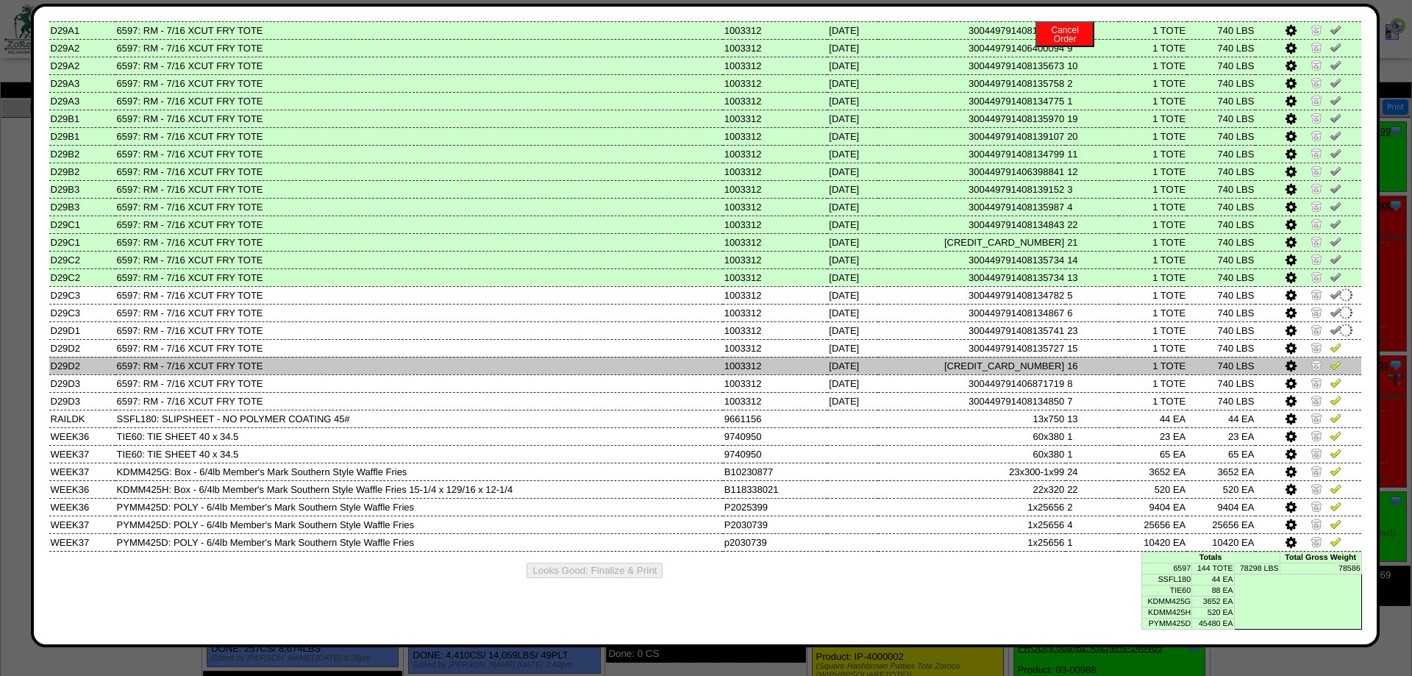
click at [1332, 357] on td at bounding box center [1308, 366] width 106 height 18
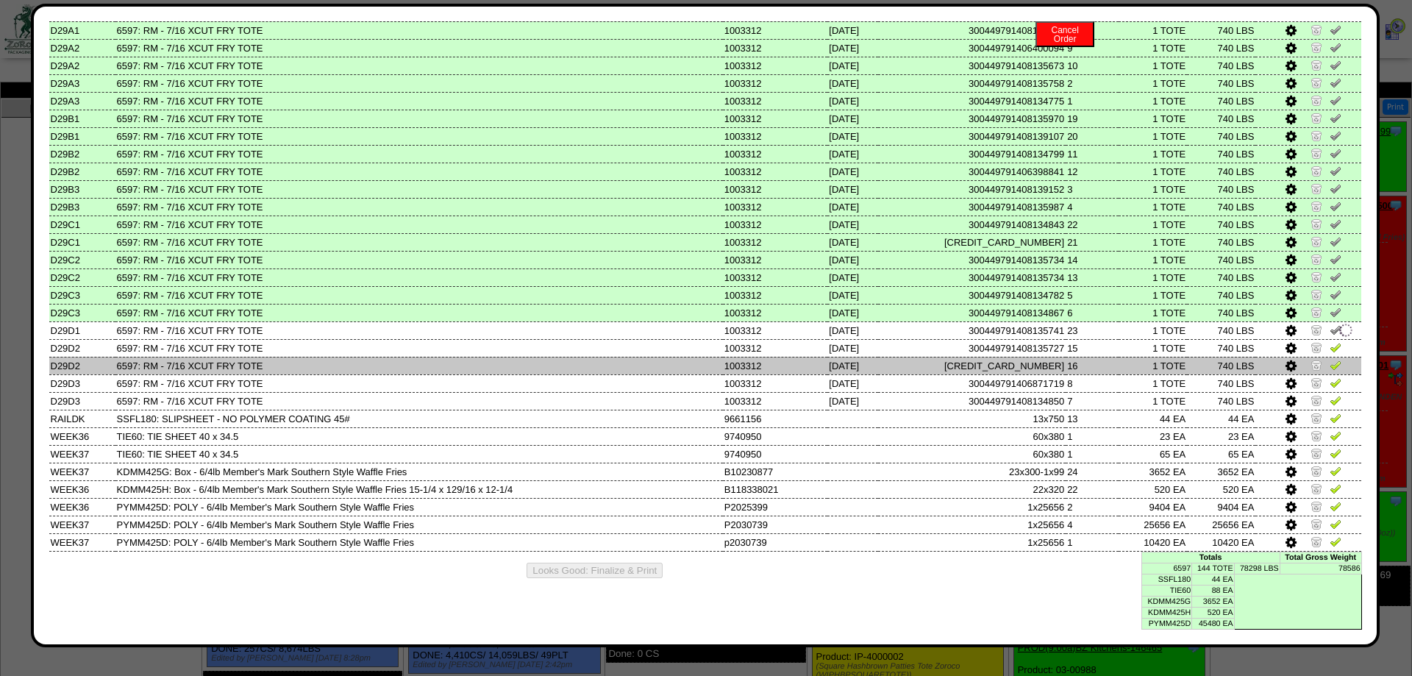
click at [1335, 362] on link at bounding box center [1335, 367] width 12 height 11
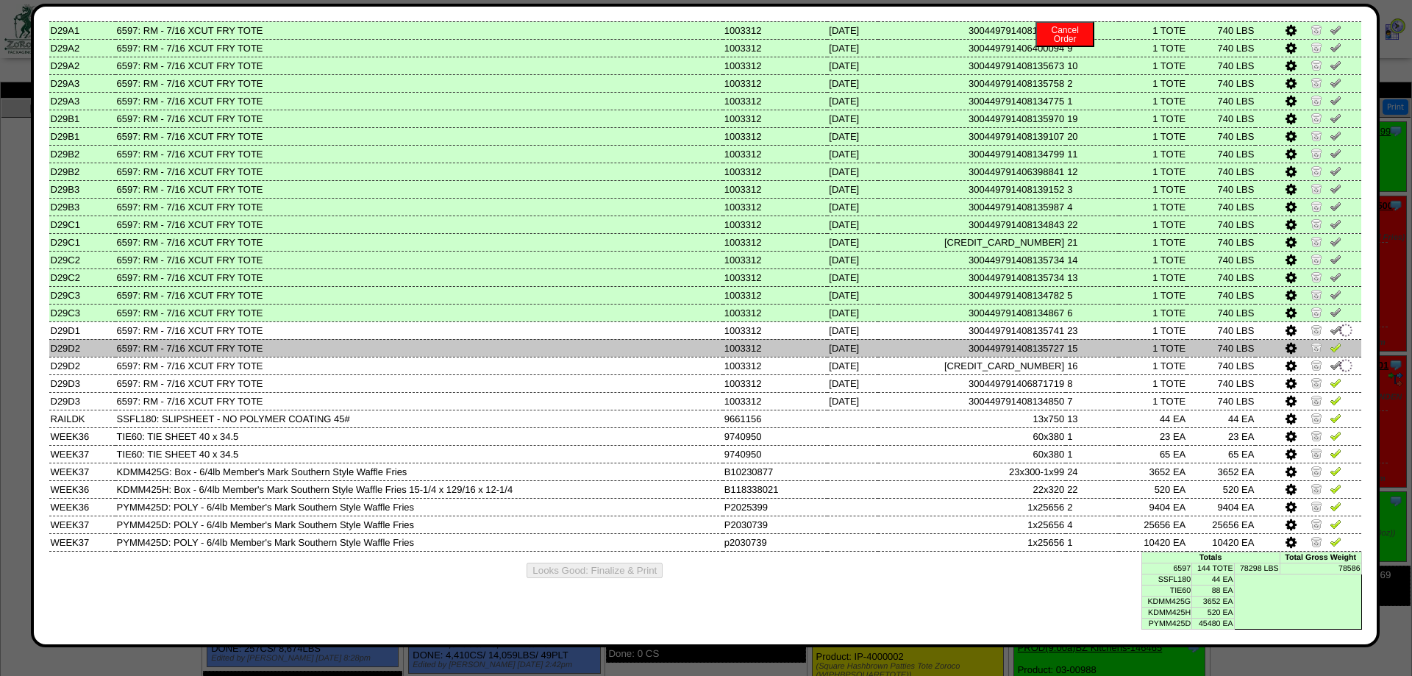
click at [1335, 341] on img at bounding box center [1335, 347] width 12 height 12
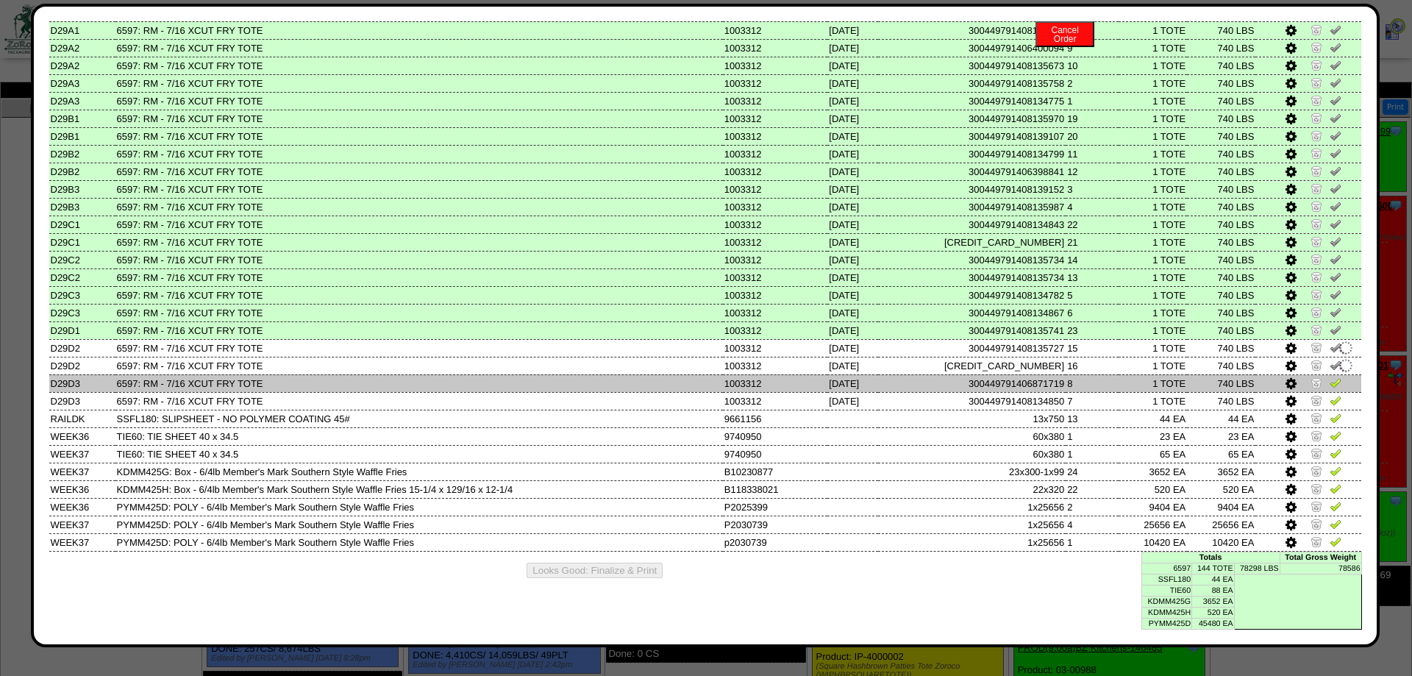
click at [1336, 376] on img at bounding box center [1335, 382] width 12 height 12
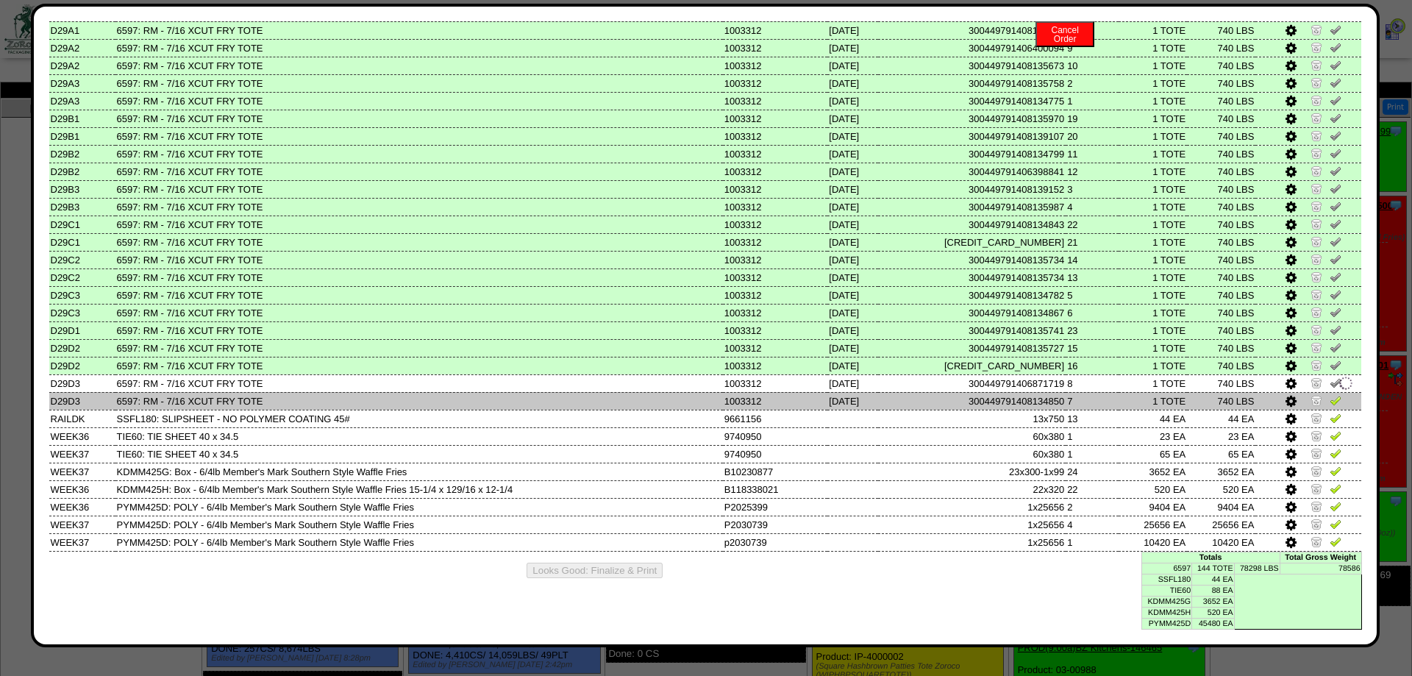
click at [1335, 394] on img at bounding box center [1335, 400] width 12 height 12
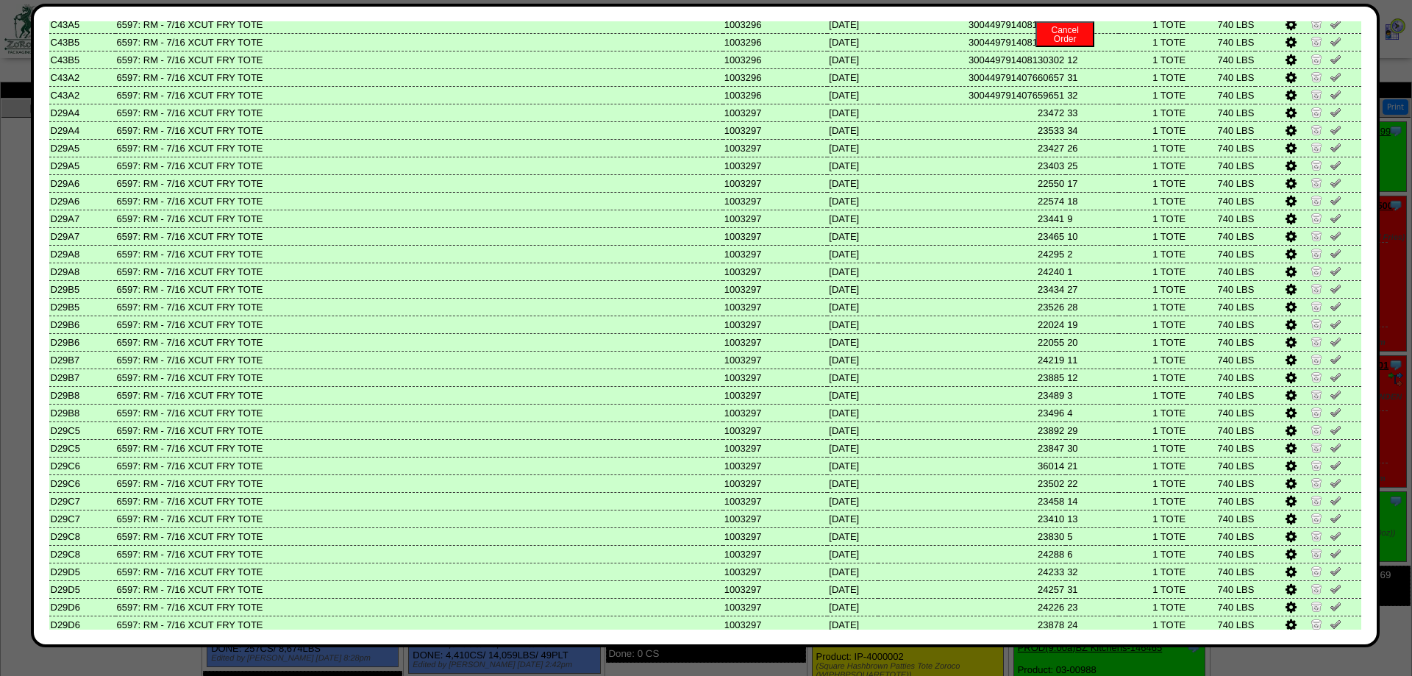
scroll to position [0, 0]
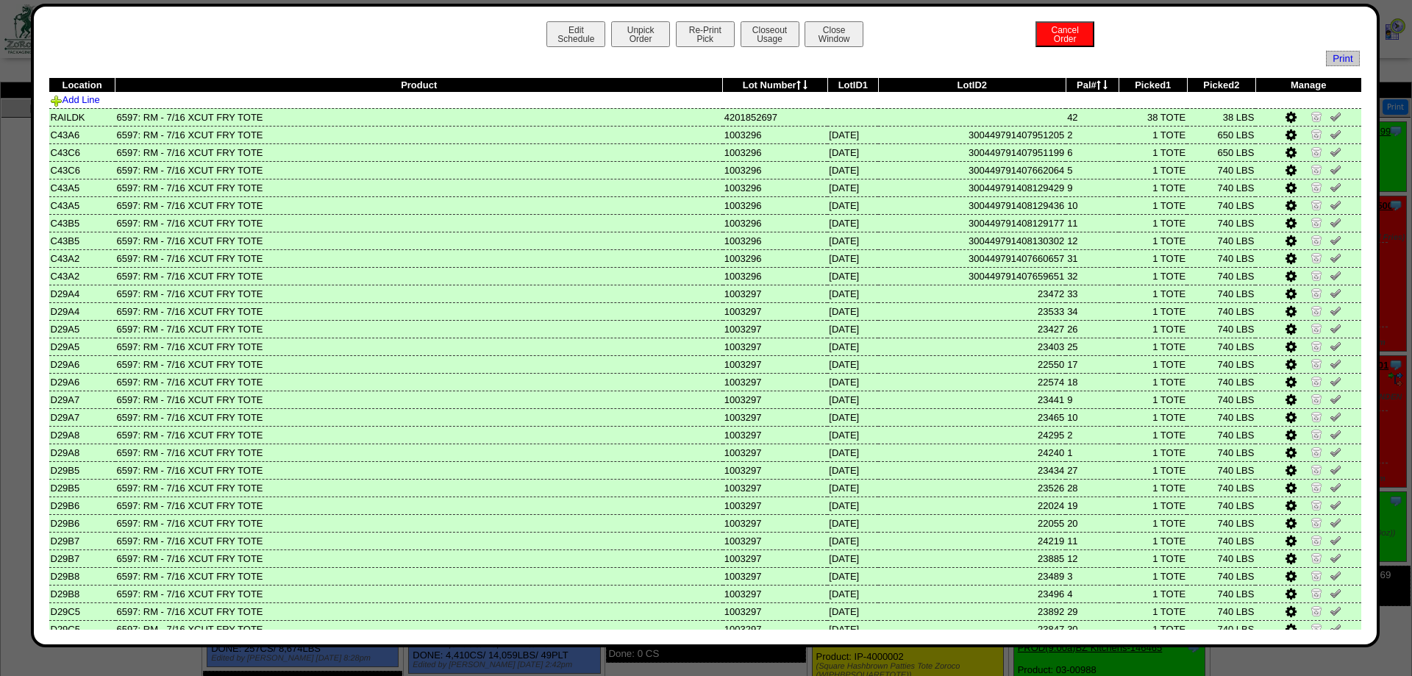
click at [820, 18] on div "Edit Schedule Unpick Order Re-Print Pick Closeout Usage Cancel Order Close Wind…" at bounding box center [705, 325] width 1348 height 643
click at [817, 29] on button "Close Window" at bounding box center [833, 34] width 59 height 26
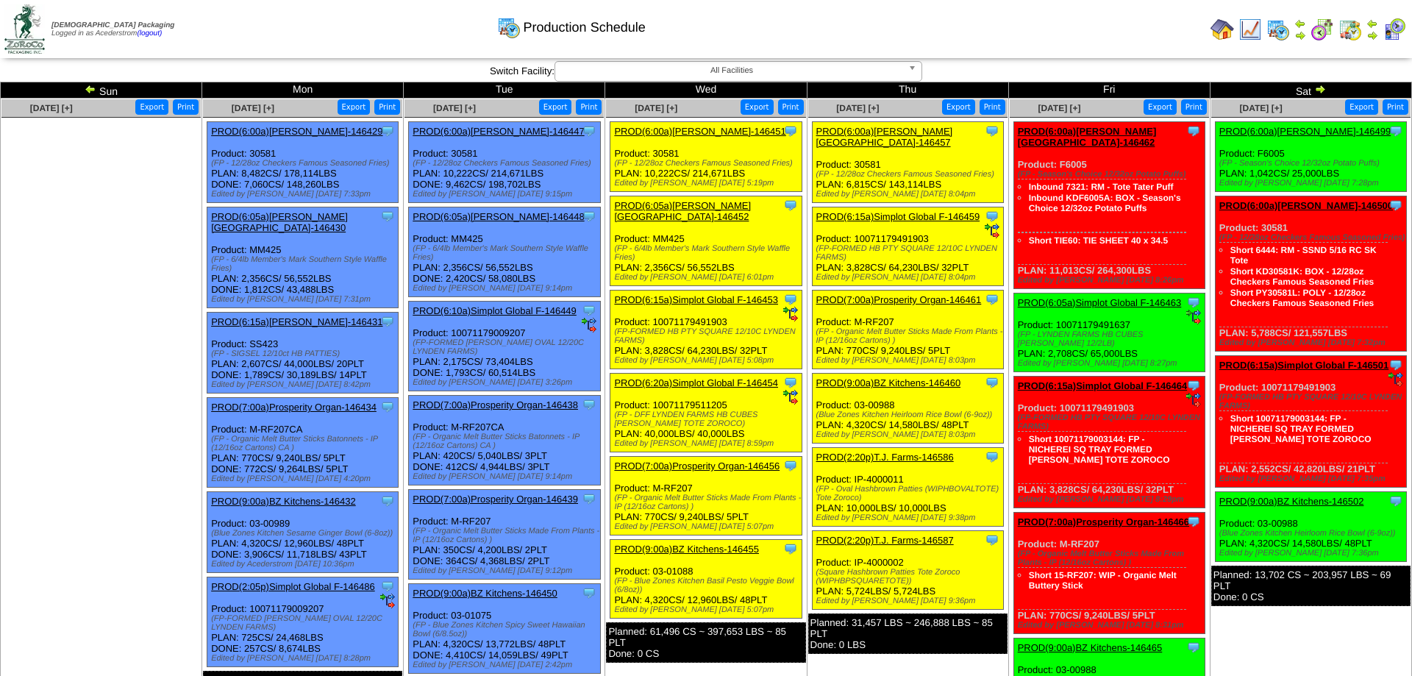
click at [1368, 23] on img at bounding box center [1372, 24] width 12 height 12
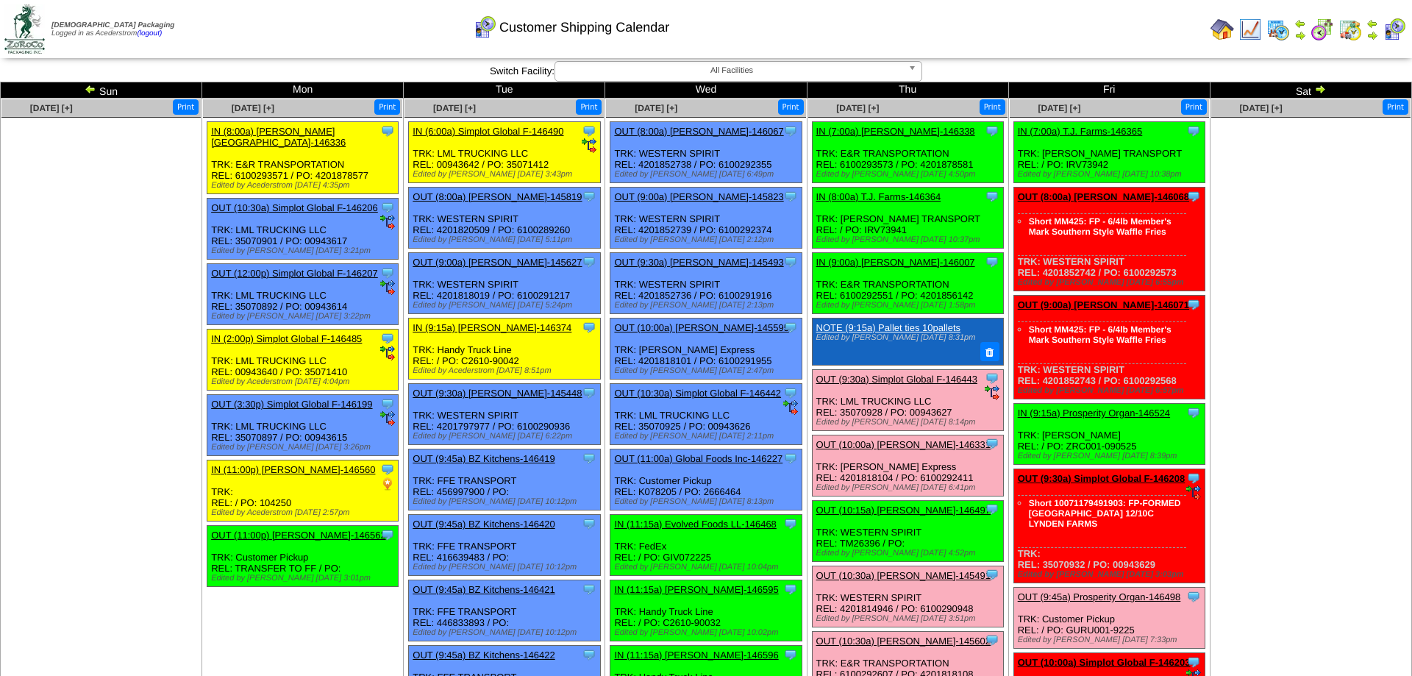
click at [918, 385] on link "OUT (9:30a) Simplot Global F-146443" at bounding box center [896, 379] width 161 height 11
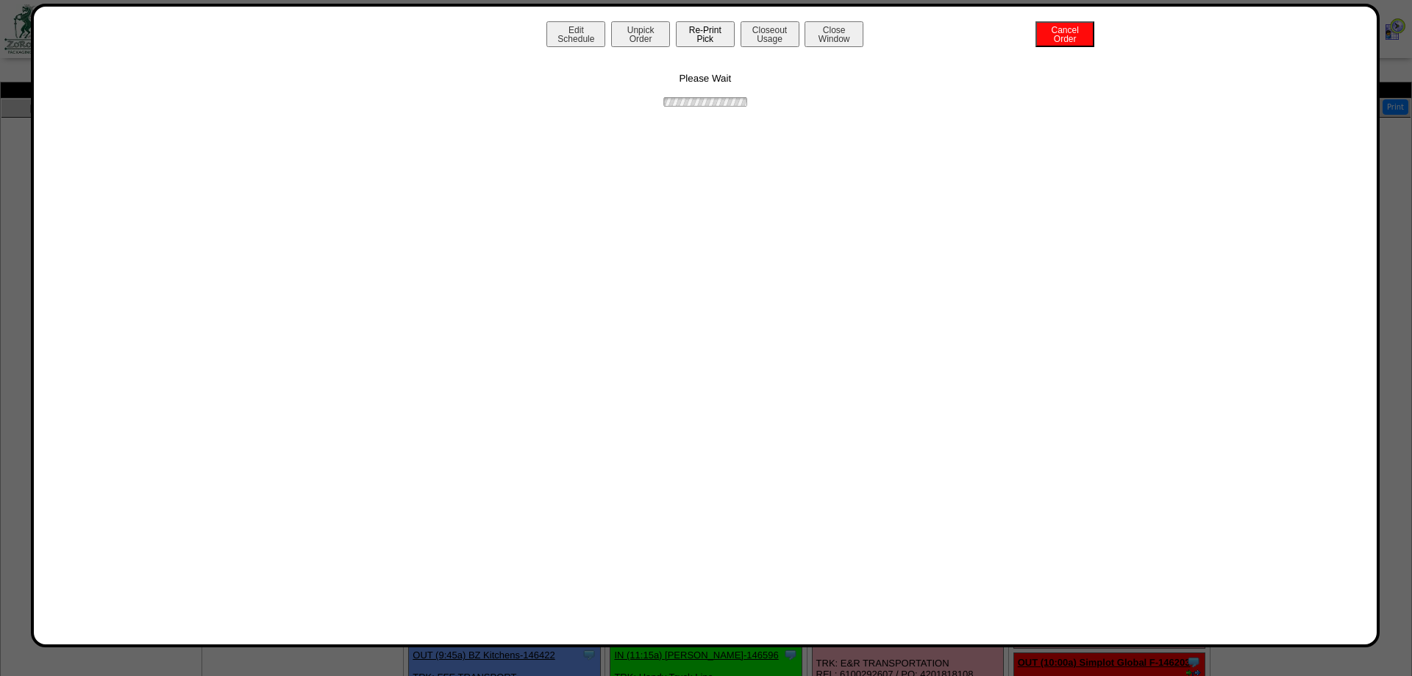
click at [715, 43] on button "Re-Print Pick" at bounding box center [705, 34] width 59 height 26
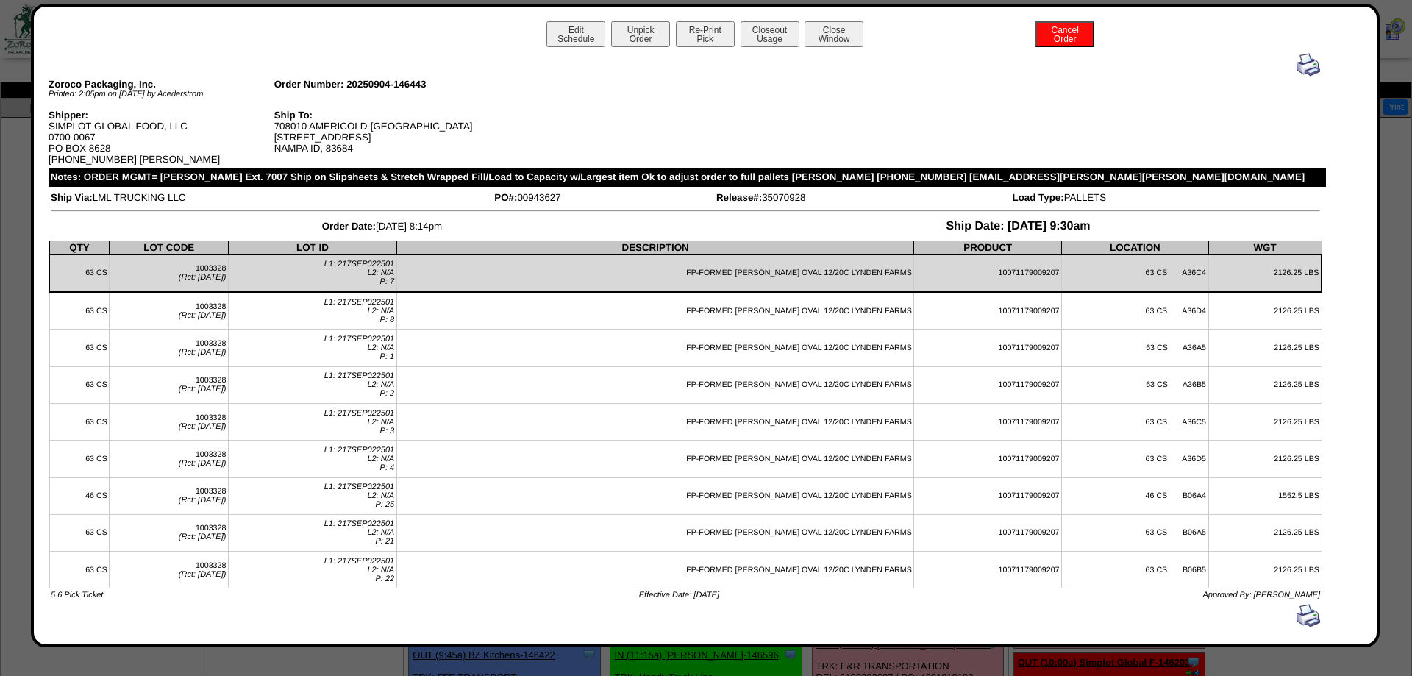
click at [1298, 66] on img at bounding box center [1308, 65] width 24 height 24
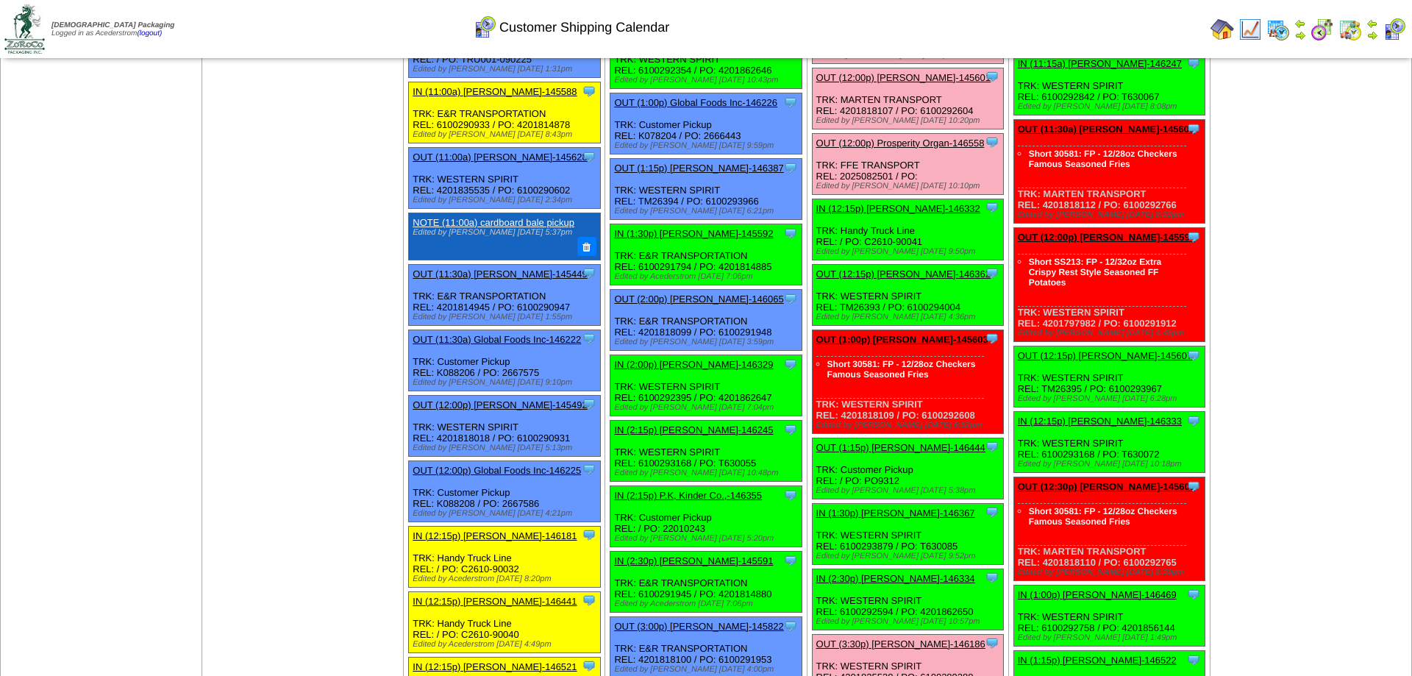
scroll to position [525, 0]
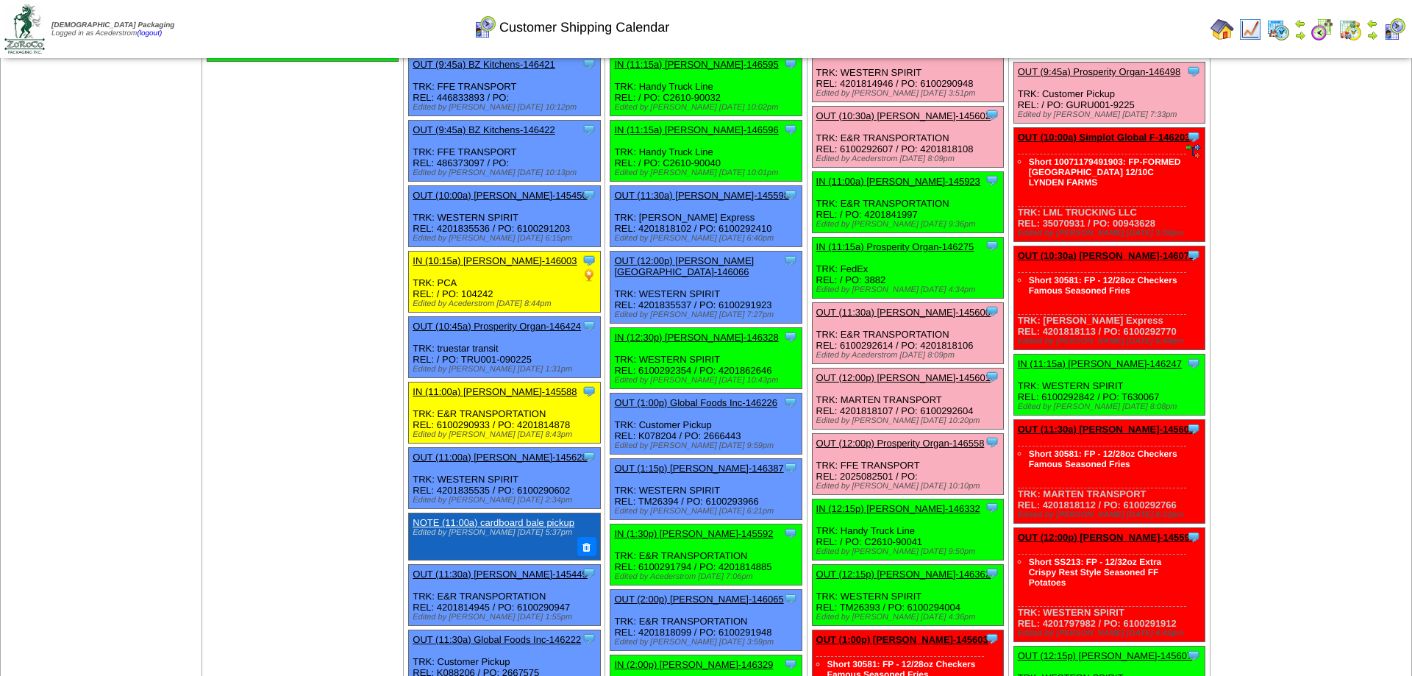
click at [915, 449] on link "OUT (12:00p) Prosperity Organ-146558" at bounding box center [900, 442] width 168 height 11
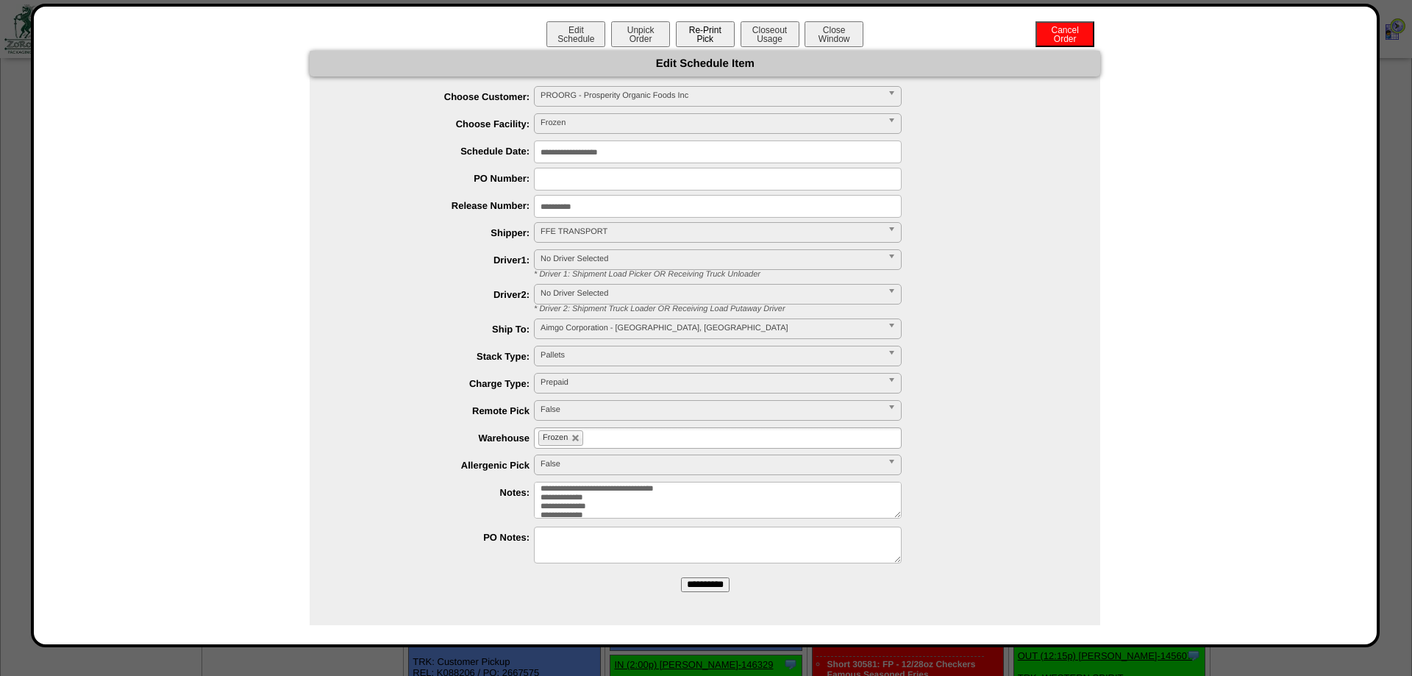
click at [677, 30] on button "Re-Print Pick" at bounding box center [705, 34] width 59 height 26
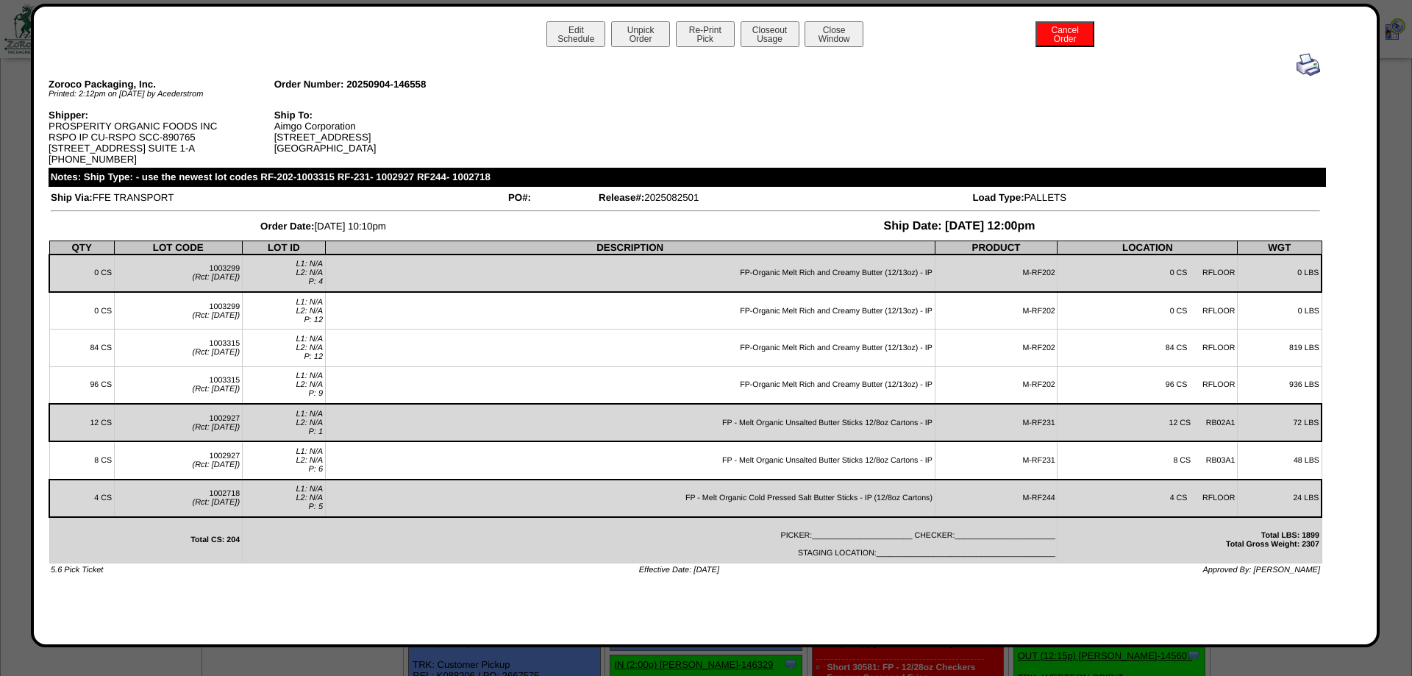
click at [1304, 68] on img at bounding box center [1308, 65] width 24 height 24
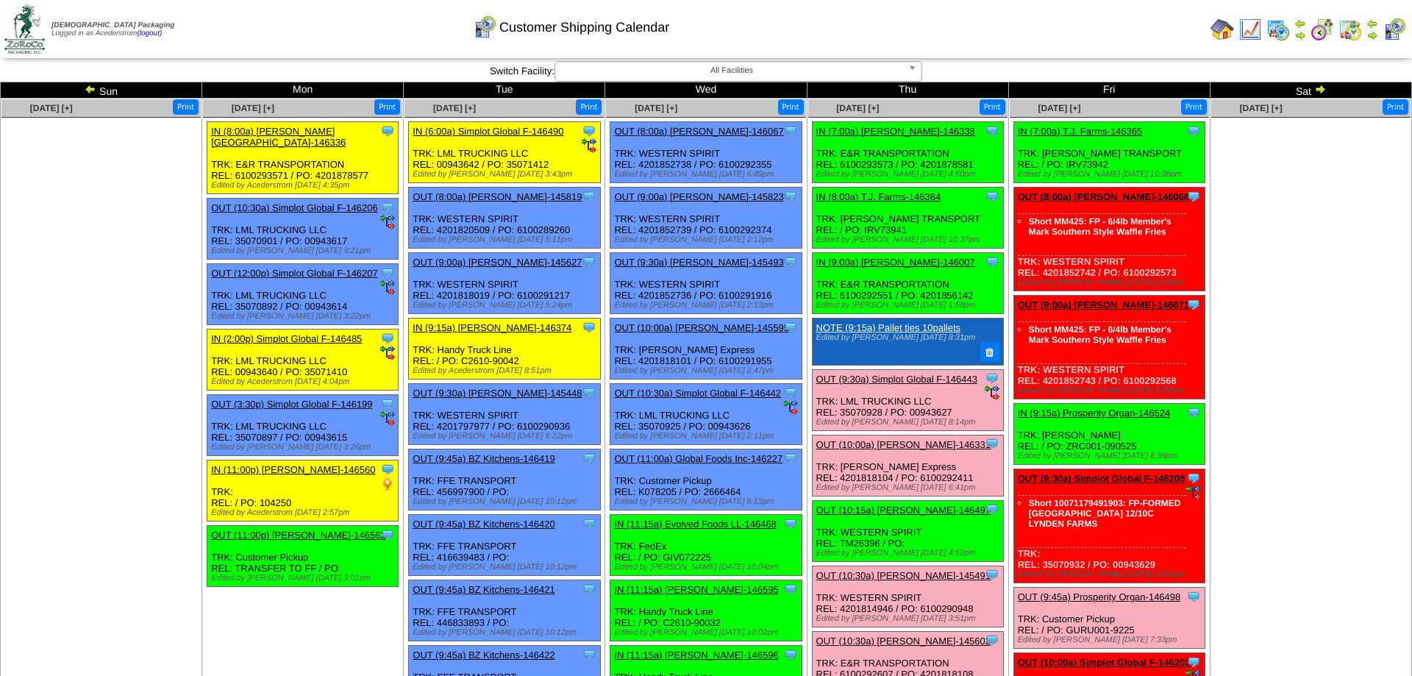
scroll to position [525, 0]
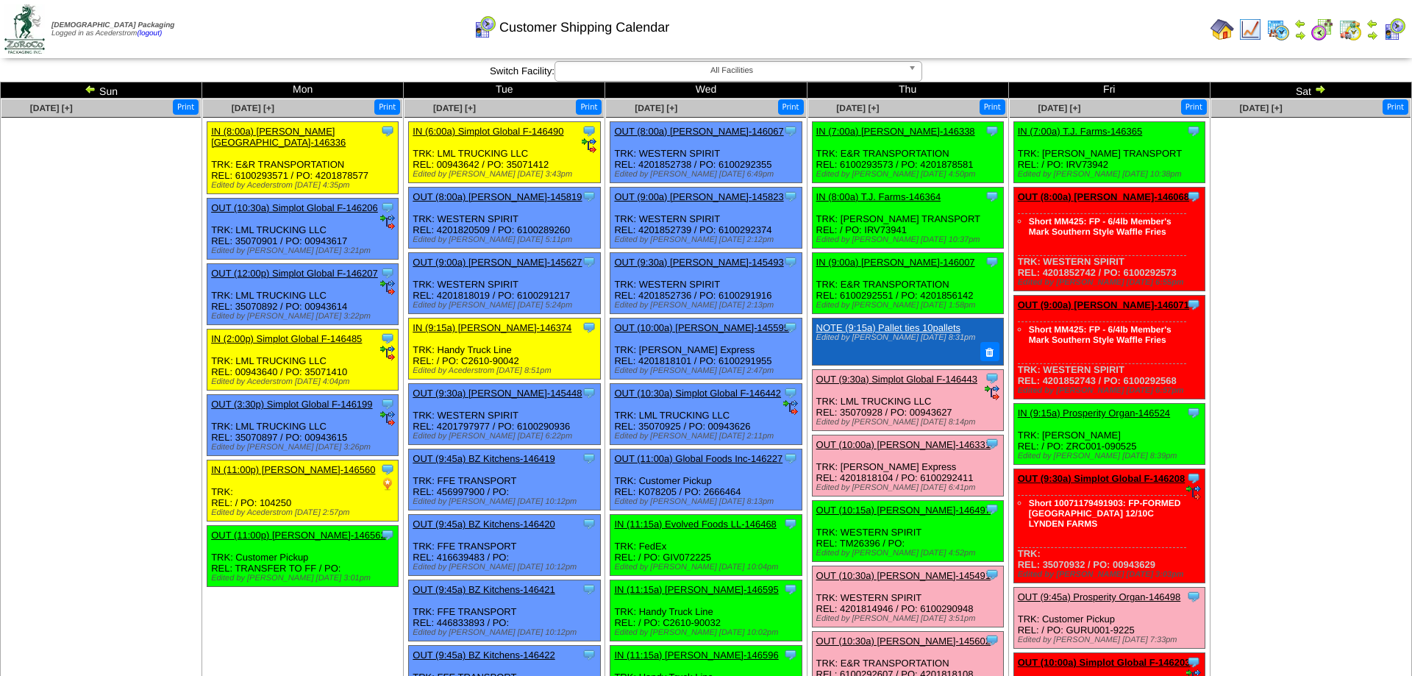
scroll to position [525, 0]
